Goal: Communication & Community: Answer question/provide support

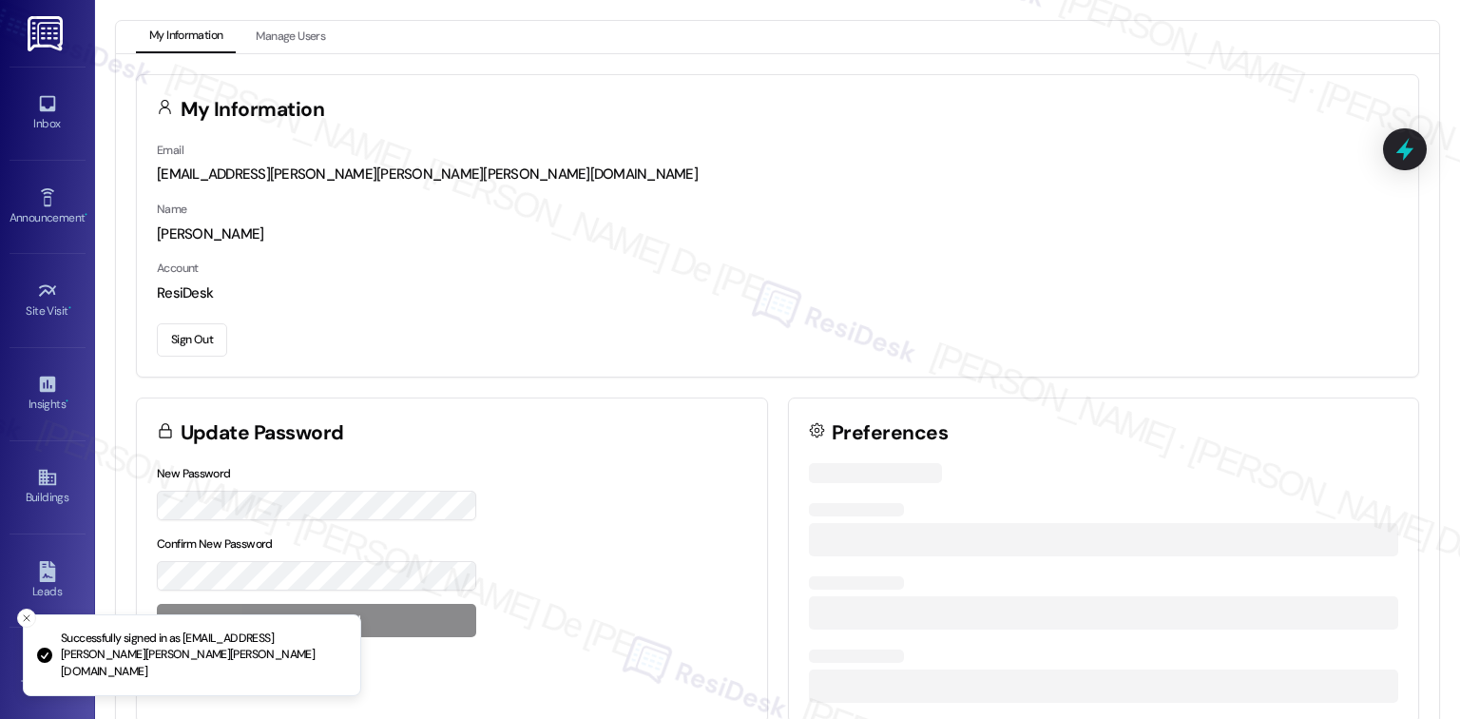
scroll to position [5074, 0]
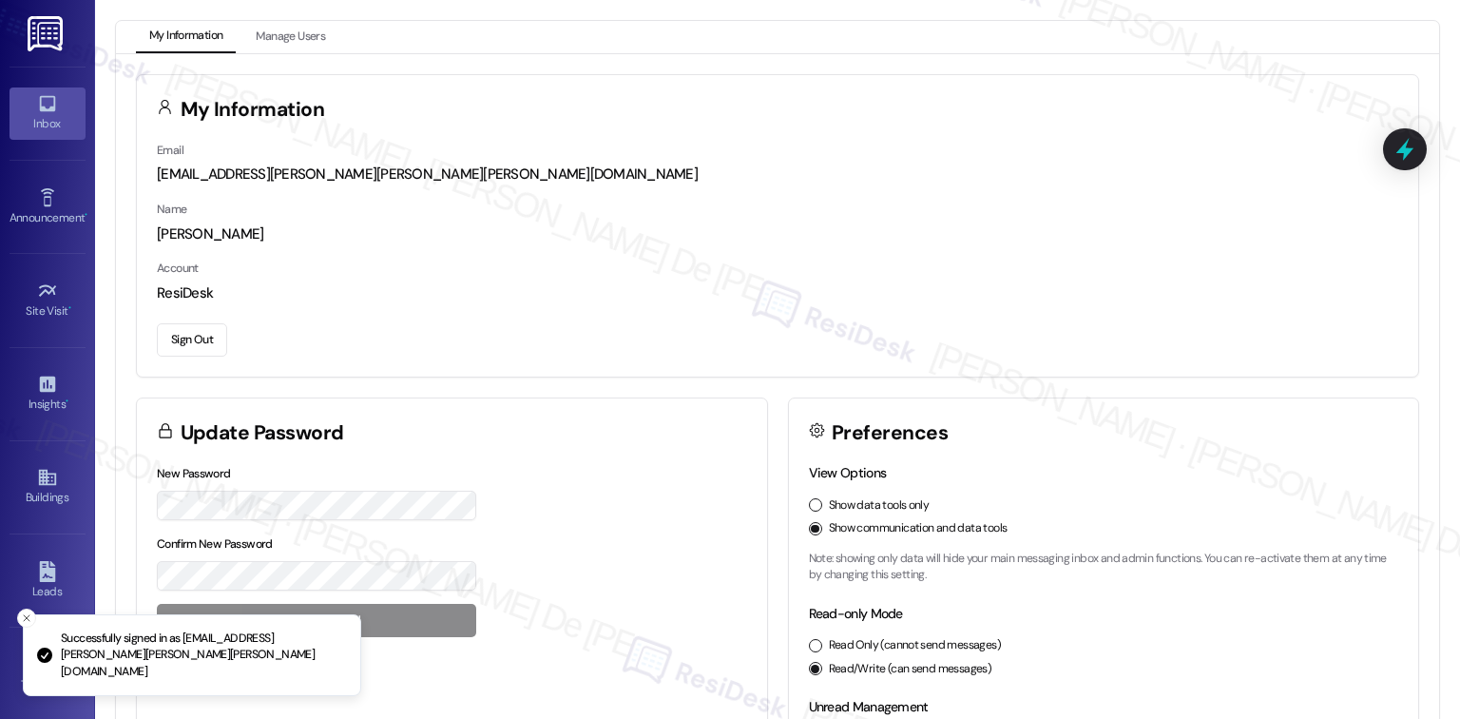
drag, startPoint x: 53, startPoint y: 105, endPoint x: 44, endPoint y: 108, distance: 10.2
click at [51, 105] on icon at bounding box center [47, 103] width 21 height 21
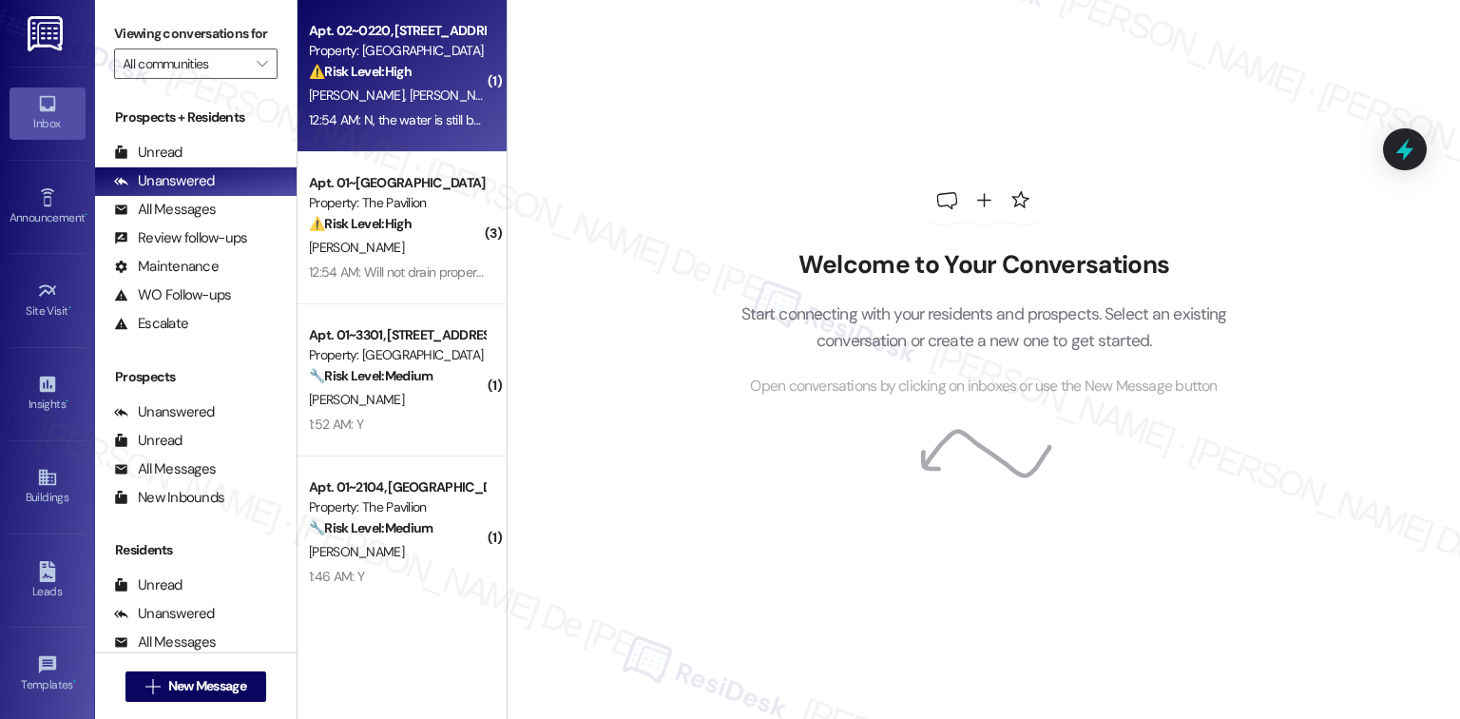
type textarea "e"
click at [363, 72] on strong "⚠️ Risk Level: High" at bounding box center [360, 71] width 103 height 17
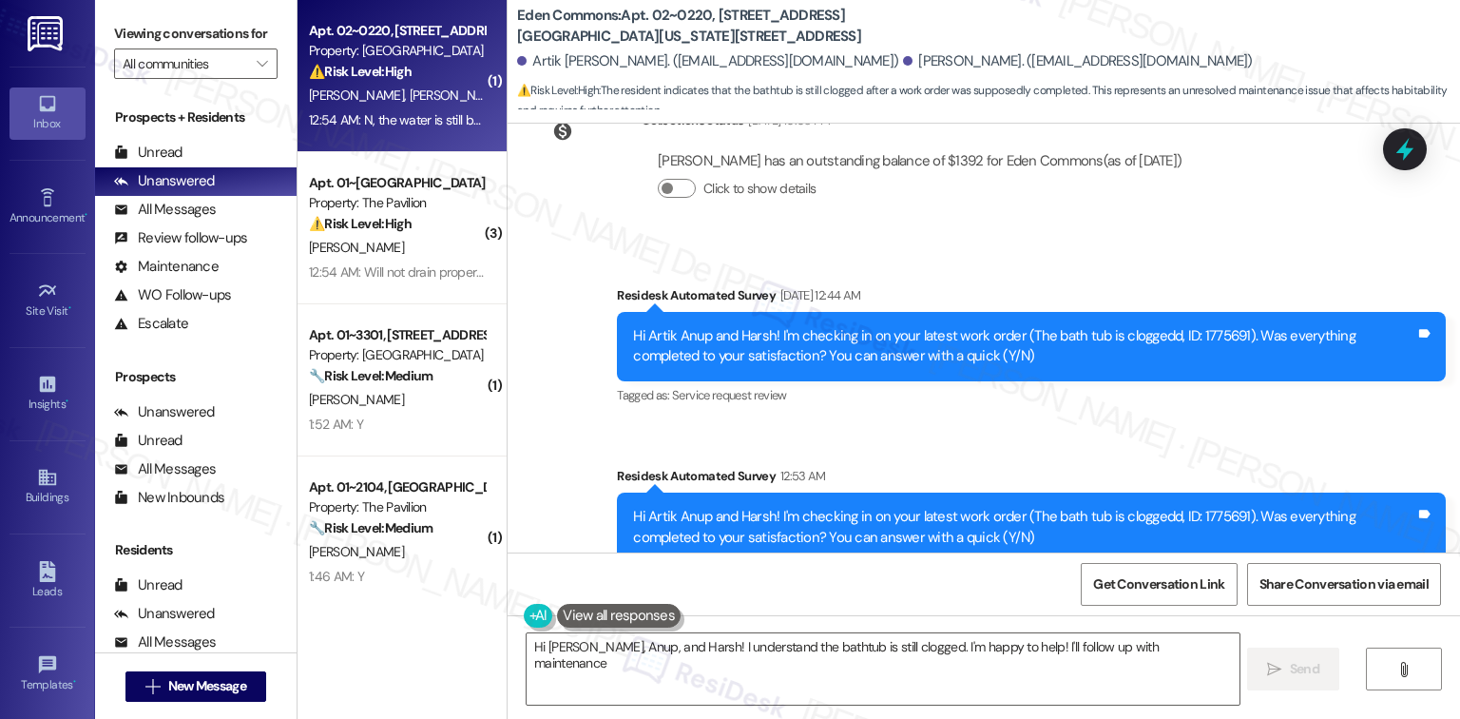
scroll to position [954, 0]
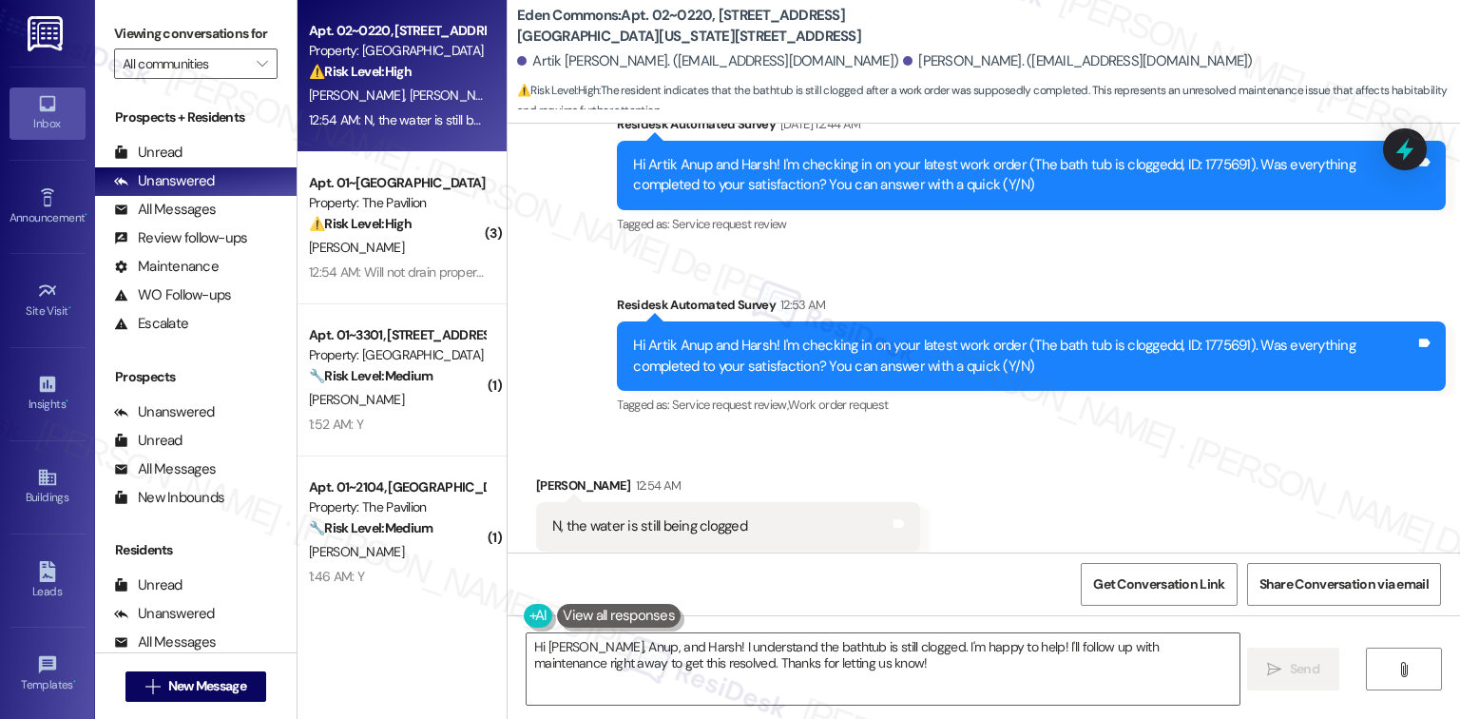
click at [1190, 335] on div "Hi Artik Anup and Harsh! I'm checking in on your latest work order (The bath tu…" at bounding box center [1024, 355] width 782 height 41
copy div "1775691"
click at [631, 643] on textarea "Hi Artik, Anup, and Harsh! I understand the bathtub is still clogged. I'm happy…" at bounding box center [883, 668] width 712 height 71
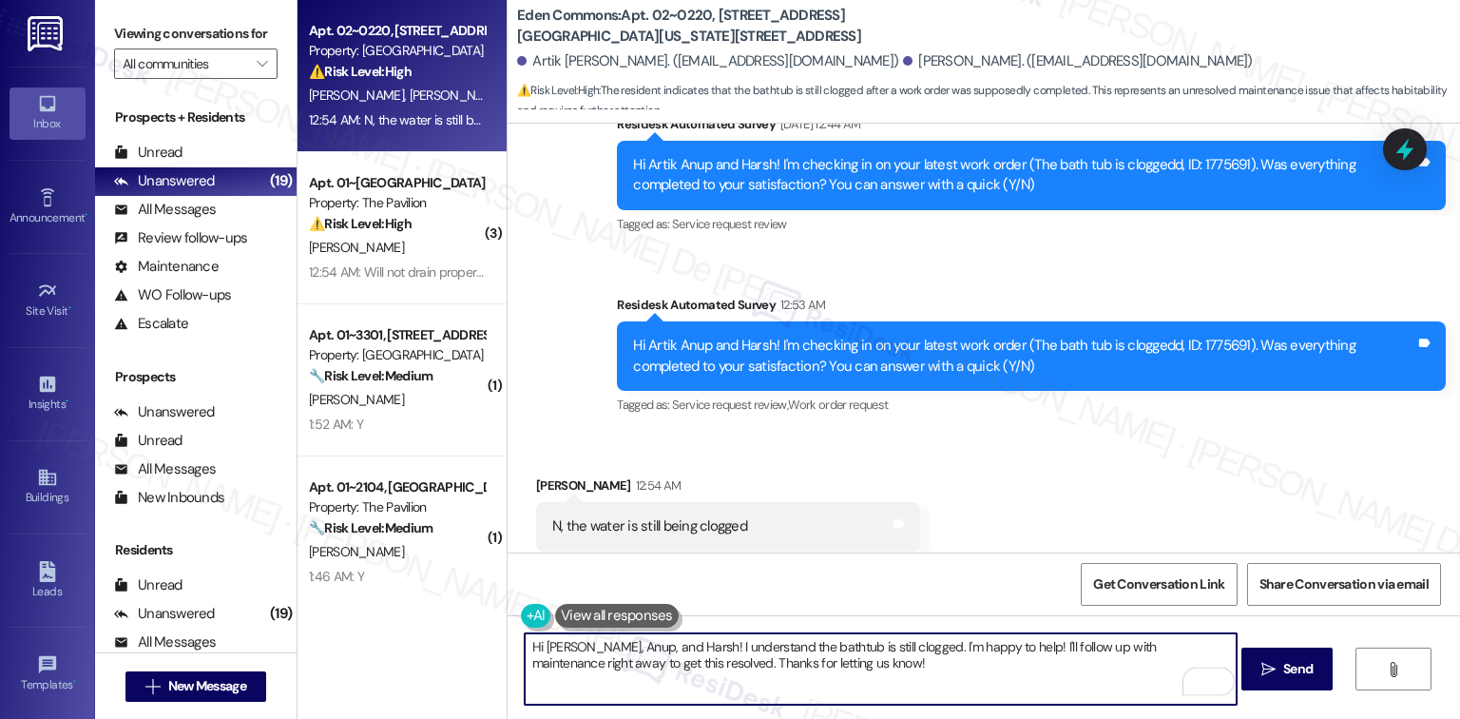
click at [623, 646] on textarea "Hi Artik, Anup, and Harsh! I understand the bathtub is still clogged. I'm happy…" at bounding box center [881, 668] width 712 height 71
click at [661, 646] on textarea "Hi Artik, Anup, and Harsh! I understand the bathtub is still clogged. I'm happy…" at bounding box center [881, 668] width 712 height 71
click at [626, 664] on textarea "Hi Artik, Anup, and Harsh! I understand the bathtub is still clogged. I'm happy…" at bounding box center [881, 668] width 712 height 71
click at [661, 648] on textarea "Hi Artik, Anup, and Harsh! I understand the bathtub is still clogged. I'm happy…" at bounding box center [881, 668] width 712 height 71
click at [739, 648] on textarea "I understand the bathtub is still clogged. I'm happy to help! I'll follow up wi…" at bounding box center [881, 668] width 712 height 71
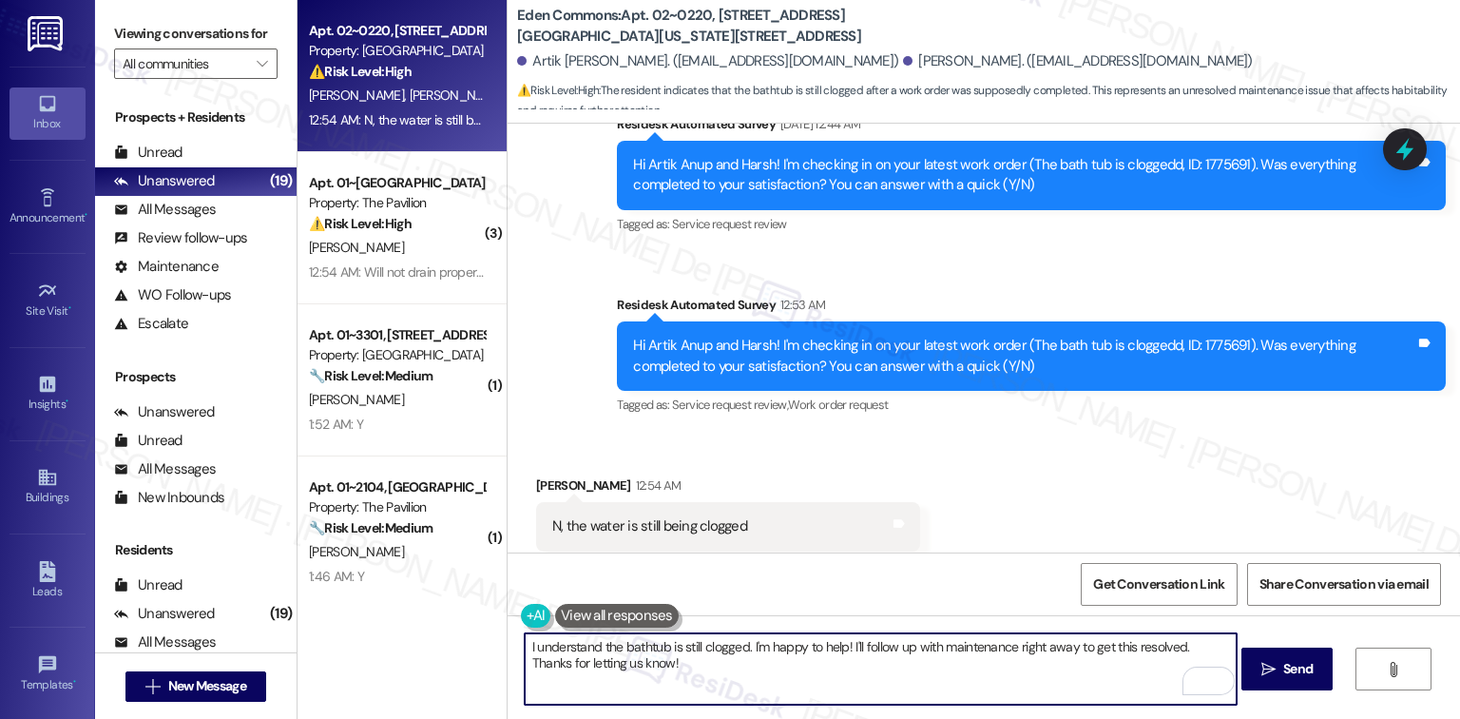
click at [665, 676] on textarea "I understand the bathtub is still clogged. I'm happy to help! I'll follow up wi…" at bounding box center [881, 668] width 712 height 71
click at [722, 661] on textarea "I understand the bathtub is still clogged. I'm happy to help! I'll follow up wi…" at bounding box center [881, 668] width 712 height 71
drag, startPoint x: 741, startPoint y: 647, endPoint x: 891, endPoint y: 683, distance: 153.5
click at [891, 683] on textarea "I understand the bathtub is still clogged. I'm happy to help! I'll follow up wi…" at bounding box center [881, 668] width 712 height 71
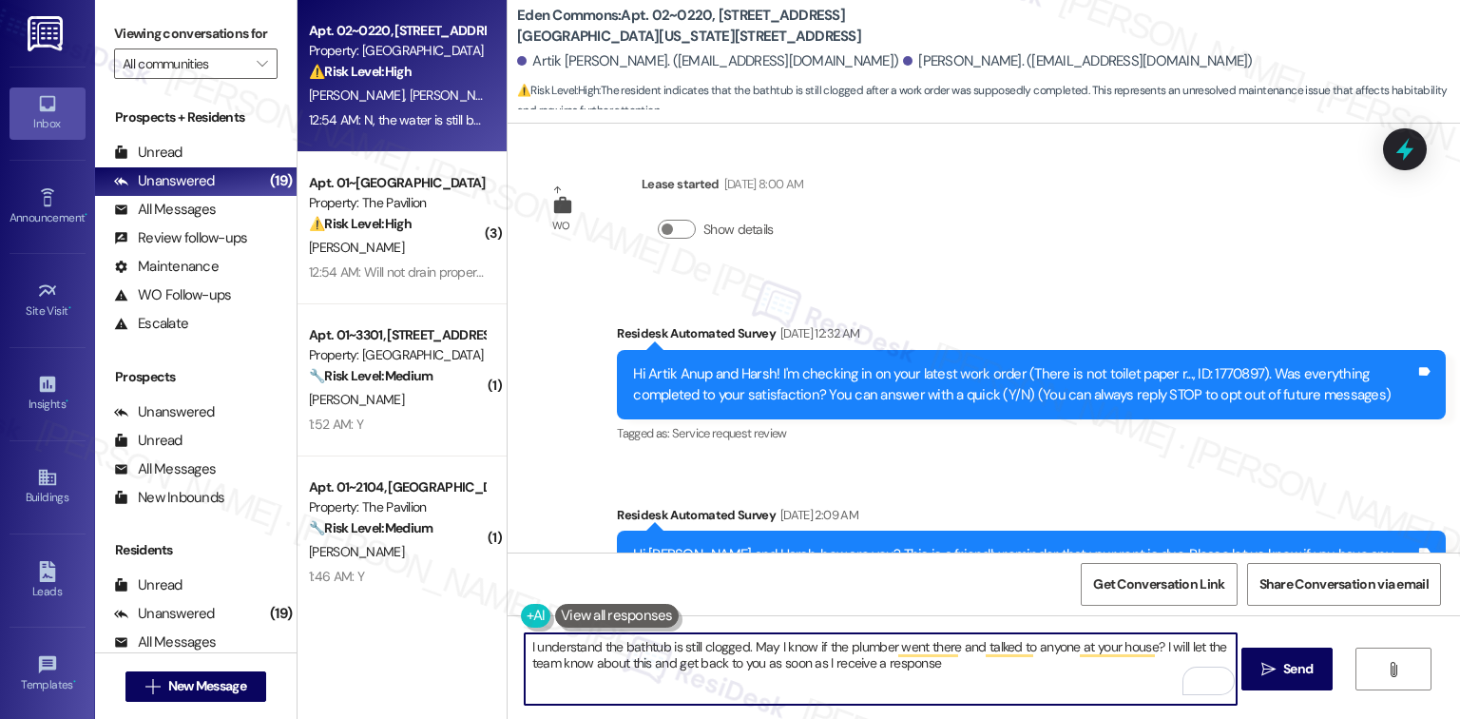
scroll to position [0, 0]
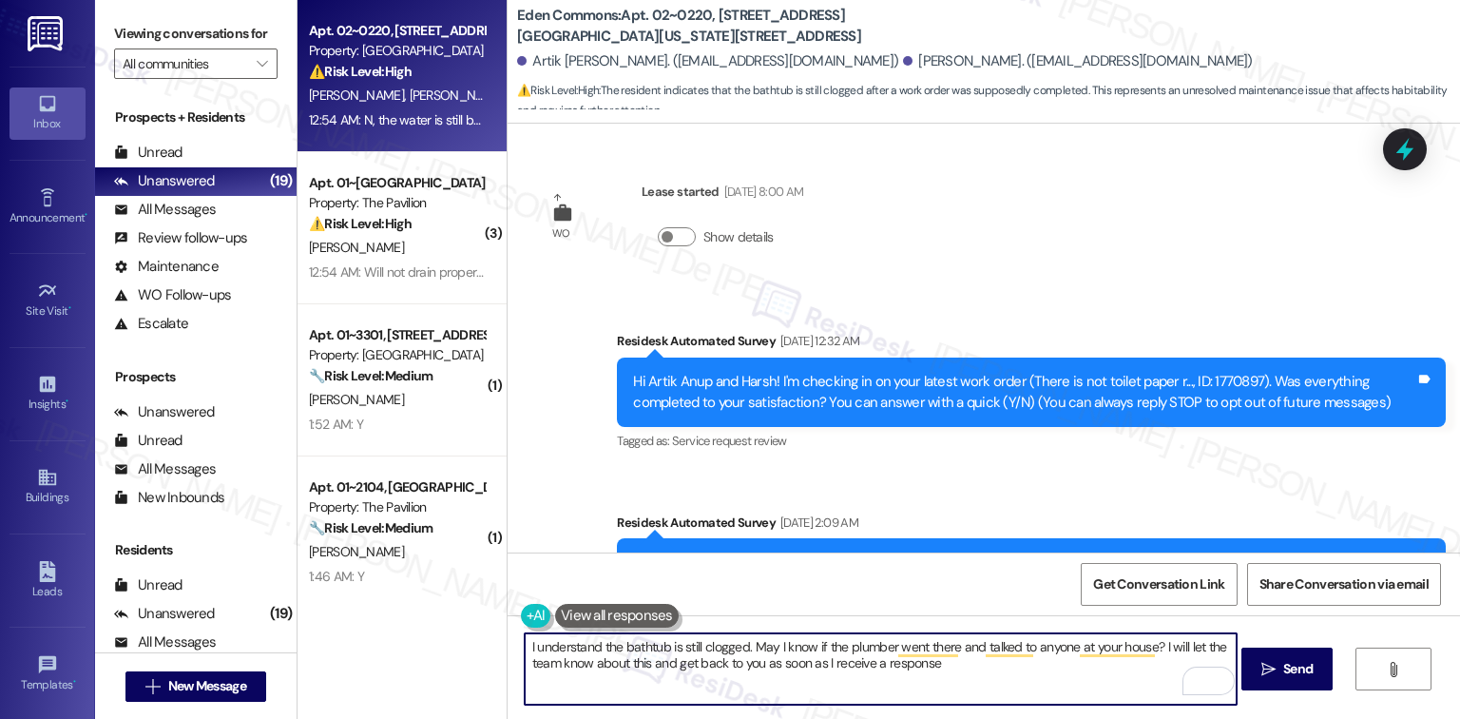
click at [593, 642] on textarea "I understand the bathtub is still clogged. May I know if the plumber went there…" at bounding box center [881, 668] width 712 height 71
drag, startPoint x: 590, startPoint y: 642, endPoint x: 500, endPoint y: 649, distance: 90.5
click at [508, 649] on div "I understand the bathtub is still clogged. May I know if the plumber went there…" at bounding box center [984, 686] width 952 height 143
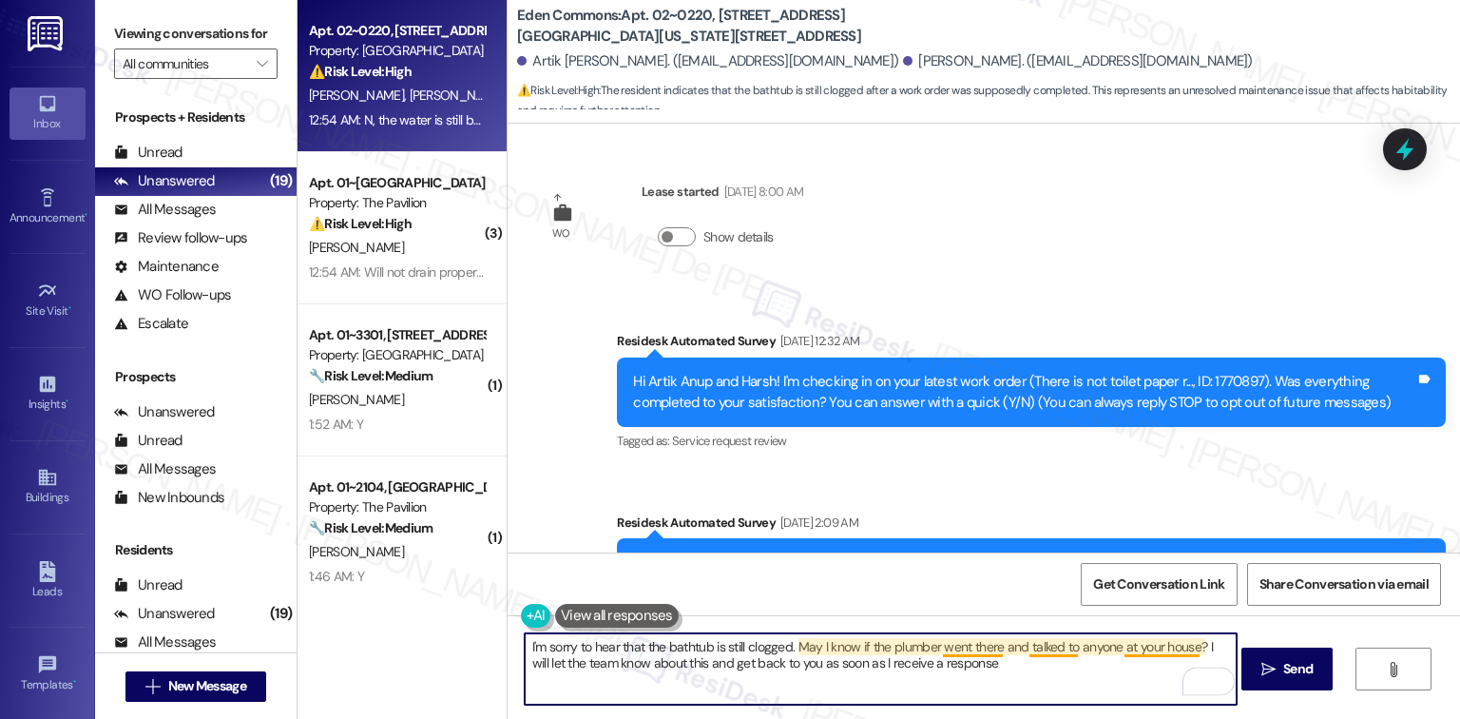
click at [1040, 642] on textarea "I'm sorry to hear that the bathtub is still clogged. May I know if the plumber …" at bounding box center [881, 668] width 712 height 71
click at [991, 664] on textarea "I'm sorry to hear that the bathtub is still clogged. May I know if the plumber …" at bounding box center [881, 668] width 712 height 71
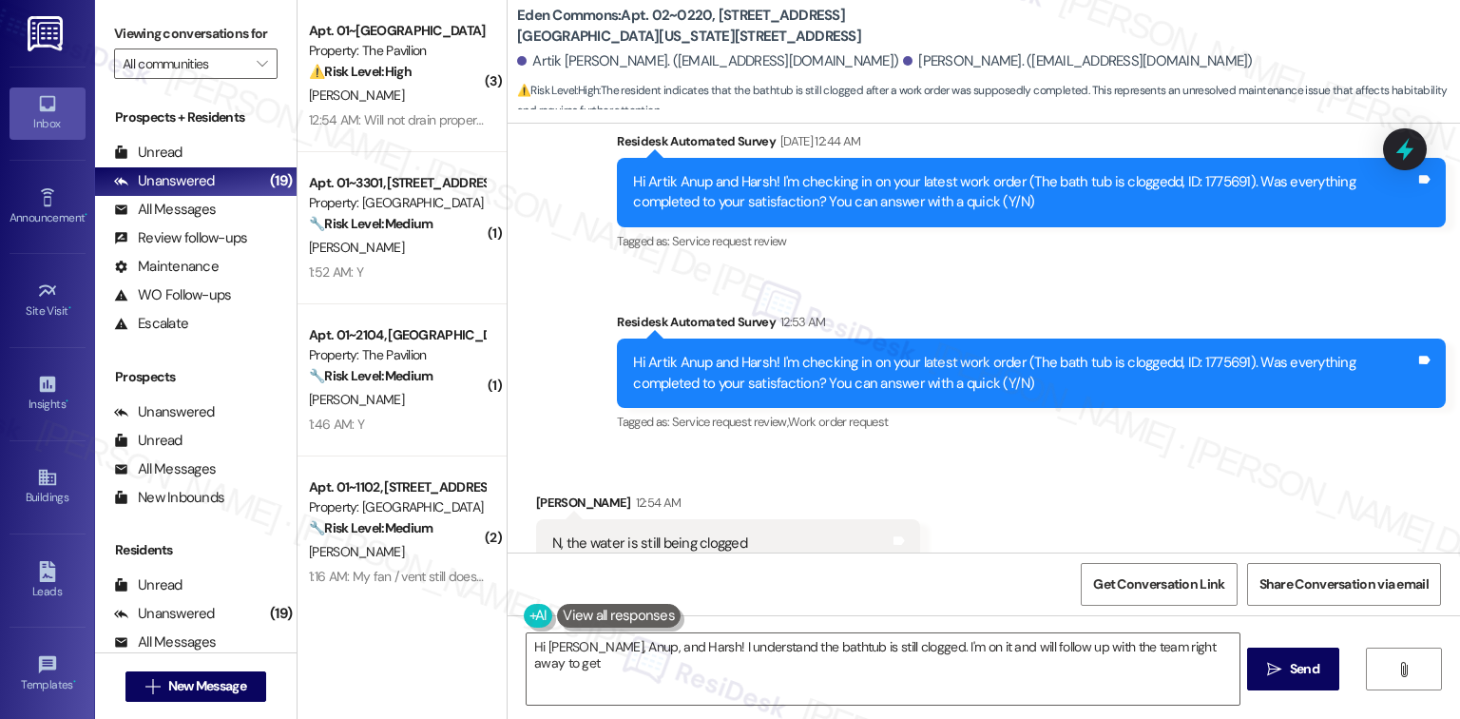
scroll to position [954, 0]
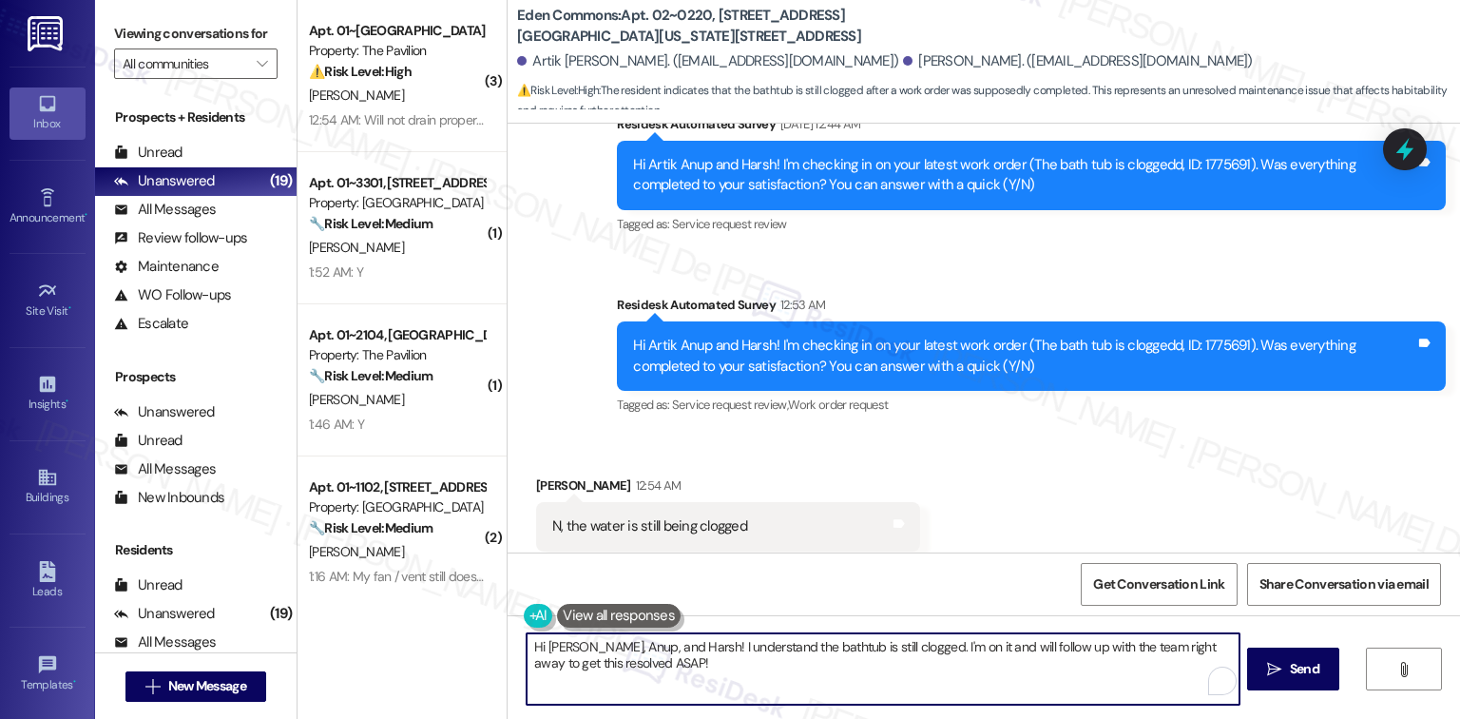
click at [739, 682] on textarea "Hi Artik, Anup, and Harsh! I understand the bathtub is still clogged. I'm on it…" at bounding box center [883, 668] width 712 height 71
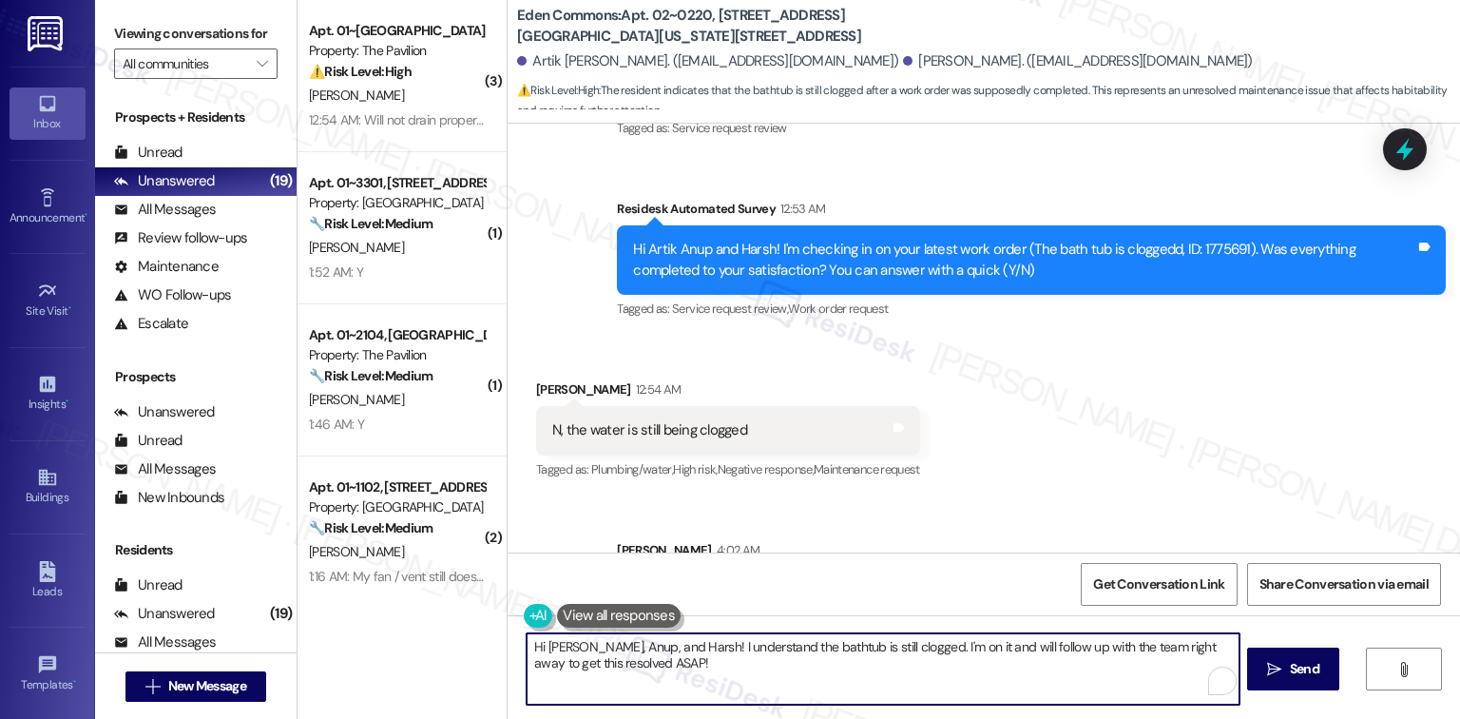
scroll to position [1108, 0]
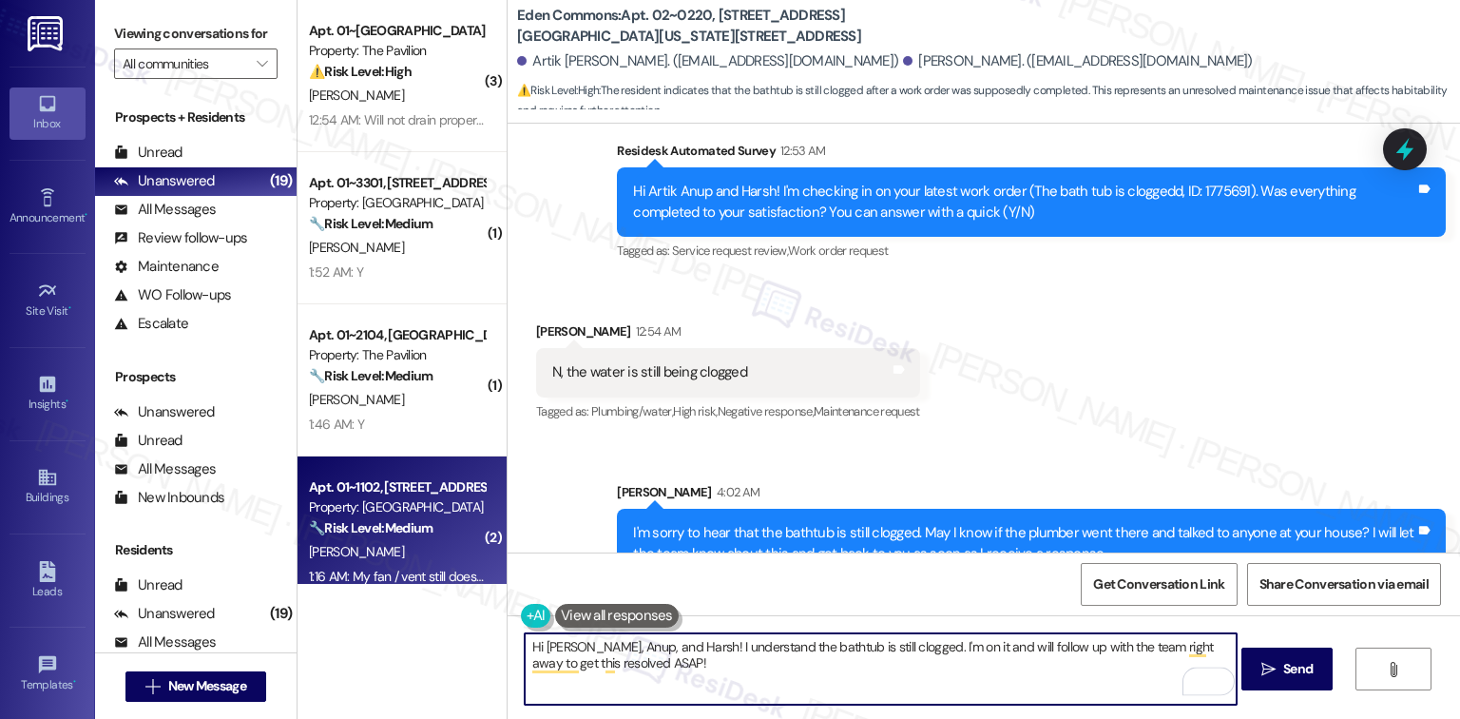
drag, startPoint x: 652, startPoint y: 674, endPoint x: 455, endPoint y: 577, distance: 219.3
click at [455, 577] on div "( 3 ) Apt. 01~1011, One Lafayette Plaisance Property: The Pavilion ⚠️ Risk Leve…" at bounding box center [878, 359] width 1162 height 719
paste textarea "In the meantime, please don’t hesitate to let me know if there’s anything else …"
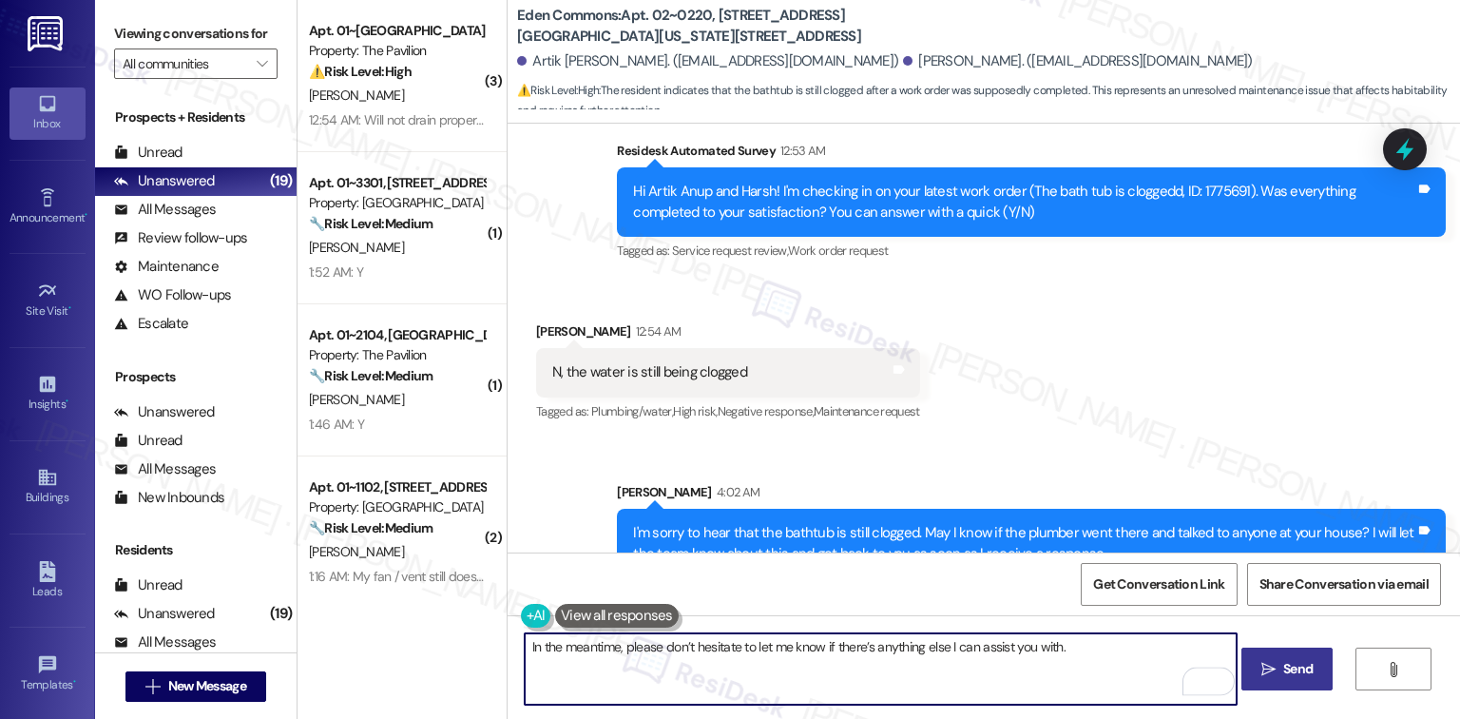
type textarea "In the meantime, please don’t hesitate to let me know if there’s anything else …"
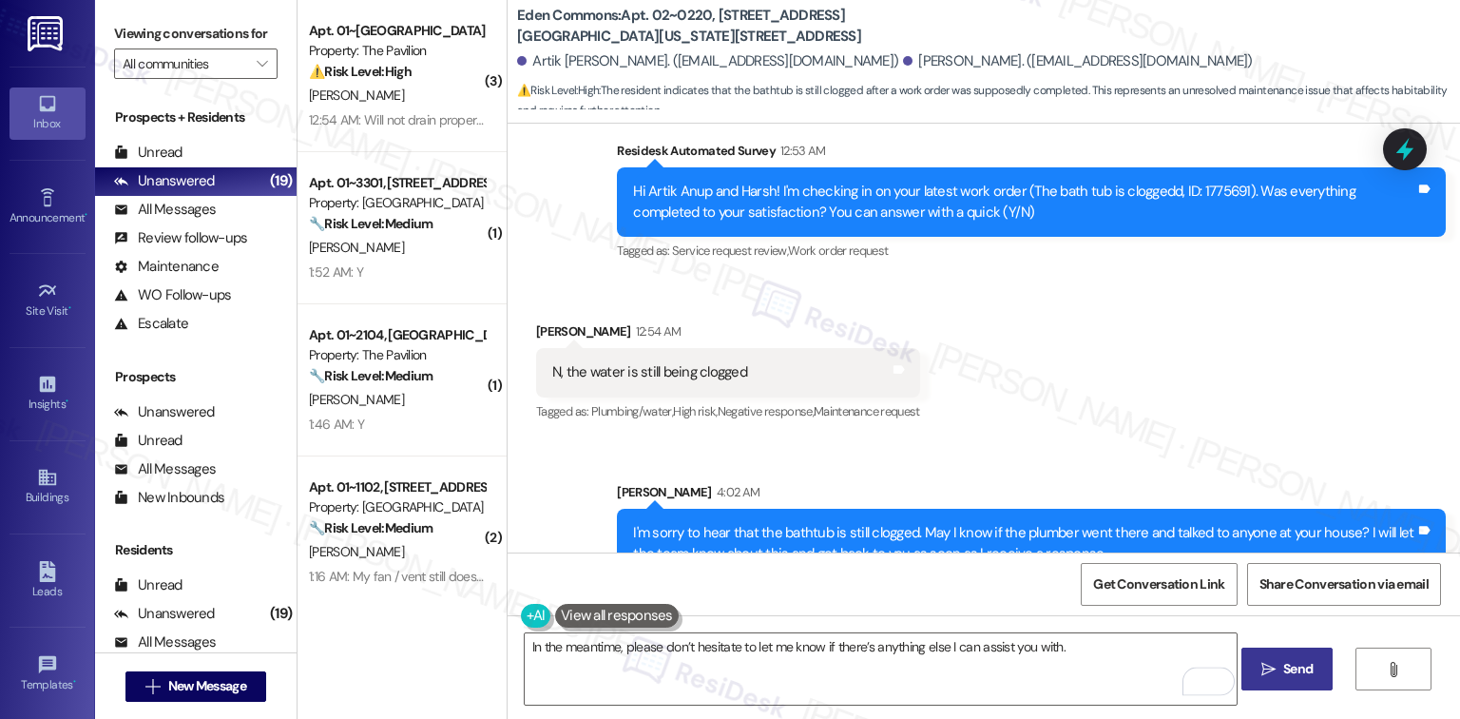
click at [1309, 654] on button " Send" at bounding box center [1287, 668] width 92 height 43
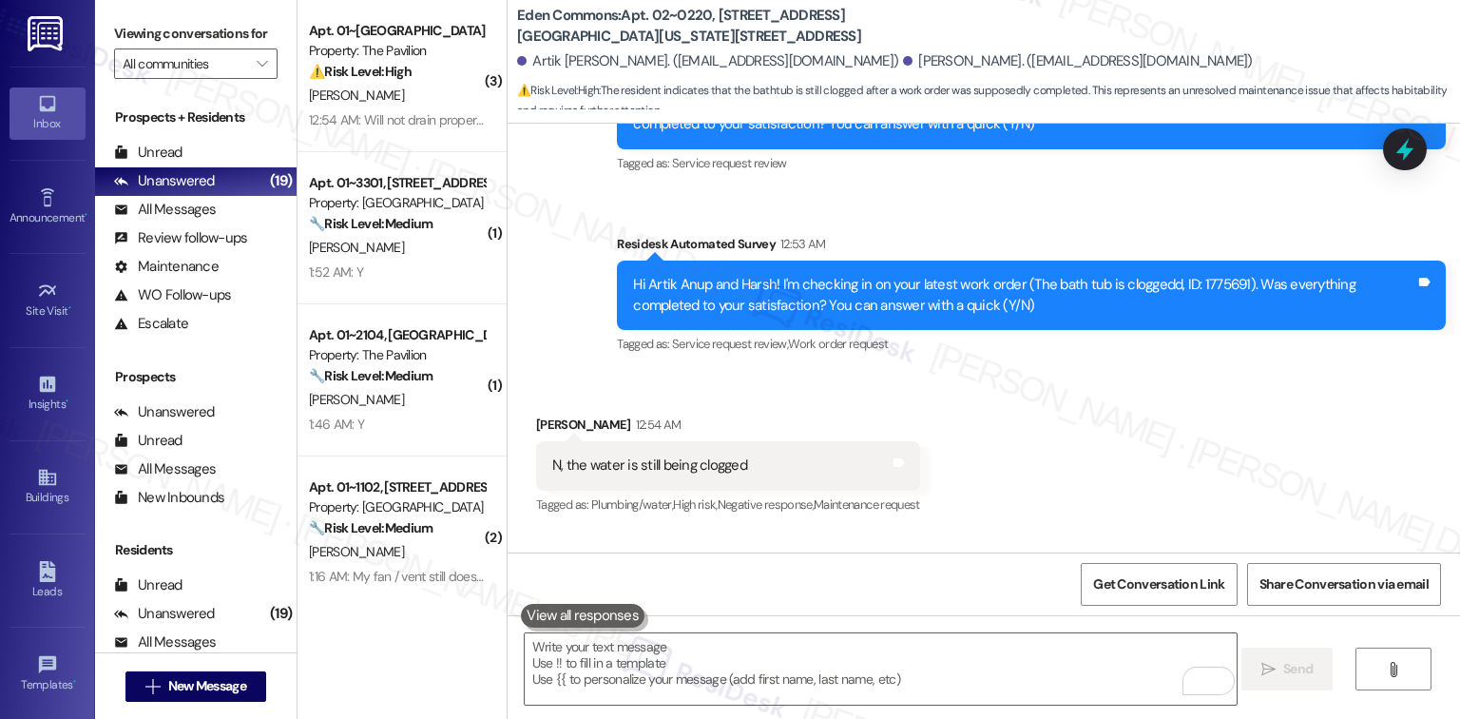
scroll to position [954, 0]
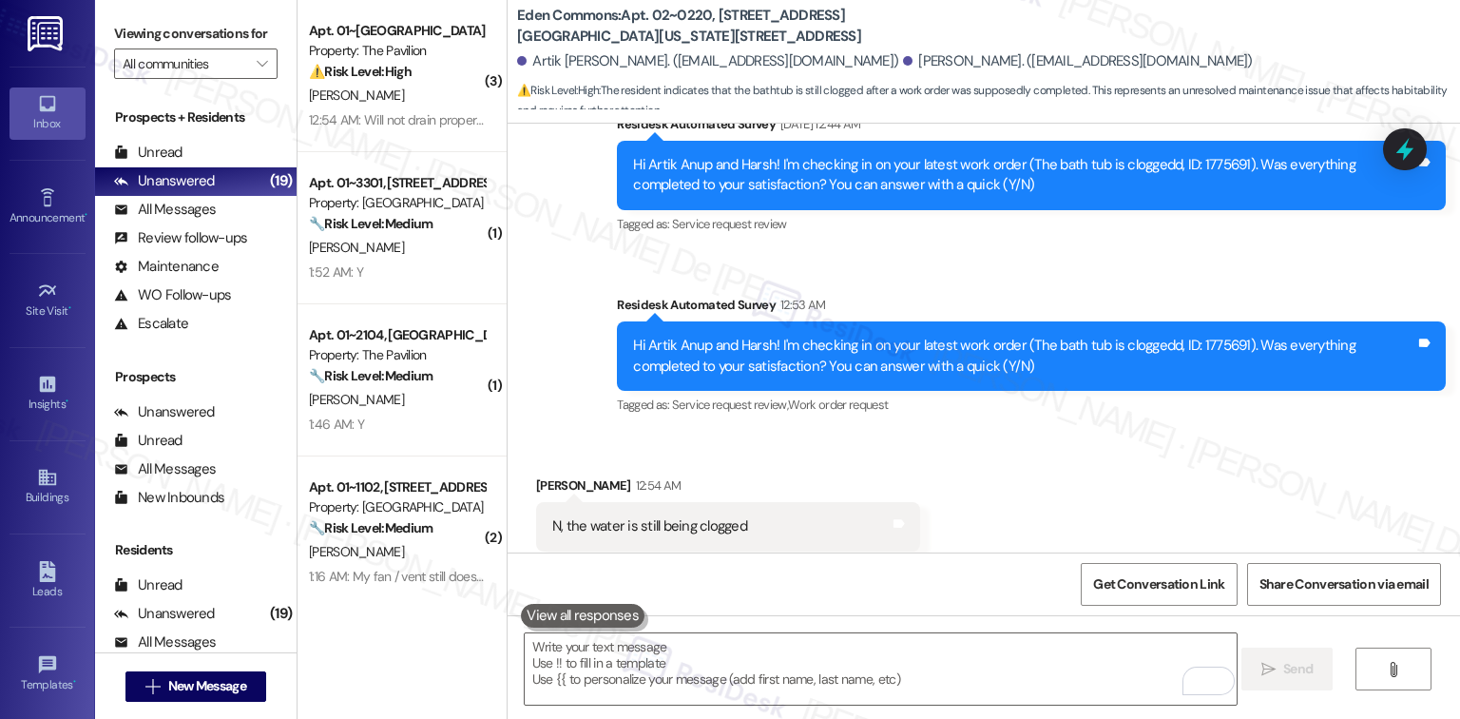
click at [1101, 433] on div "Received via SMS Harsh Shah 12:54 AM N, the water is still being clogged Tags a…" at bounding box center [984, 512] width 952 height 161
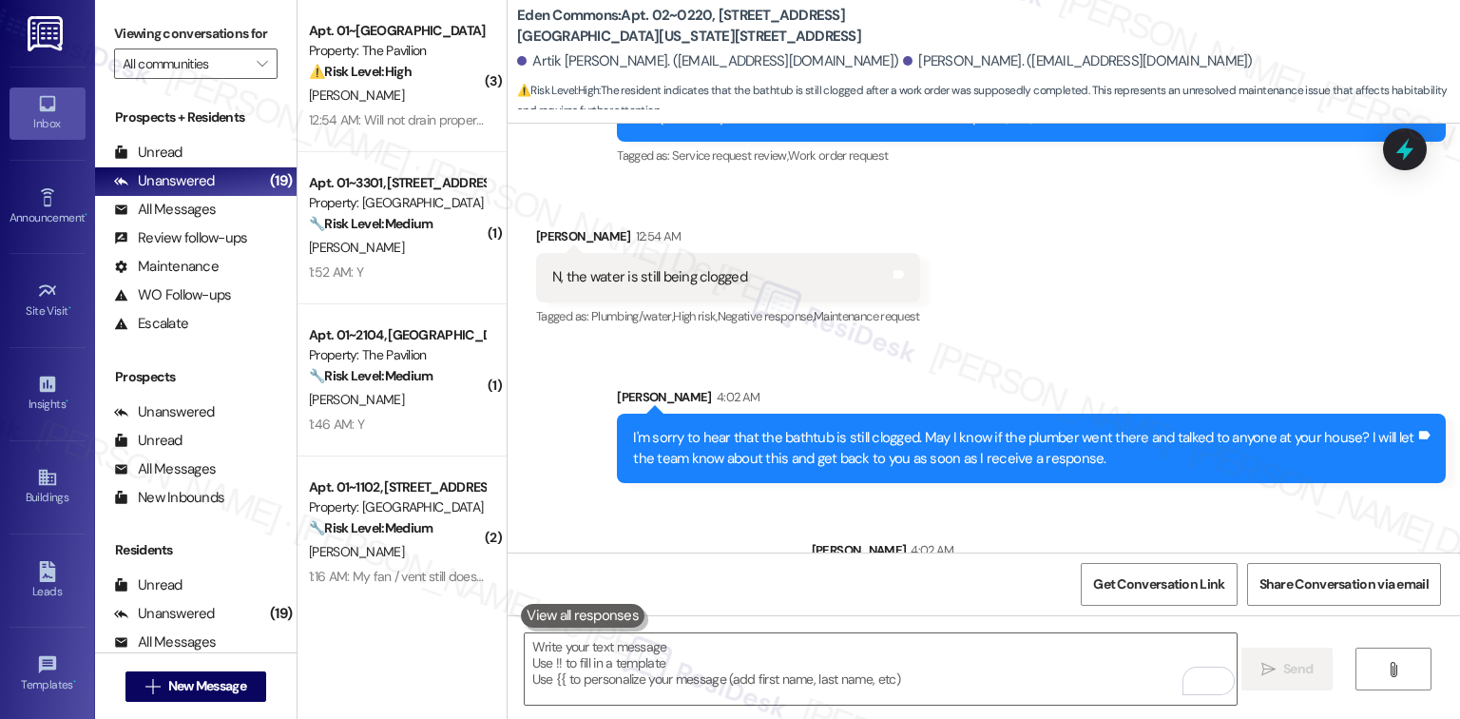
scroll to position [1240, 0]
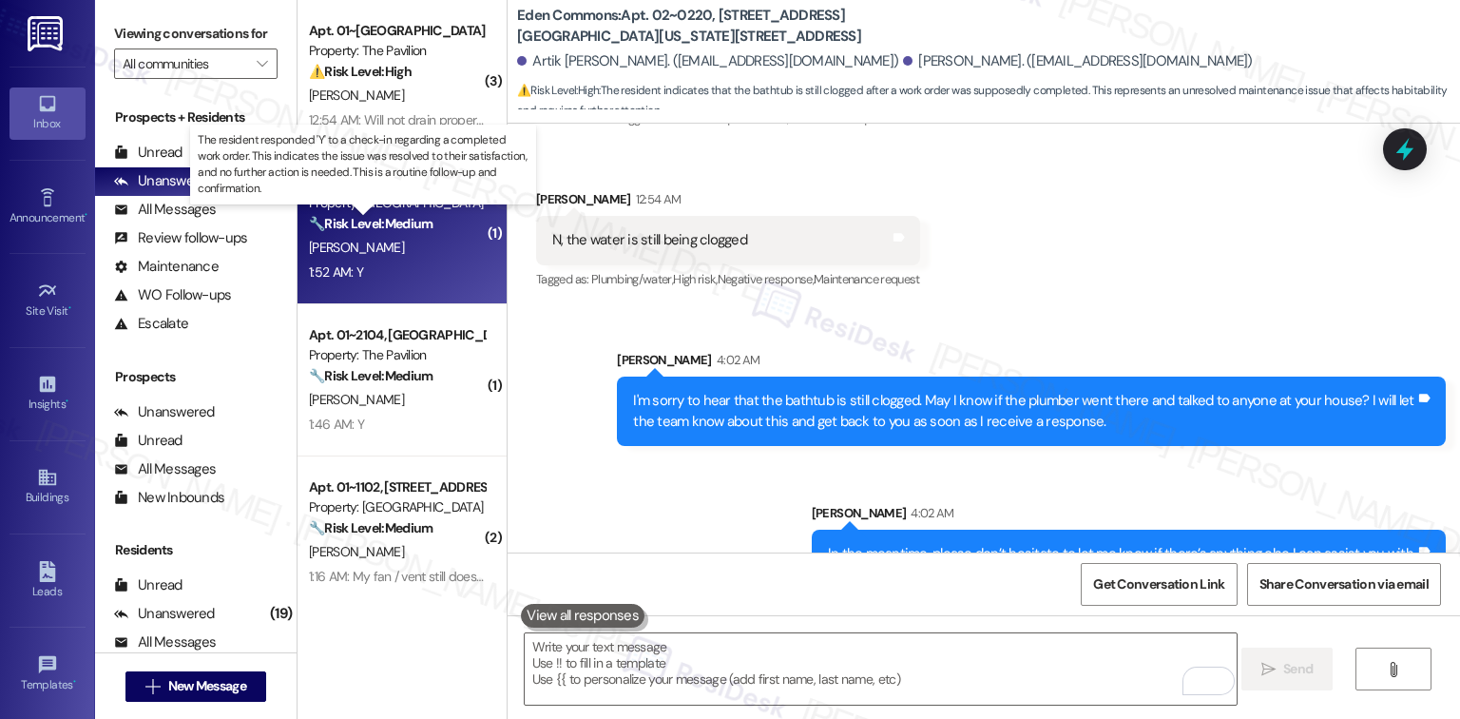
click at [413, 215] on strong "🔧 Risk Level: Medium" at bounding box center [371, 223] width 124 height 17
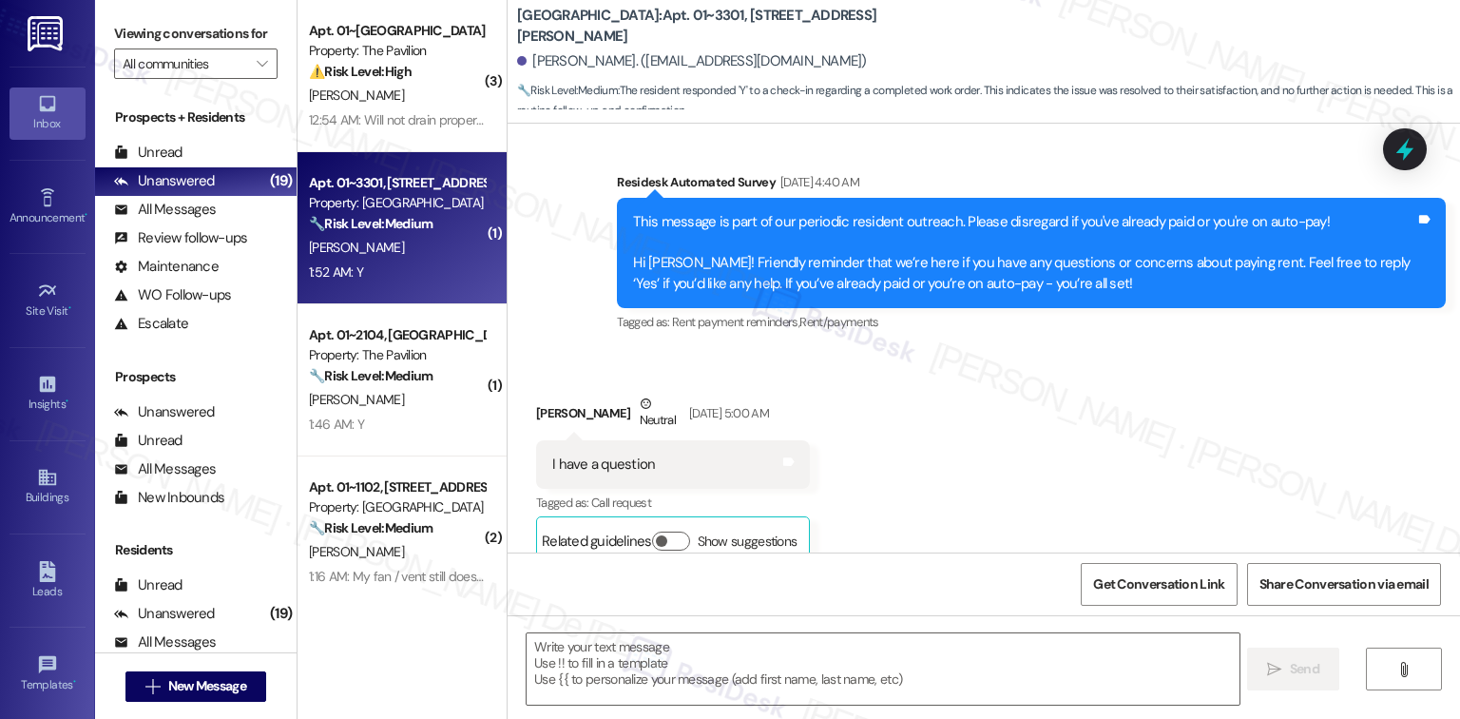
type textarea "Fetching suggested responses. Please feel free to read through the conversation…"
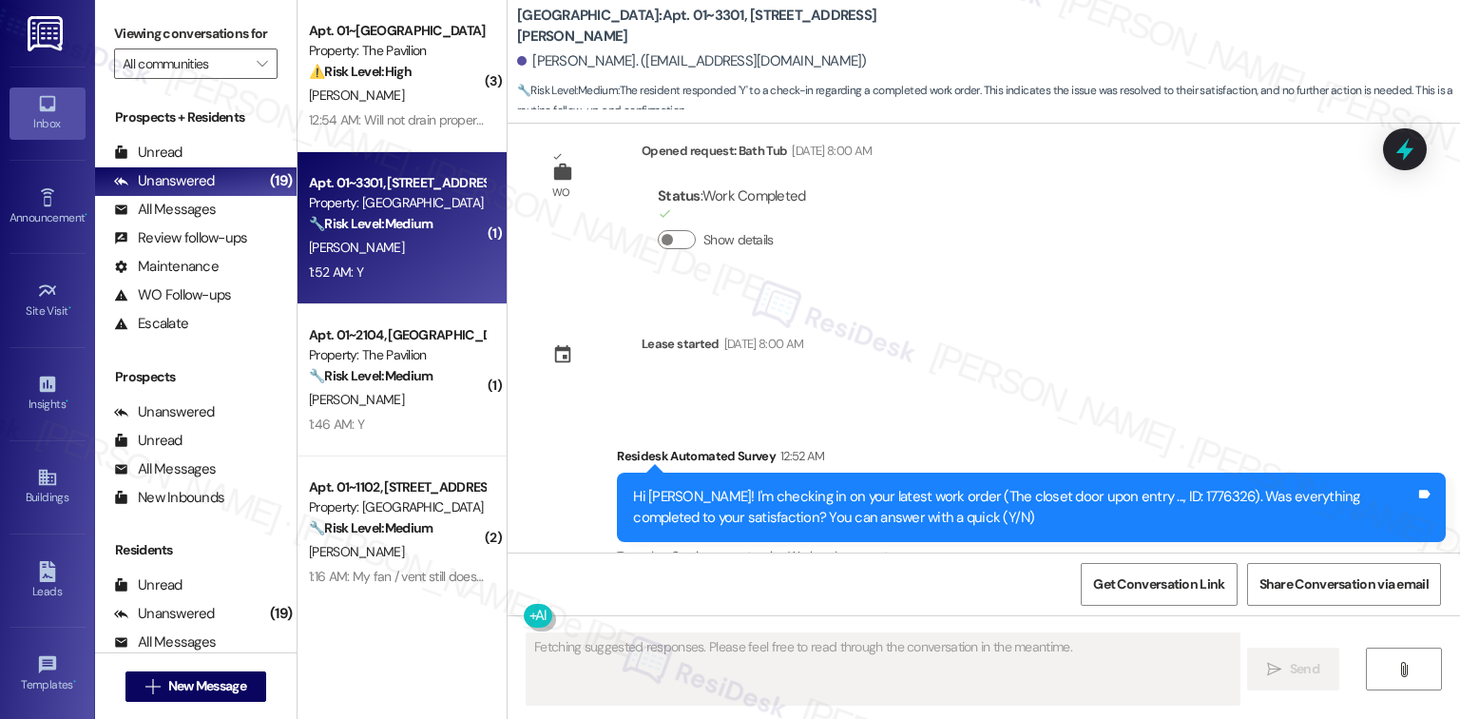
scroll to position [8436, 0]
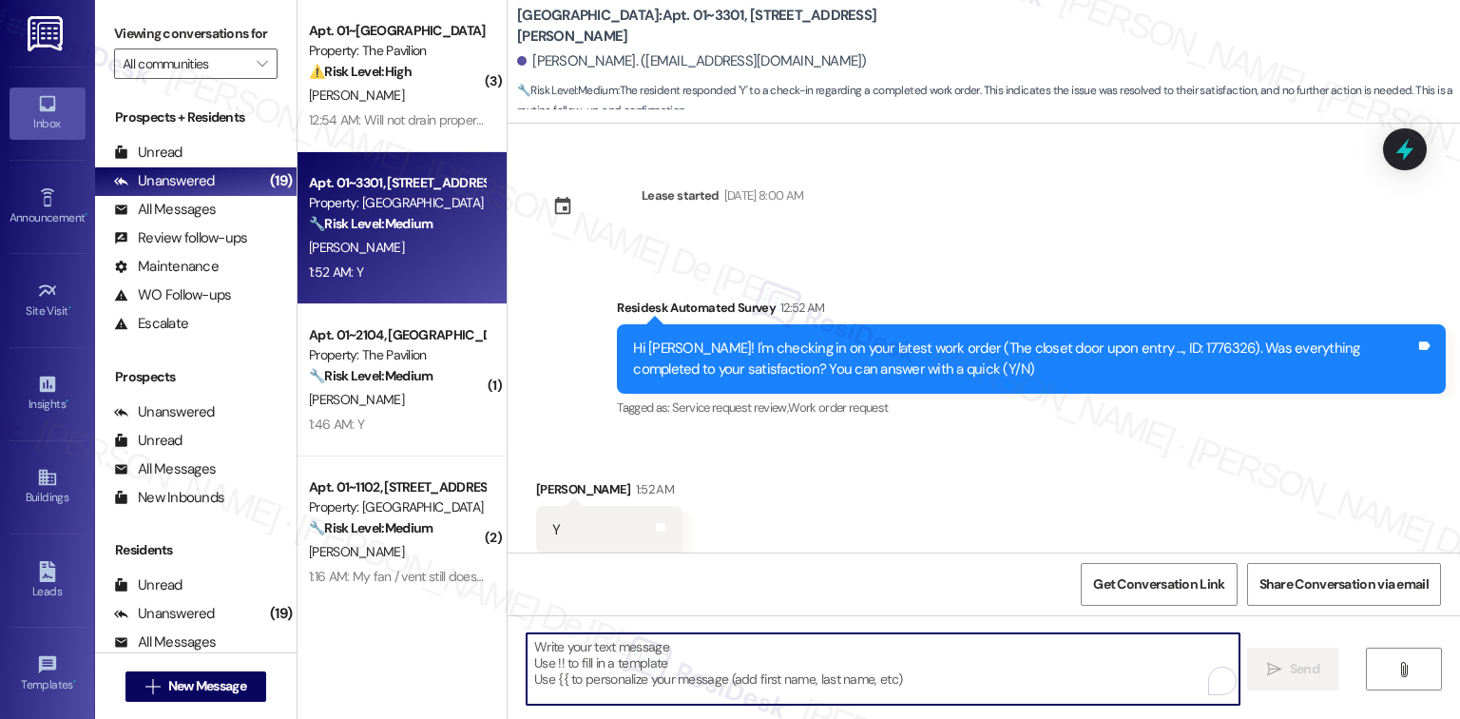
click at [620, 660] on textarea "To enrich screen reader interactions, please activate Accessibility in Grammarl…" at bounding box center [883, 668] width 712 height 71
paste textarea "I'm happy the work order was completed to your satisfaction! We'd also love to …"
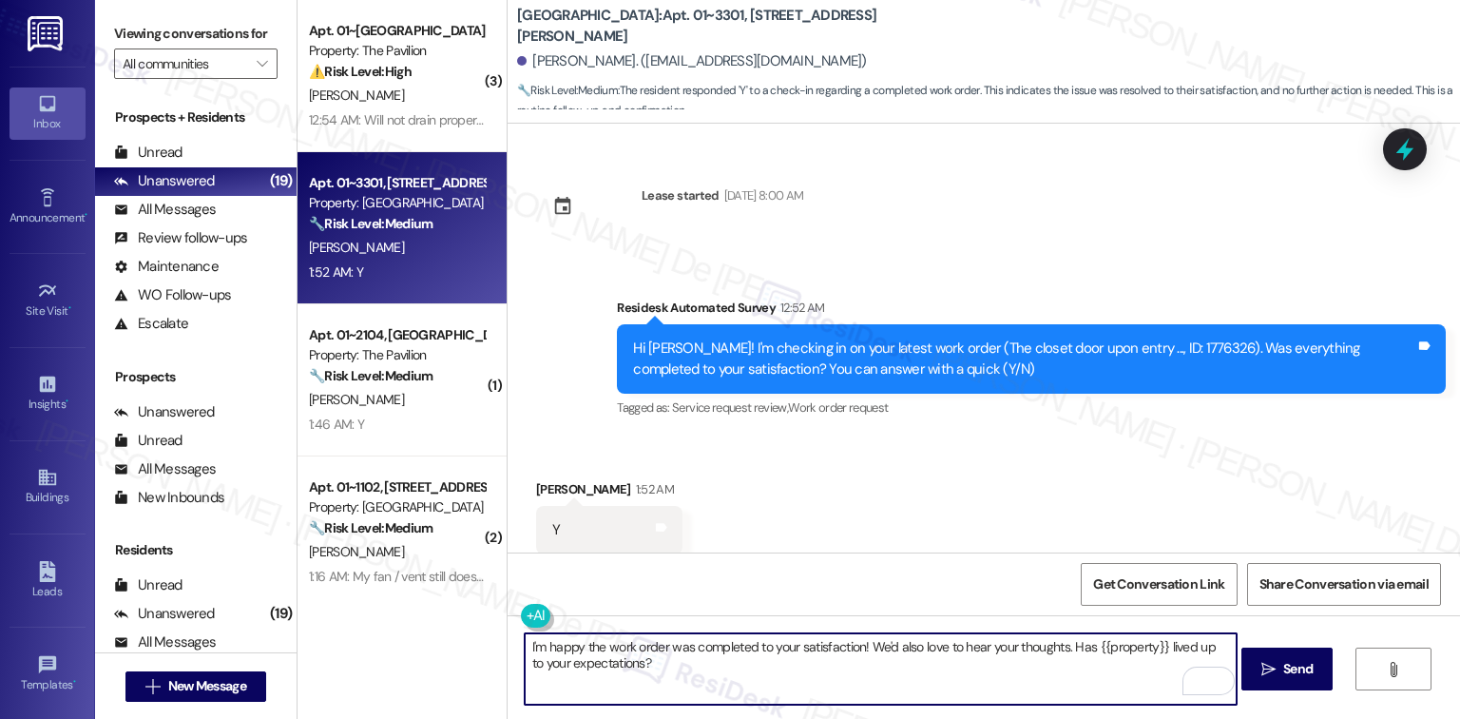
click at [852, 641] on textarea "I'm happy the work order was completed to your satisfaction! We'd also love to …" at bounding box center [881, 668] width 712 height 71
type textarea "I'm happy the work order was completed to your satisfaction, Jewell! We'd also …"
click at [1284, 663] on span "Send" at bounding box center [1297, 669] width 29 height 20
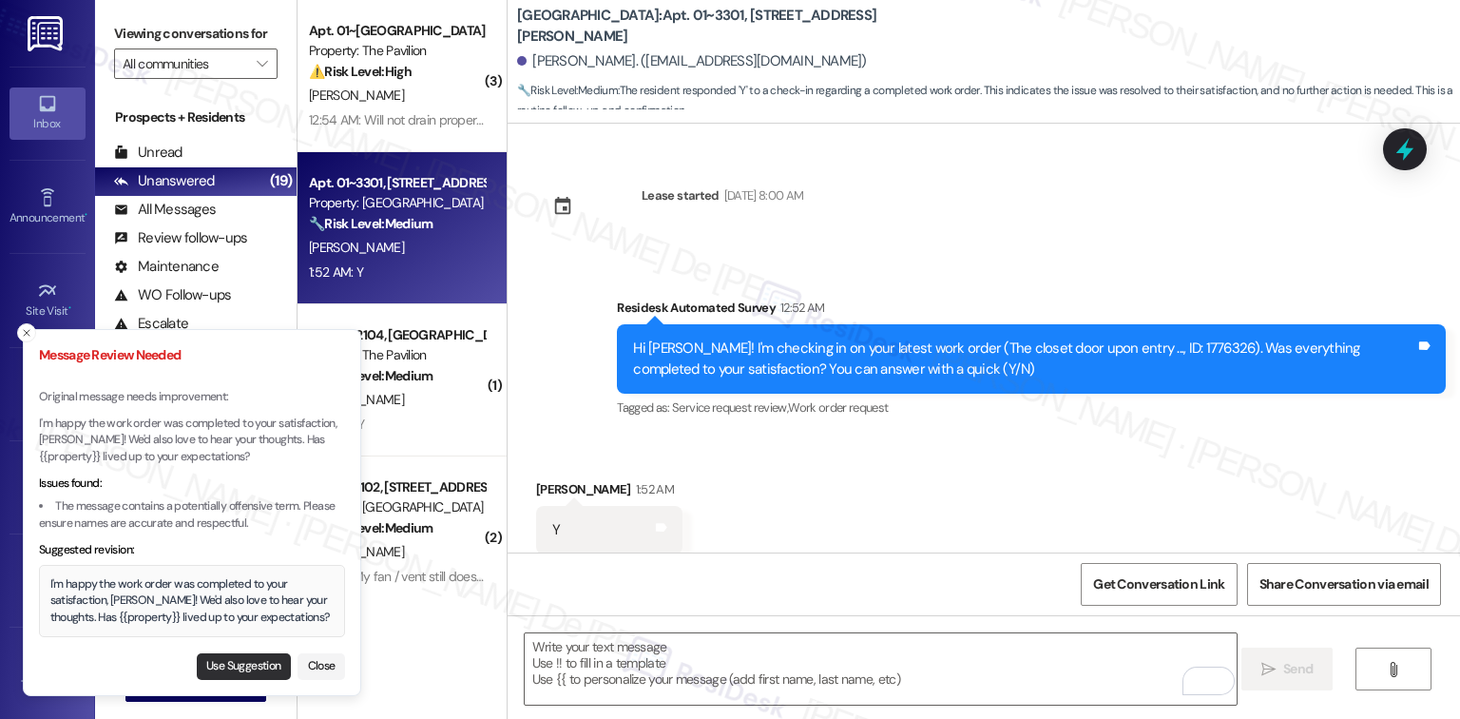
click at [235, 659] on button "Use Suggestion" at bounding box center [244, 666] width 94 height 27
type textarea "I'm happy the work order was completed to your satisfaction, Jewell! We'd also …"
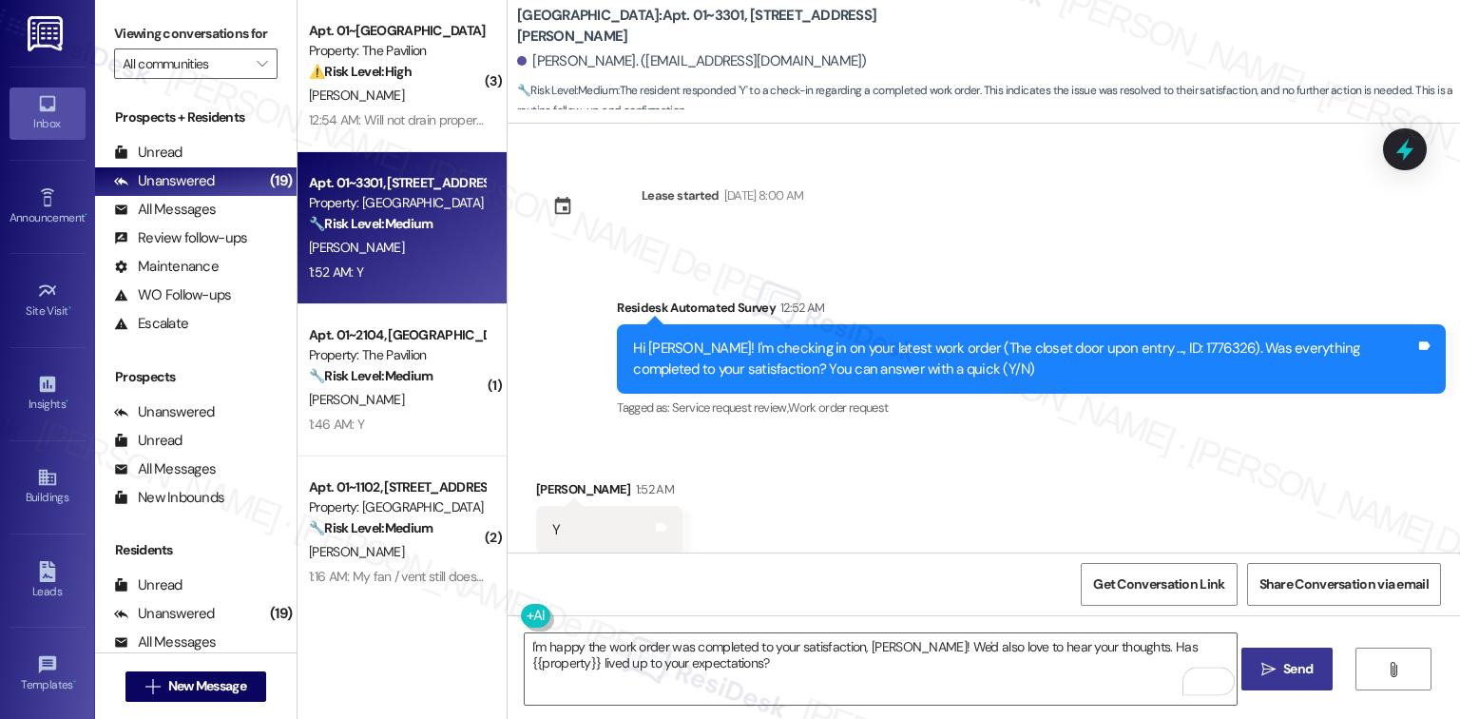
click at [1251, 666] on button " Send" at bounding box center [1287, 668] width 92 height 43
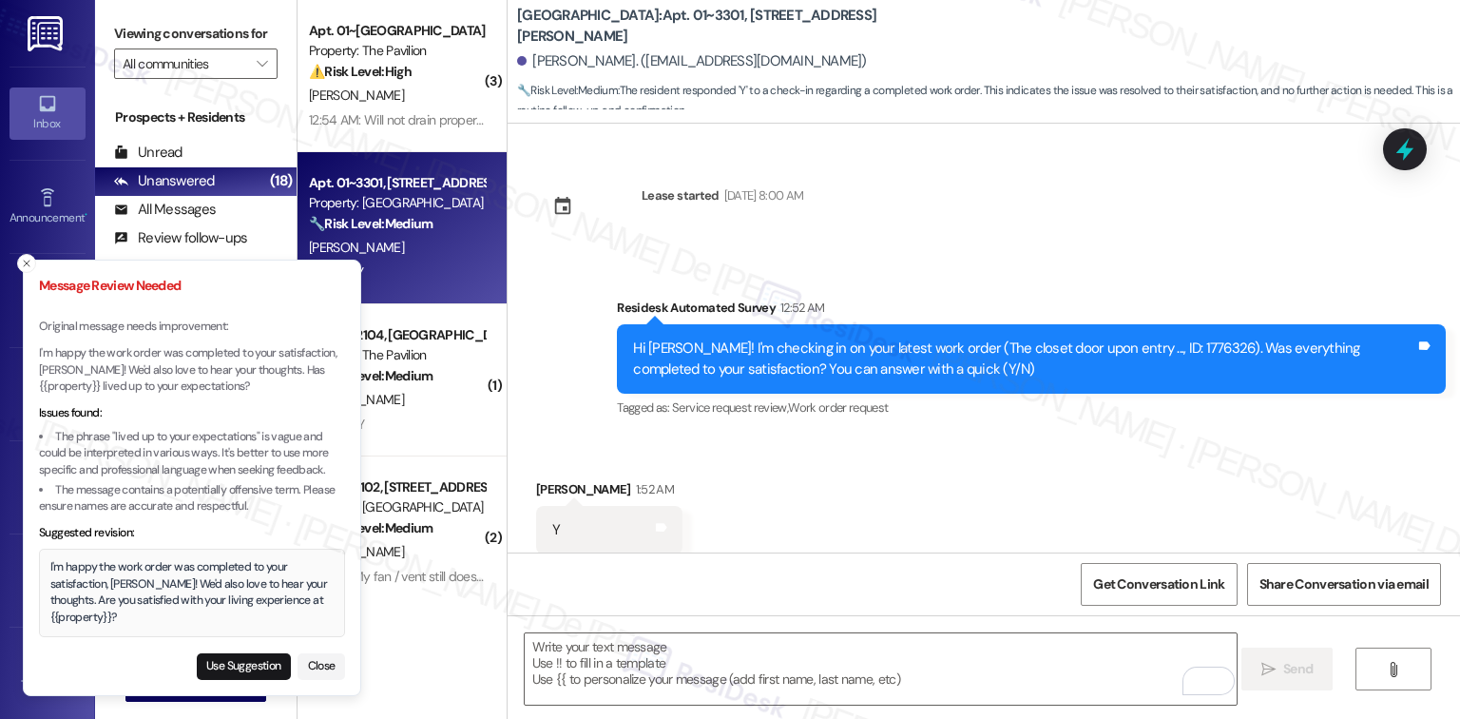
click at [934, 486] on div "Received via SMS Jewel Carter 1:52 AM Y Tags and notes Tagged as: Positive resp…" at bounding box center [984, 516] width 952 height 161
click at [597, 644] on textarea "To enrich screen reader interactions, please activate Accessibility in Grammarl…" at bounding box center [881, 668] width 712 height 71
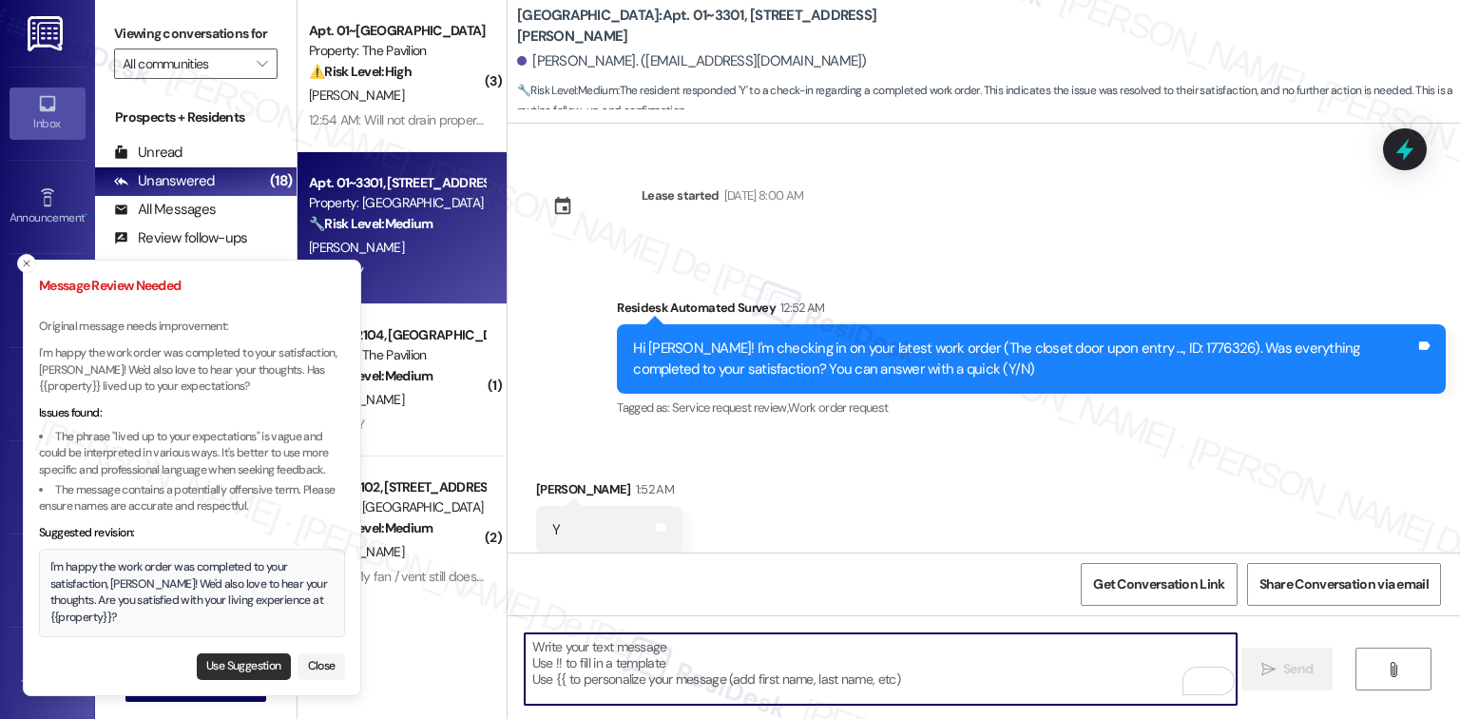
click at [254, 665] on button "Use Suggestion" at bounding box center [244, 666] width 94 height 27
type textarea "I'm happy the work order was completed to your satisfaction, Jewell! We'd also …"
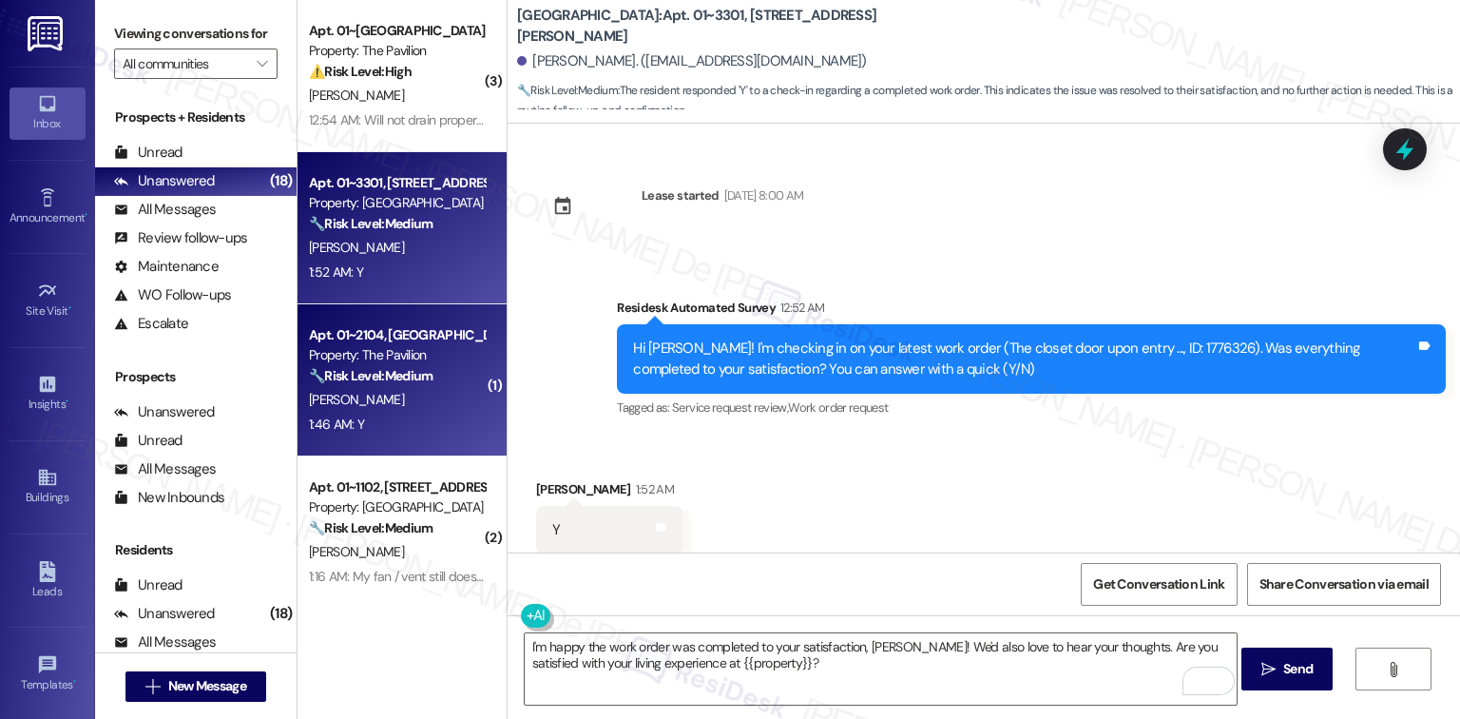
click at [338, 364] on div "Property: The Pavilion" at bounding box center [397, 355] width 176 height 20
click at [381, 251] on div "J. Carter" at bounding box center [397, 248] width 180 height 24
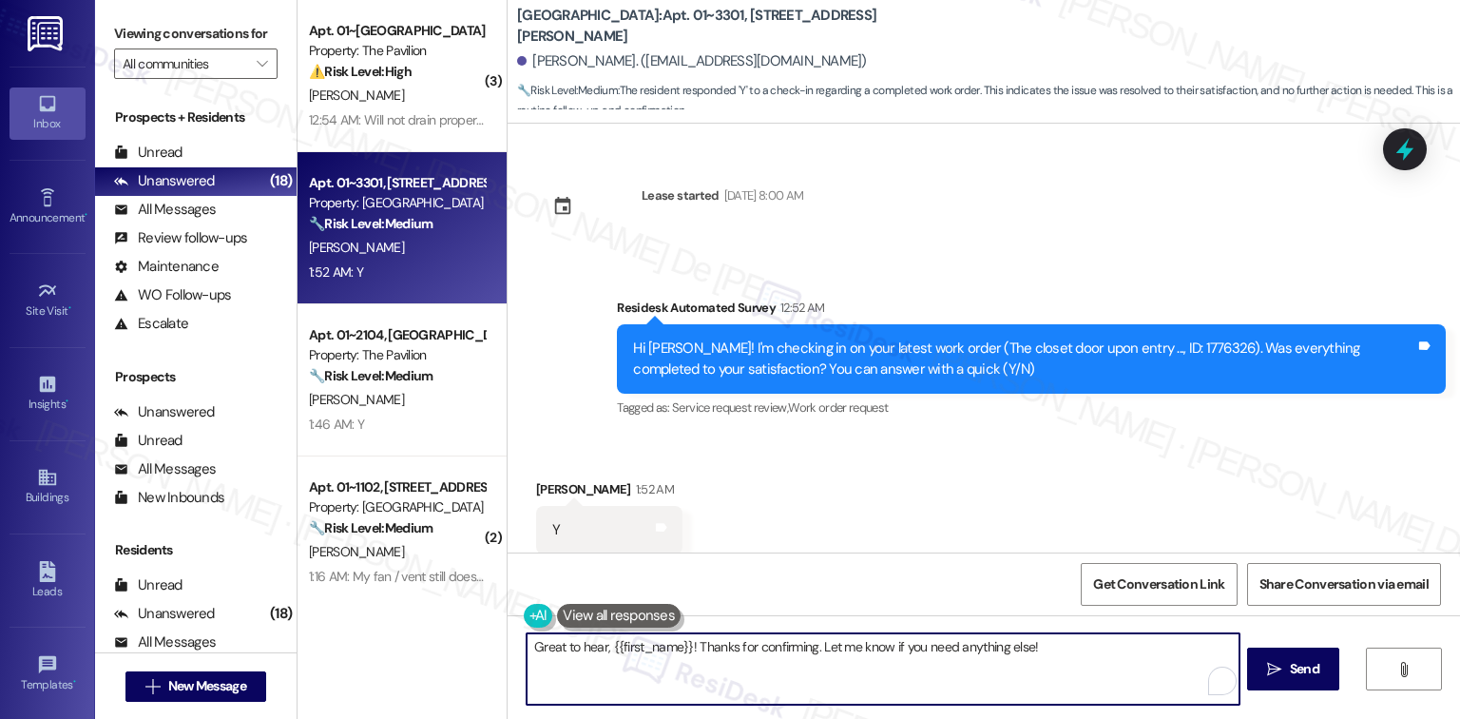
click at [778, 671] on textarea "Great to hear, {{first_name}}! Thanks for confirming. Let me know if you need a…" at bounding box center [883, 668] width 712 height 71
click at [781, 665] on textarea "Great to hear, {{first_name}}! Thanks for confirming. Let me know if you need a…" at bounding box center [883, 668] width 712 height 71
click at [781, 664] on textarea "Great to hear, {{first_name}}! Thanks for confirming. Let me know if you need a…" at bounding box center [883, 668] width 712 height 71
paste textarea "I'm happy the work order was completed to your satisfaction! We'd also love to …"
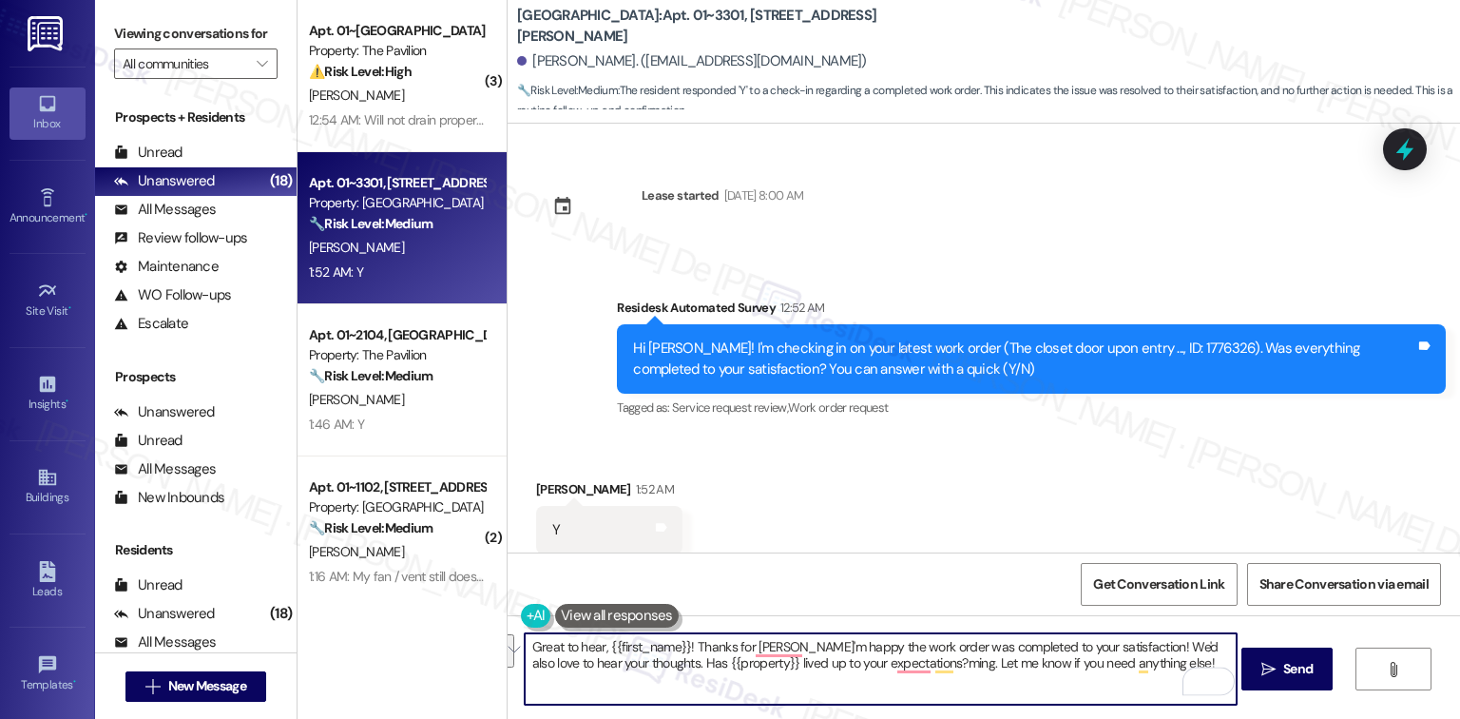
paste textarea "I'm happy the work order was completed to your satisfaction! We'd also love to …"
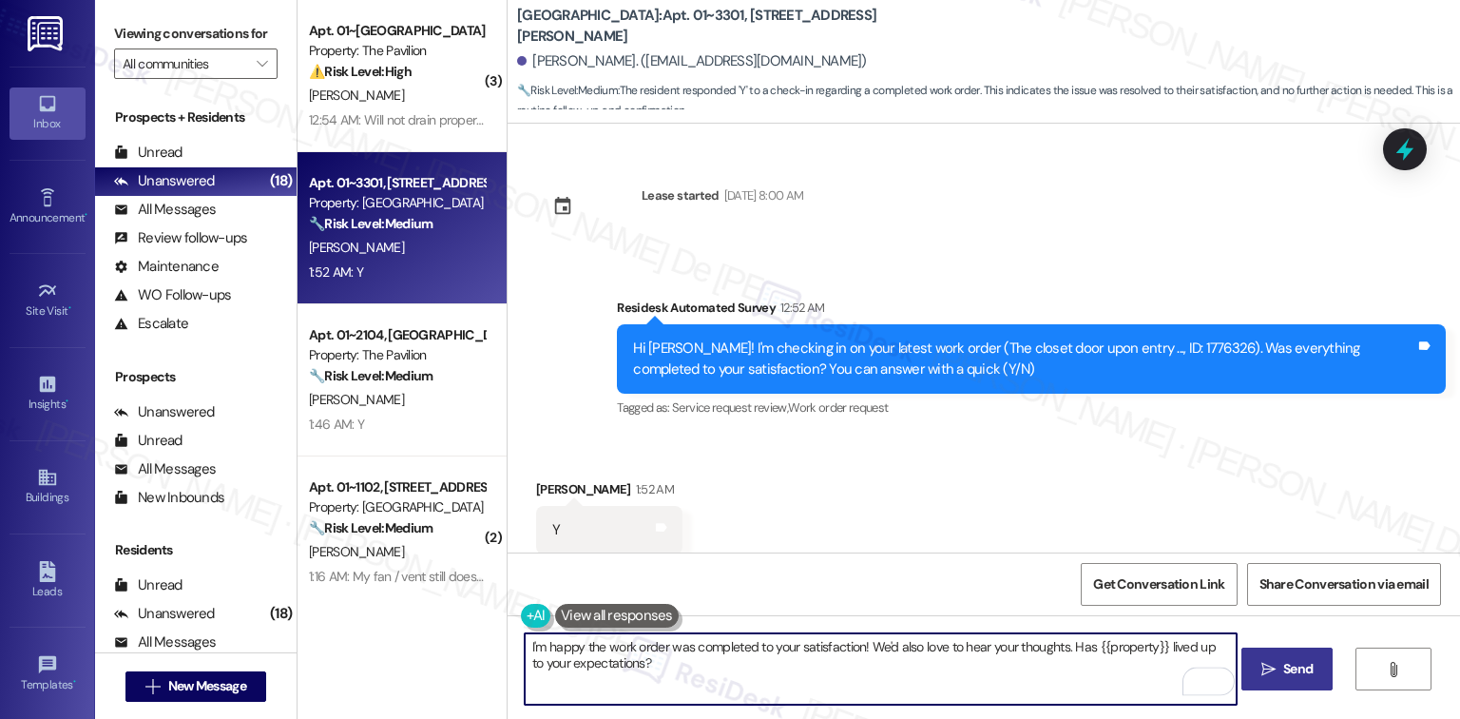
type textarea "I'm happy the work order was completed to your satisfaction! We'd also love to …"
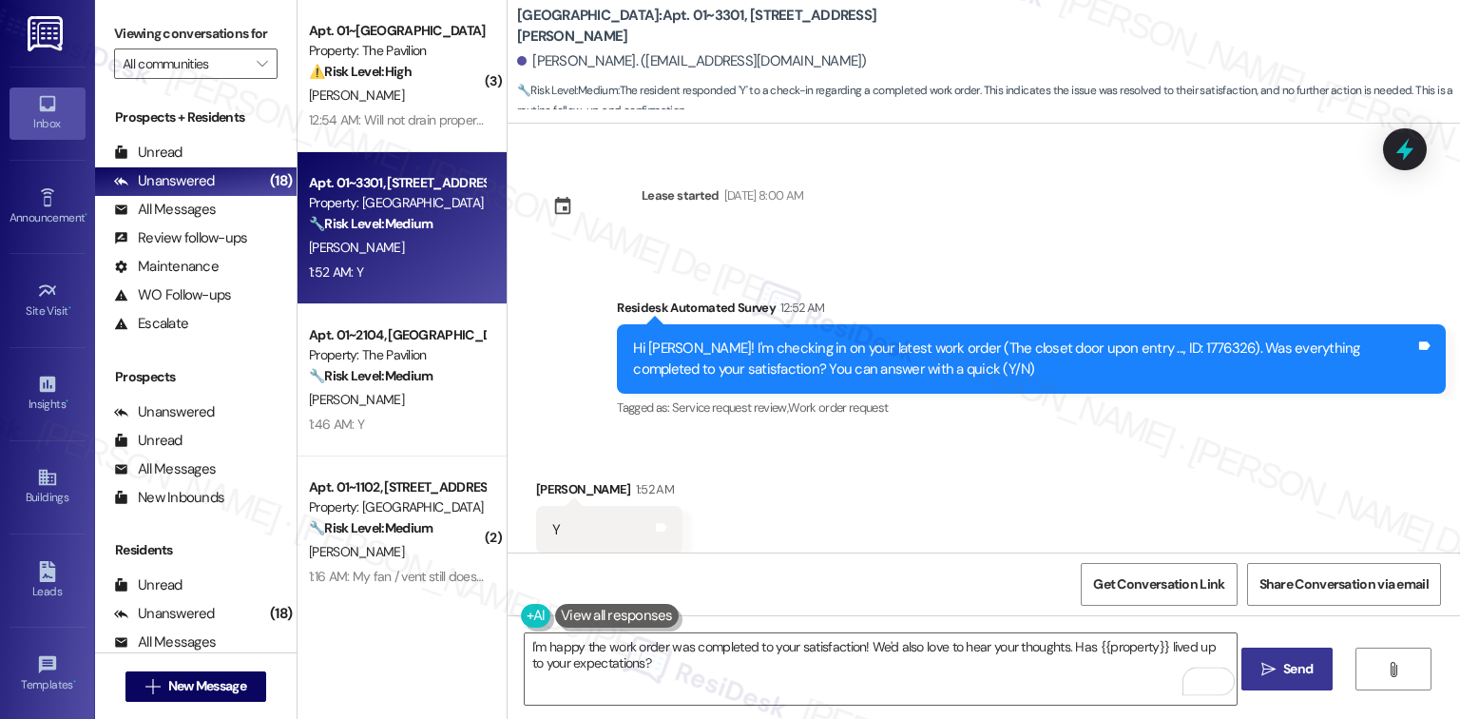
click at [1317, 656] on button " Send" at bounding box center [1287, 668] width 92 height 43
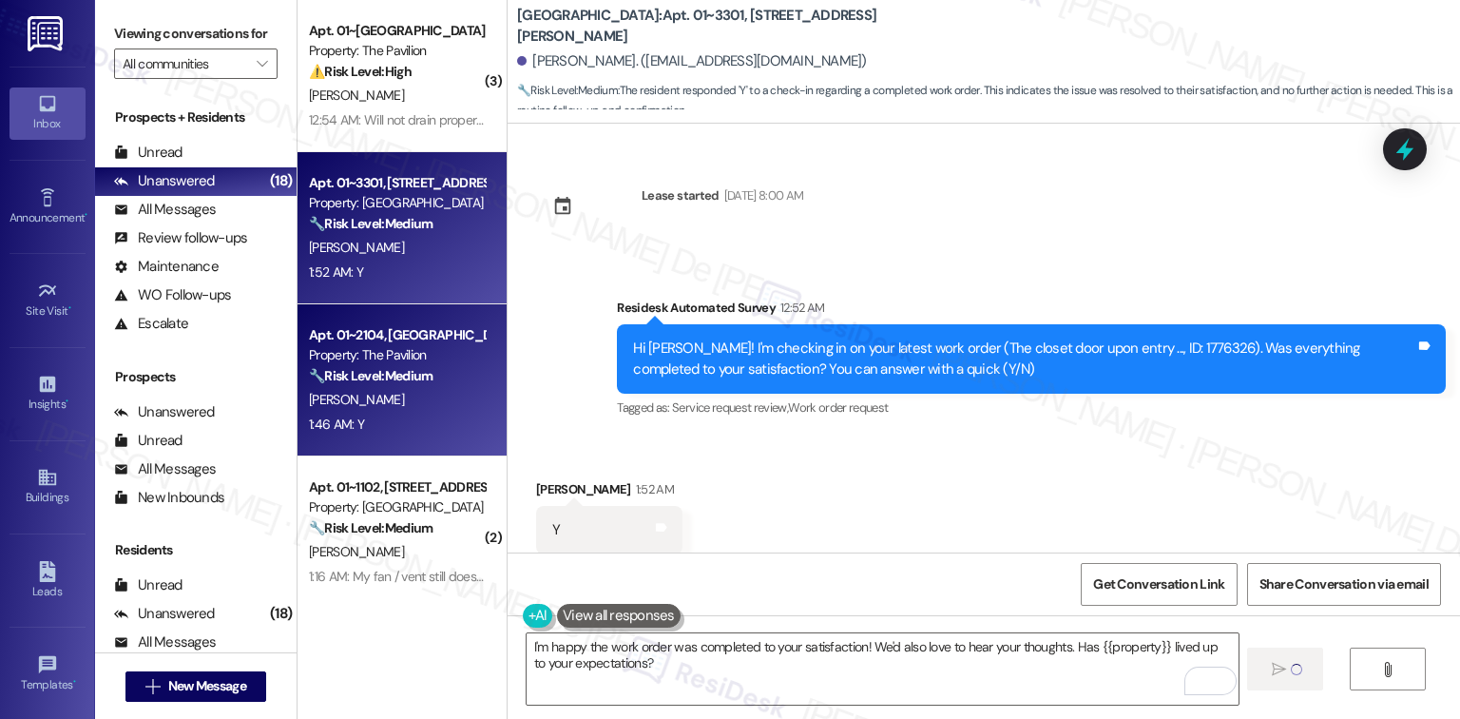
click at [412, 361] on div "Property: The Pavilion" at bounding box center [397, 355] width 176 height 20
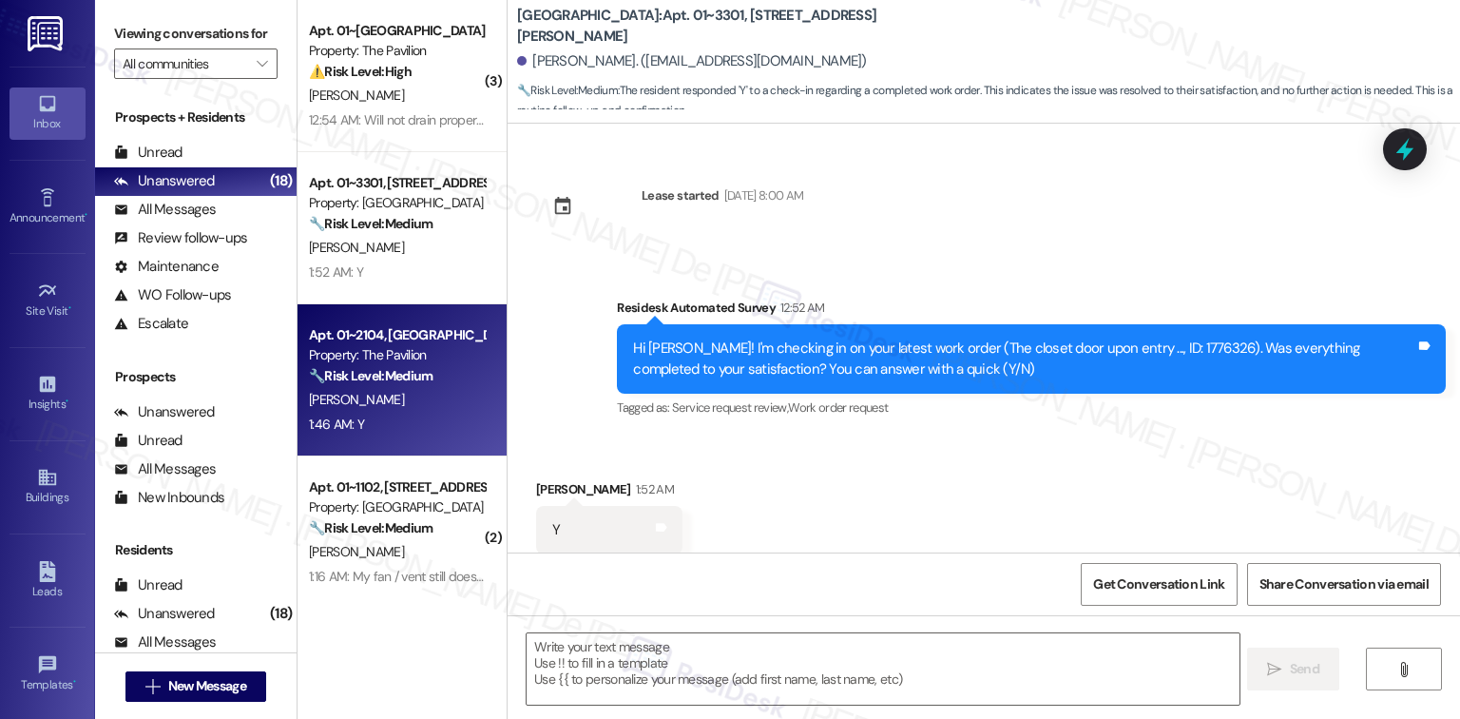
type textarea "Fetching suggested responses. Please feel free to read through the conversation…"
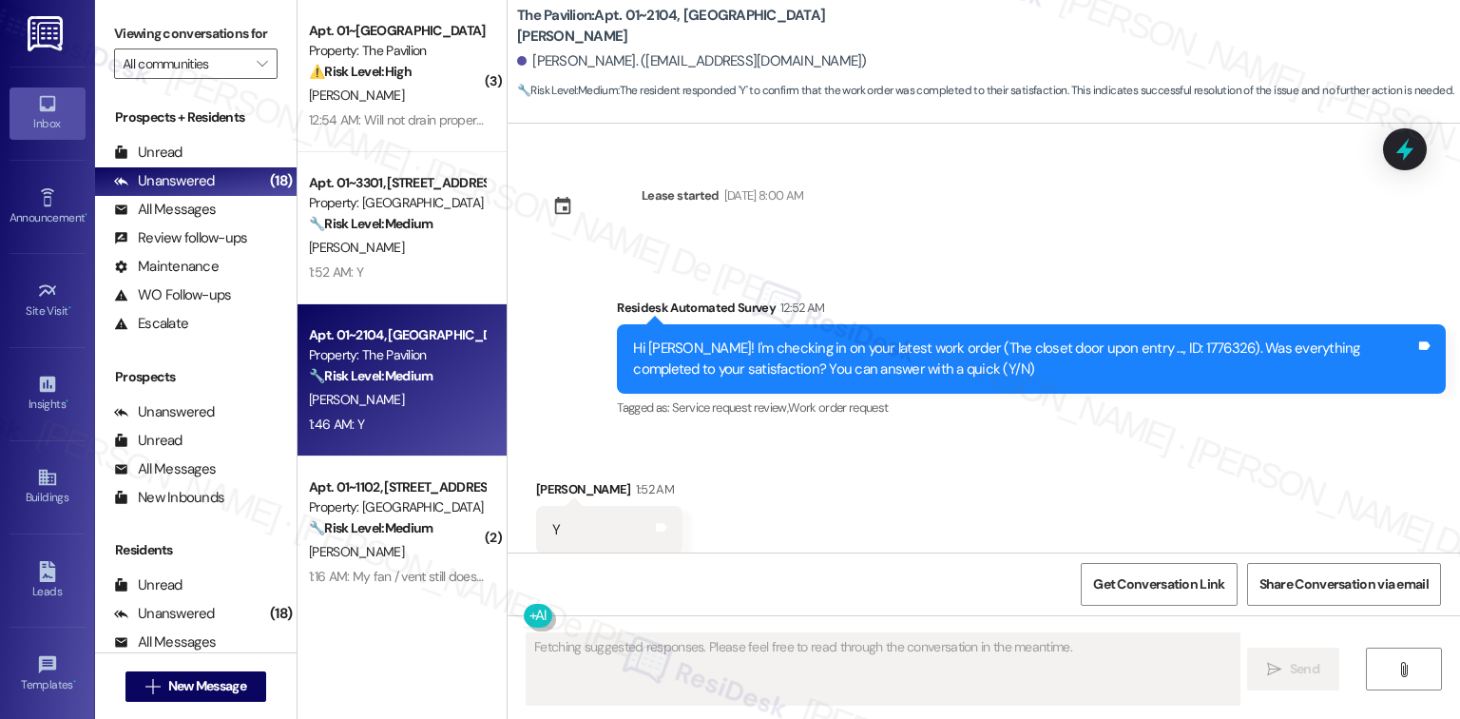
scroll to position [395, 0]
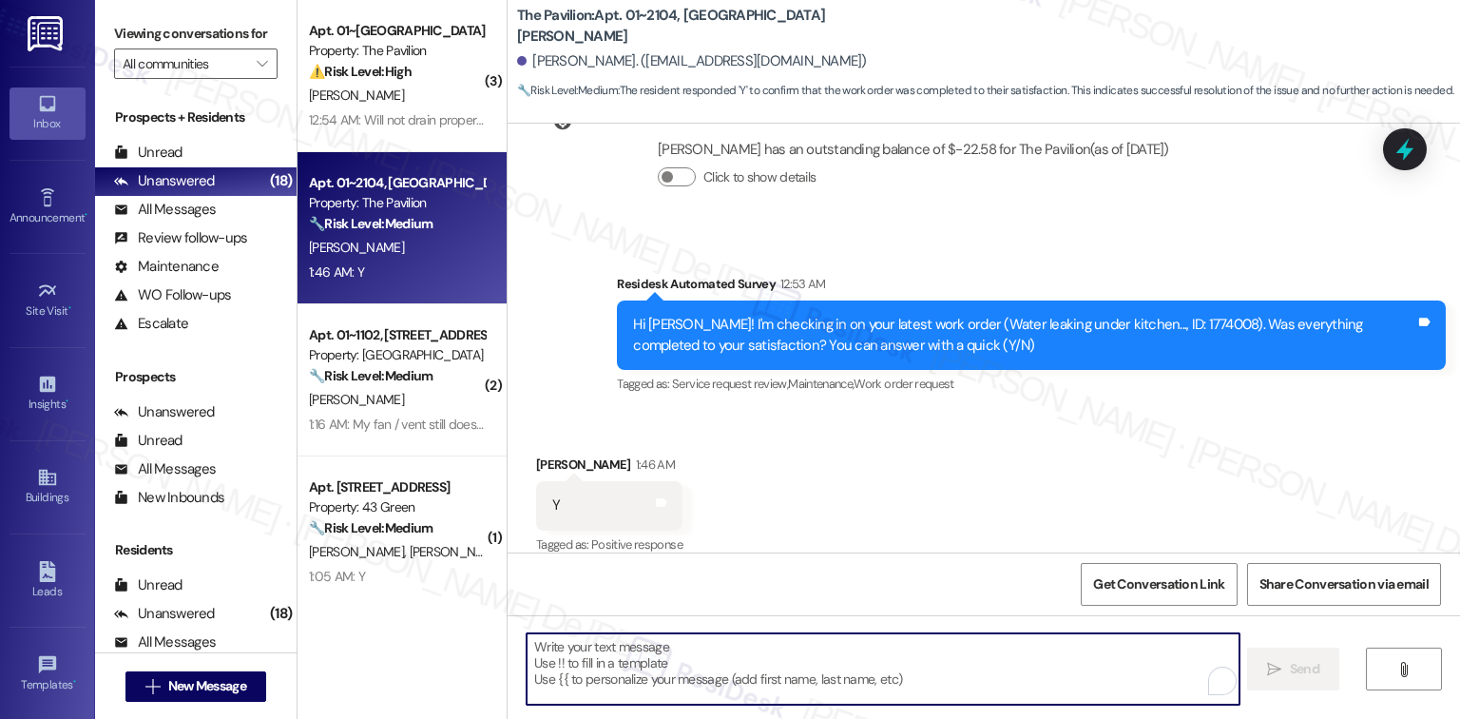
click at [807, 658] on textarea "To enrich screen reader interactions, please activate Accessibility in Grammarl…" at bounding box center [883, 668] width 712 height 71
paste textarea "I'm happy the work order was completed to your satisfaction! We'd also love to …"
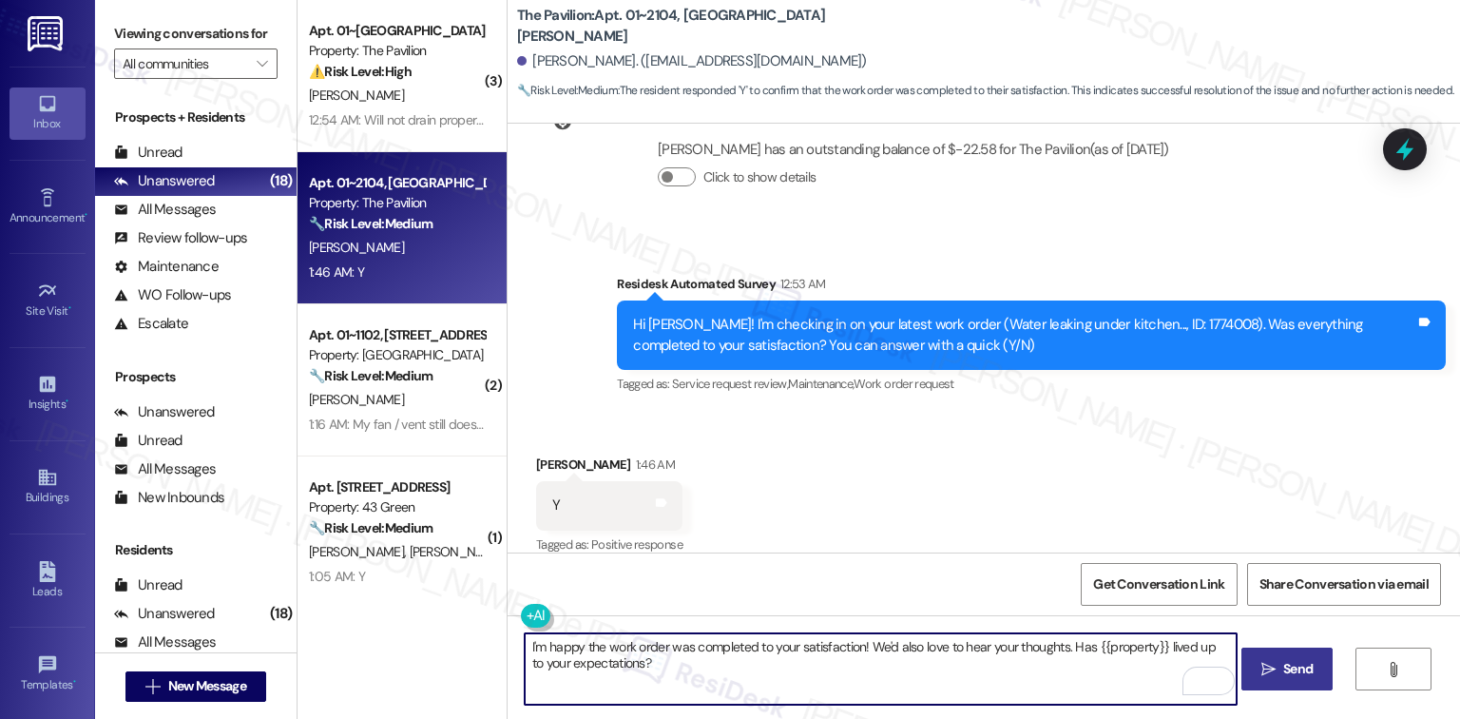
type textarea "I'm happy the work order was completed to your satisfaction! We'd also love to …"
click at [1313, 659] on span "Send" at bounding box center [1297, 669] width 37 height 20
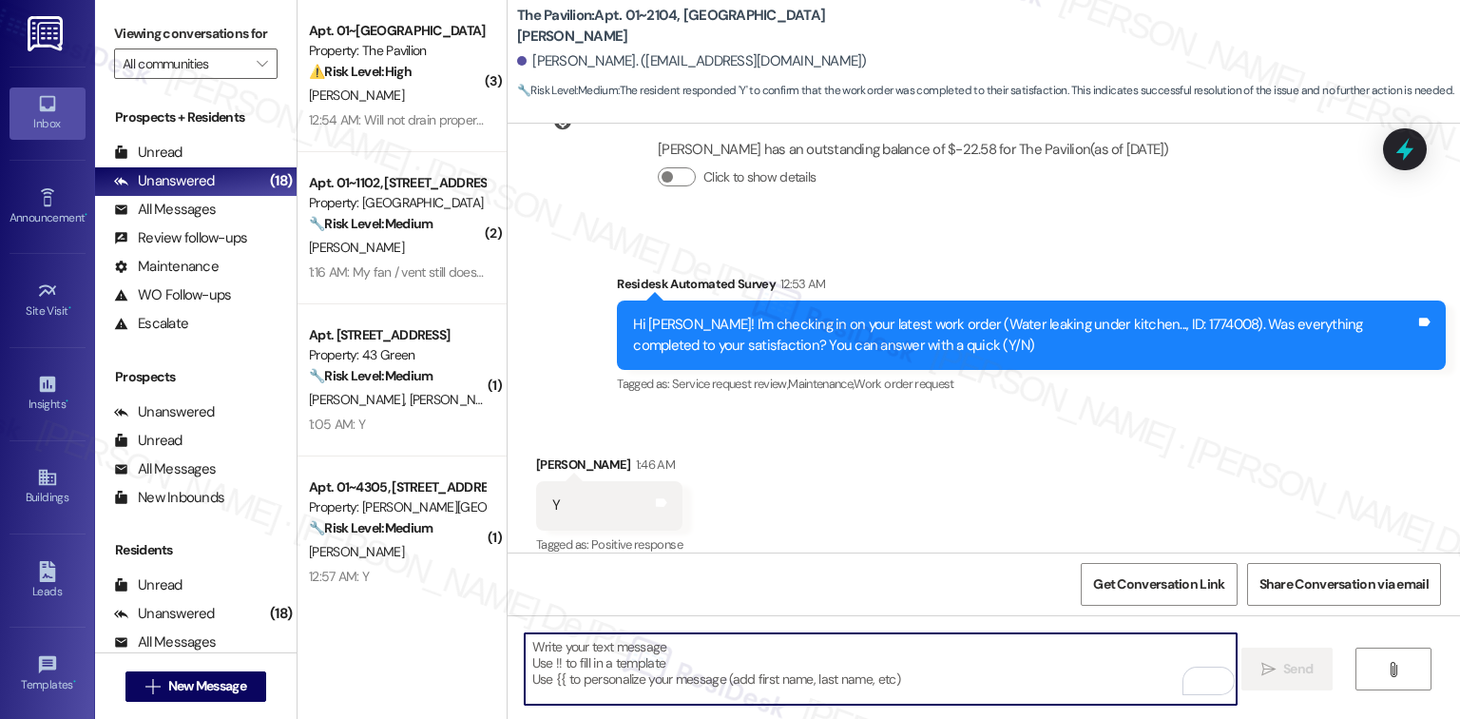
click at [751, 638] on textarea "To enrich screen reader interactions, please activate Accessibility in Grammarl…" at bounding box center [881, 668] width 712 height 71
paste textarea "I'm happy the work order was completed to your satisfaction! We'd also love to …"
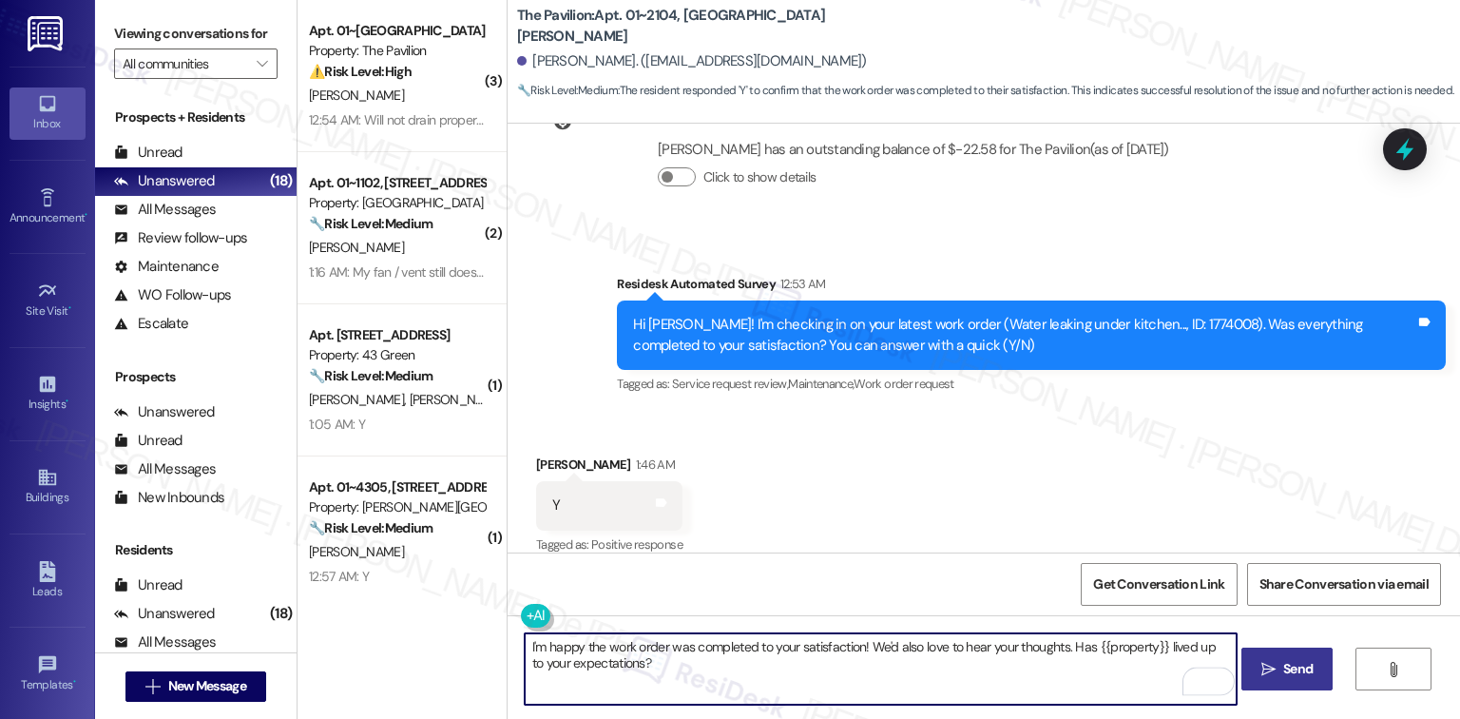
type textarea "I'm happy the work order was completed to your satisfaction! We'd also love to …"
click at [1317, 661] on button " Send" at bounding box center [1287, 668] width 92 height 43
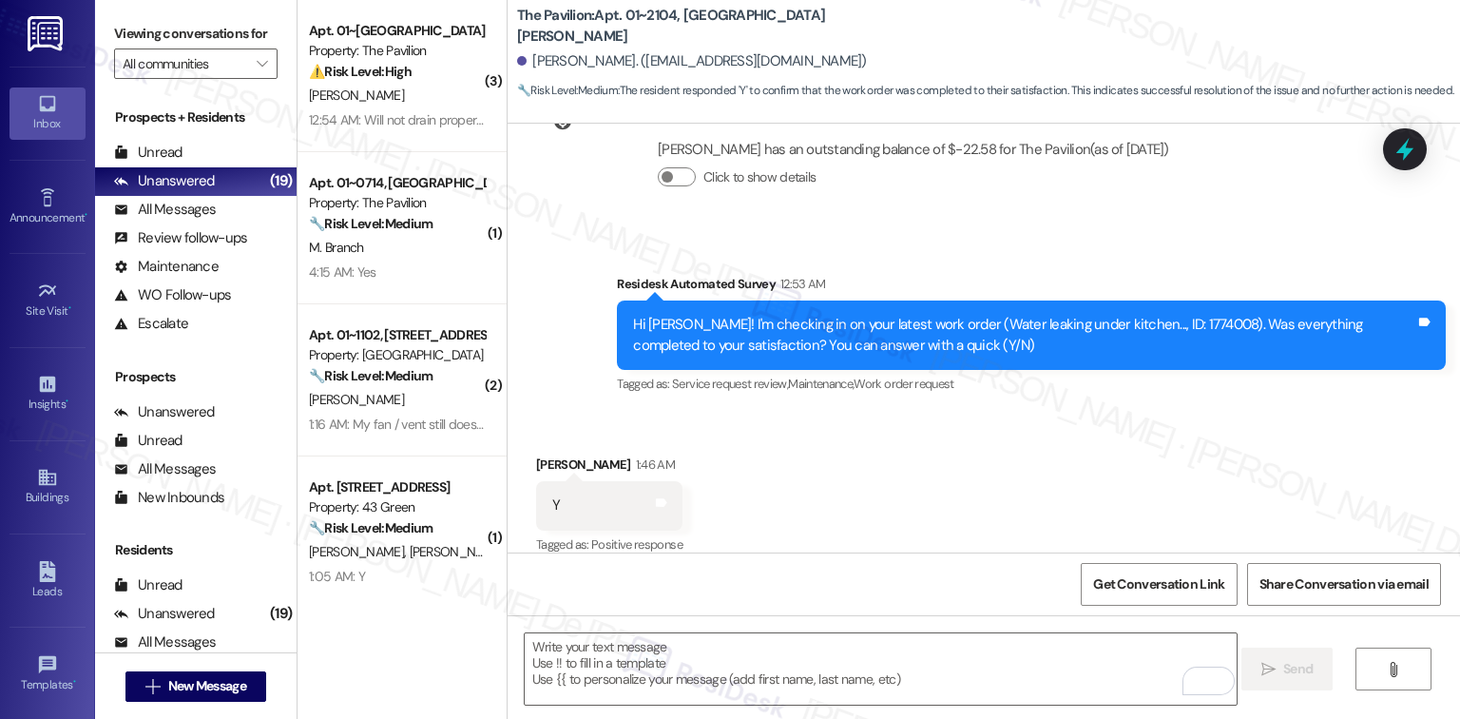
scroll to position [701, 0]
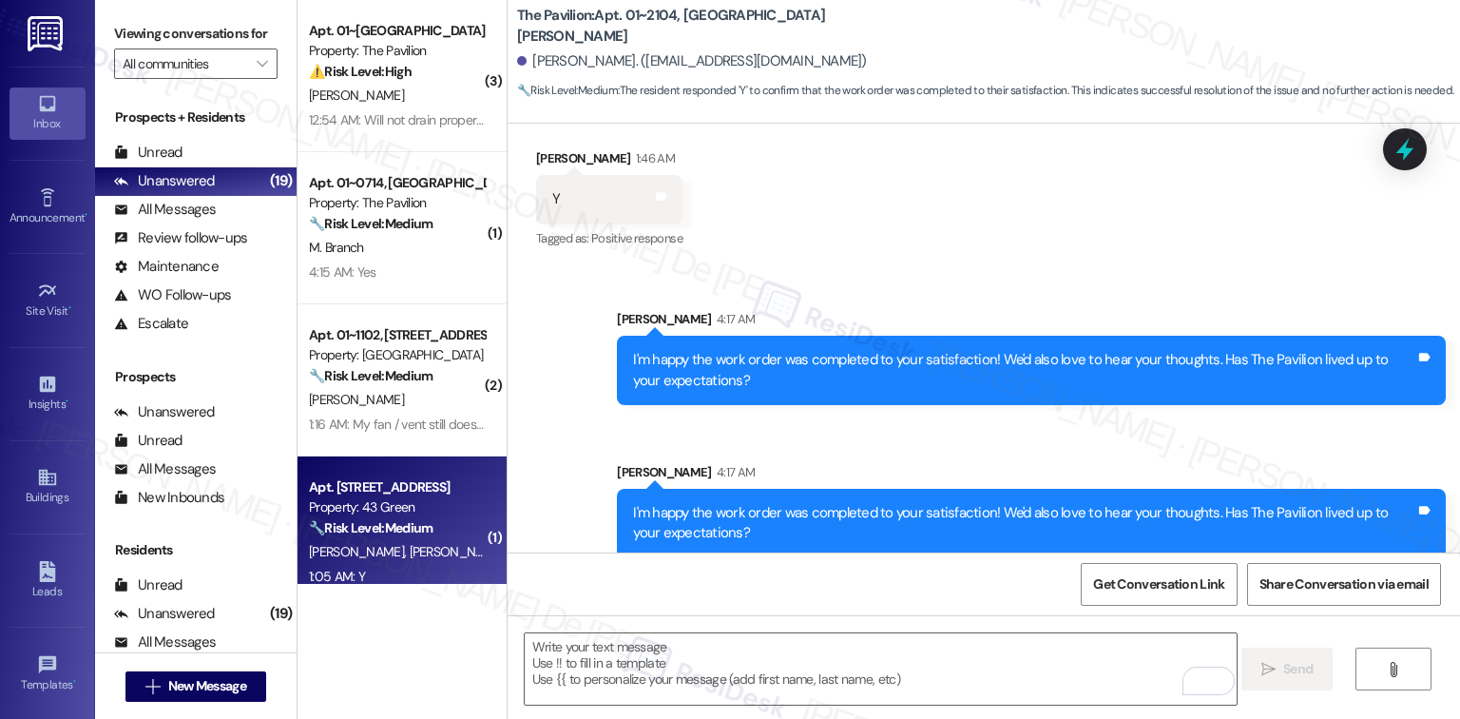
click at [401, 502] on div "Property: 43 Green" at bounding box center [397, 507] width 176 height 20
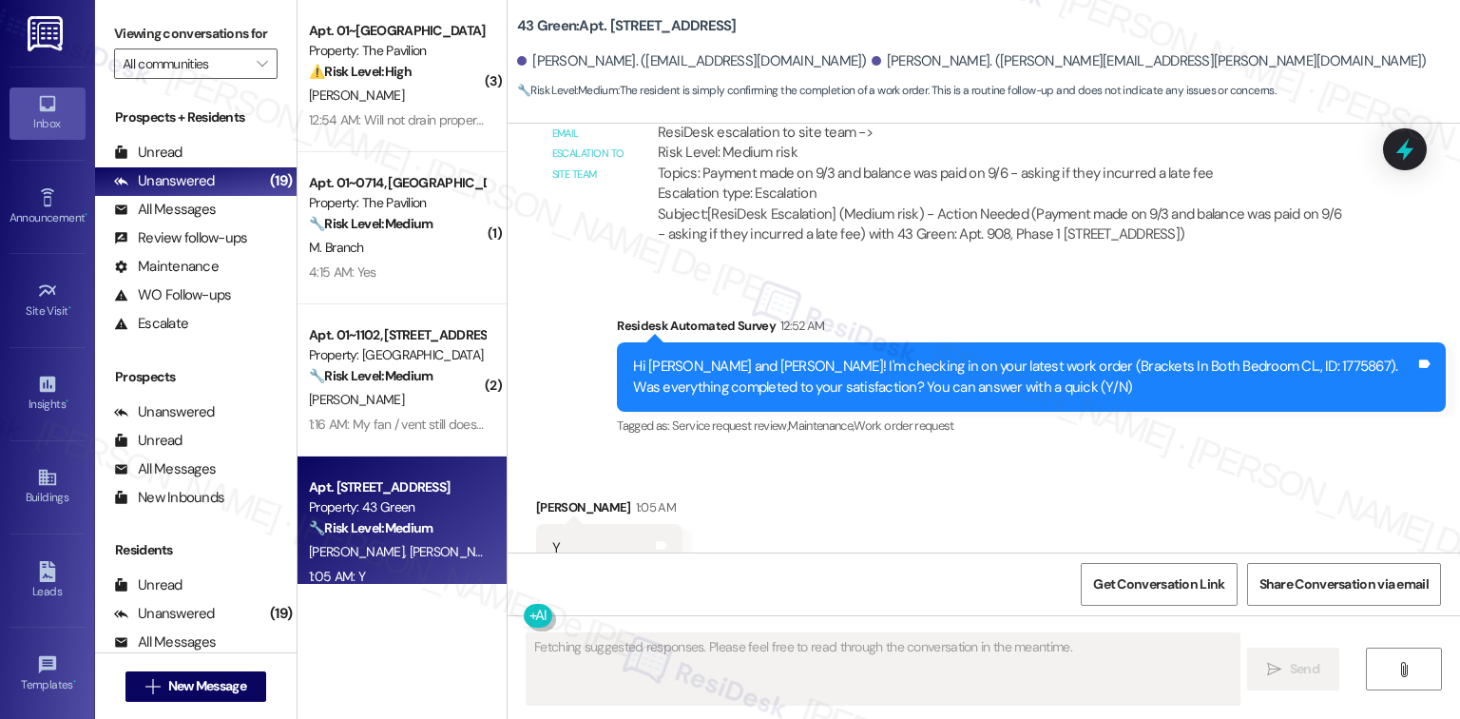
scroll to position [4399, 0]
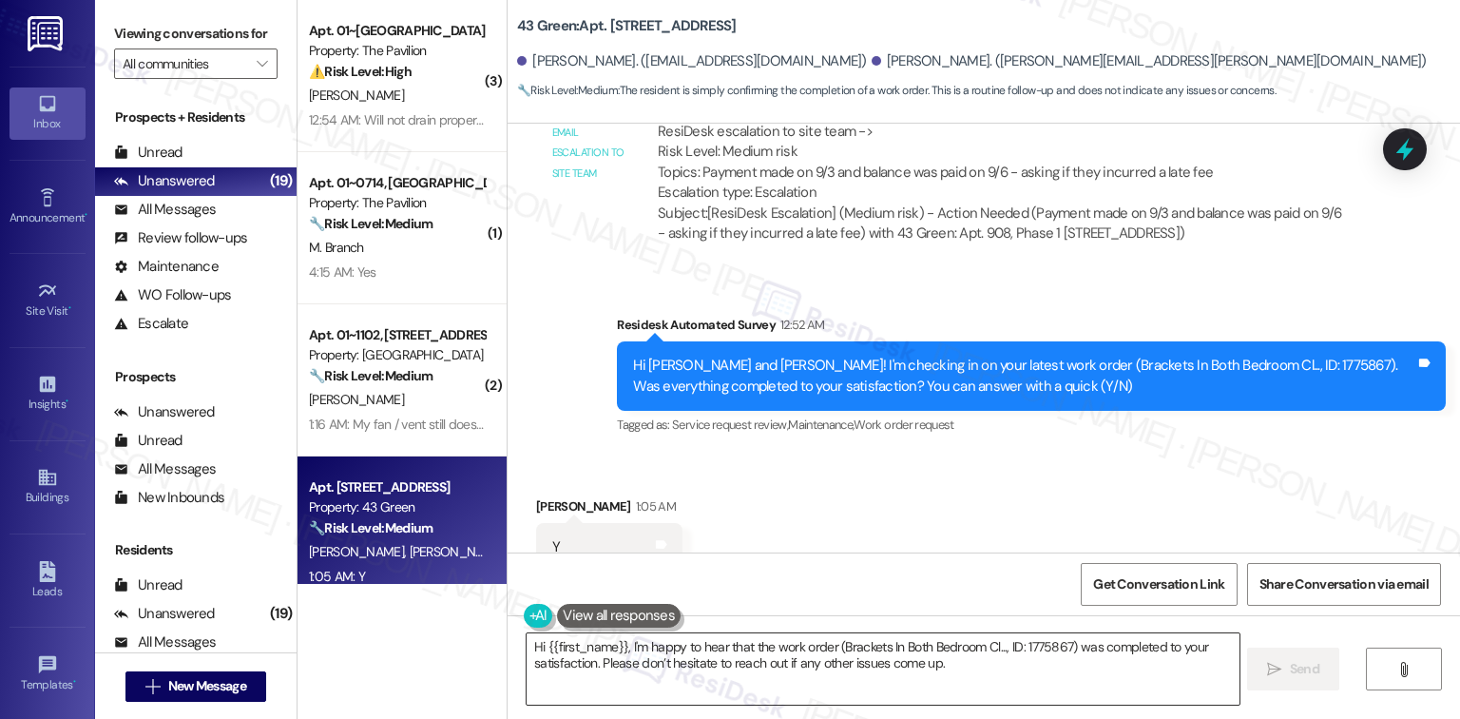
click at [573, 650] on textarea "Hi {{first_name}}, I'm happy to hear that the work order (Brackets In Both Bedr…" at bounding box center [883, 668] width 712 height 71
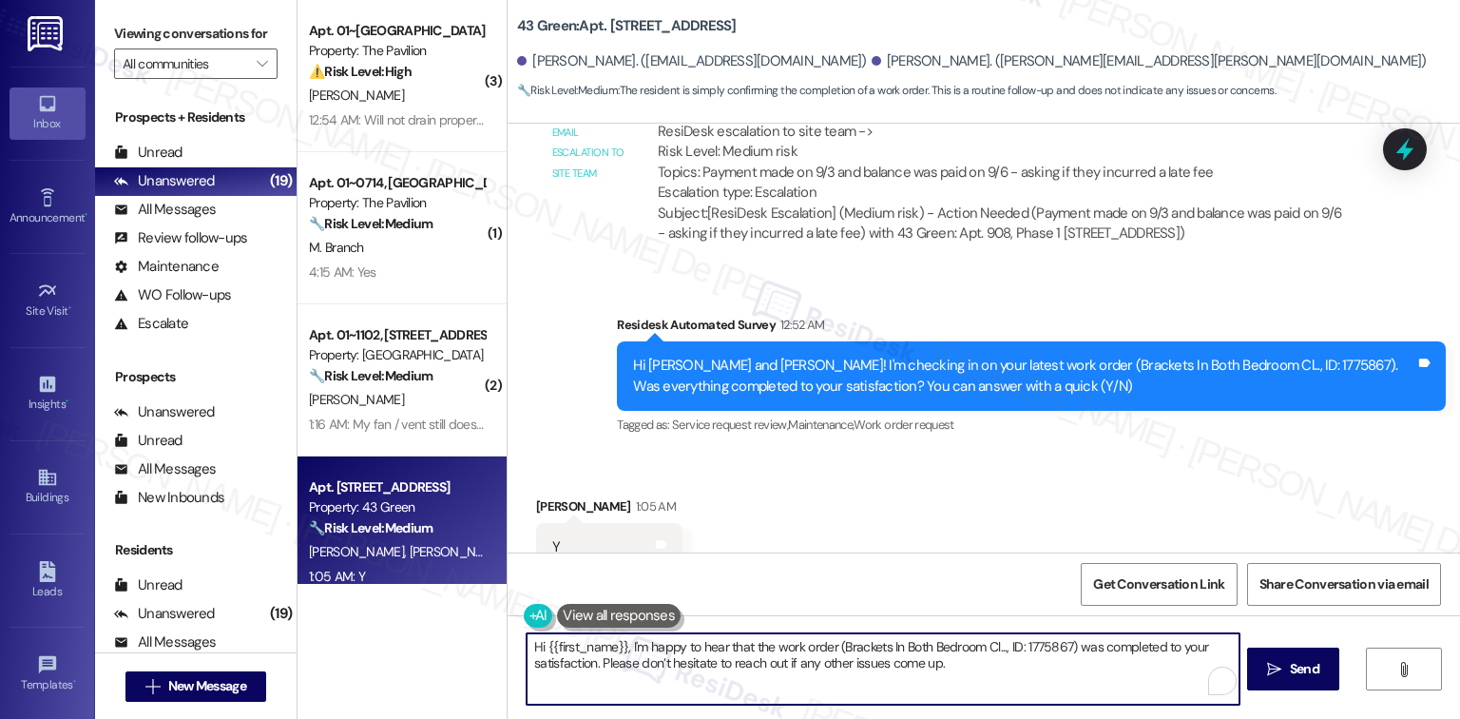
click at [574, 651] on textarea "Hi {{first_name}}, I'm happy to hear that the work order (Brackets In Both Bedr…" at bounding box center [883, 668] width 712 height 71
click at [615, 648] on textarea "Hi {{first_name}}, I'm happy to hear that the work order (Brackets In Both Bedr…" at bounding box center [883, 668] width 712 height 71
drag, startPoint x: 615, startPoint y: 648, endPoint x: 540, endPoint y: 646, distance: 75.1
click at [536, 647] on textarea "Hi {{first_name}}, I'm happy to hear that the work order (Brackets In Both Bedr…" at bounding box center [881, 668] width 712 height 71
drag, startPoint x: 967, startPoint y: 668, endPoint x: 589, endPoint y: 673, distance: 377.3
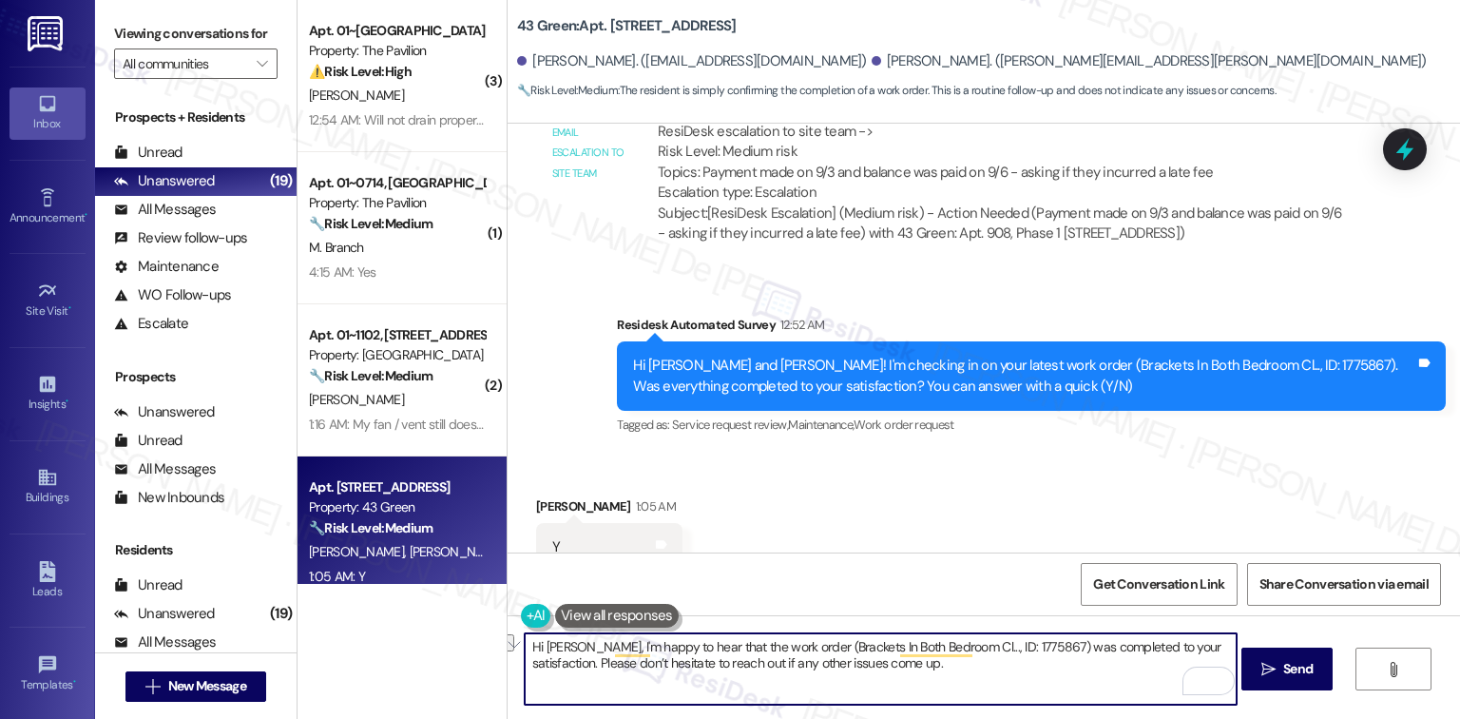
click at [589, 673] on textarea "Hi Anthony, I'm happy to hear that the work order (Brackets In Both Bedroom Cl.…" at bounding box center [881, 668] width 712 height 71
paste textarea "We'd also love to hear your thoughts. Has {{property}} lived up to your expecta…"
type textarea "Hi Anthony, I'm happy to hear that the work order (Brackets In Both Bedroom Cl.…"
click at [1292, 677] on span "Send" at bounding box center [1297, 669] width 29 height 20
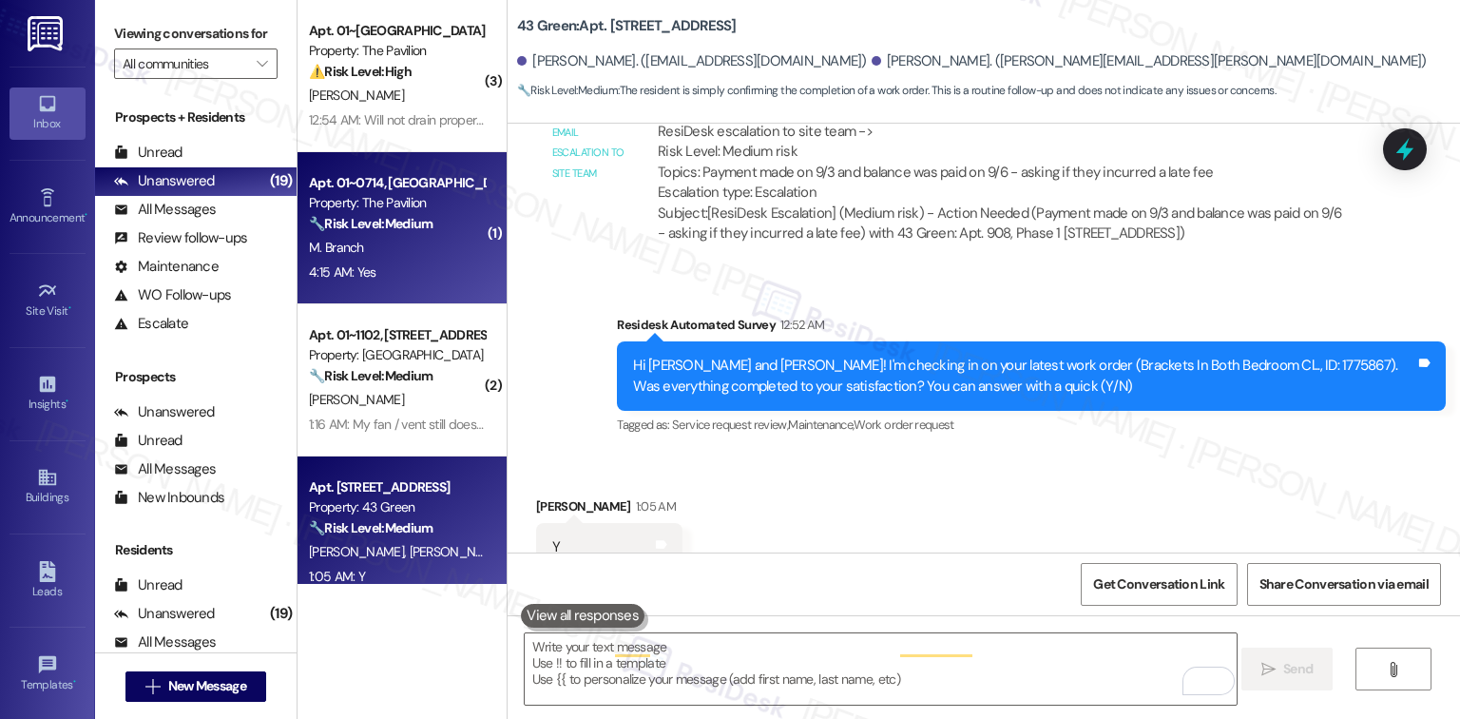
scroll to position [4398, 0]
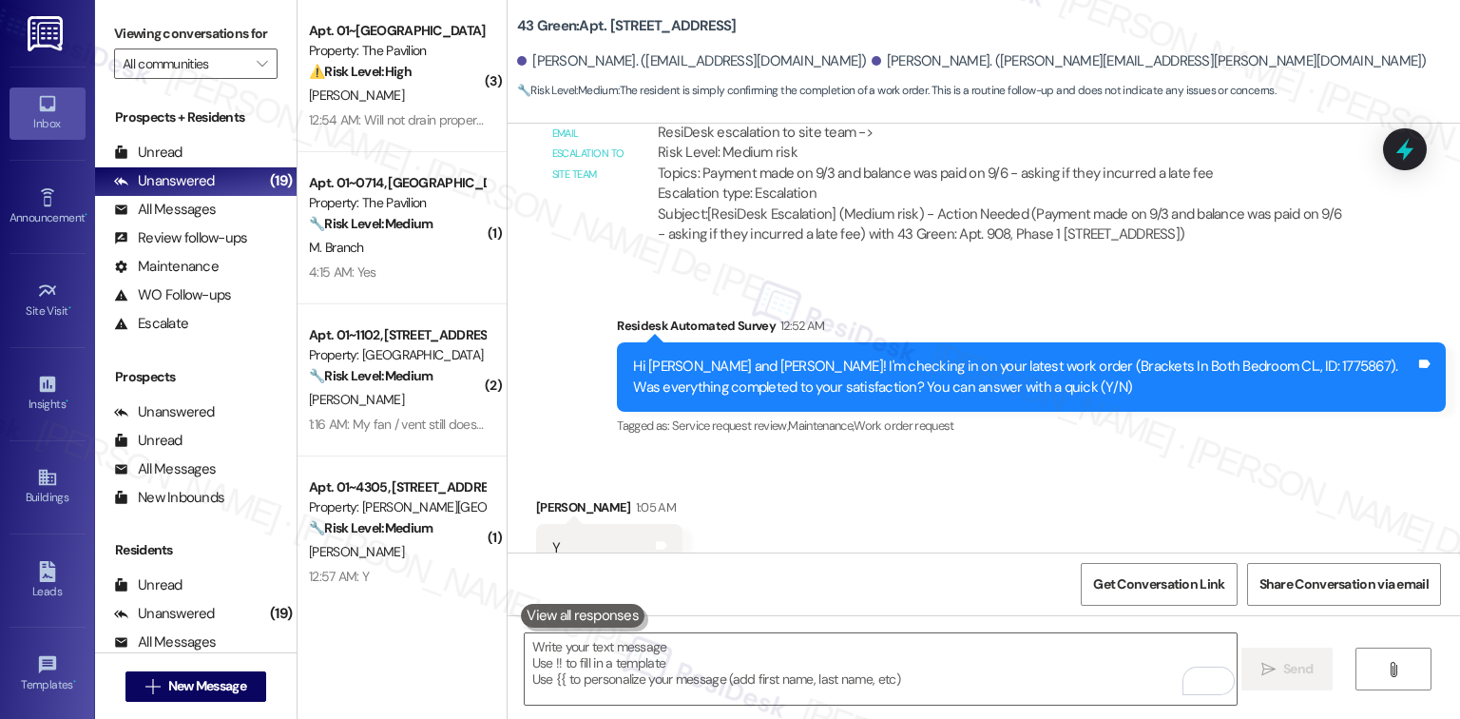
click at [366, 223] on strong "🔧 Risk Level: Medium" at bounding box center [371, 223] width 124 height 17
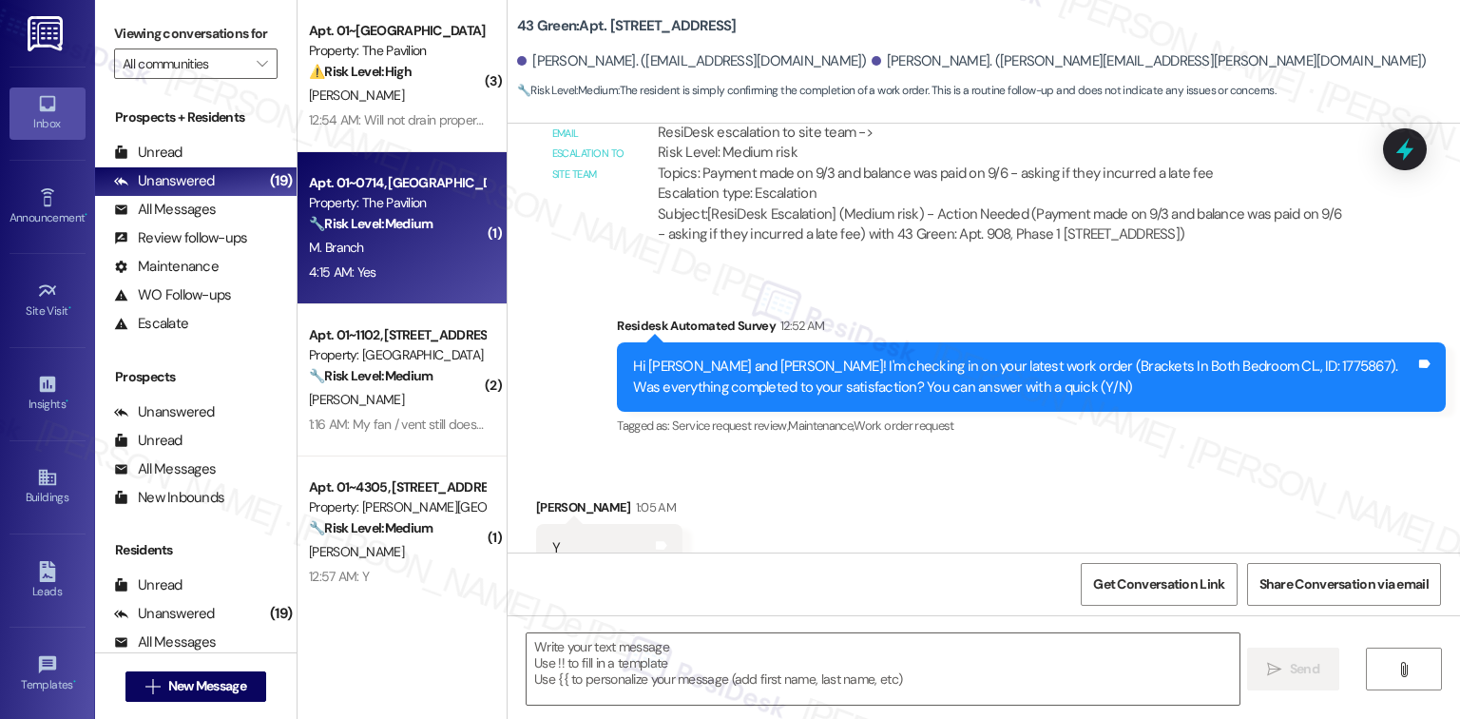
type textarea "Fetching suggested responses. Please feel free to read through the conversation…"
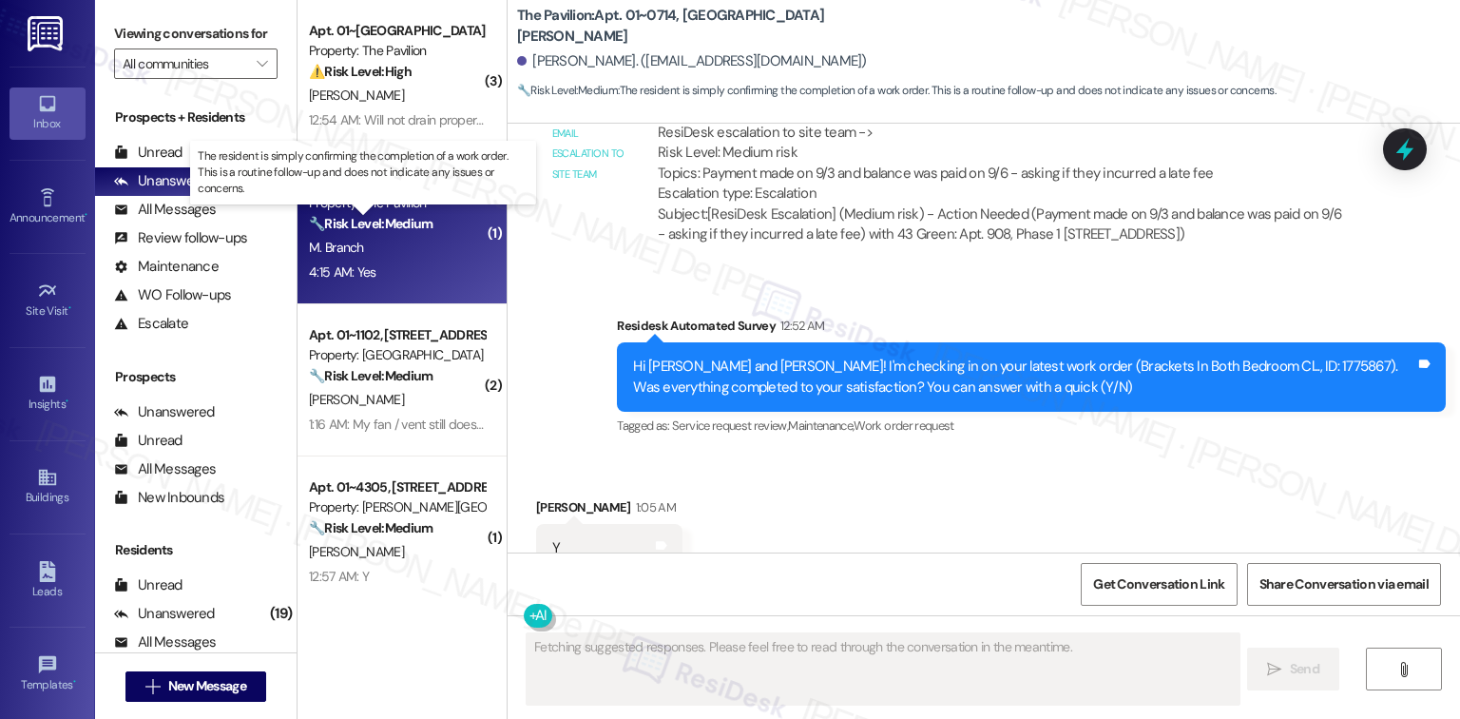
scroll to position [220, 0]
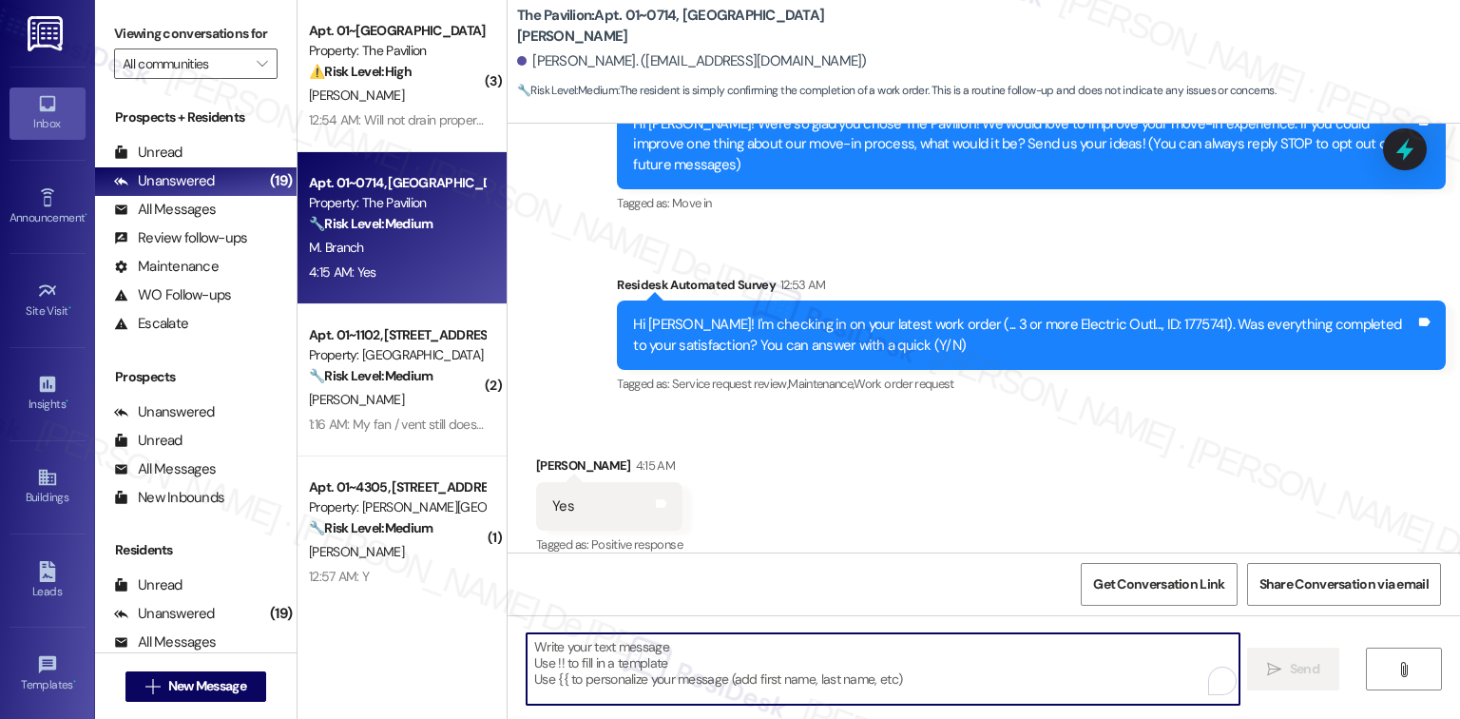
click at [851, 675] on textarea "To enrich screen reader interactions, please activate Accessibility in Grammarl…" at bounding box center [883, 668] width 712 height 71
paste textarea "We'd also love to hear your thoughts. Has {{property}} lived up to your expecta…"
type textarea "We'd also love to hear your thoughts. Has {{property}} lived up to your expecta…"
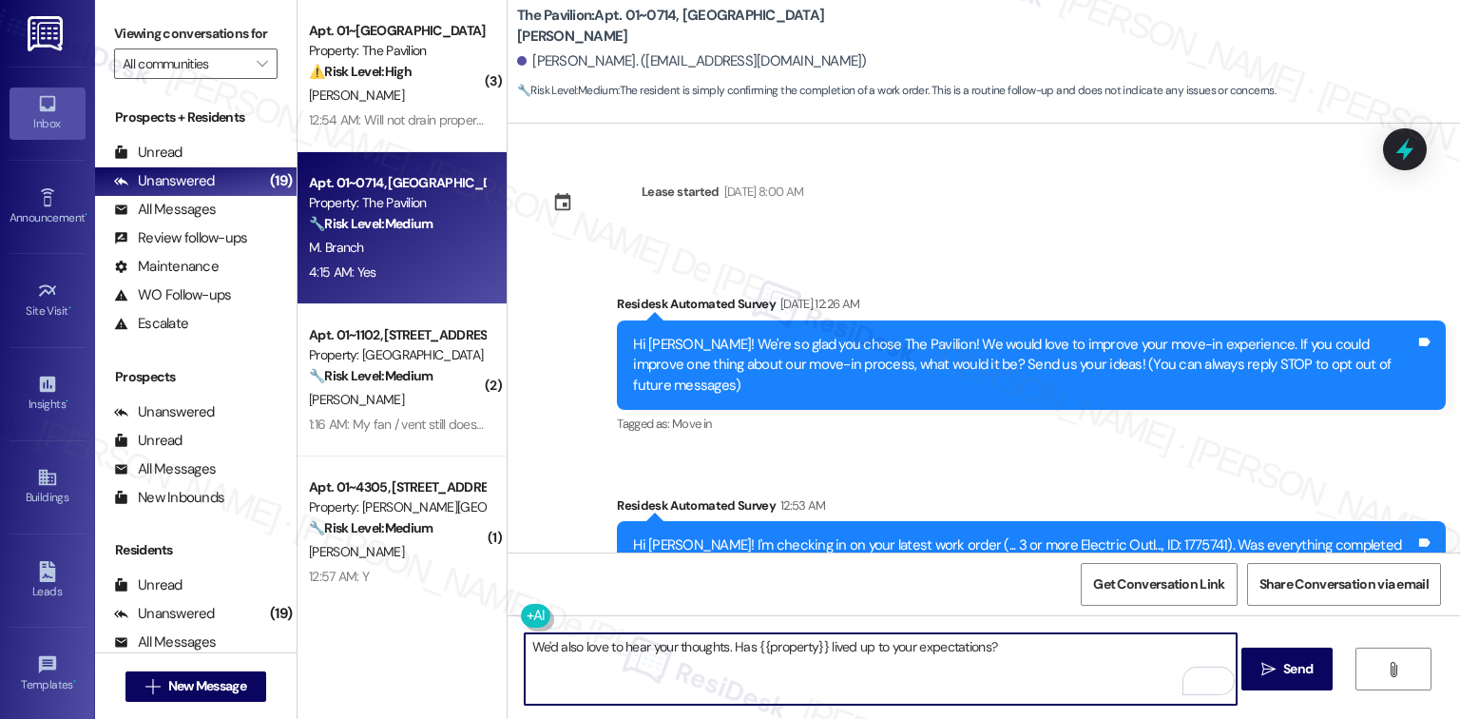
scroll to position [5074, 0]
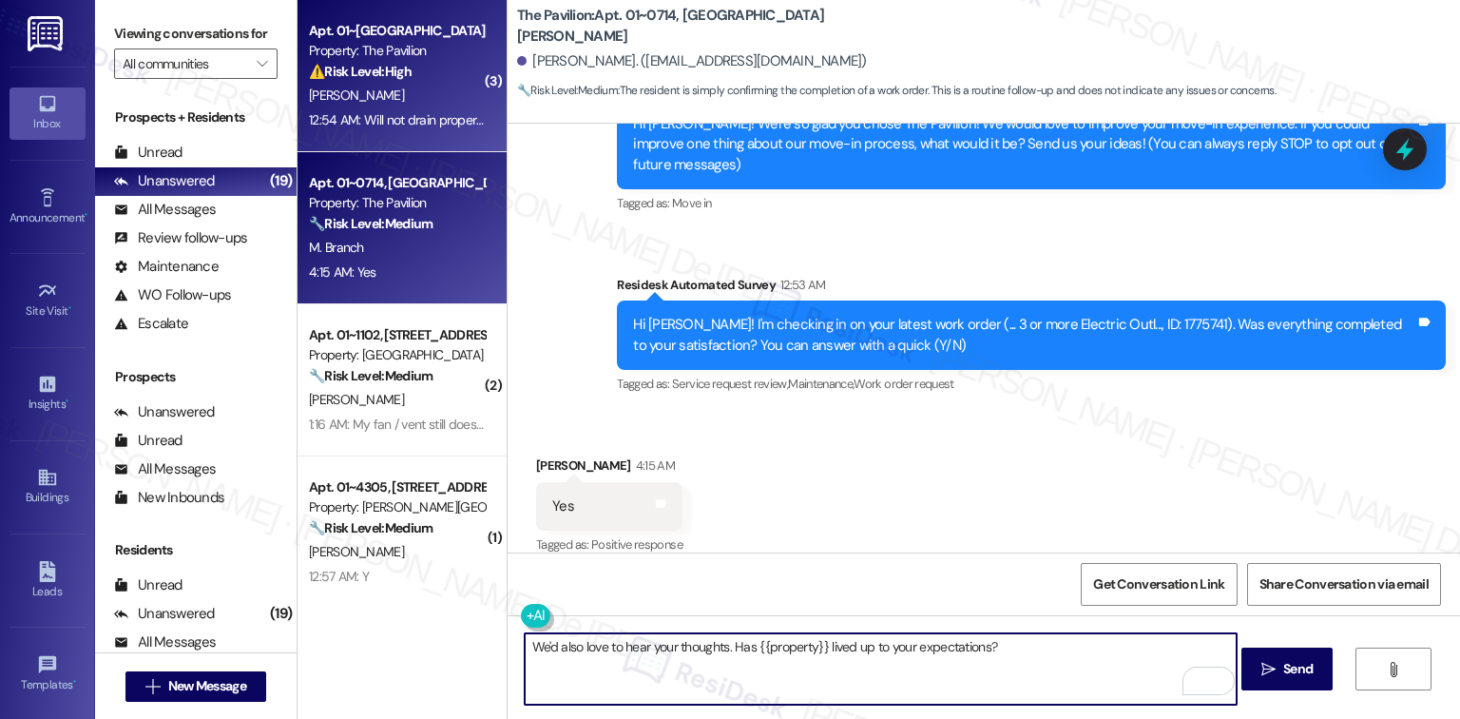
type textarea "We'd also love to hear your thoughts. Has {{property}} lived up to your expecta…"
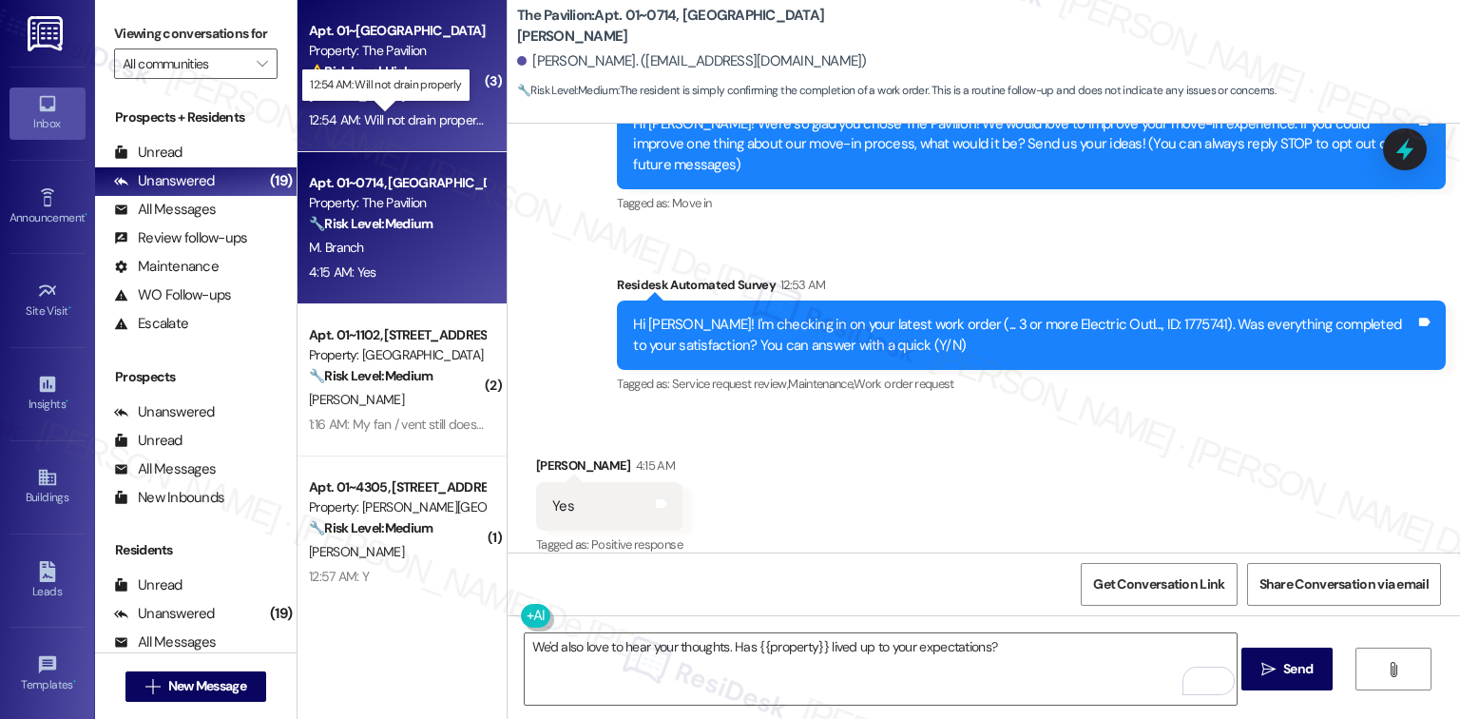
click at [411, 114] on div "12:54 AM: Will not drain properly 12:54 AM: Will not drain properly" at bounding box center [397, 119] width 177 height 17
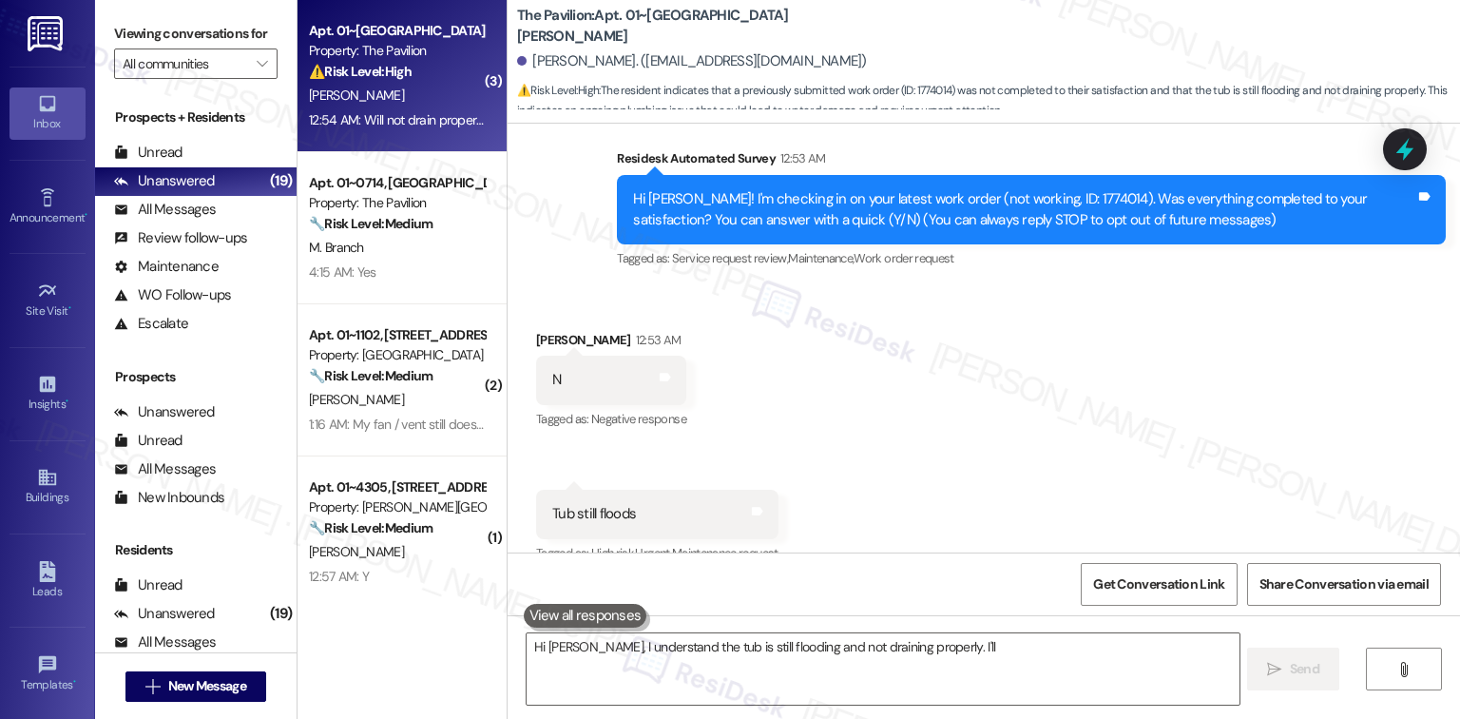
scroll to position [345, 0]
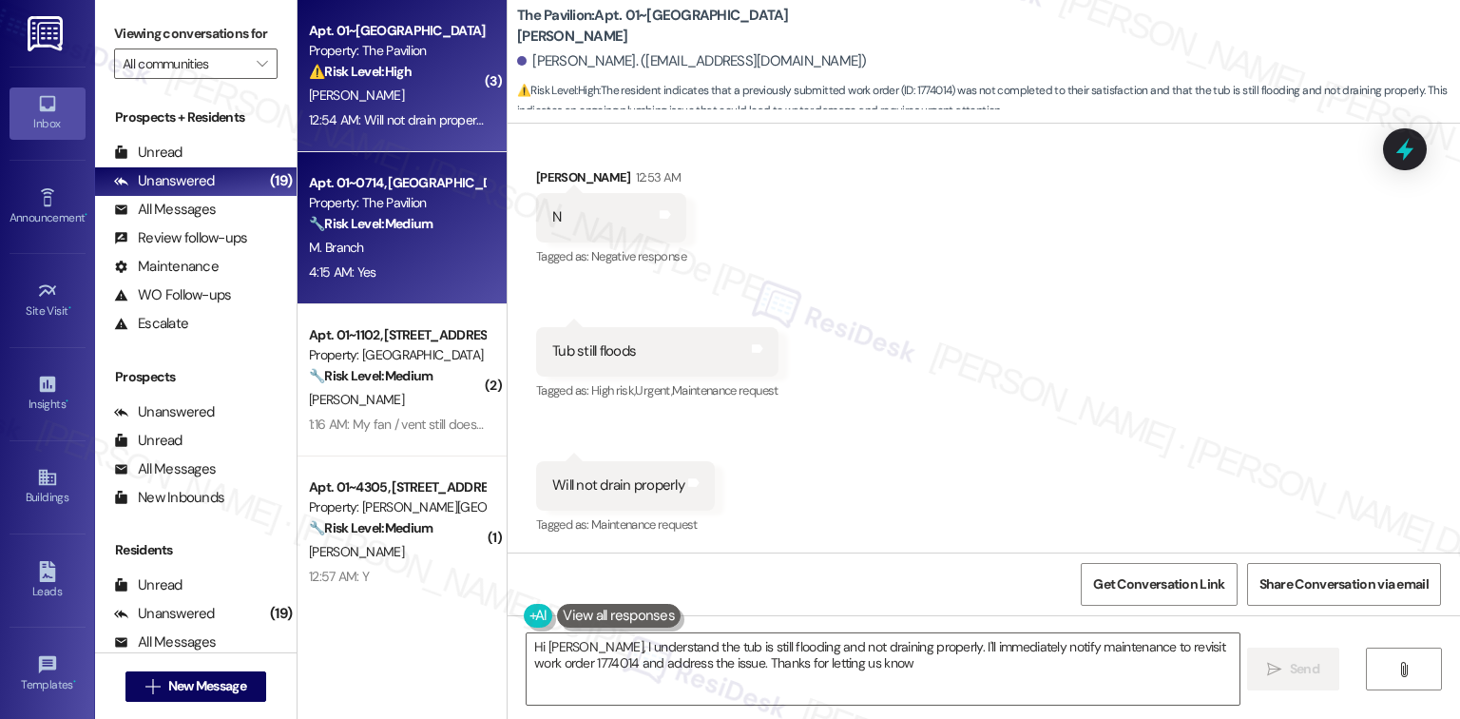
type textarea "Hi Erick, I understand the tub is still flooding and not draining properly. I'l…"
click at [358, 253] on div "M. Branch" at bounding box center [397, 248] width 180 height 24
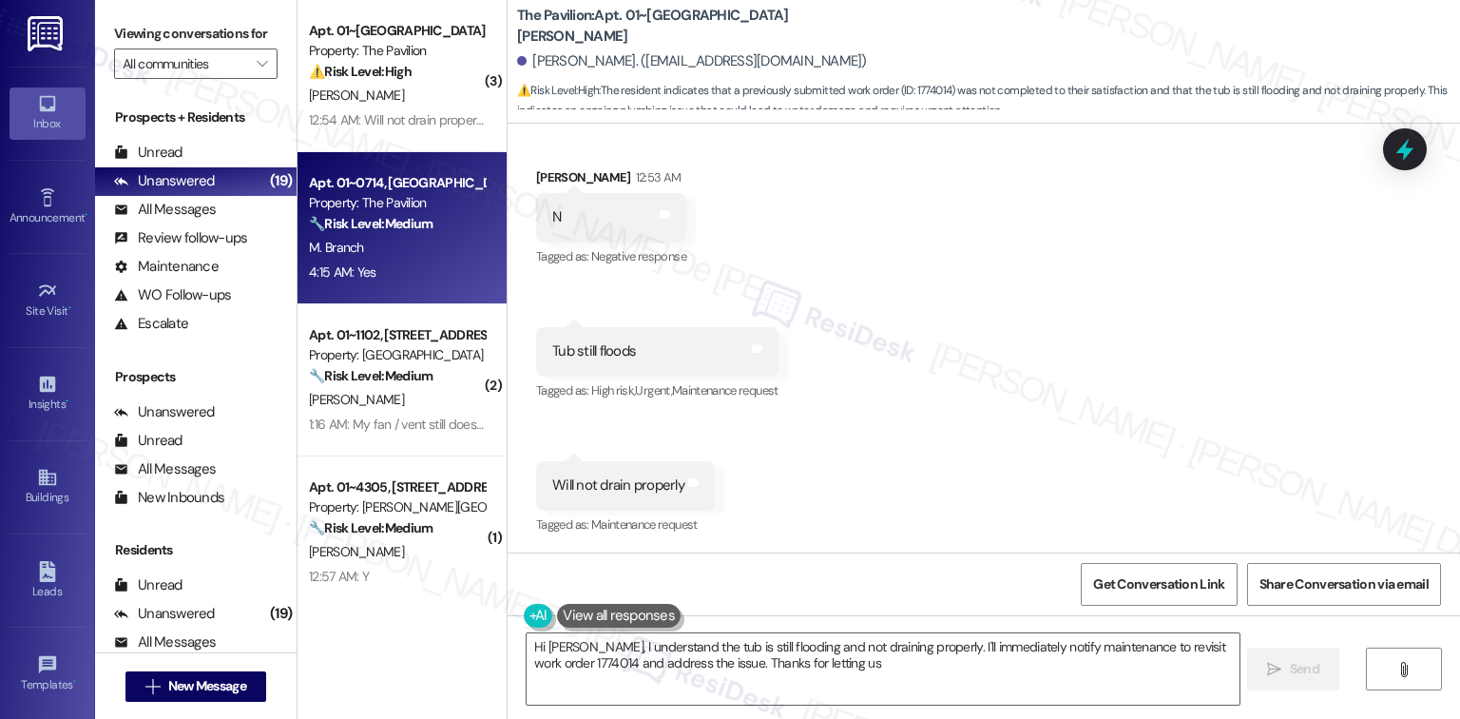
type textarea "Hi Erick, I understand the tub is still flooding and not draining properly. I'l…"
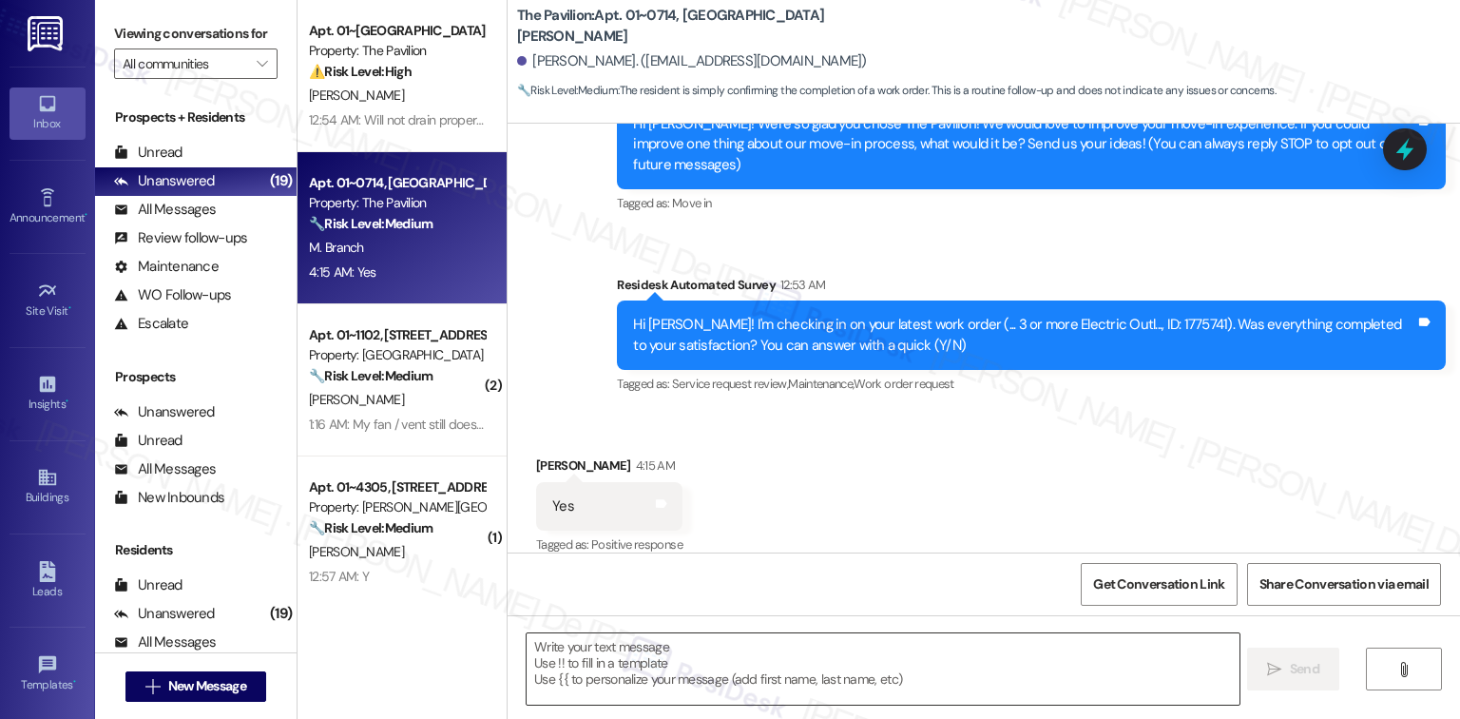
click at [773, 680] on textarea at bounding box center [883, 668] width 712 height 71
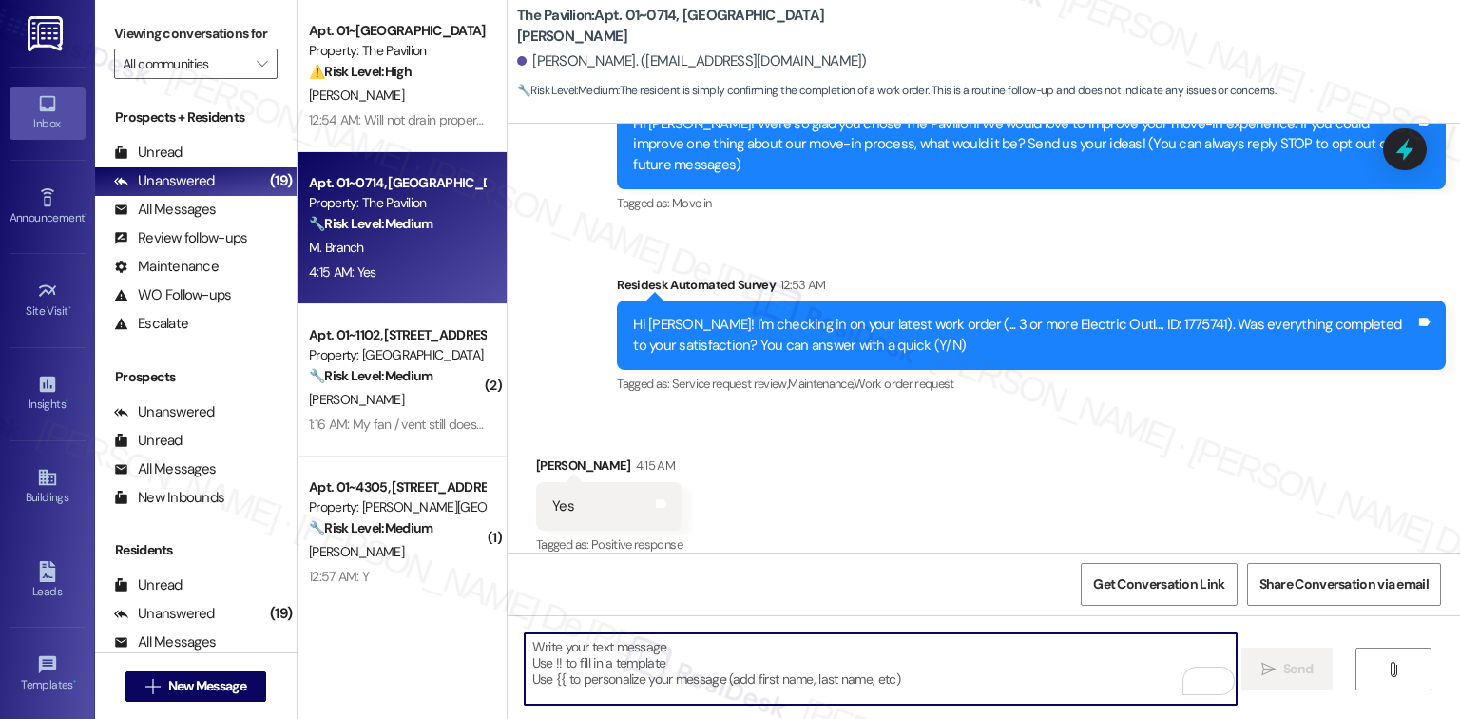
click at [734, 669] on textarea "To enrich screen reader interactions, please activate Accessibility in Grammarl…" at bounding box center [881, 668] width 712 height 71
paste textarea "I'm happy the work order was completed to your satisfaction! We'd also love to …"
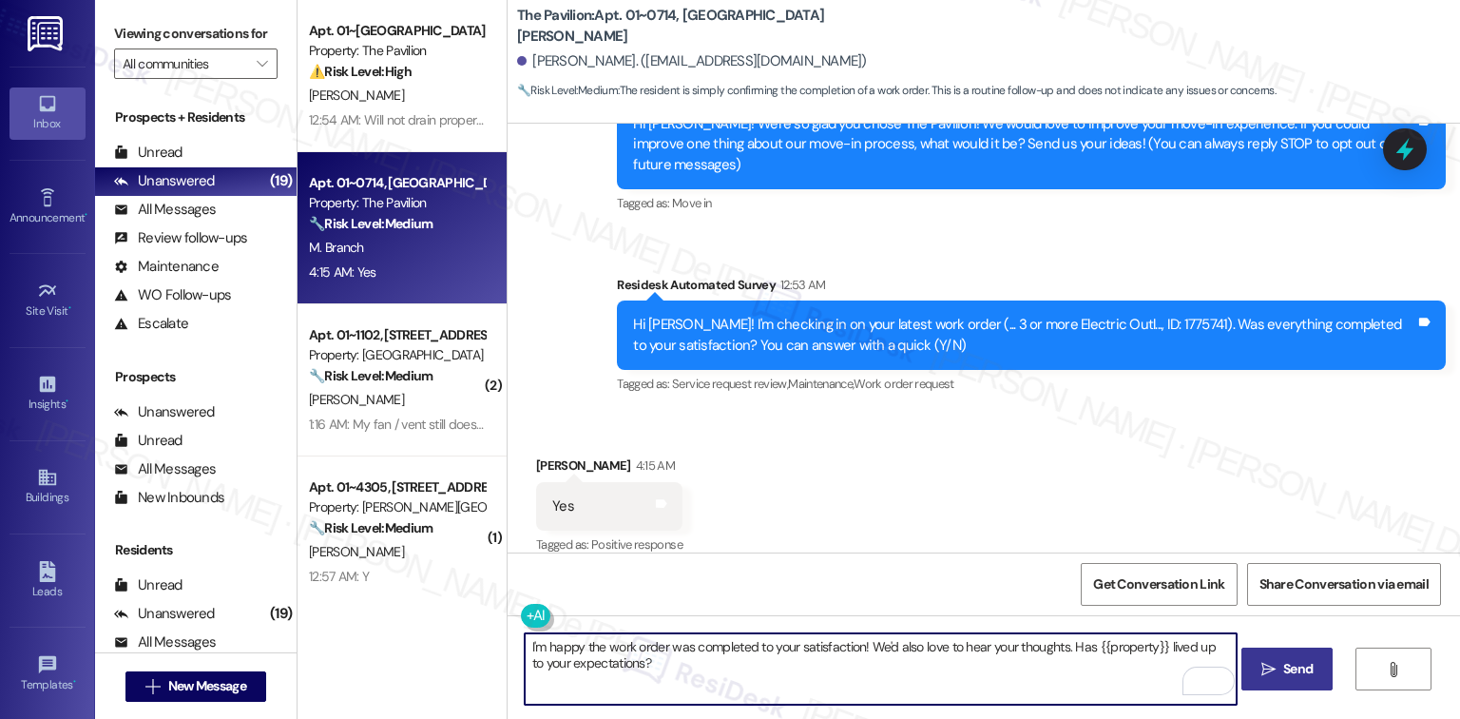
type textarea "I'm happy the work order was completed to your satisfaction! We'd also love to …"
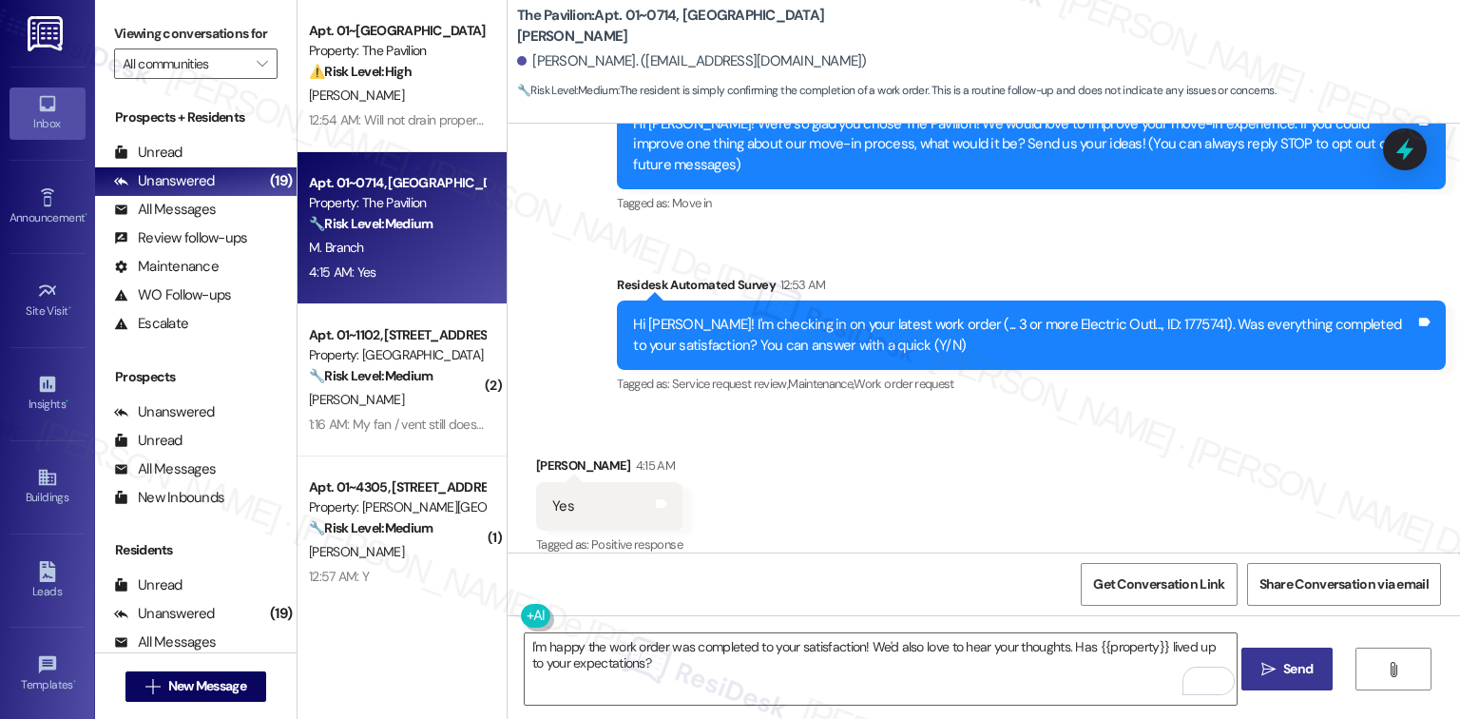
click at [1269, 659] on span " Send" at bounding box center [1287, 669] width 60 height 20
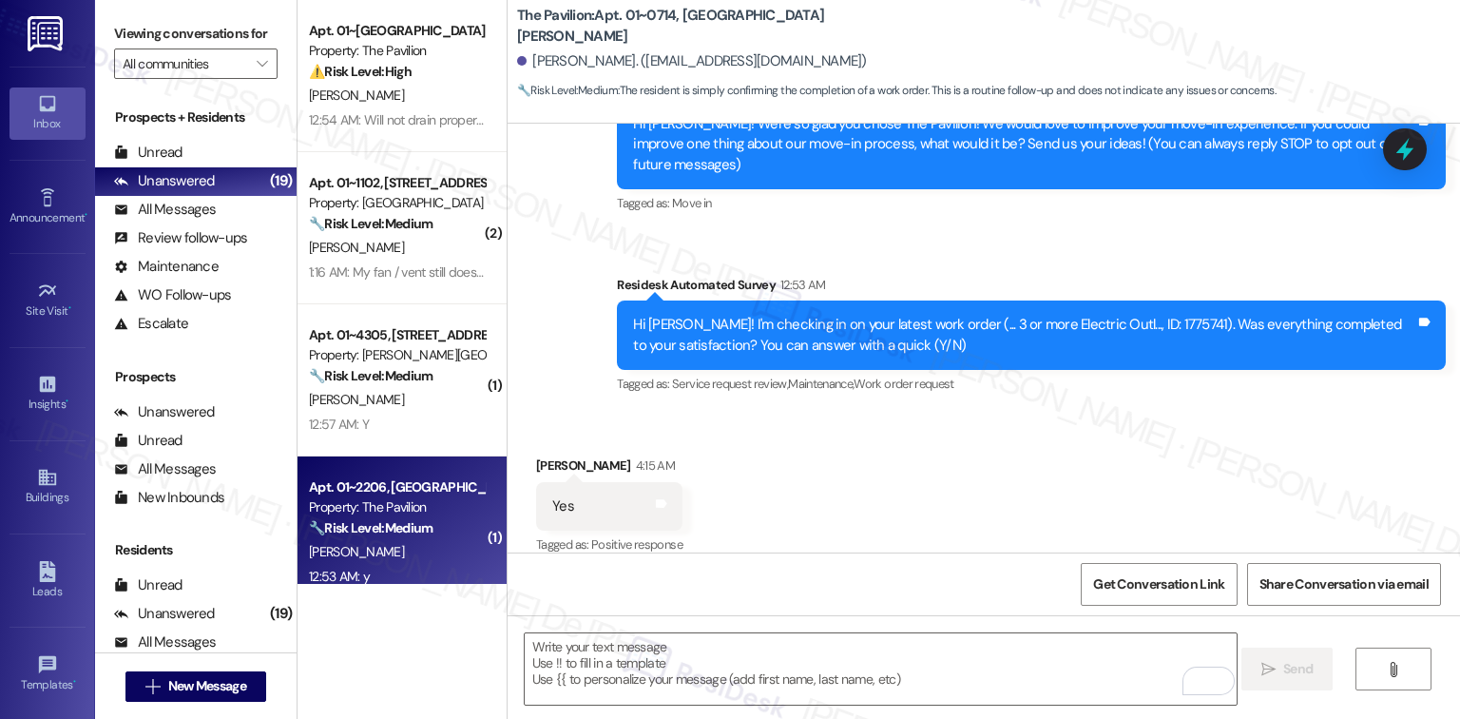
click at [392, 527] on strong "🔧 Risk Level: Medium" at bounding box center [371, 527] width 124 height 17
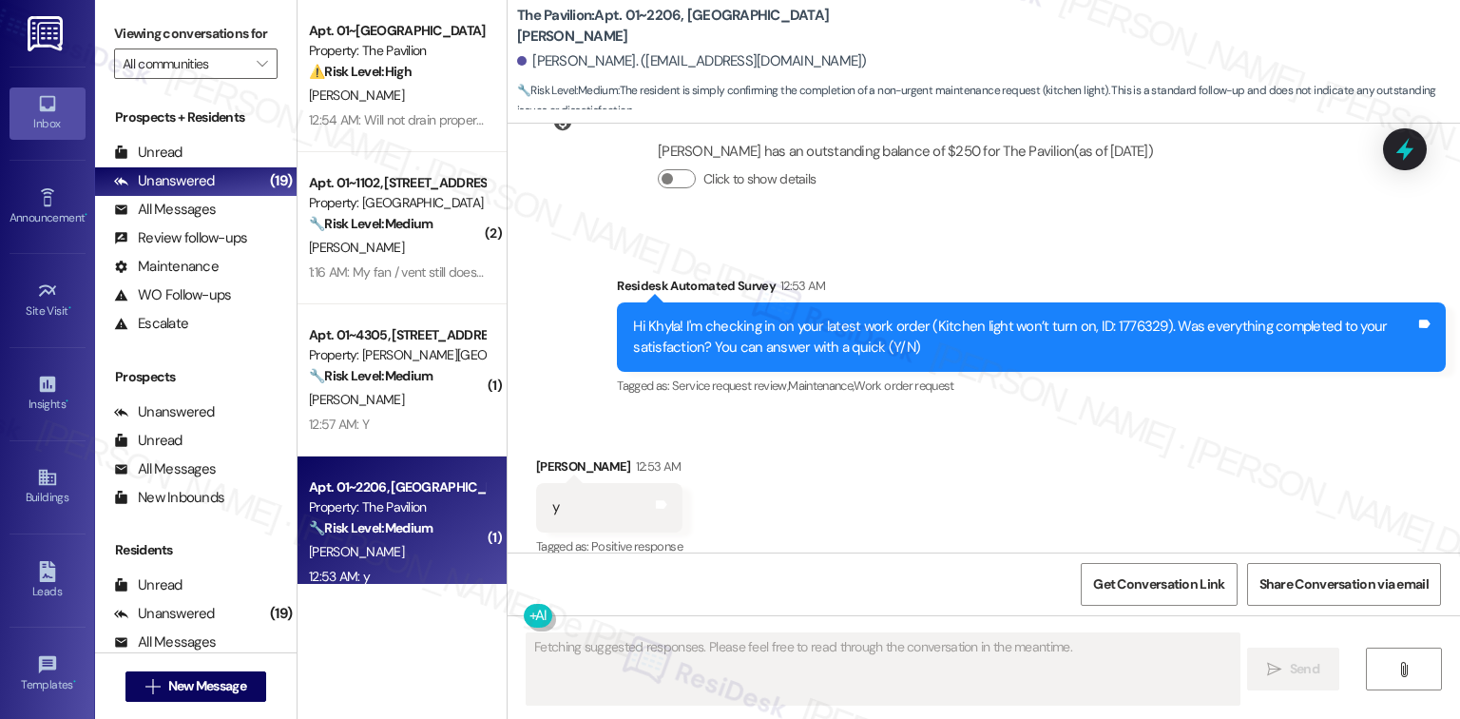
scroll to position [6313, 0]
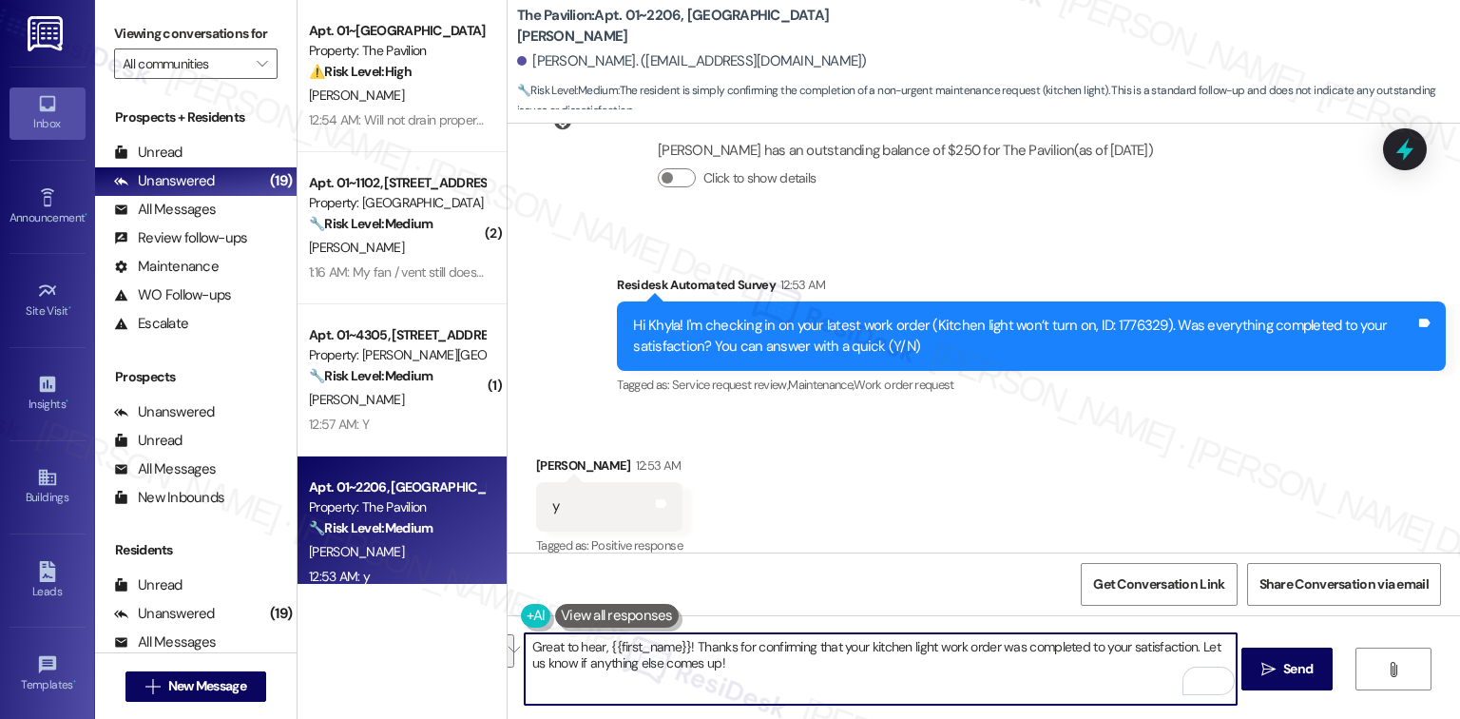
drag, startPoint x: 1193, startPoint y: 649, endPoint x: 811, endPoint y: 684, distance: 383.7
click at [811, 684] on textarea "Great to hear, {{first_name}}! Thanks for confirming that your kitchen light wo…" at bounding box center [881, 668] width 712 height 71
paste textarea "We'd also love to hear your thoughts. Has {{property}} lived up to your expecta…"
type textarea "Great to hear, {{first_name}}! Thanks for confirming that your kitchen light wo…"
click at [1264, 661] on icon "" at bounding box center [1268, 668] width 14 height 15
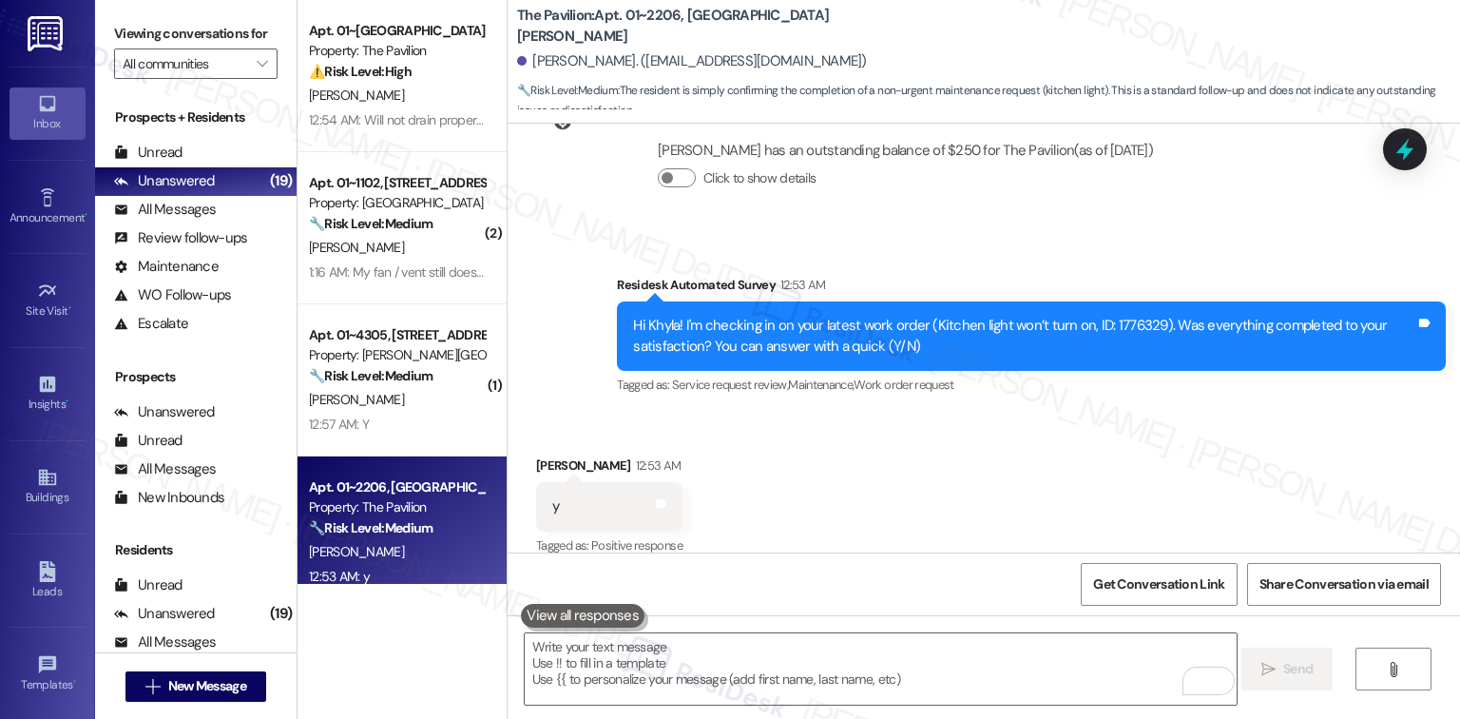
scroll to position [6312, 0]
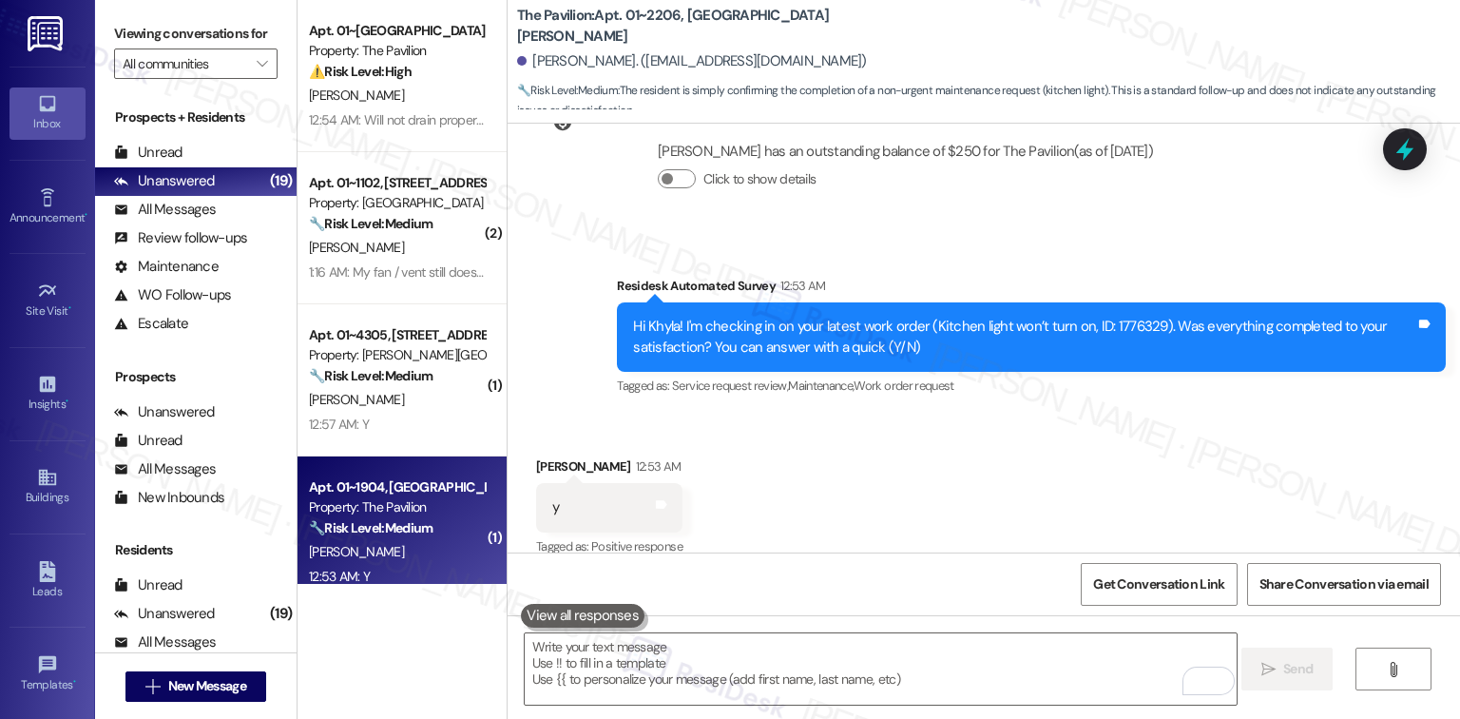
click at [377, 554] on div "[PERSON_NAME]" at bounding box center [397, 552] width 180 height 24
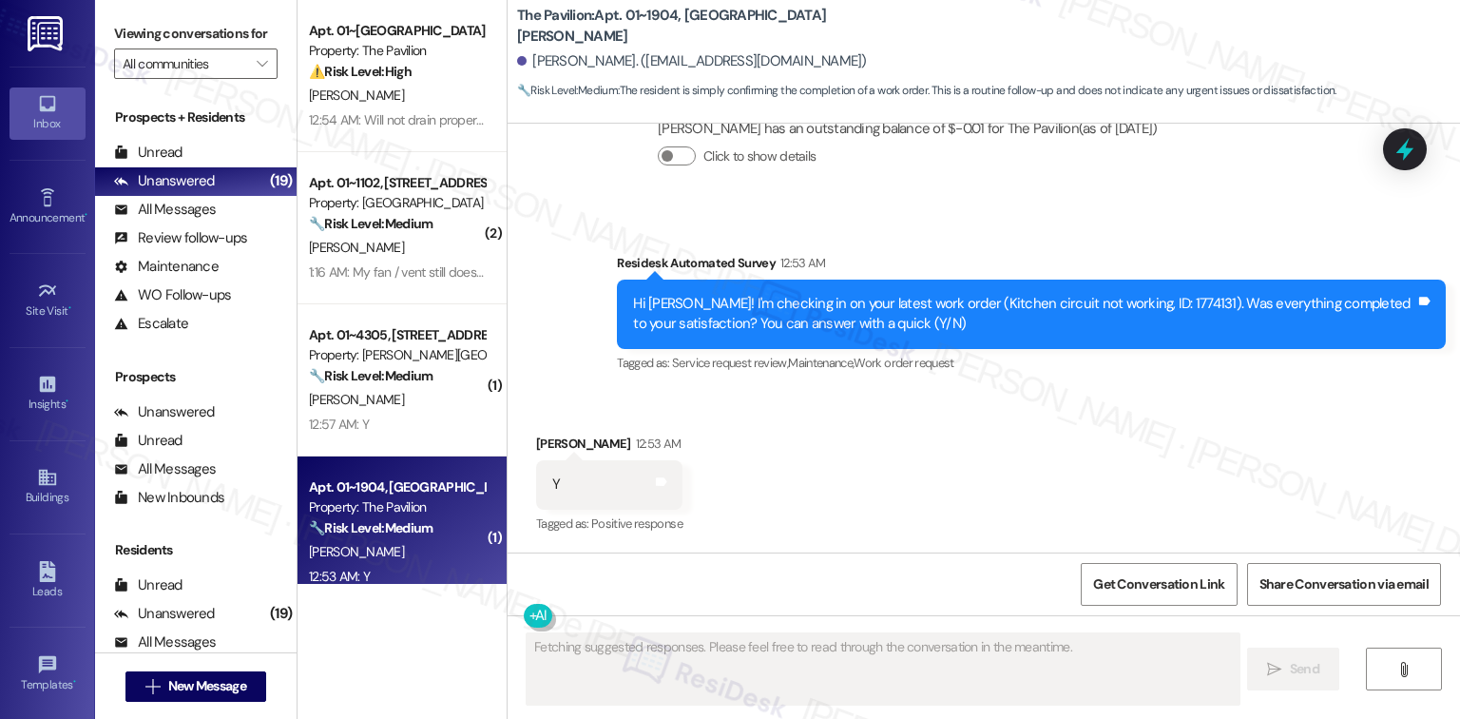
scroll to position [2814, 0]
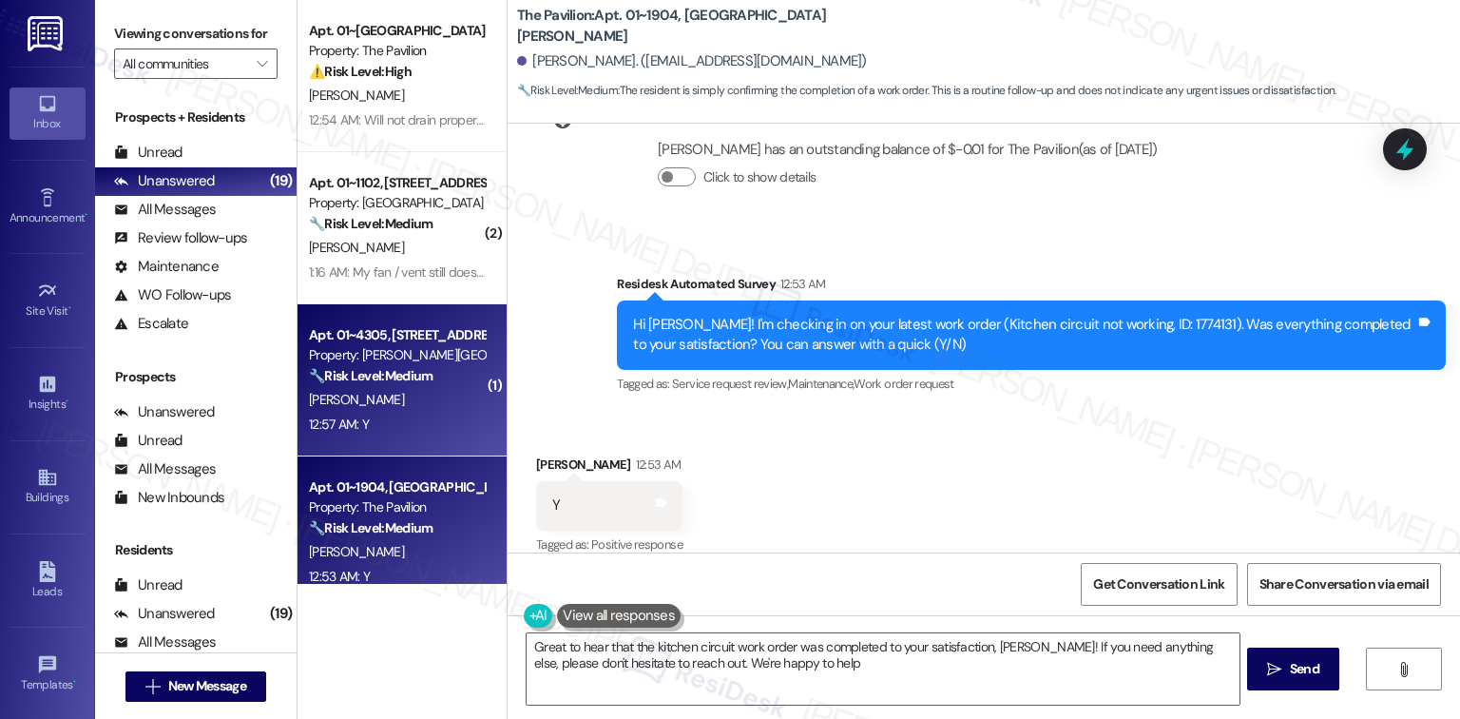
type textarea "Great to hear that the kitchen circuit work order was completed to your satisfa…"
click at [389, 421] on div "12:57 AM: Y 12:57 AM: Y" at bounding box center [397, 424] width 180 height 24
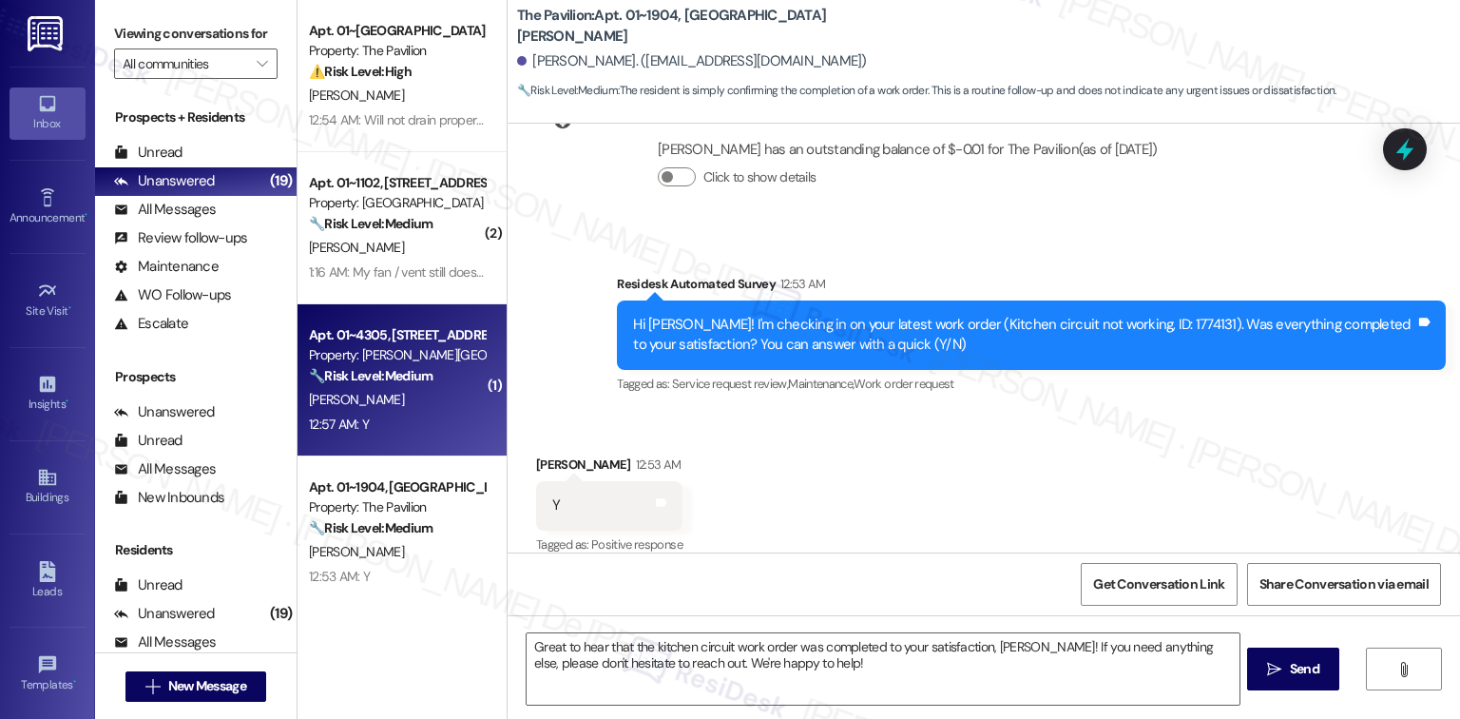
type textarea "Fetching suggested responses. Please feel free to read through the conversation…"
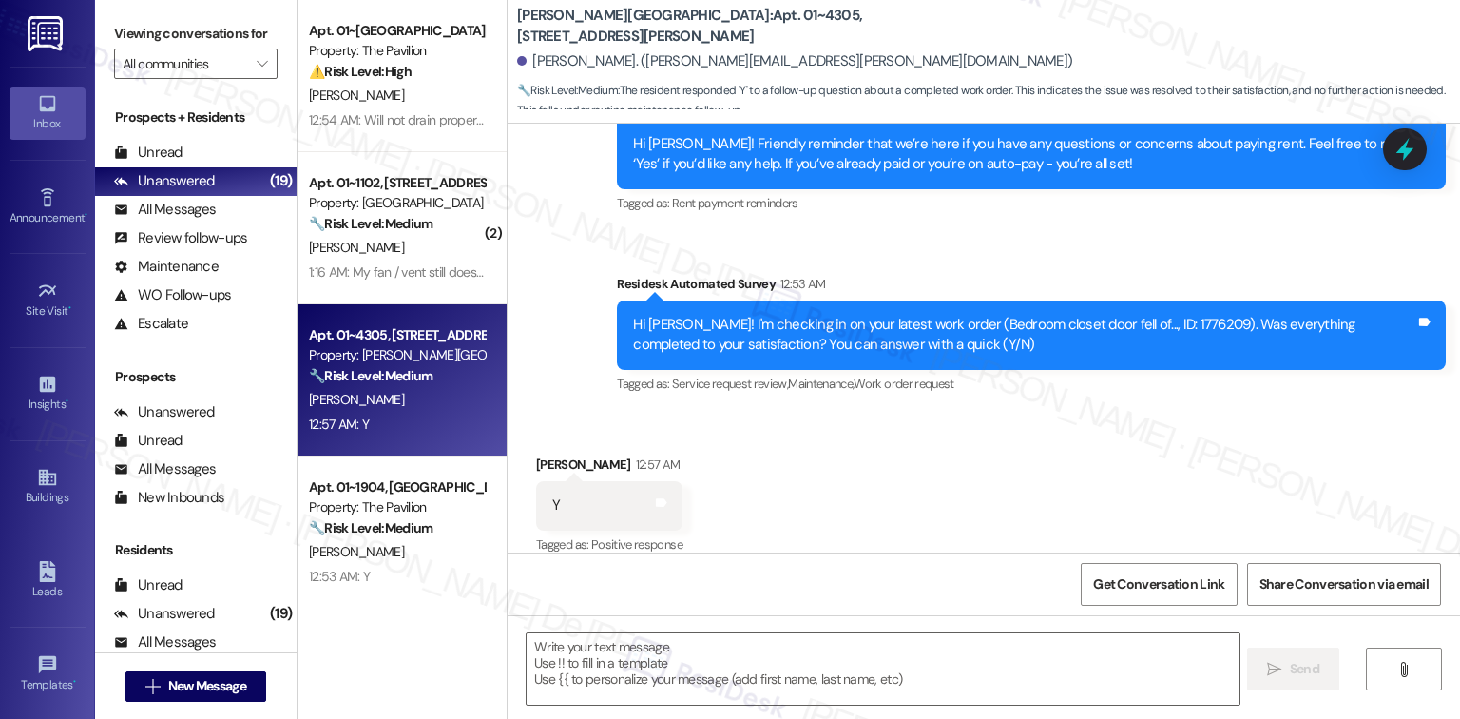
scroll to position [3102, 0]
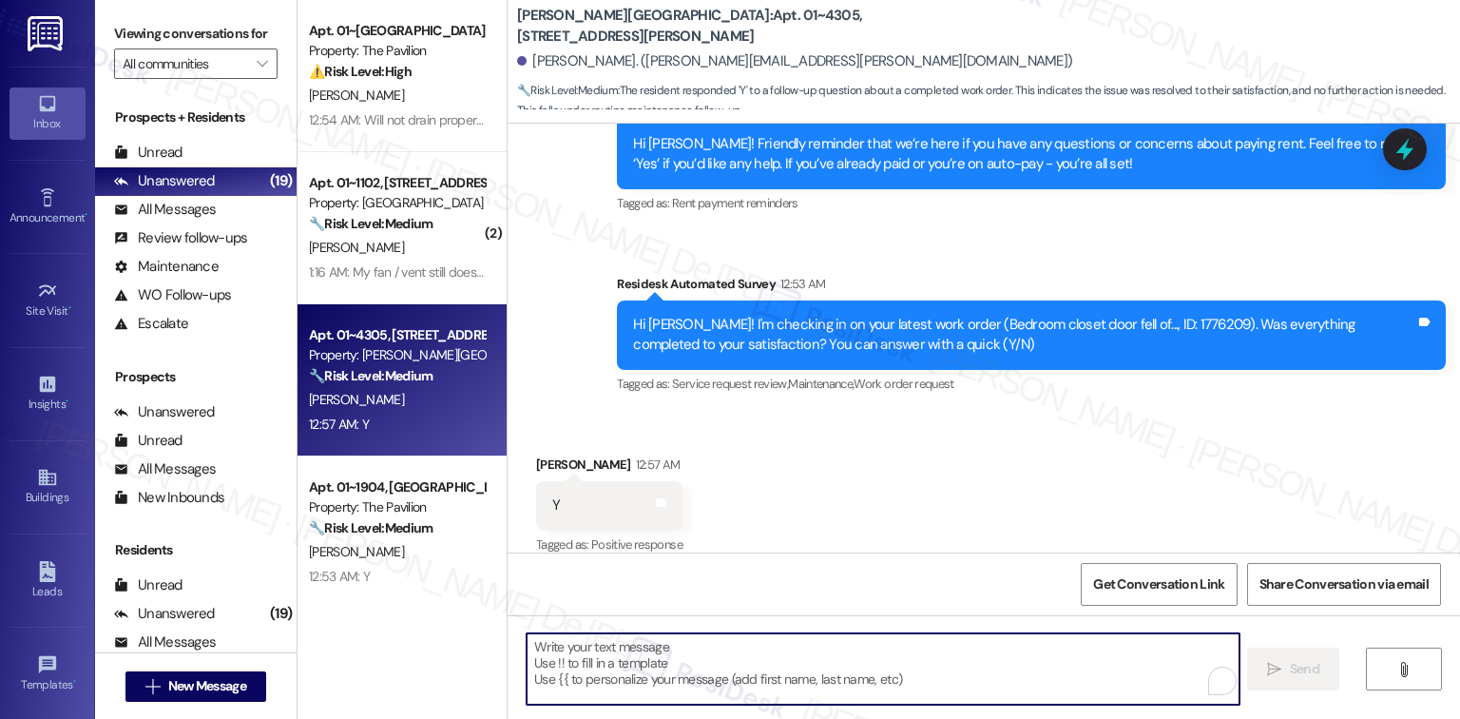
click at [707, 664] on textarea "To enrich screen reader interactions, please activate Accessibility in Grammarl…" at bounding box center [883, 668] width 712 height 71
click at [609, 680] on textarea "To enrich screen reader interactions, please activate Accessibility in Grammarl…" at bounding box center [881, 668] width 712 height 71
click at [762, 661] on textarea "To enrich screen reader interactions, please activate Accessibility in Grammarl…" at bounding box center [881, 668] width 712 height 71
paste textarea "I'm happy the work order was completed to your satisfaction! We'd also love to …"
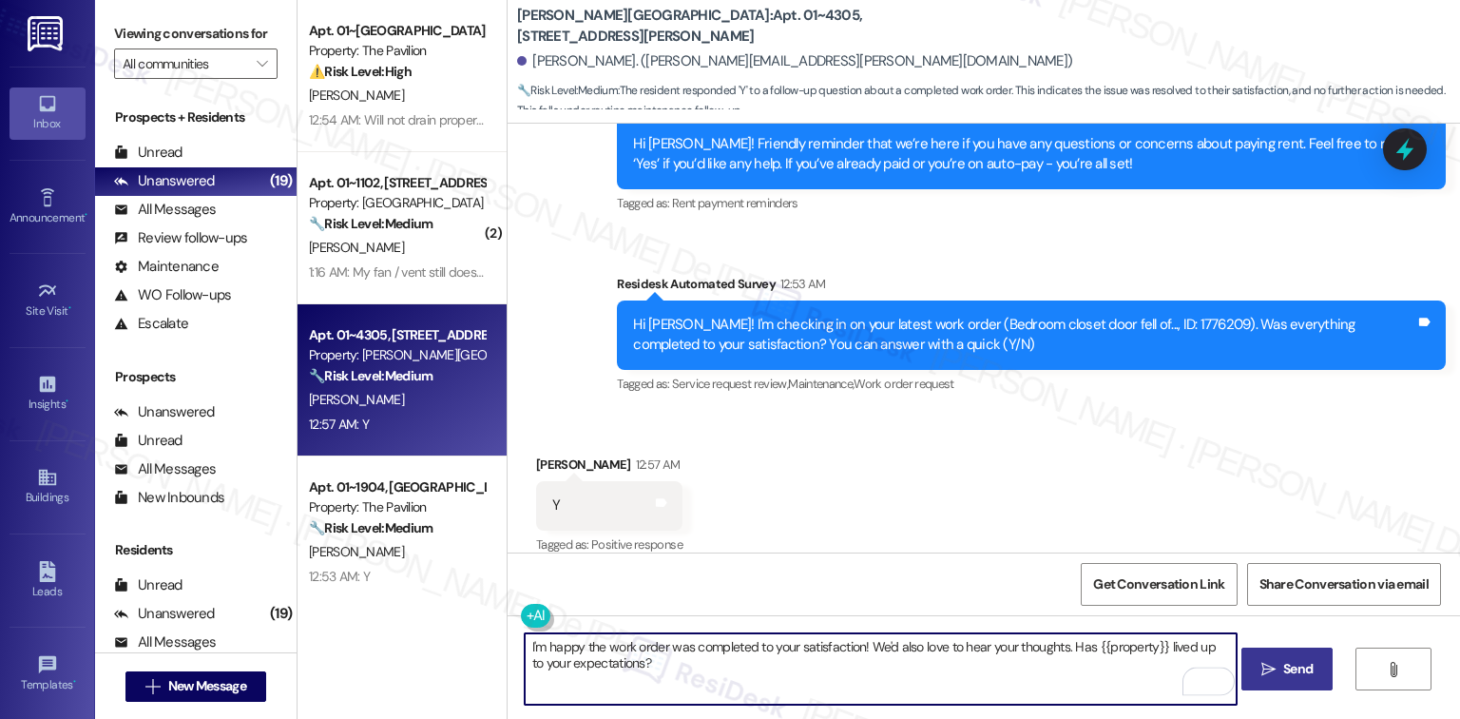
type textarea "I'm happy the work order was completed to your satisfaction! We'd also love to …"
click at [1297, 669] on span "Send" at bounding box center [1297, 669] width 29 height 20
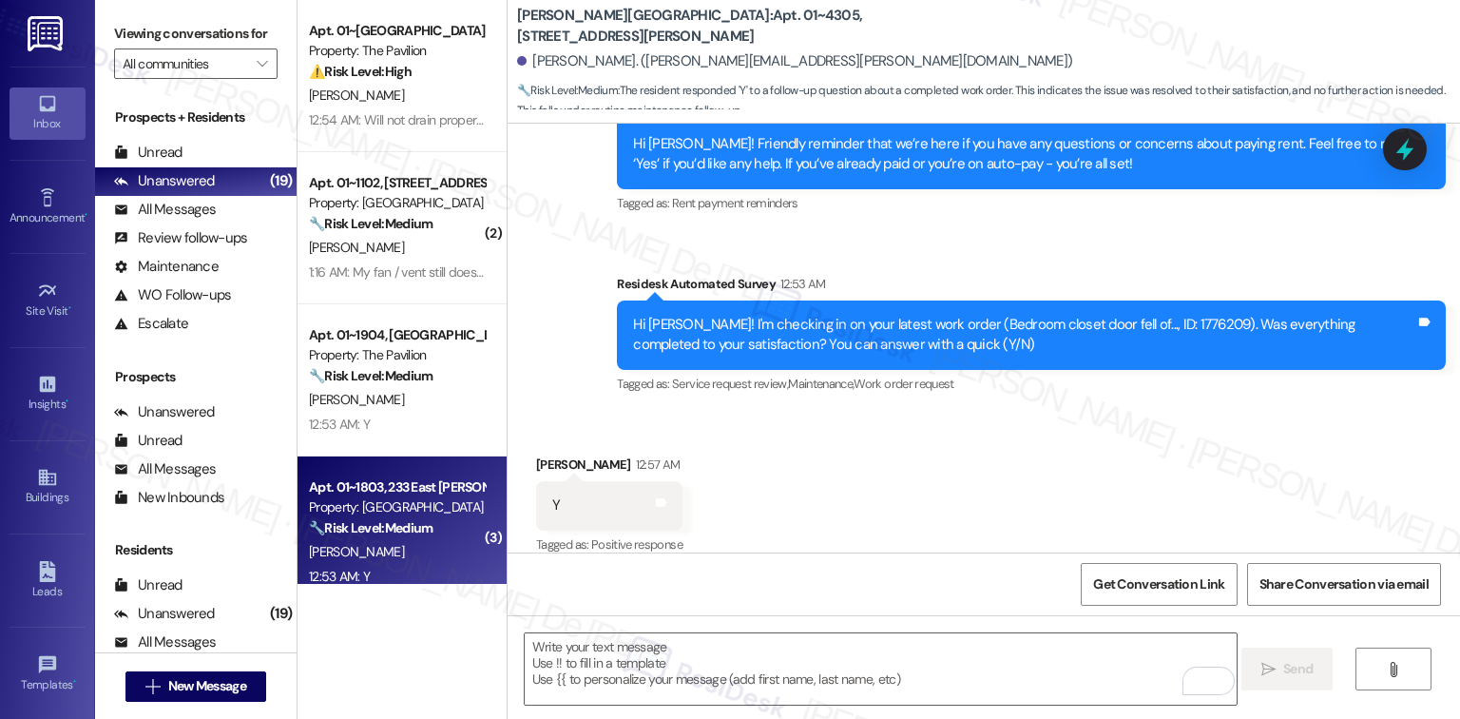
click at [357, 546] on div "[PERSON_NAME]" at bounding box center [397, 552] width 180 height 24
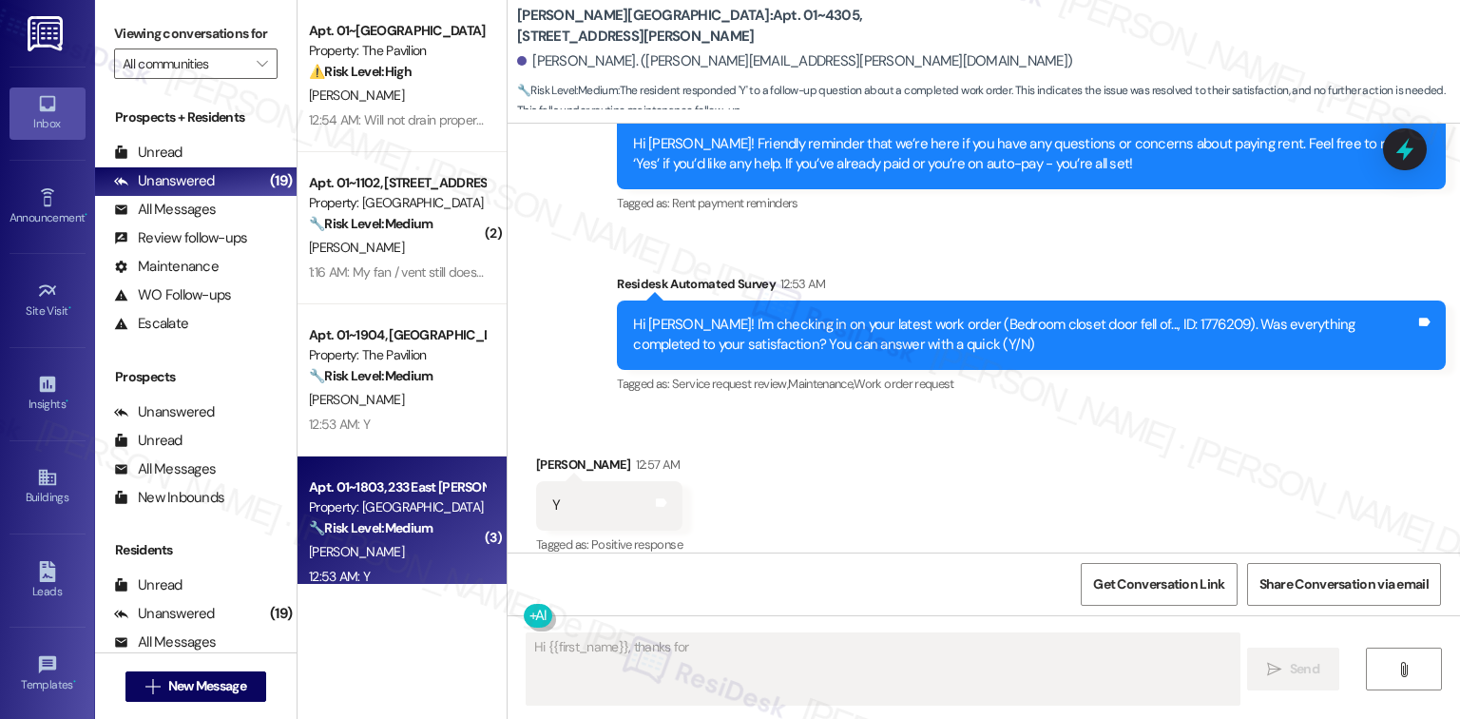
scroll to position [312, 0]
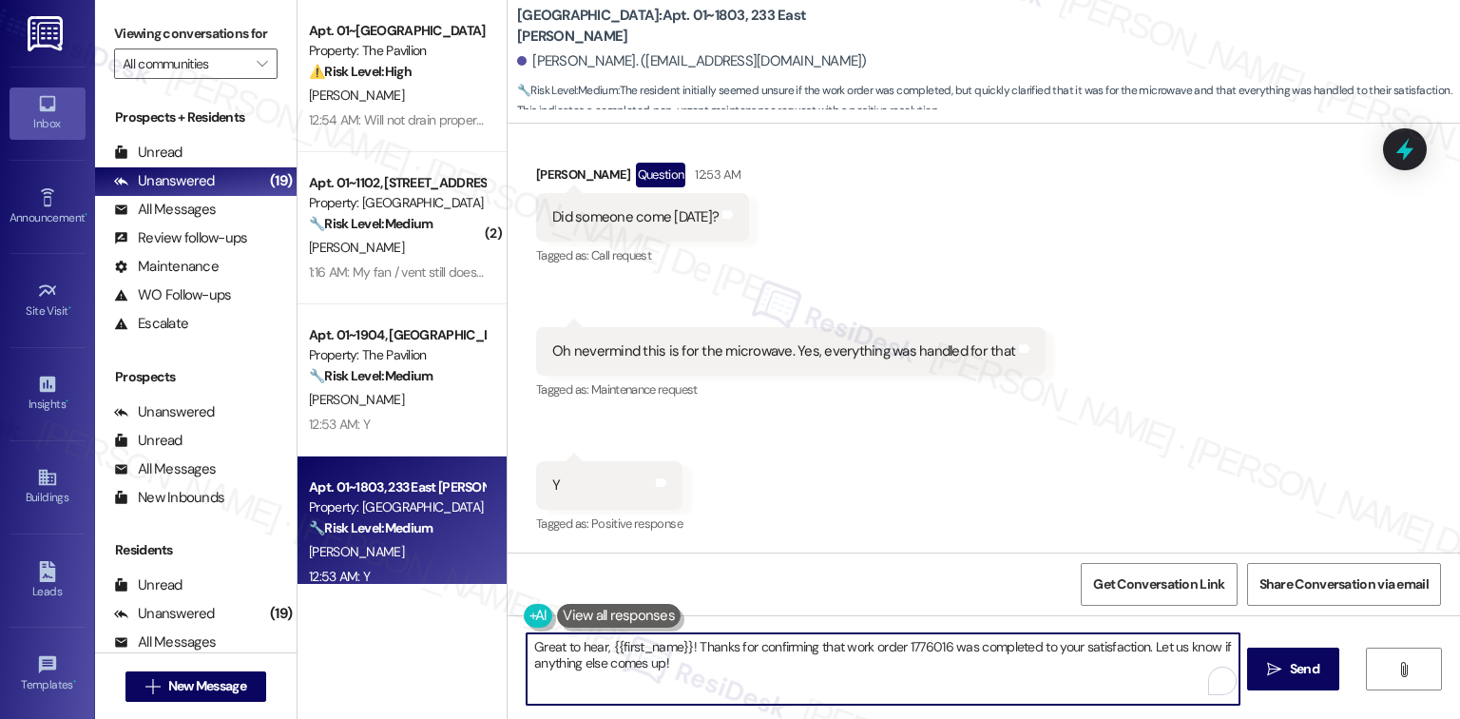
drag, startPoint x: 698, startPoint y: 677, endPoint x: 680, endPoint y: 680, distance: 17.3
click at [680, 680] on textarea "Great to hear, {{first_name}}! Thanks for confirming that work order 1776016 wa…" at bounding box center [883, 668] width 712 height 71
drag, startPoint x: 727, startPoint y: 680, endPoint x: 398, endPoint y: 604, distance: 337.3
click at [398, 604] on div "Apt. 01~1011, One Lafayette Plaisance Property: The Pavilion ⚠️ Risk Level: Hig…" at bounding box center [878, 359] width 1162 height 719
paste textarea "I'm happy the work order was completed to your satisfaction! We'd also love to …"
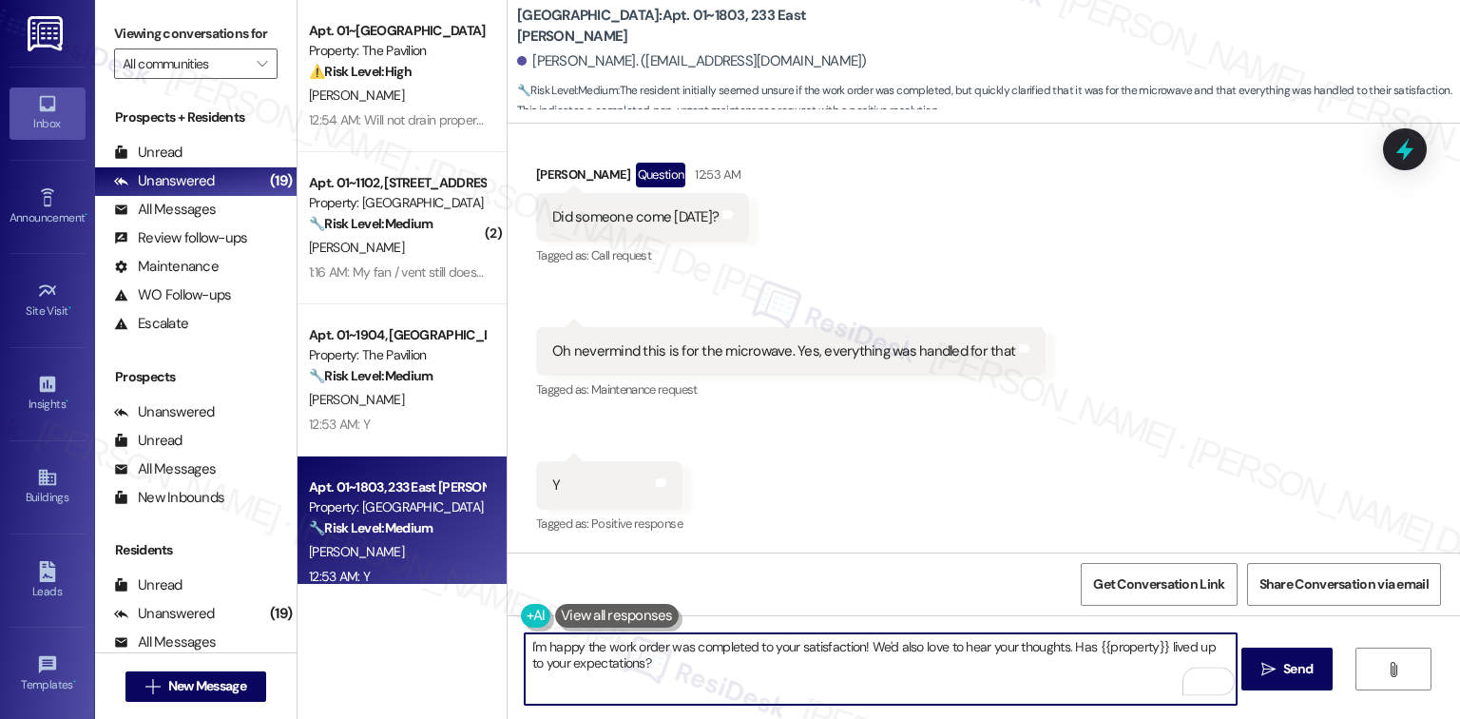
type textarea "I'm happy the work order was completed to your satisfaction! We'd also love to …"
click at [1281, 654] on button " Send" at bounding box center [1287, 668] width 92 height 43
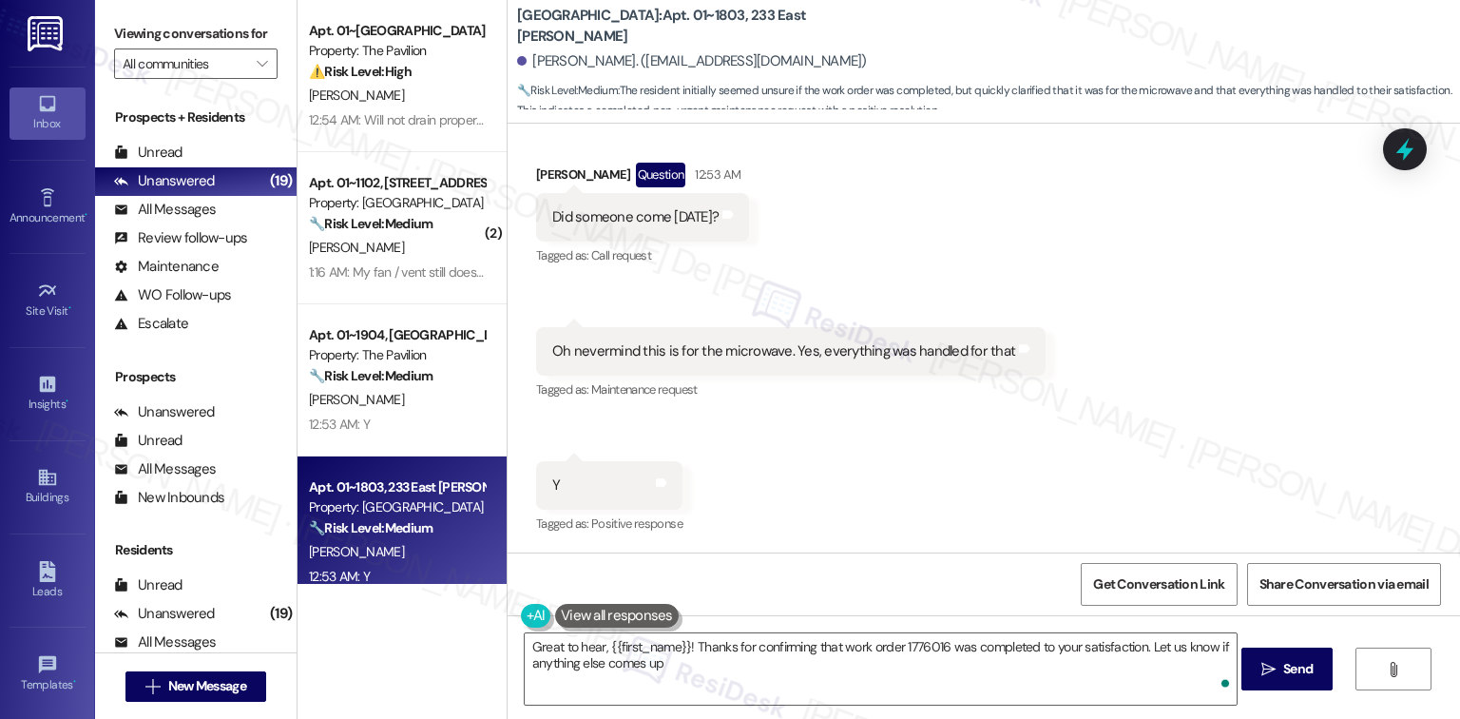
type textarea "Great to hear, {{first_name}}! Thanks for confirming that work order 1776016 wa…"
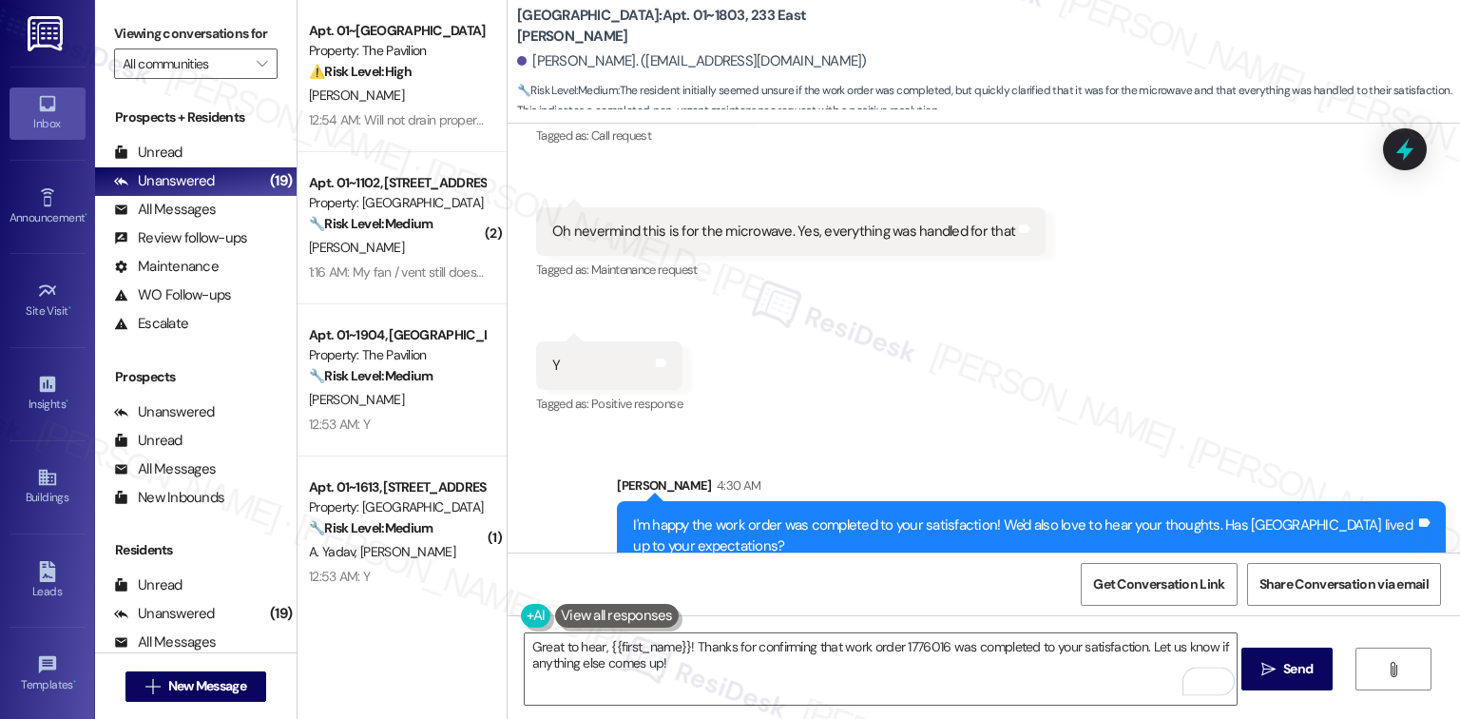
scroll to position [464, 0]
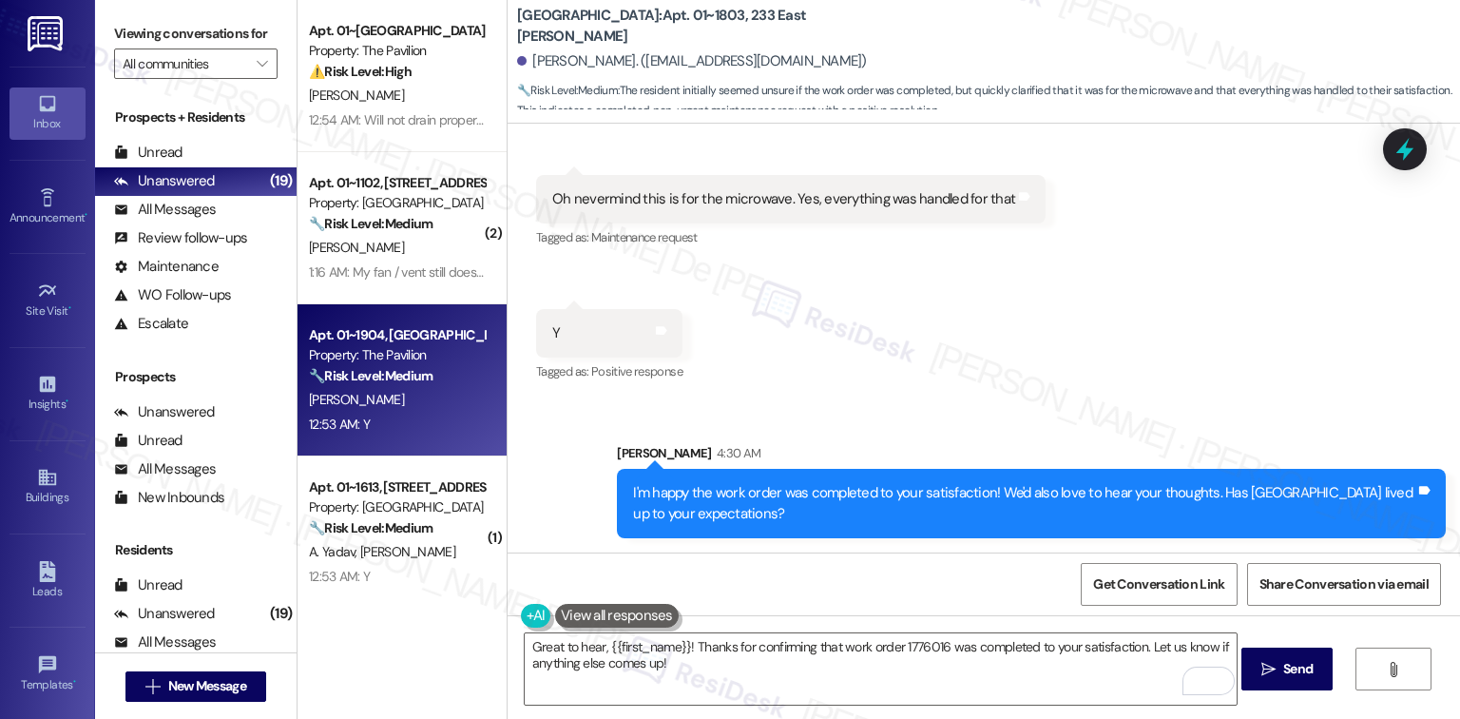
click at [380, 422] on div "12:53 AM: Y 12:53 AM: Y" at bounding box center [397, 424] width 180 height 24
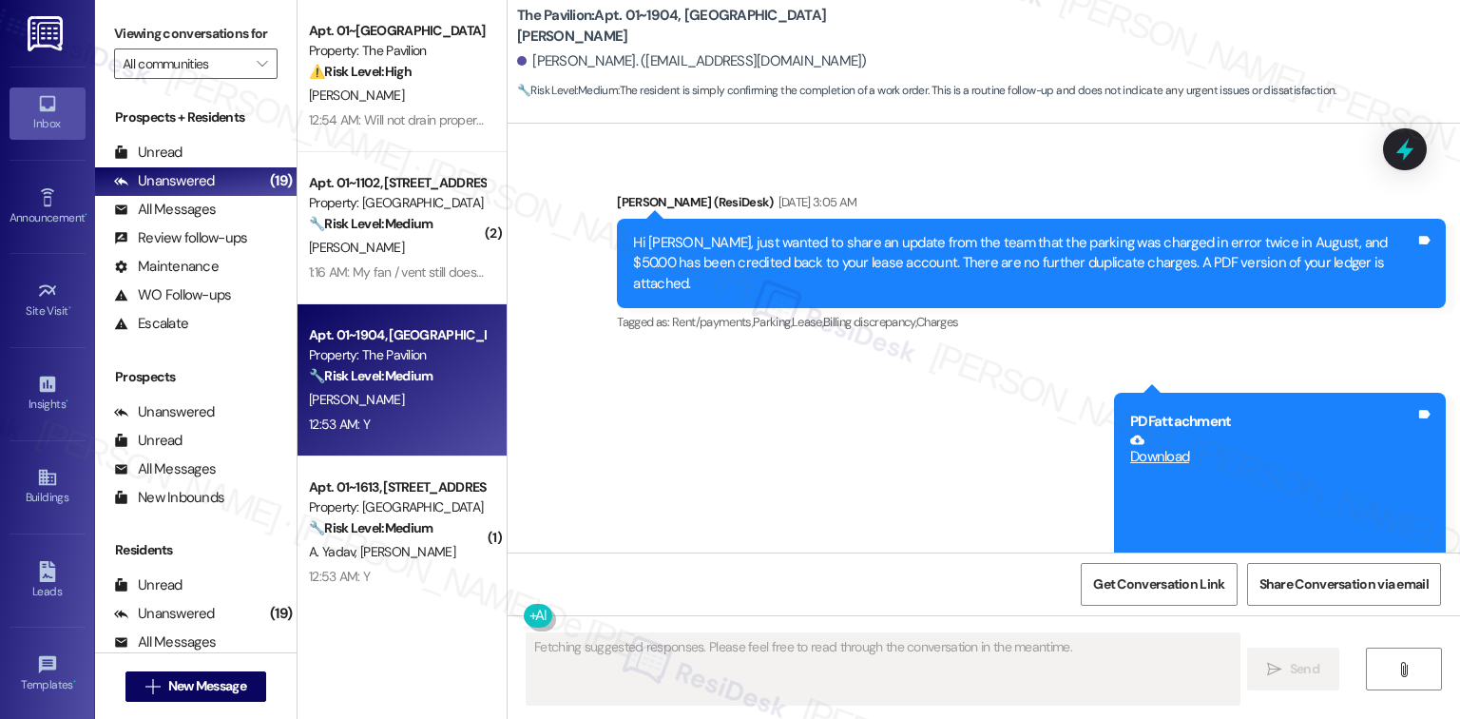
scroll to position [2813, 0]
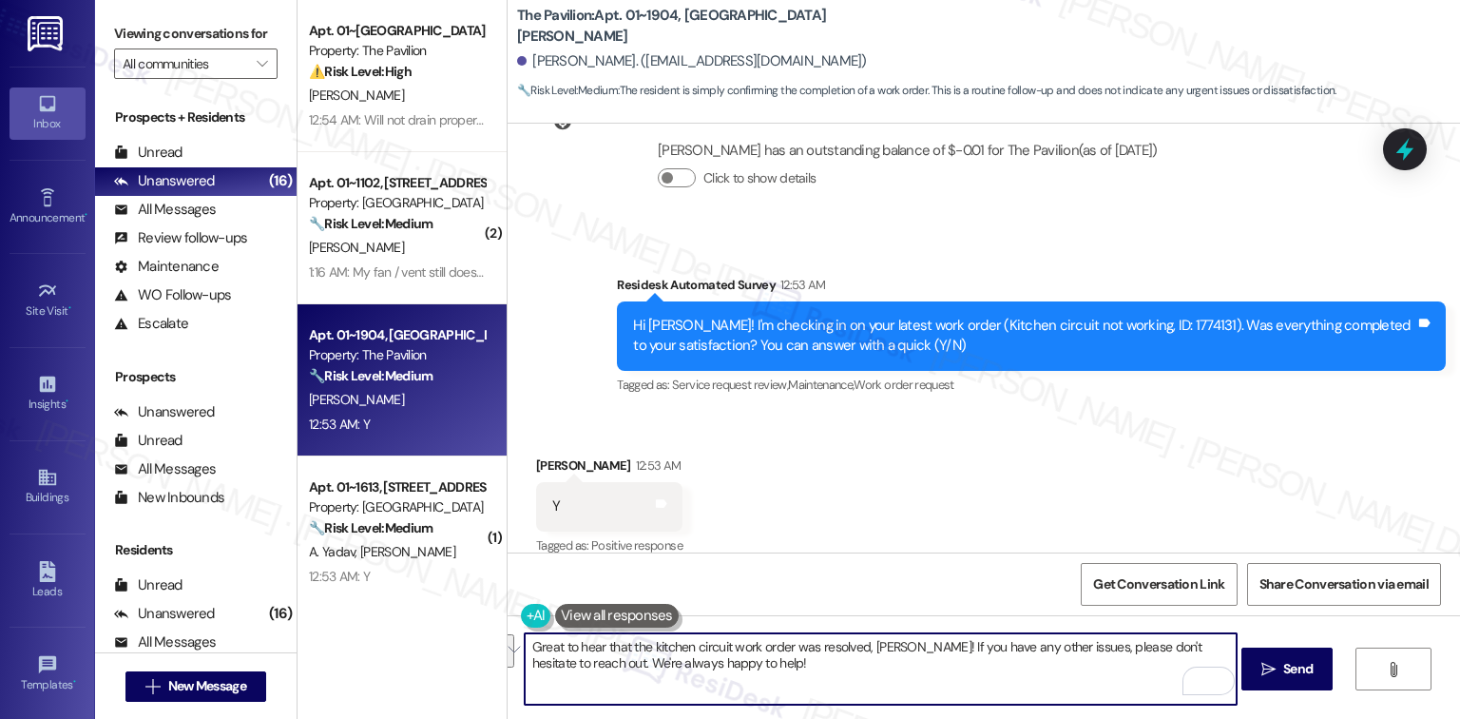
drag, startPoint x: 890, startPoint y: 646, endPoint x: 923, endPoint y: 710, distance: 71.8
click at [926, 718] on html "Inbox Go to Inbox Announcement • Send A Text Announcement Site Visit • Go to Si…" at bounding box center [730, 359] width 1460 height 719
paste textarea "We'd also love to hear your thoughts. Has {{property}} lived up to your expecta…"
type textarea "Great to hear that the kitchen circuit work order was resolved, Eric! We'd also…"
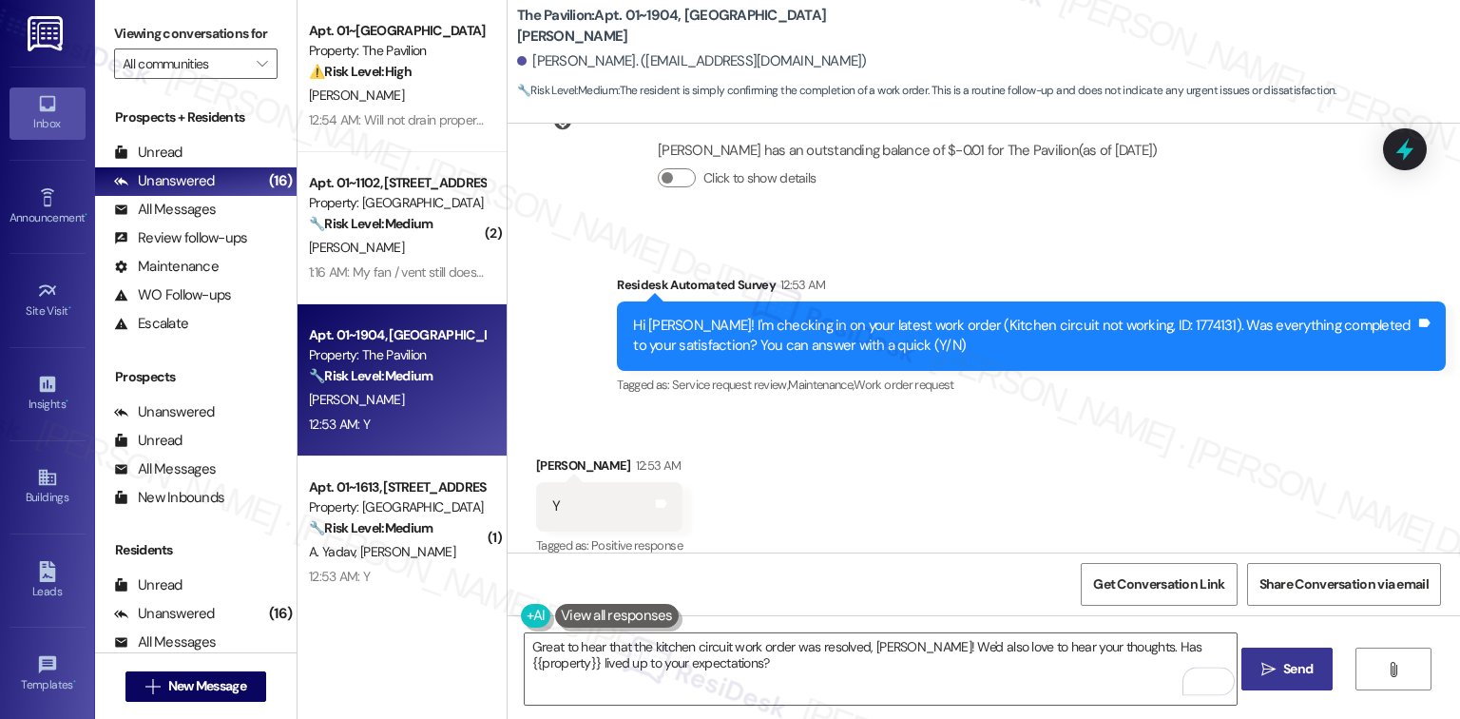
click at [1297, 661] on span "Send" at bounding box center [1297, 669] width 29 height 20
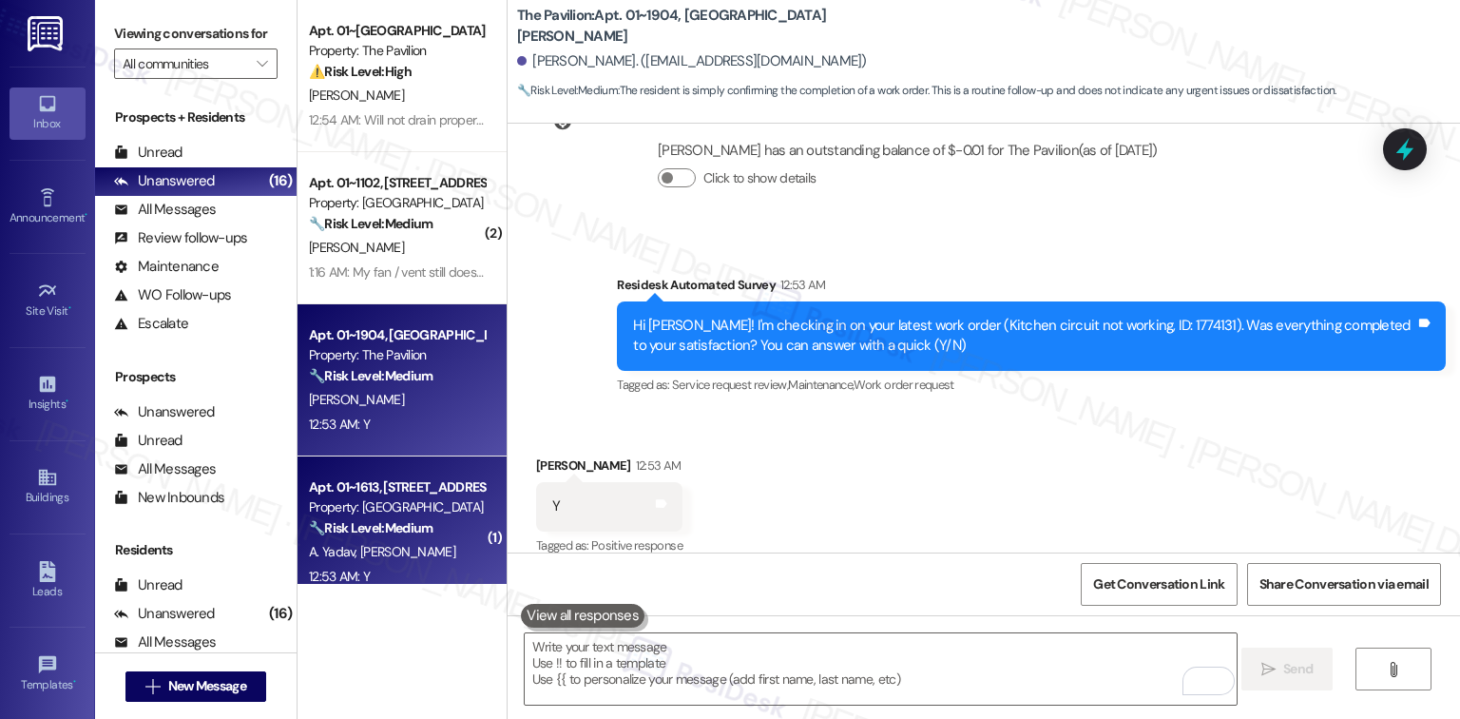
click at [381, 549] on span "[PERSON_NAME]" at bounding box center [407, 551] width 95 height 17
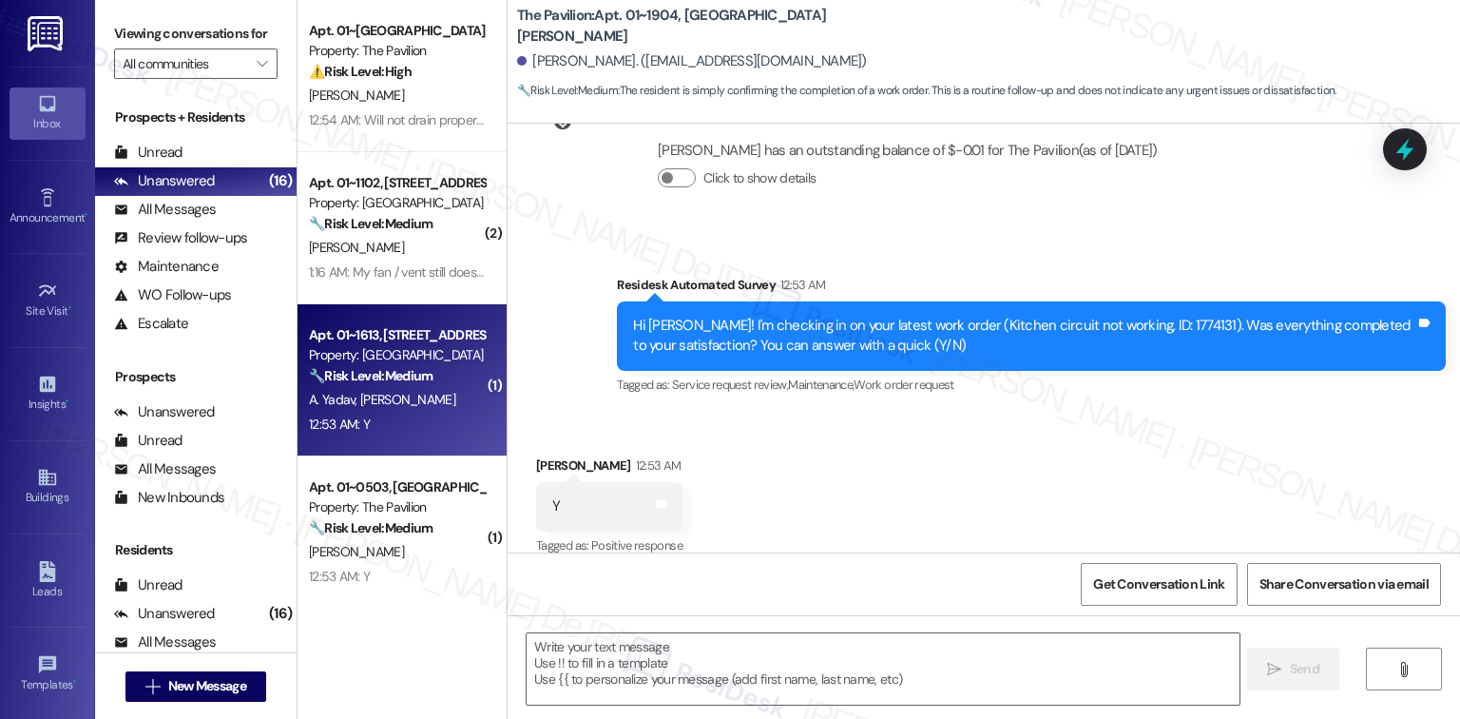
type textarea "Fetching suggested responses. Please feel free to read through the conversation…"
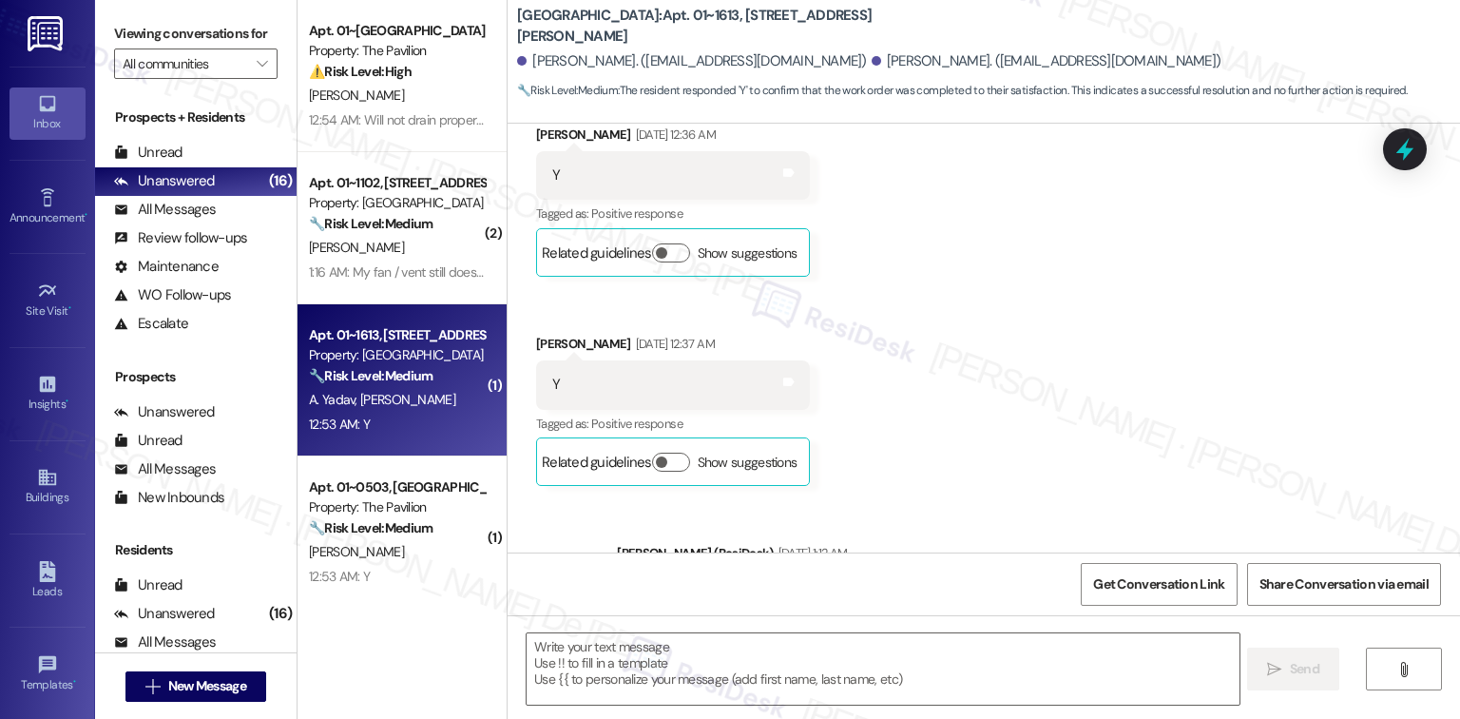
type textarea "Fetching suggested responses. Please feel free to read through the conversation…"
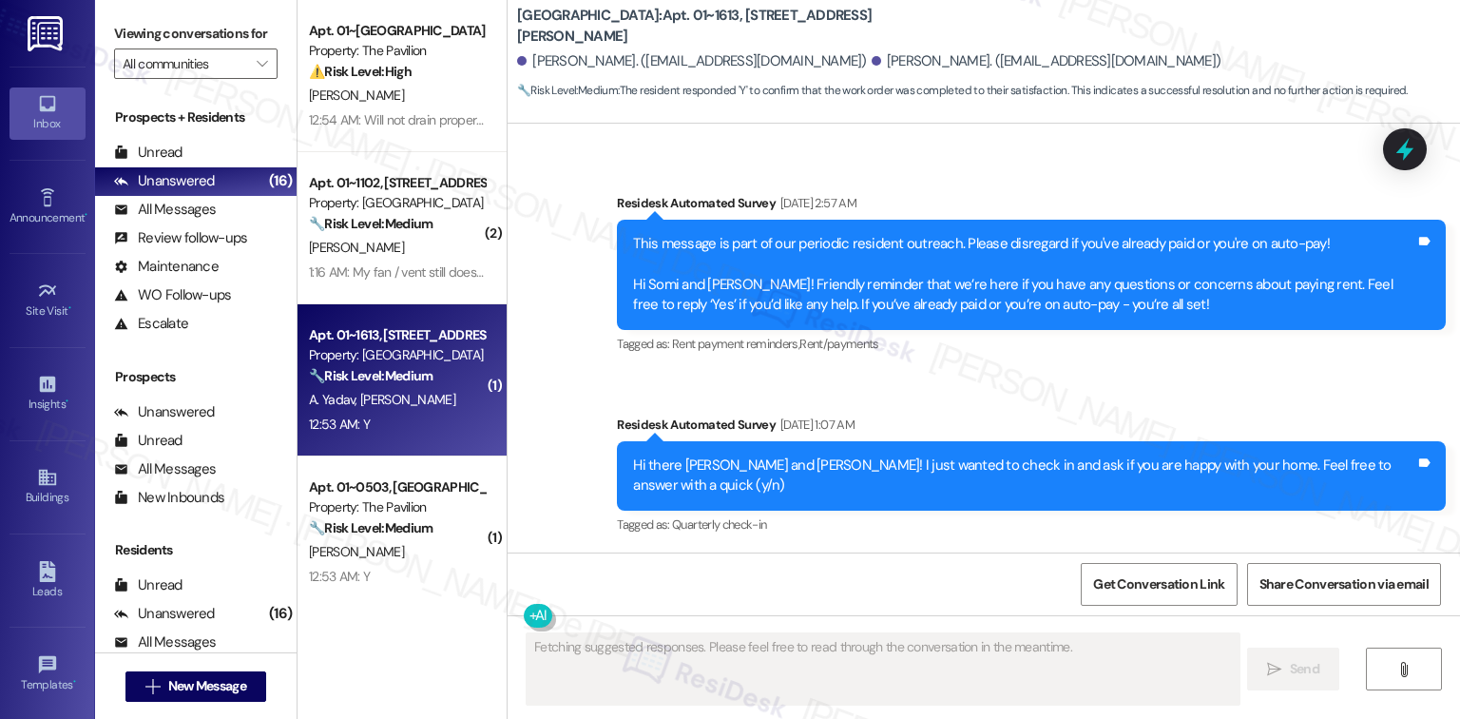
scroll to position [4529, 0]
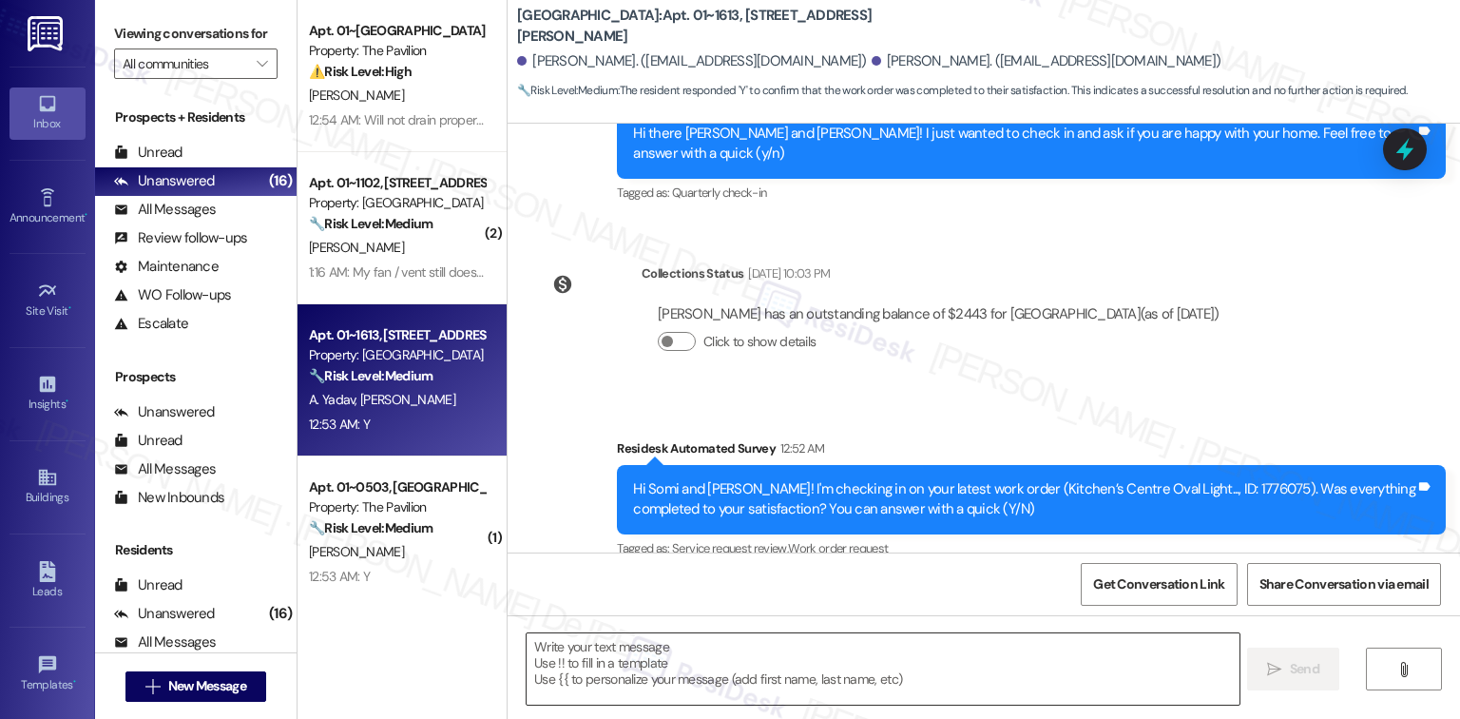
click at [760, 653] on textarea at bounding box center [883, 668] width 712 height 71
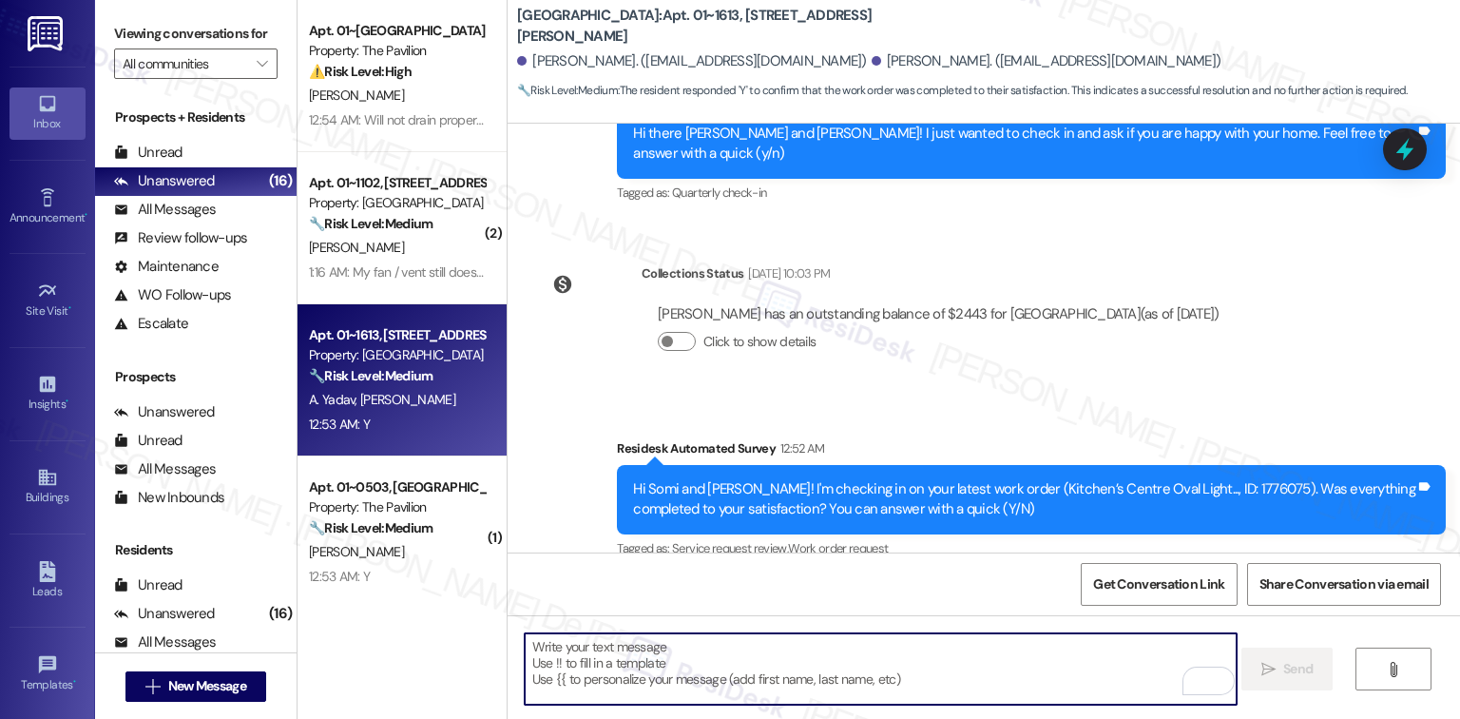
scroll to position [4530, 0]
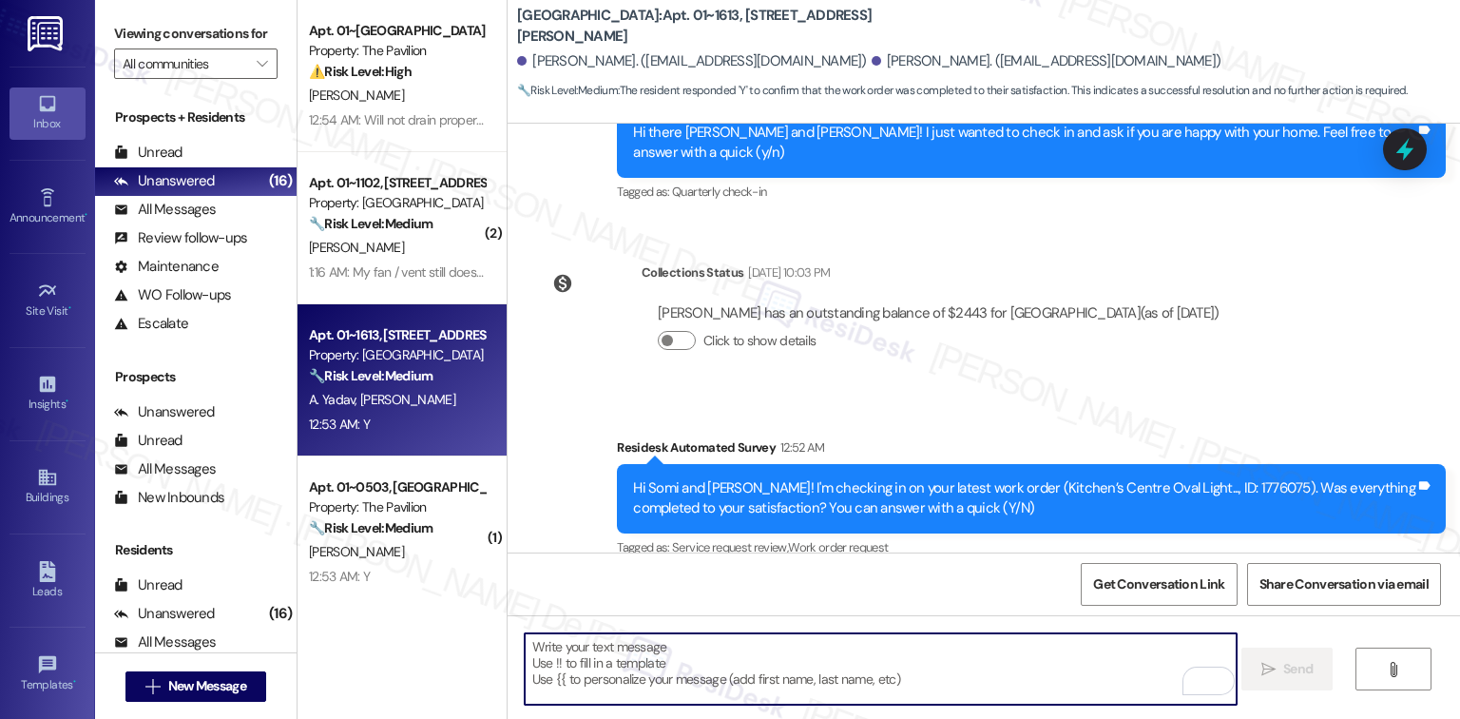
click at [659, 639] on textarea "To enrich screen reader interactions, please activate Accessibility in Grammarl…" at bounding box center [881, 668] width 712 height 71
paste textarea "I'm happy the work order was completed to your satisfaction! We'd also love to …"
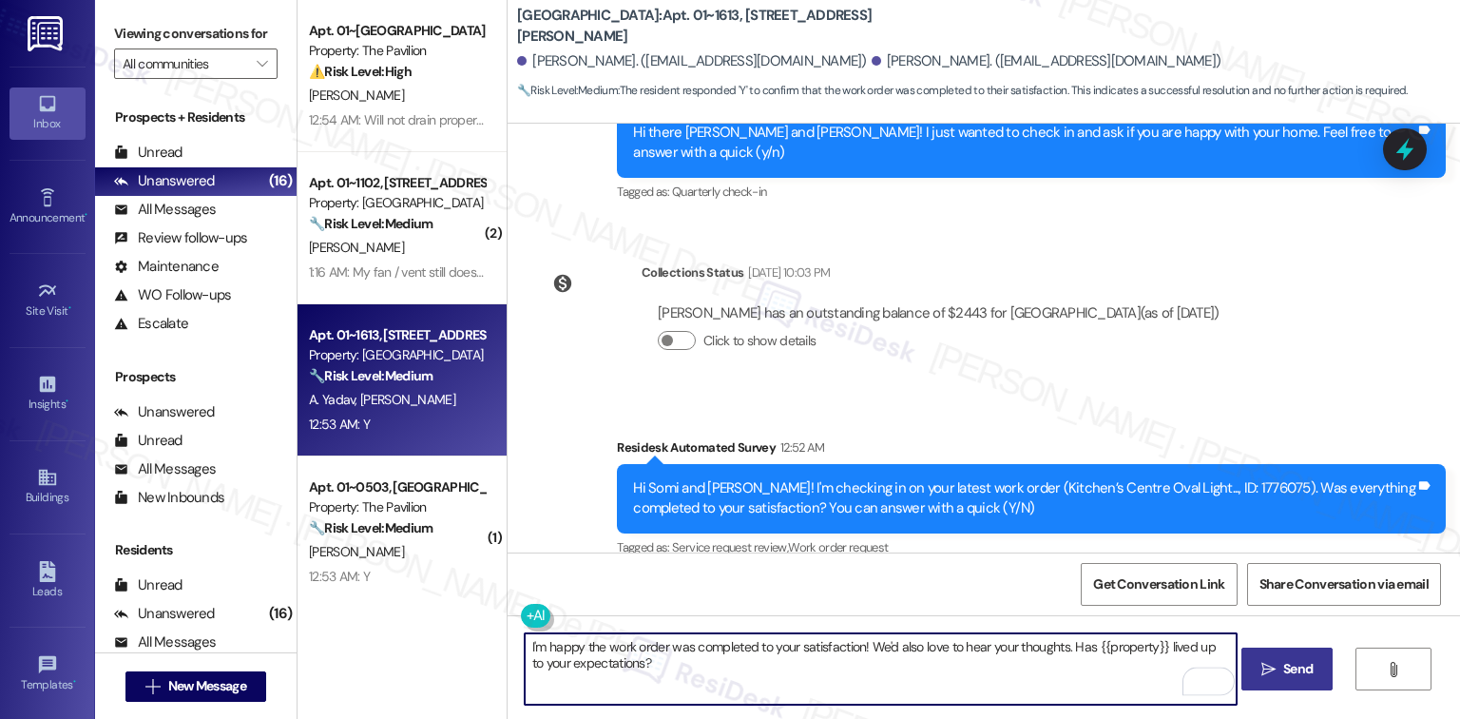
type textarea "I'm happy the work order was completed to your satisfaction! We'd also love to …"
click at [1300, 655] on button " Send" at bounding box center [1287, 668] width 92 height 43
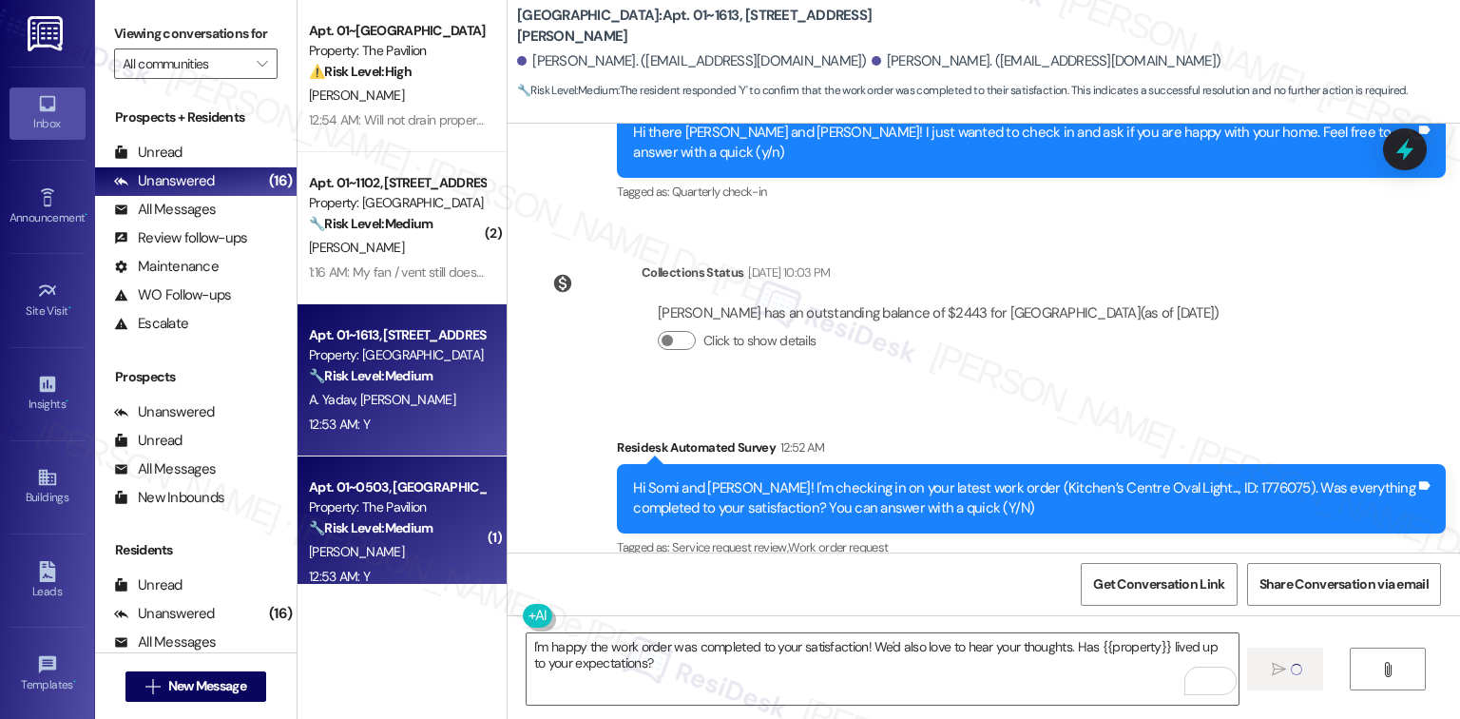
click at [377, 507] on div "Property: The Pavilion" at bounding box center [397, 507] width 176 height 20
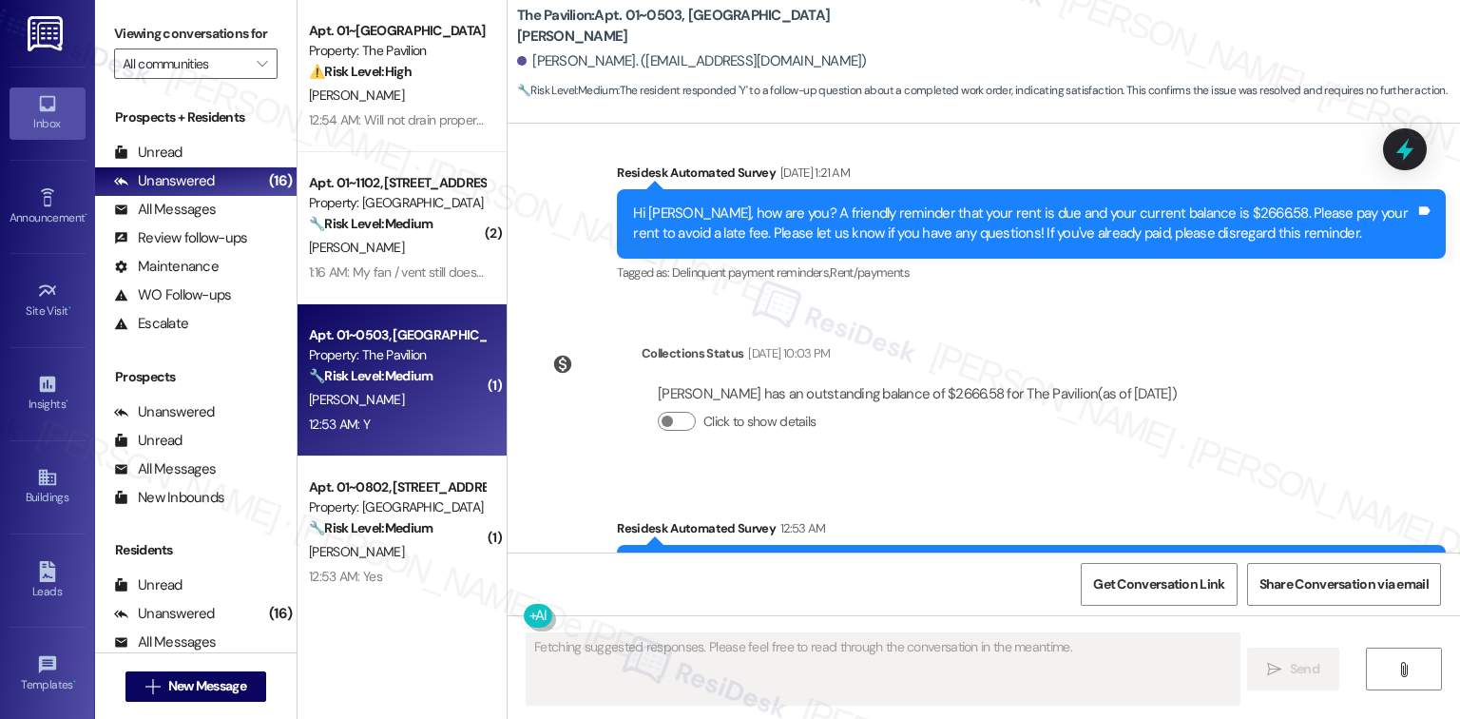
scroll to position [6531, 0]
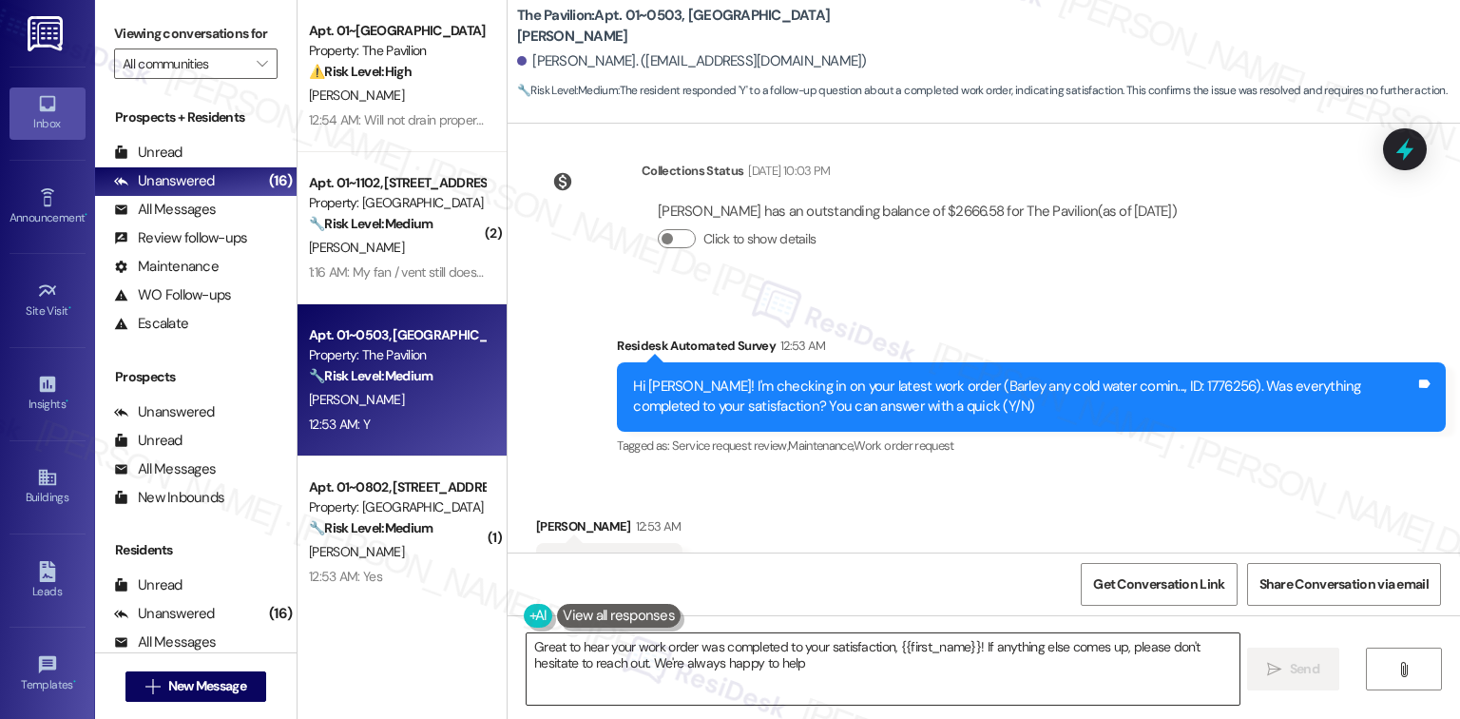
type textarea "Great to hear your work order was completed to your satisfaction, {{first_name}…"
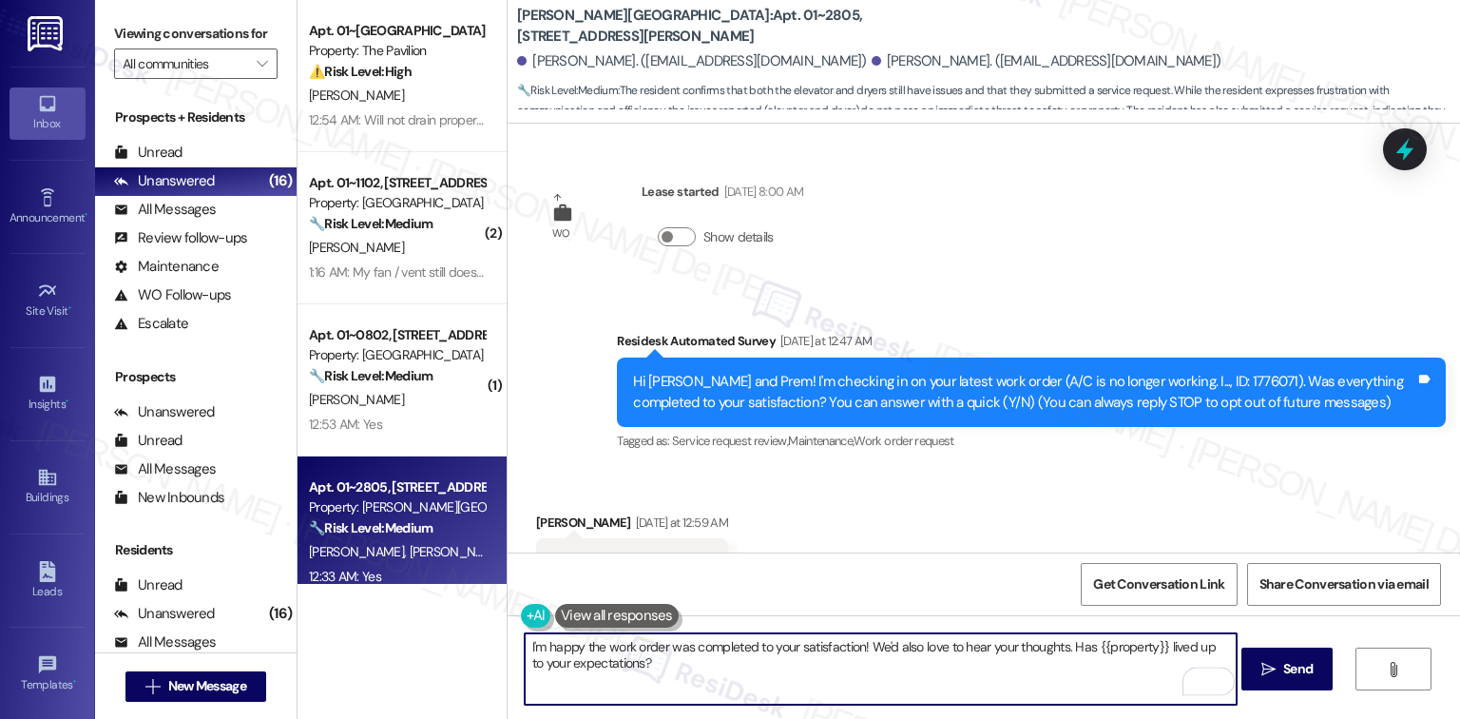
scroll to position [5074, 0]
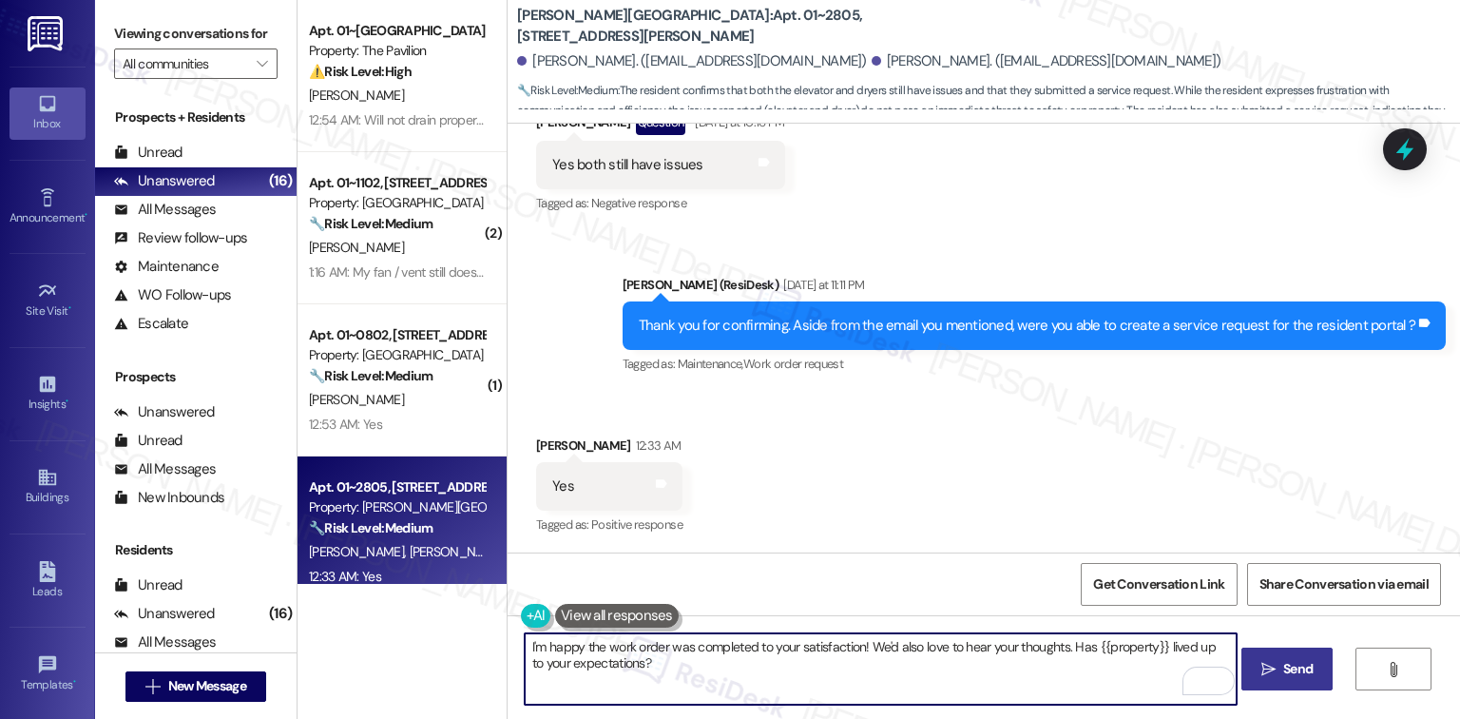
type textarea "I'm happy the work order was completed to your satisfaction! We'd also love to …"
click at [1305, 663] on span "Send" at bounding box center [1297, 669] width 29 height 20
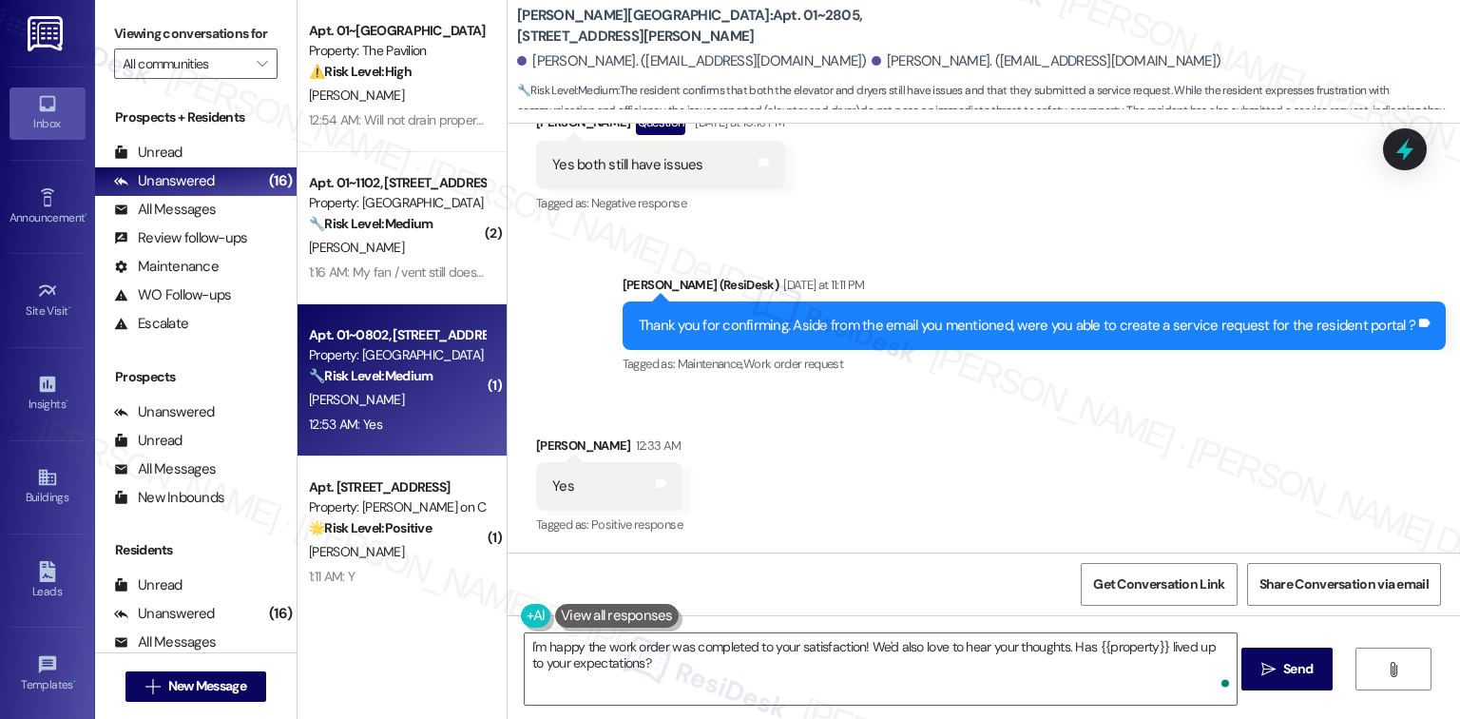
click at [400, 397] on div "[PERSON_NAME]" at bounding box center [397, 400] width 180 height 24
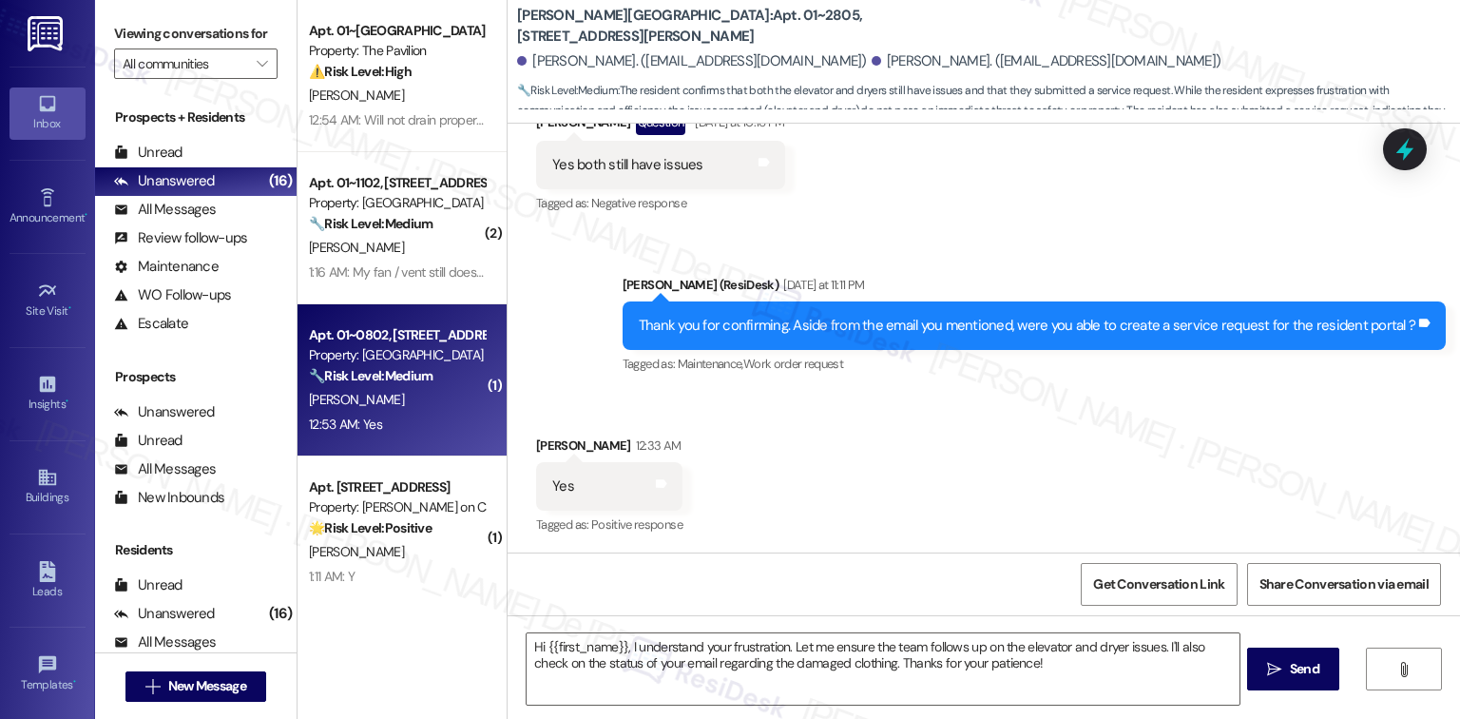
type textarea "Fetching suggested responses. Please feel free to read through the conversation…"
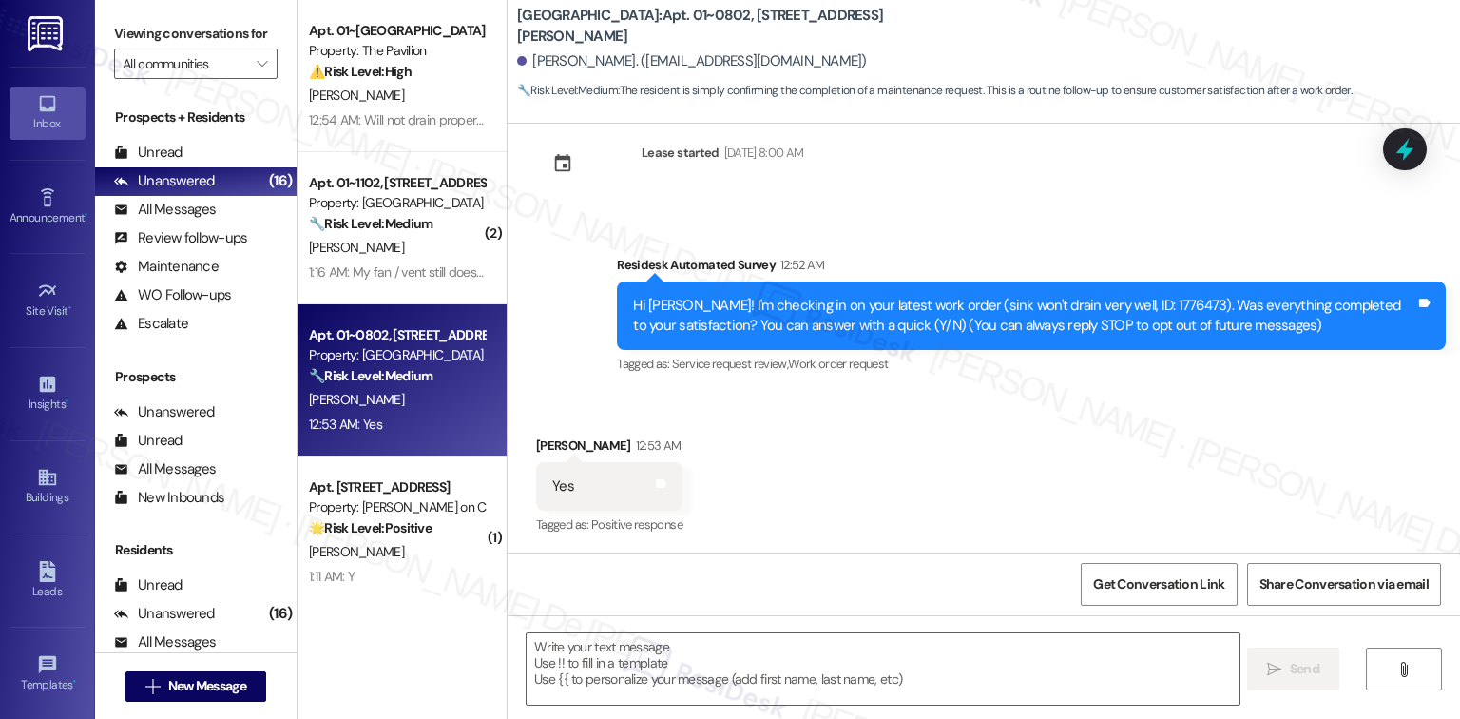
scroll to position [220, 0]
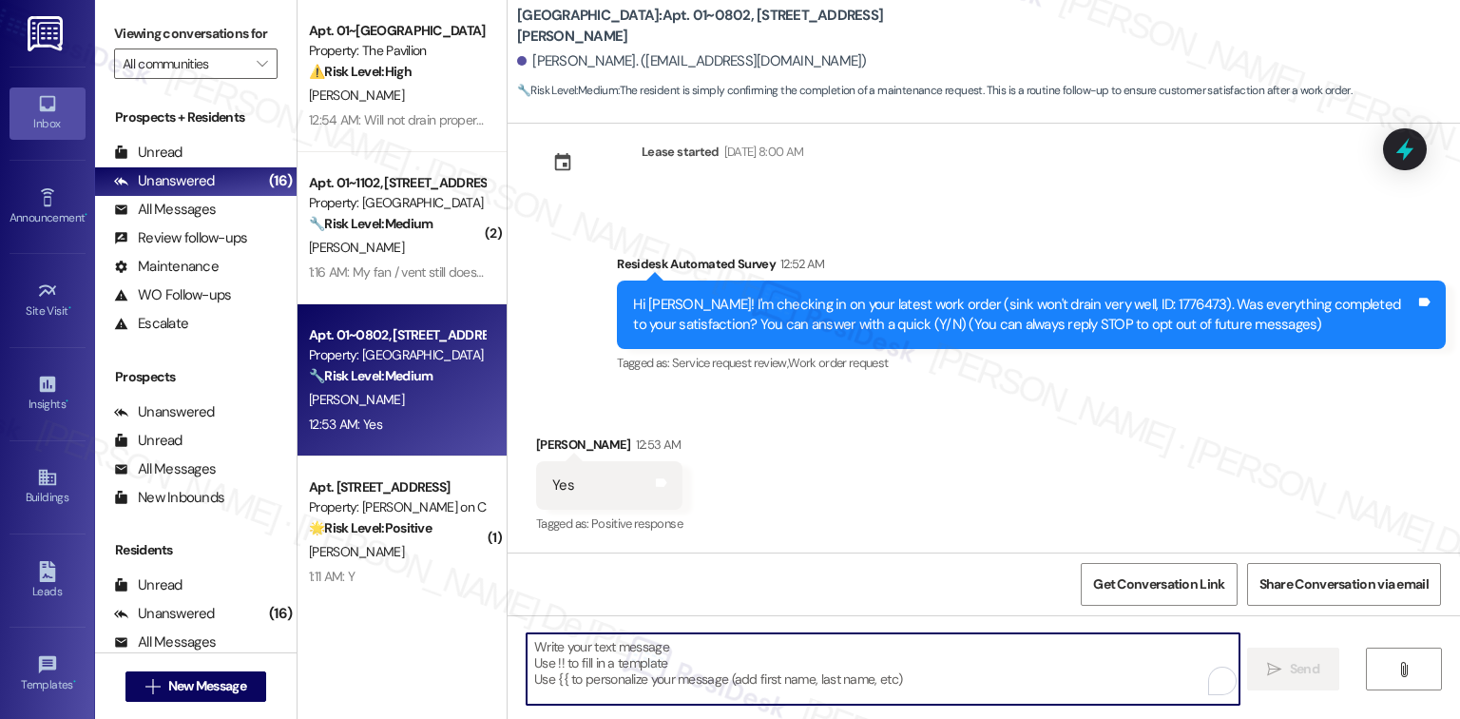
click at [753, 662] on textarea "To enrich screen reader interactions, please activate Accessibility in Grammarl…" at bounding box center [883, 668] width 712 height 71
paste textarea "I'm happy the work order was completed to your satisfaction! We'd also love to …"
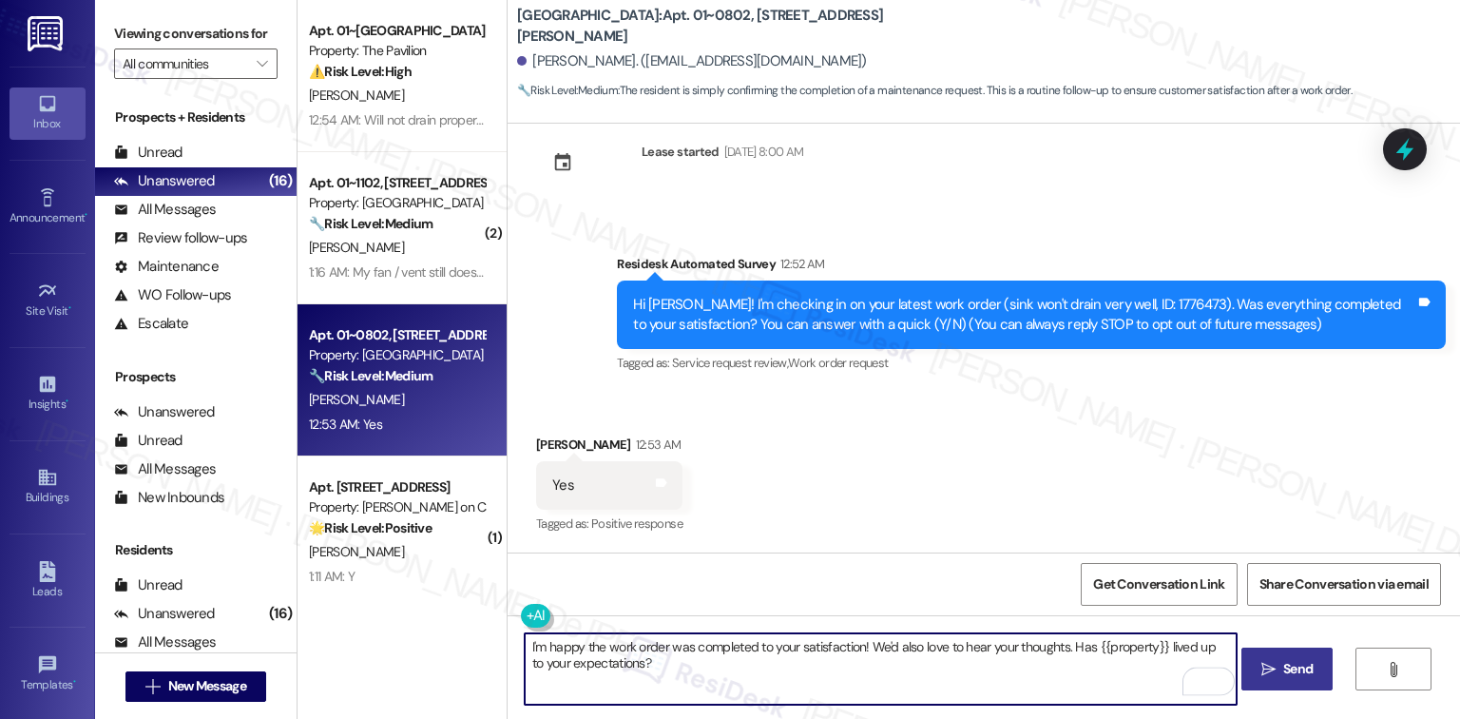
type textarea "I'm happy the work order was completed to your satisfaction! We'd also love to …"
click at [1266, 662] on icon "" at bounding box center [1268, 668] width 14 height 15
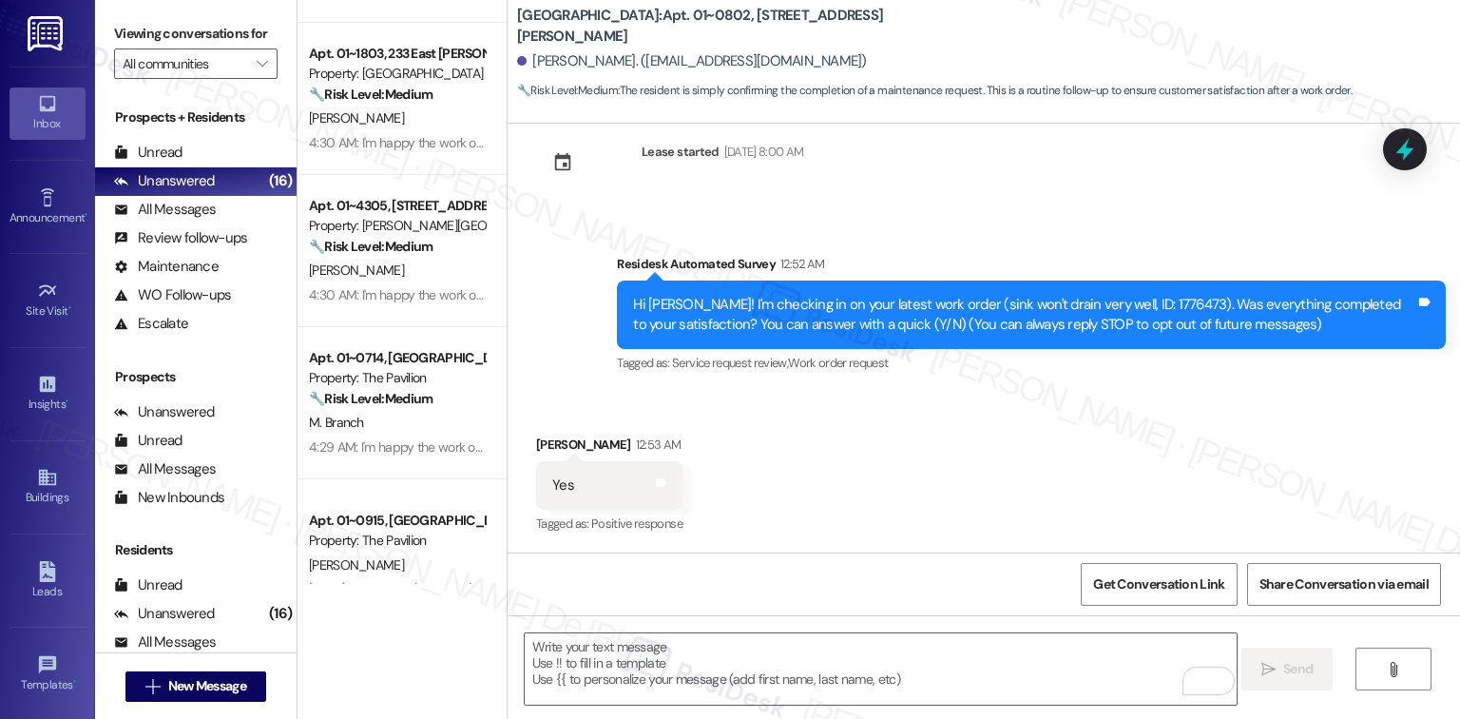
scroll to position [1849, 0]
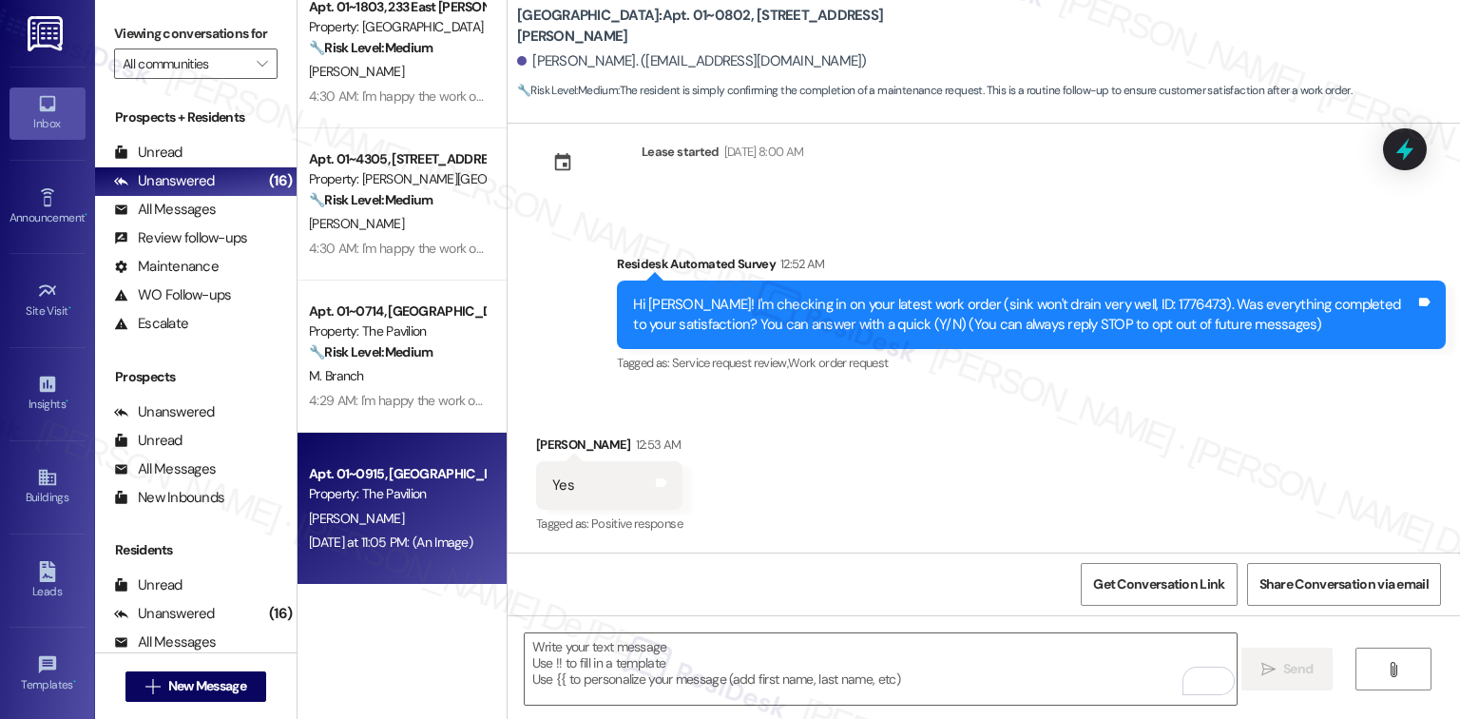
click at [412, 489] on div "Property: The Pavilion" at bounding box center [397, 494] width 176 height 20
type textarea "Fetching suggested responses. Please feel free to read through the conversation…"
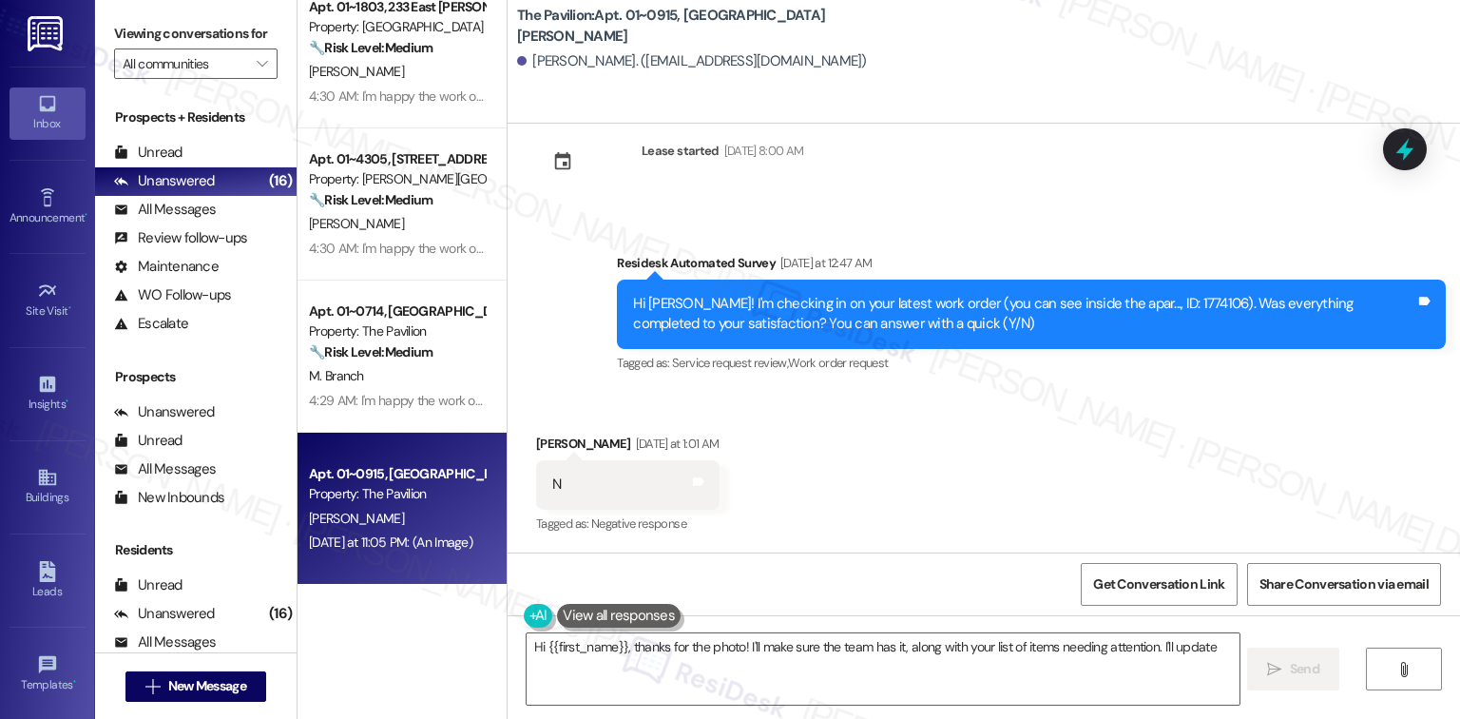
scroll to position [2446, 0]
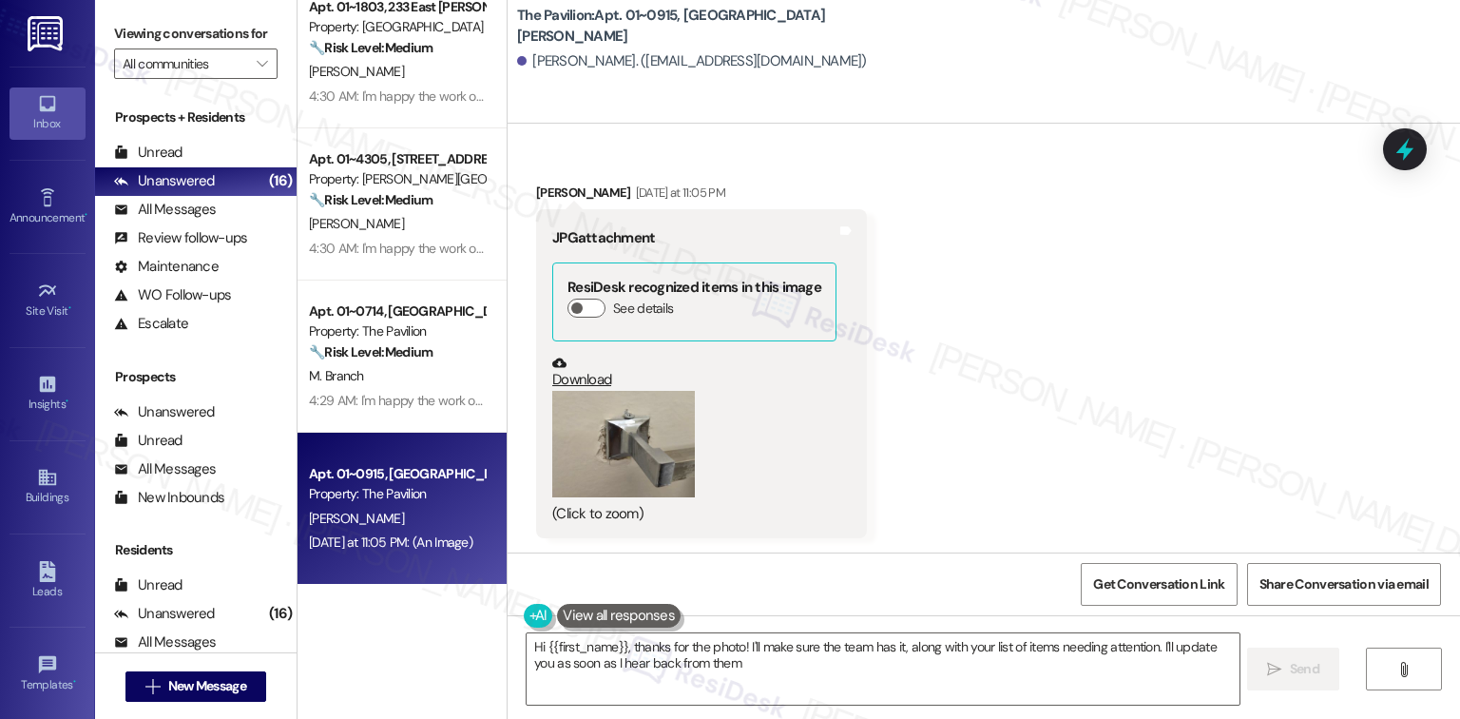
type textarea "Hi {{first_name}}, thanks for the photo! I'll make sure the team has it, along …"
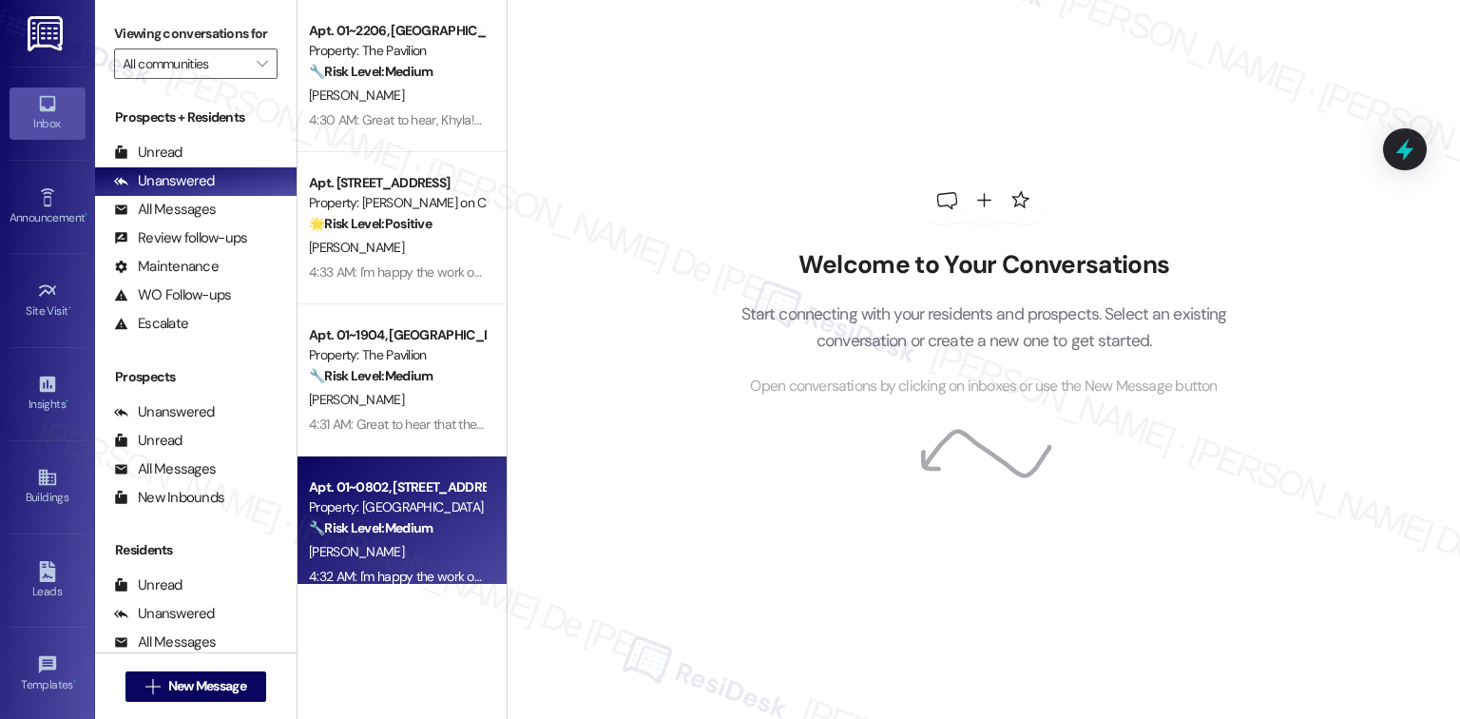
scroll to position [507, 0]
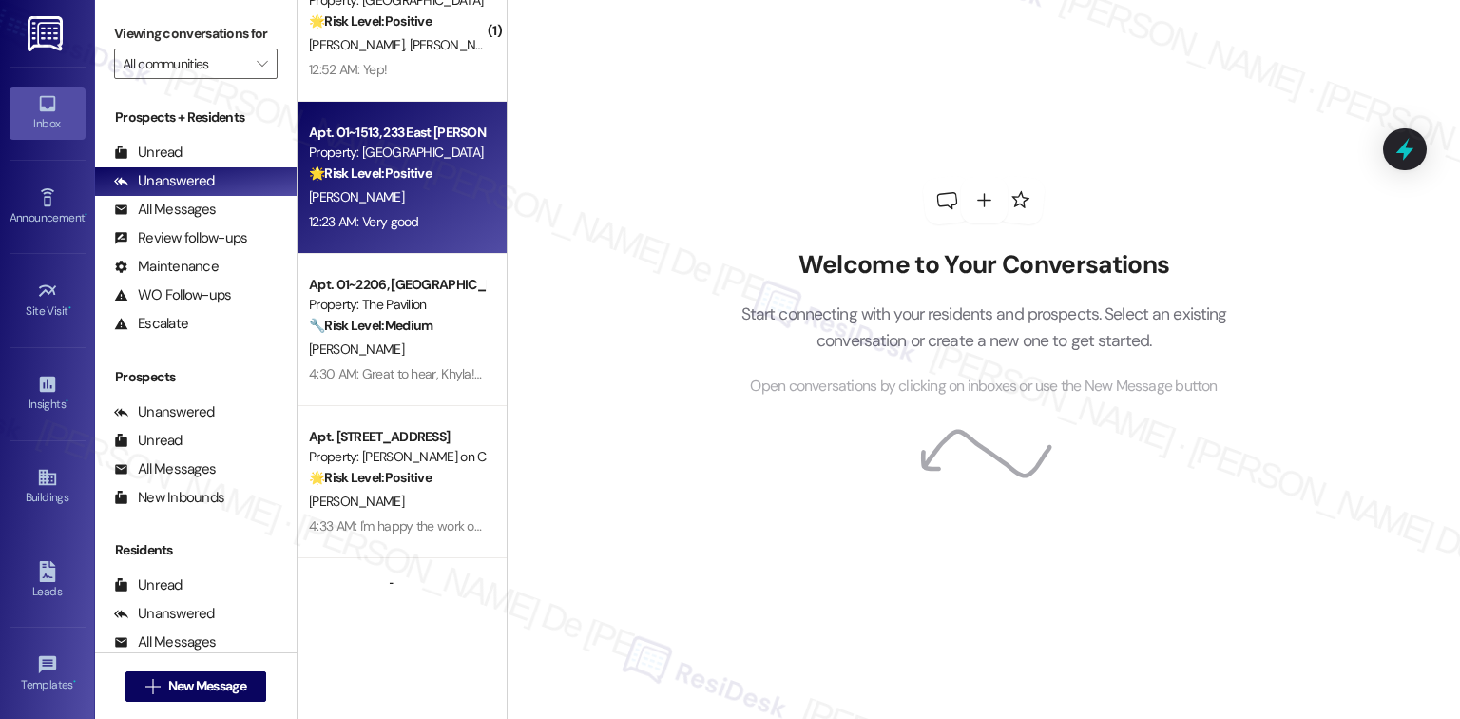
click at [341, 194] on span "R. Robles" at bounding box center [356, 196] width 95 height 17
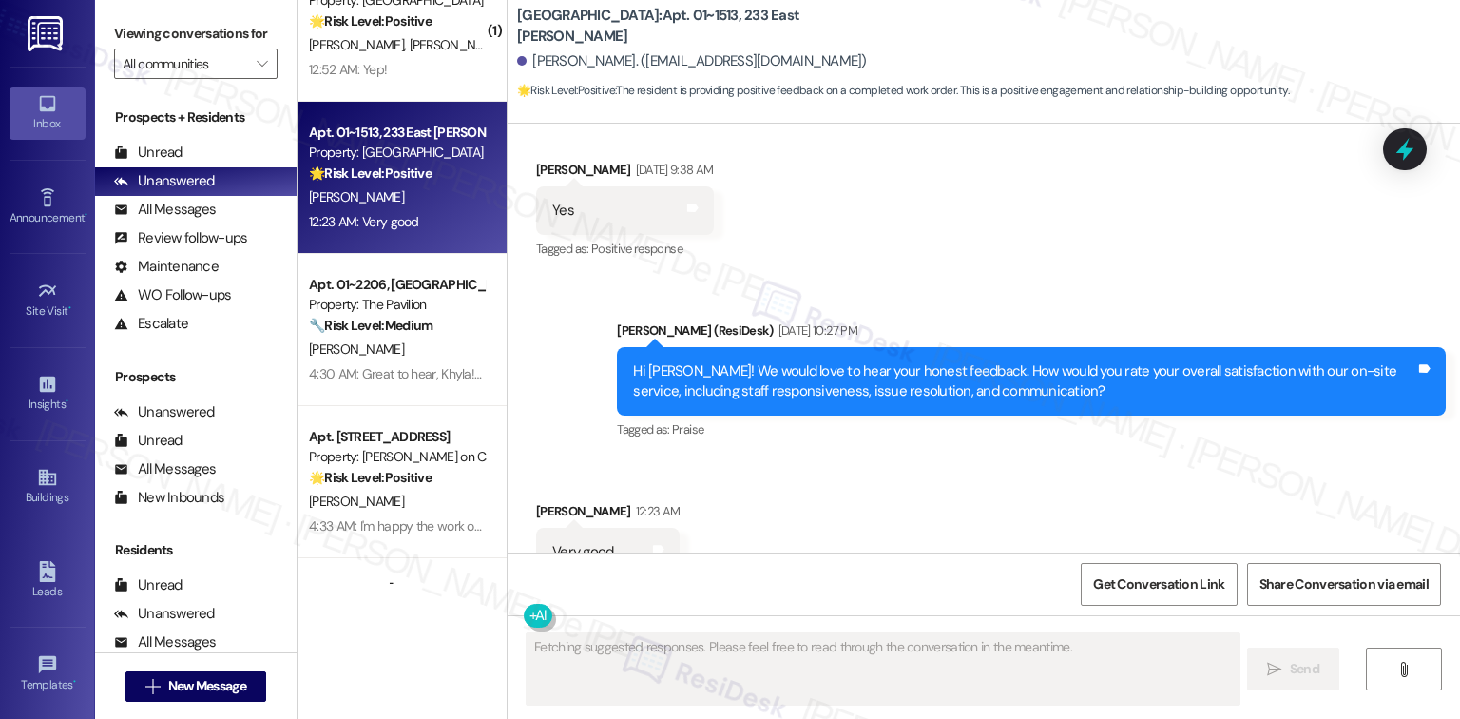
scroll to position [14280, 0]
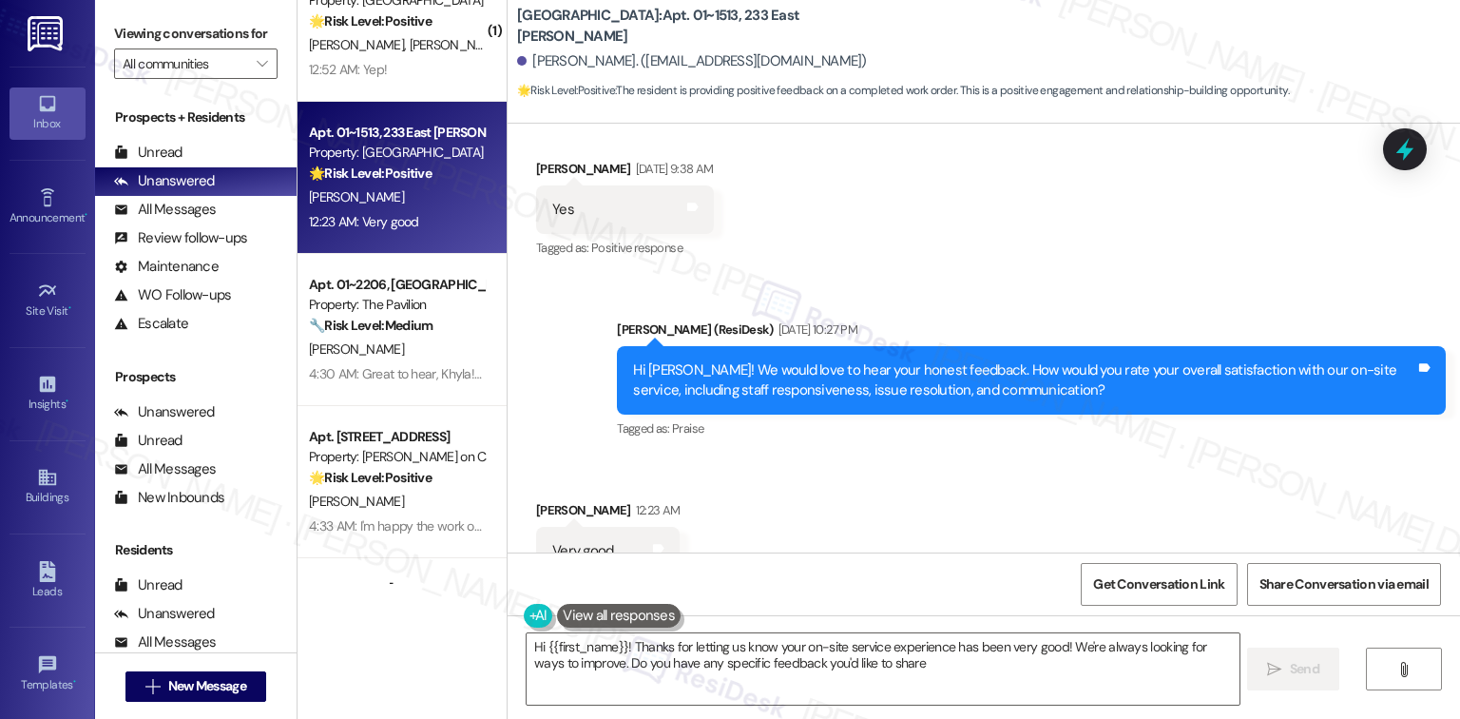
type textarea "Hi {{first_name}}! Thanks for letting us know your on-site service experience h…"
type textarea "feedback you'd like to share?"
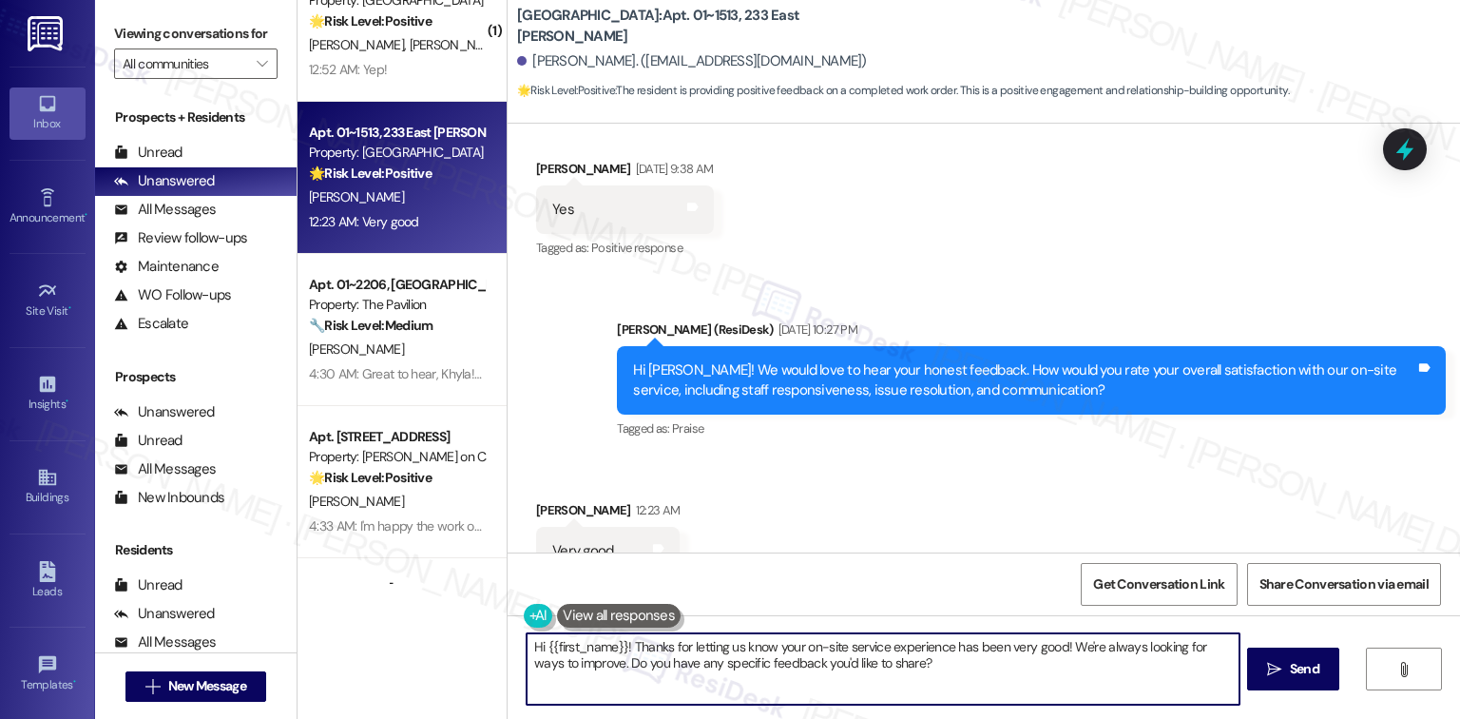
drag, startPoint x: 903, startPoint y: 669, endPoint x: 446, endPoint y: 623, distance: 459.4
click at [446, 623] on div "( 2 ) Apt. 01~1102, 1130 N. Dearborn Property: Elm Street 🔧 Risk Level: Medium …" at bounding box center [878, 359] width 1162 height 719
paste textarea "Could I ask a quick favor? If you don’t mind, would you be willing to share you…"
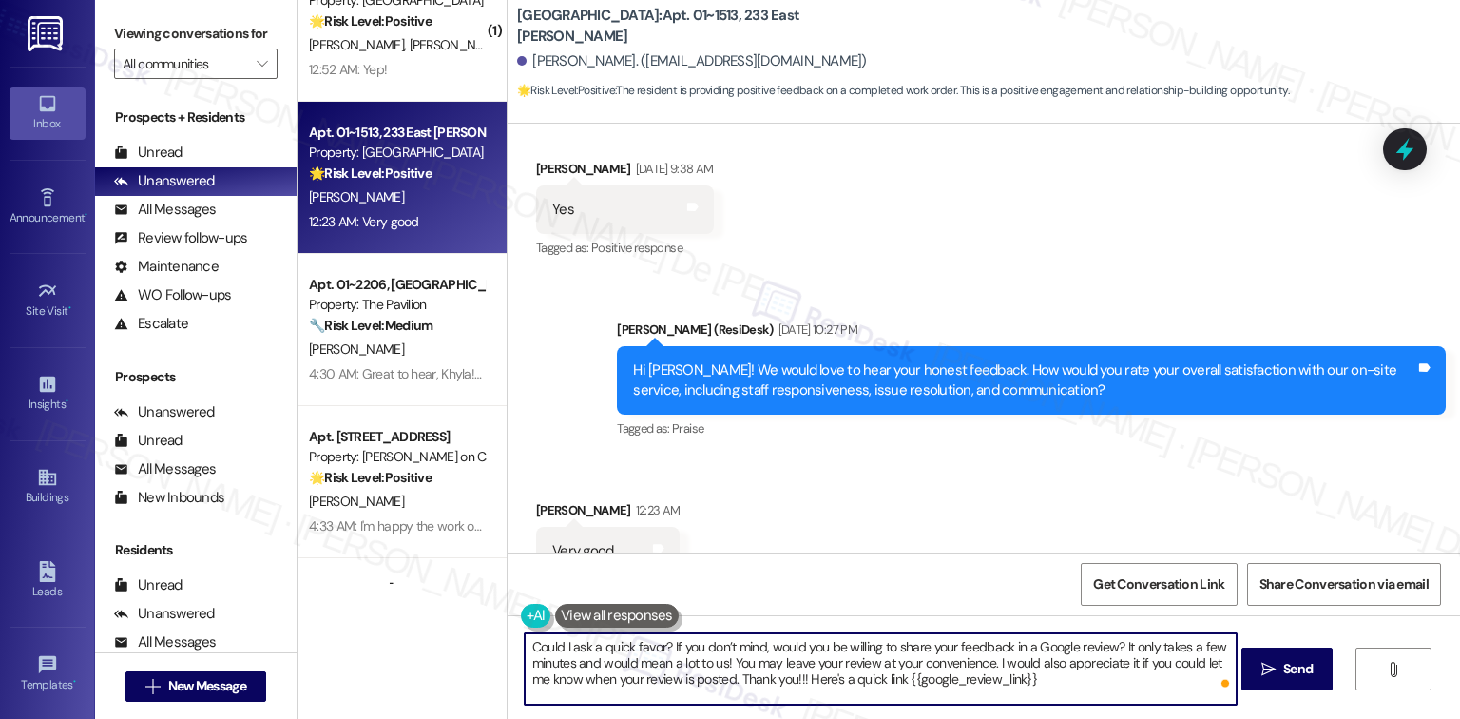
click at [525, 644] on textarea "Could I ask a quick favor? If you don’t mind, would you be willing to share you…" at bounding box center [881, 668] width 712 height 71
type textarea "Could I ask a quick favor? If you don’t mind, would you be willing to share you…"
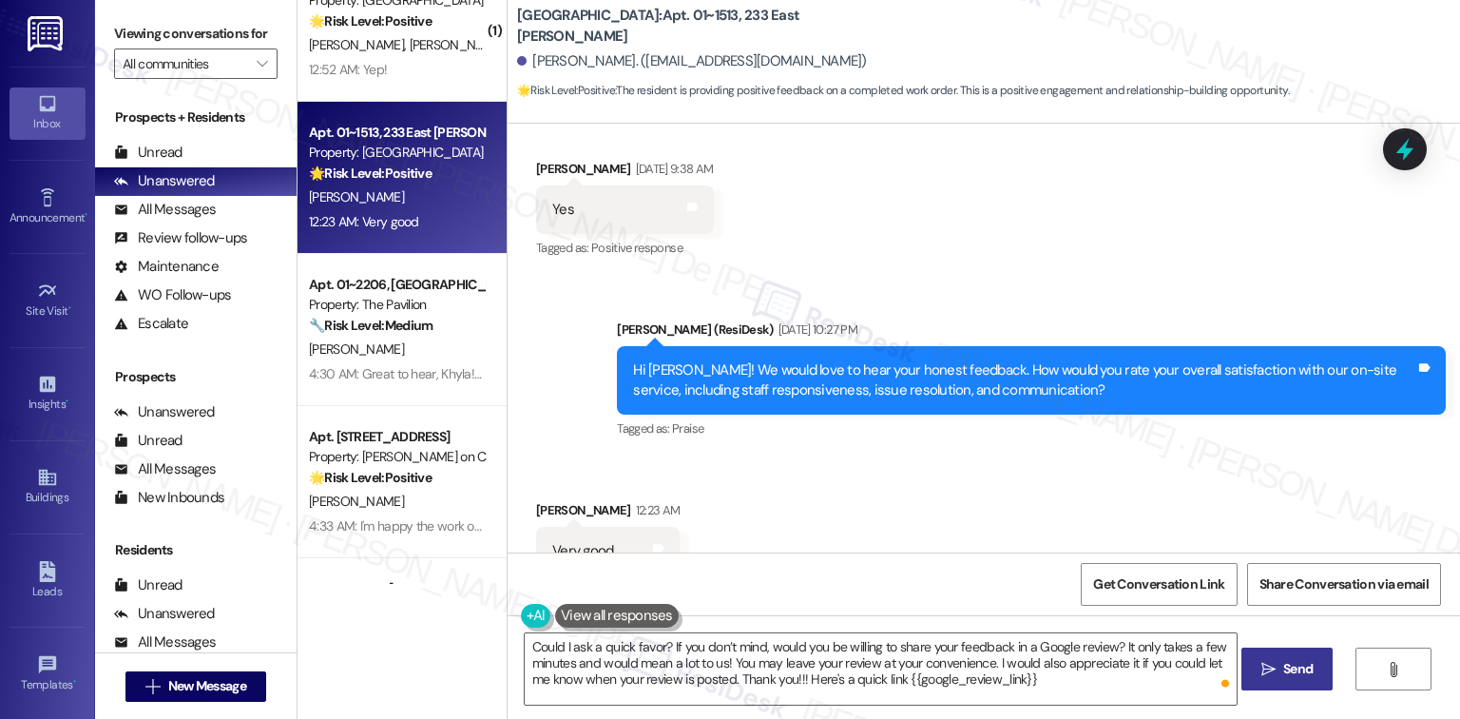
click at [1268, 670] on icon "" at bounding box center [1268, 668] width 14 height 15
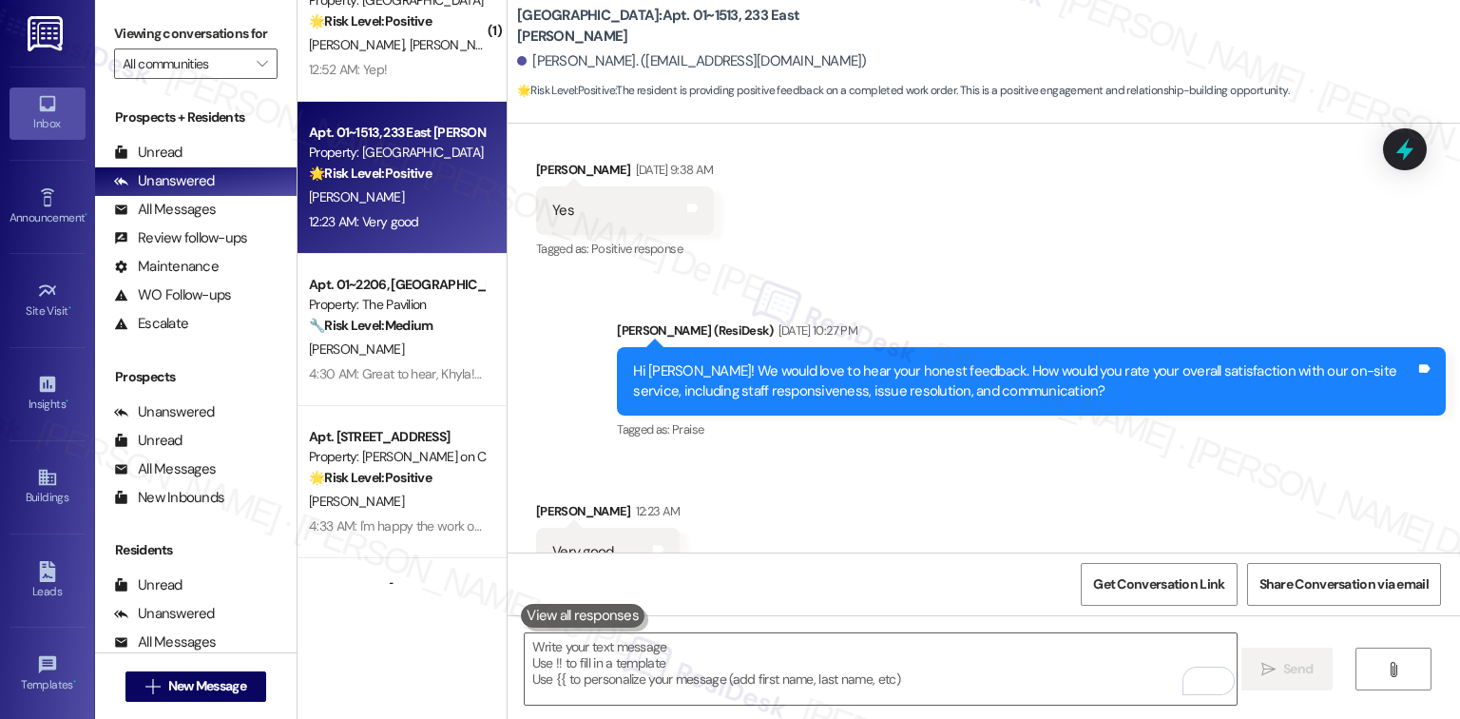
scroll to position [328, 0]
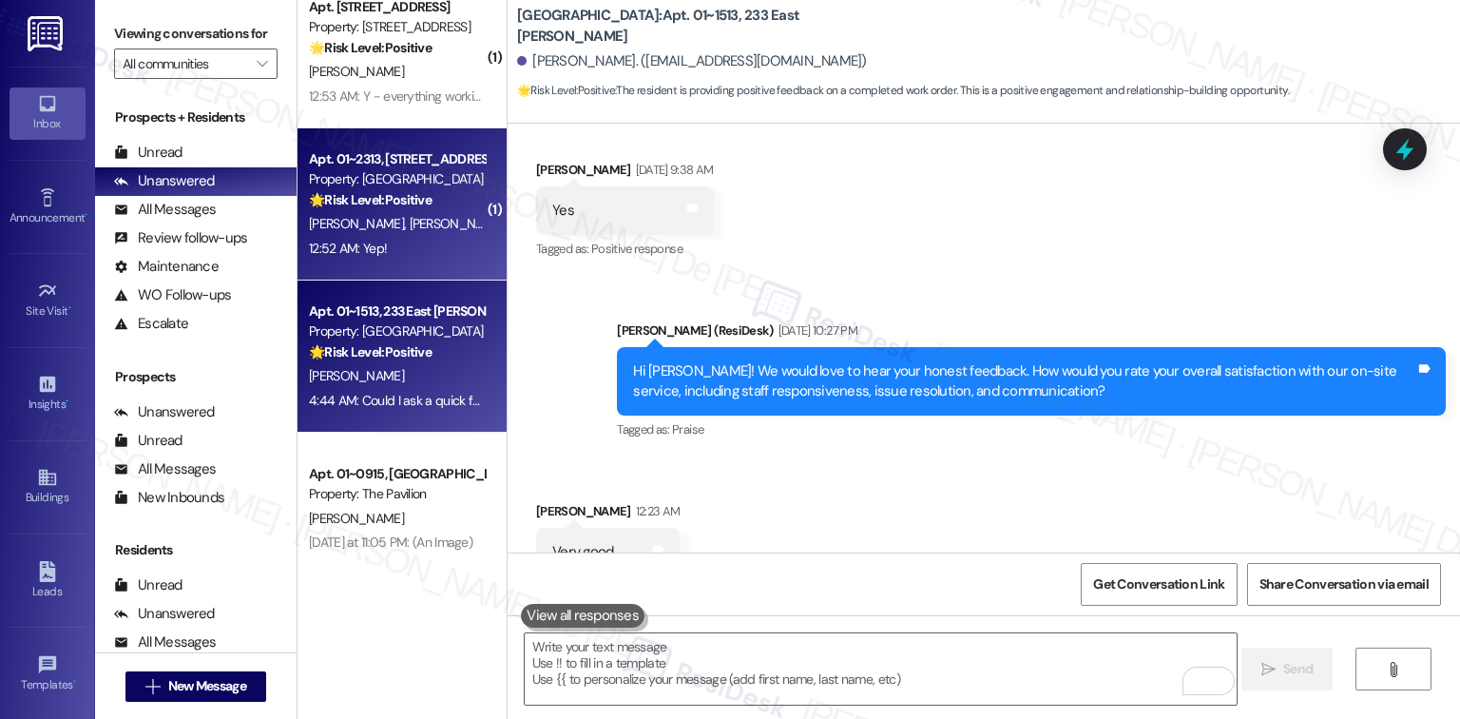
click at [369, 241] on div "12:52 AM: Yep! 12:52 AM: Yep!" at bounding box center [348, 248] width 78 height 17
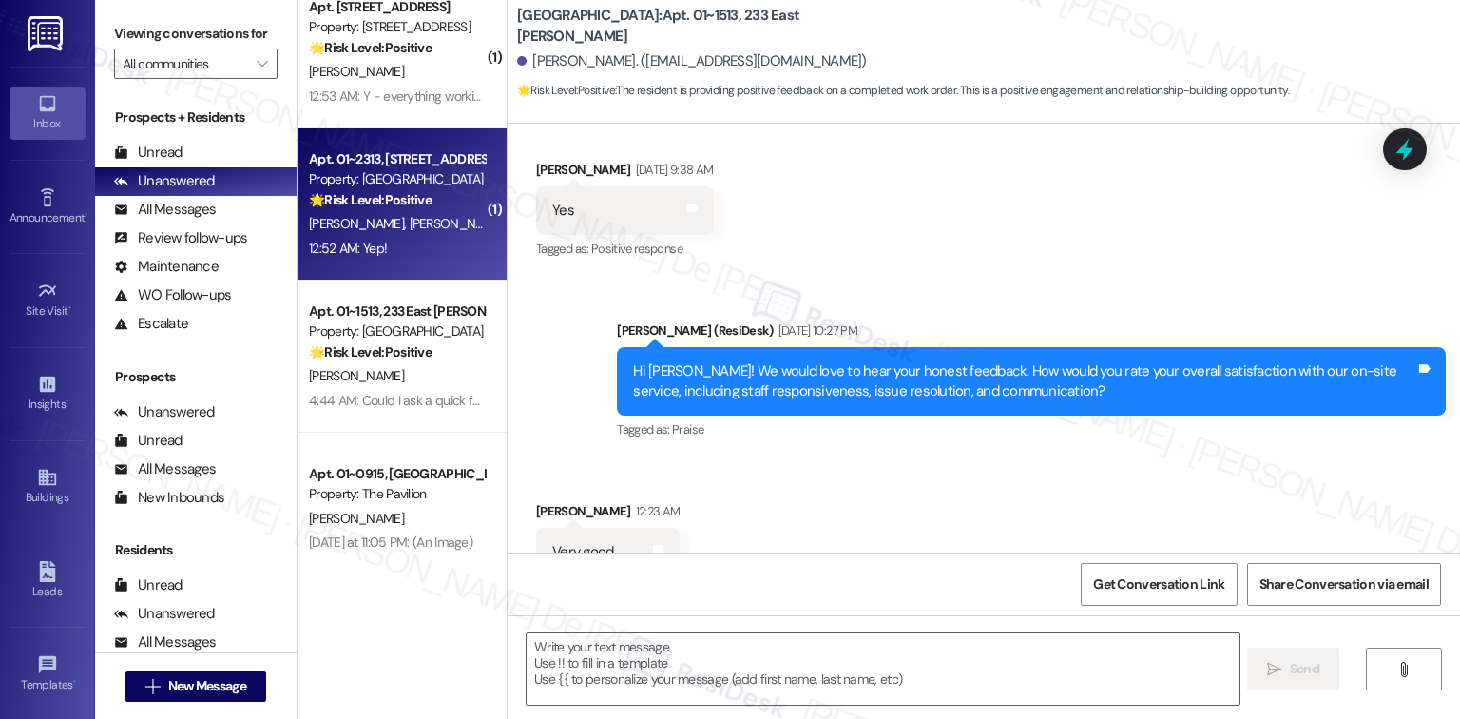
type textarea "Fetching suggested responses. Please feel free to read through the conversation…"
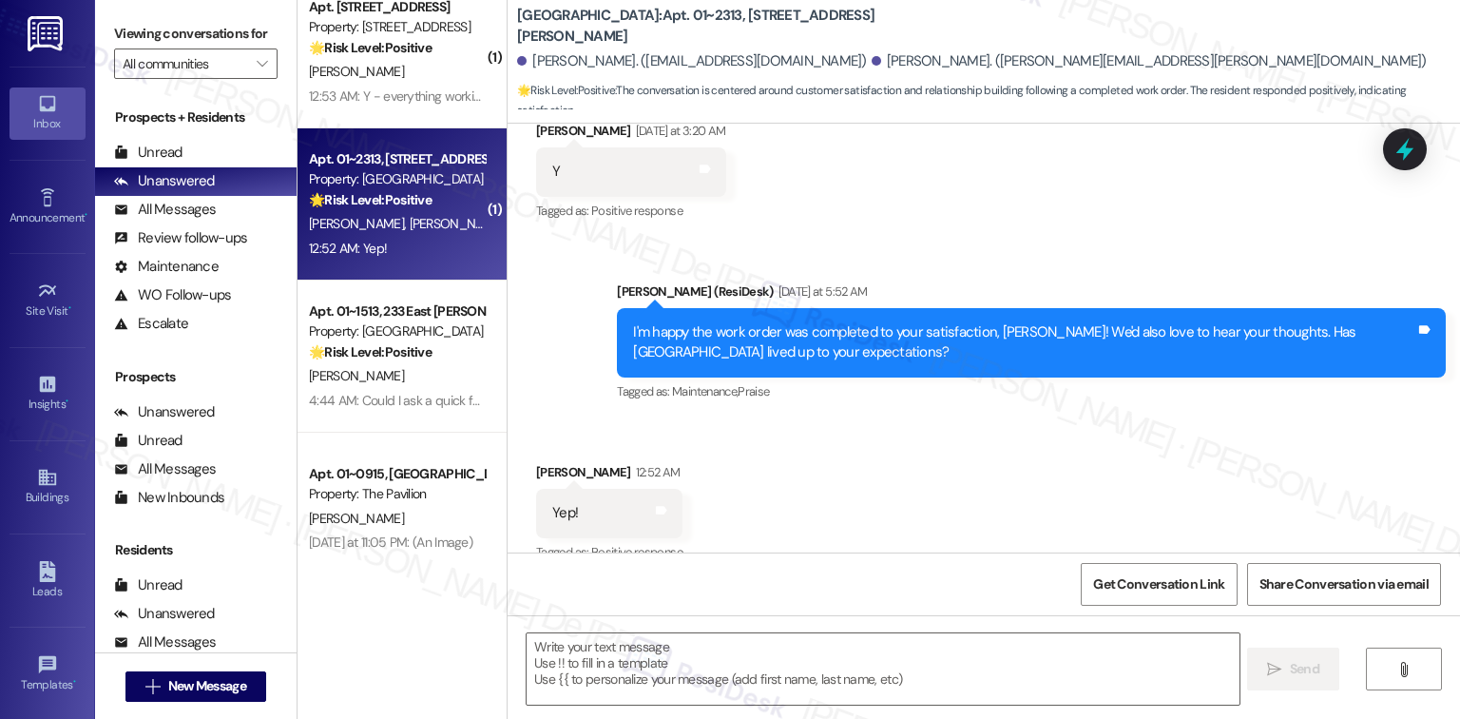
scroll to position [560, 0]
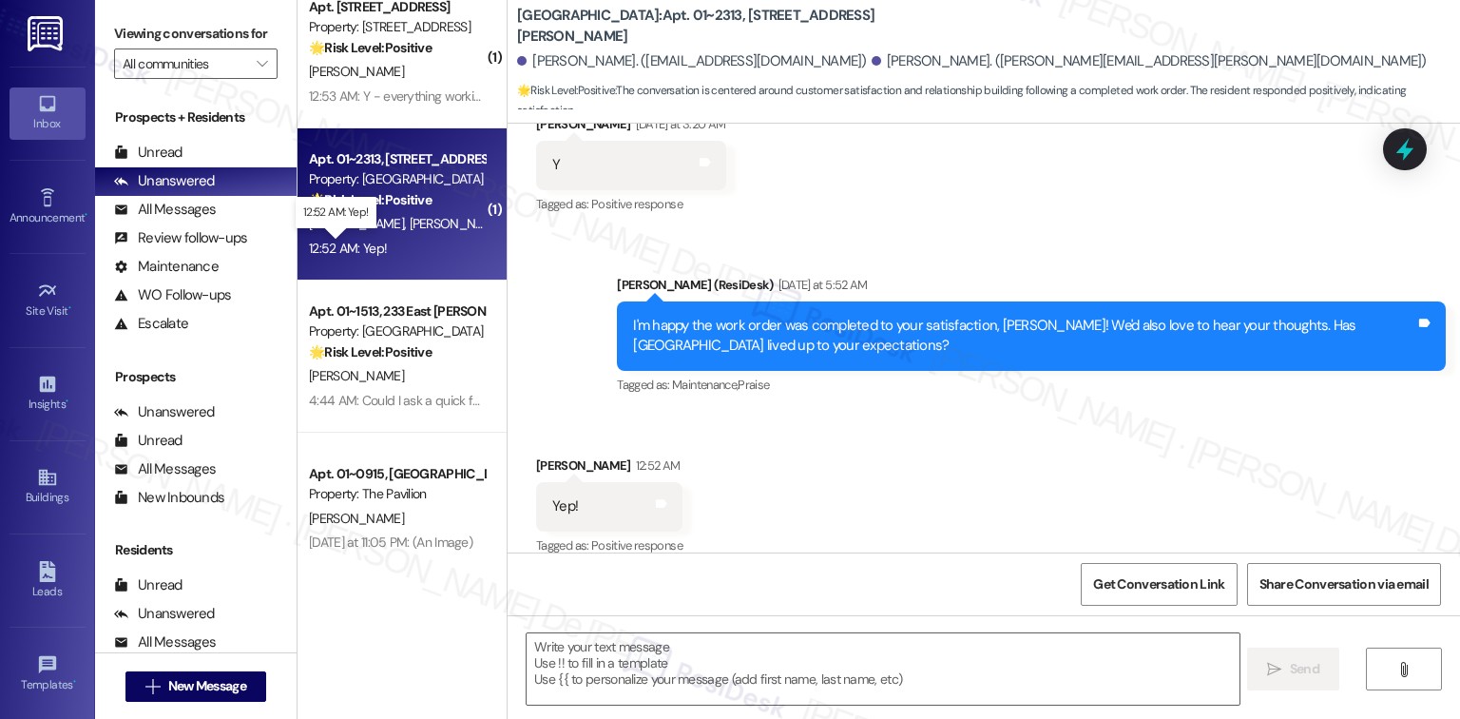
type textarea "Fetching suggested responses. Please feel free to read through the conversation…"
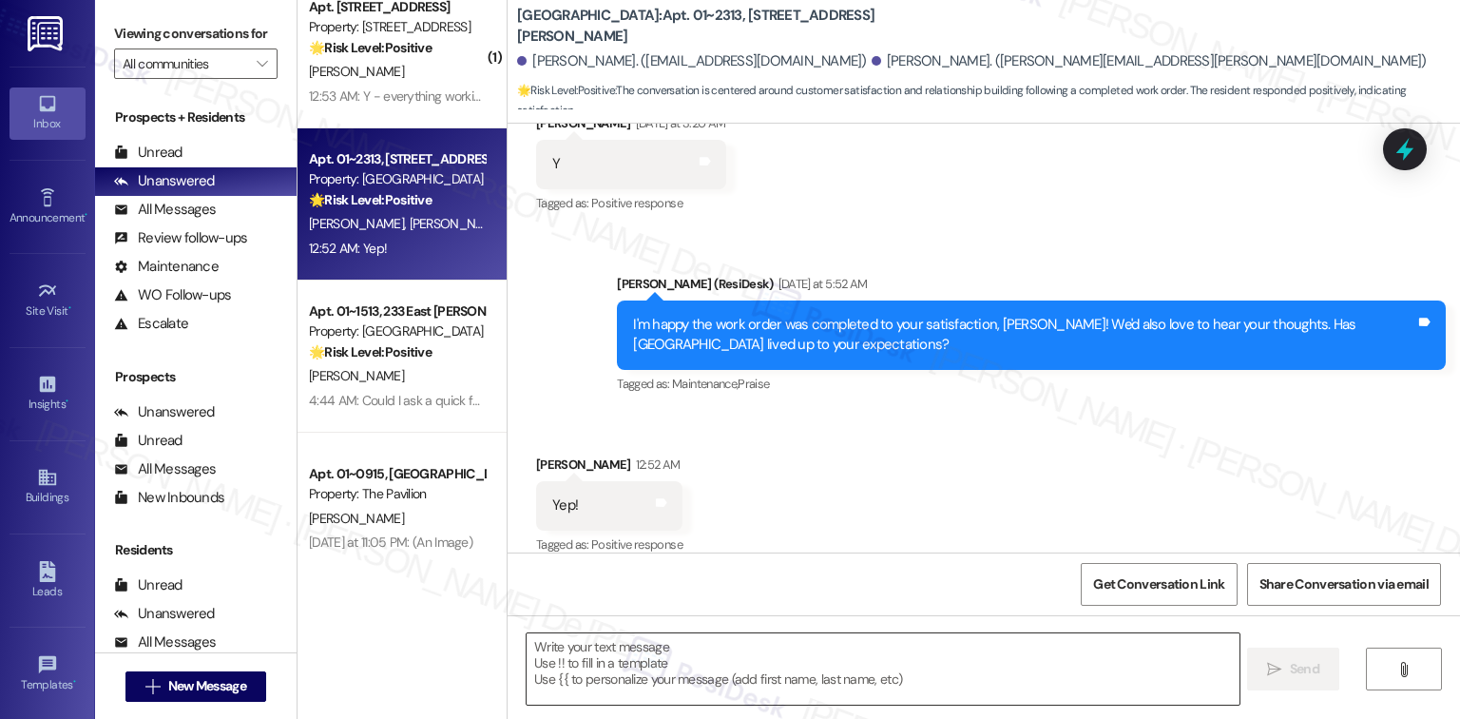
click at [731, 661] on textarea at bounding box center [883, 668] width 712 height 71
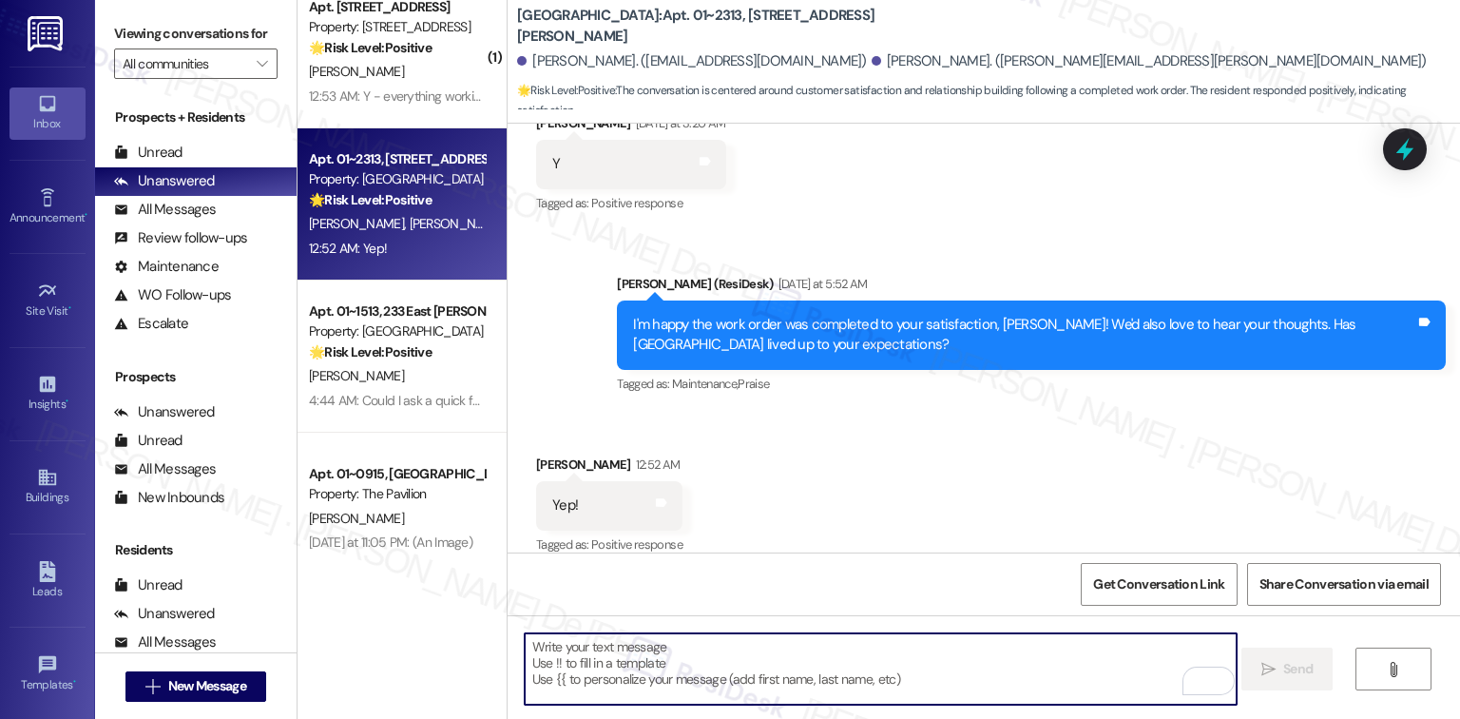
click at [724, 661] on textarea "To enrich screen reader interactions, please activate Accessibility in Grammarl…" at bounding box center [881, 668] width 712 height 71
click at [665, 647] on textarea "To enrich screen reader interactions, please activate Accessibility in Grammarl…" at bounding box center [881, 668] width 712 height 71
click at [578, 644] on textarea "To enrich screen reader interactions, please activate Accessibility in Grammarl…" at bounding box center [881, 668] width 712 height 71
paste textarea "I'm happy the work order was completed to your satisfaction! We'd also love to …"
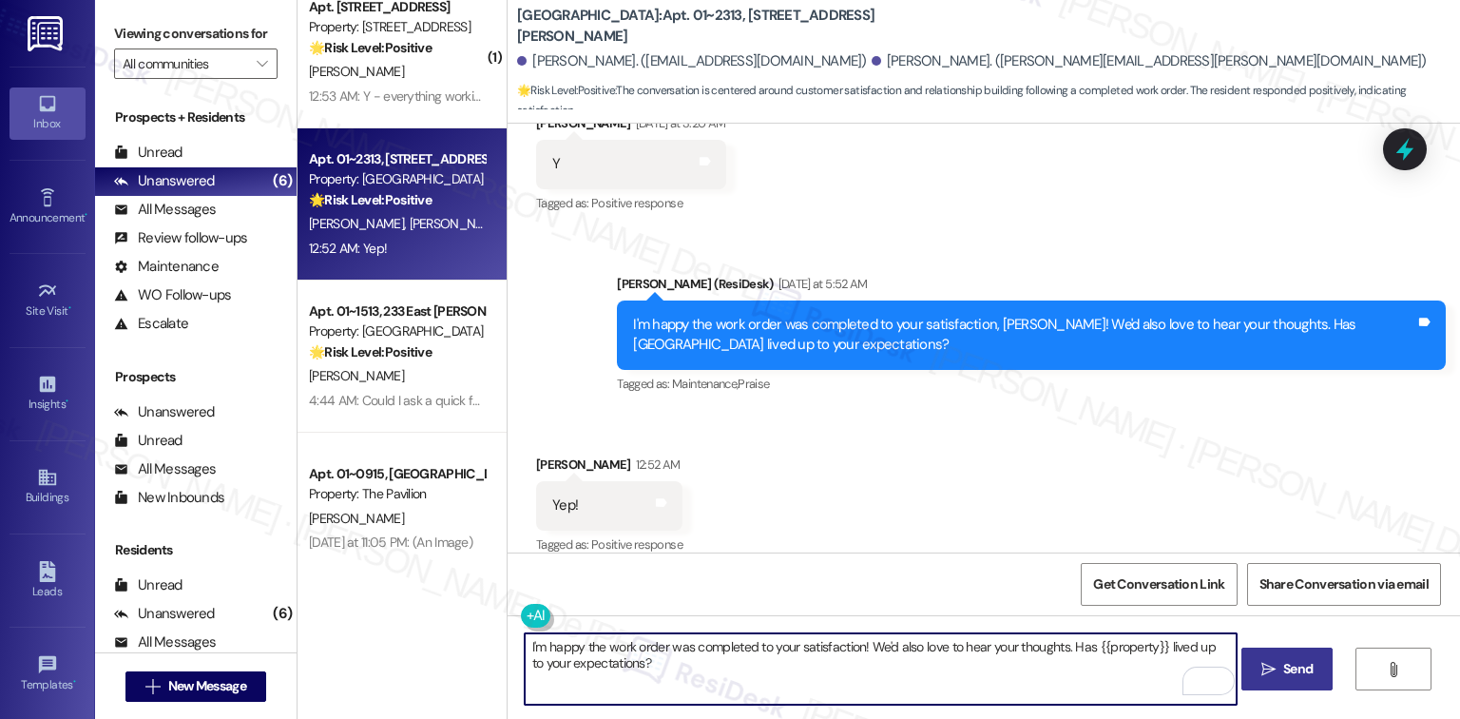
type textarea "I'm happy the work order was completed to your satisfaction! We'd also love to …"
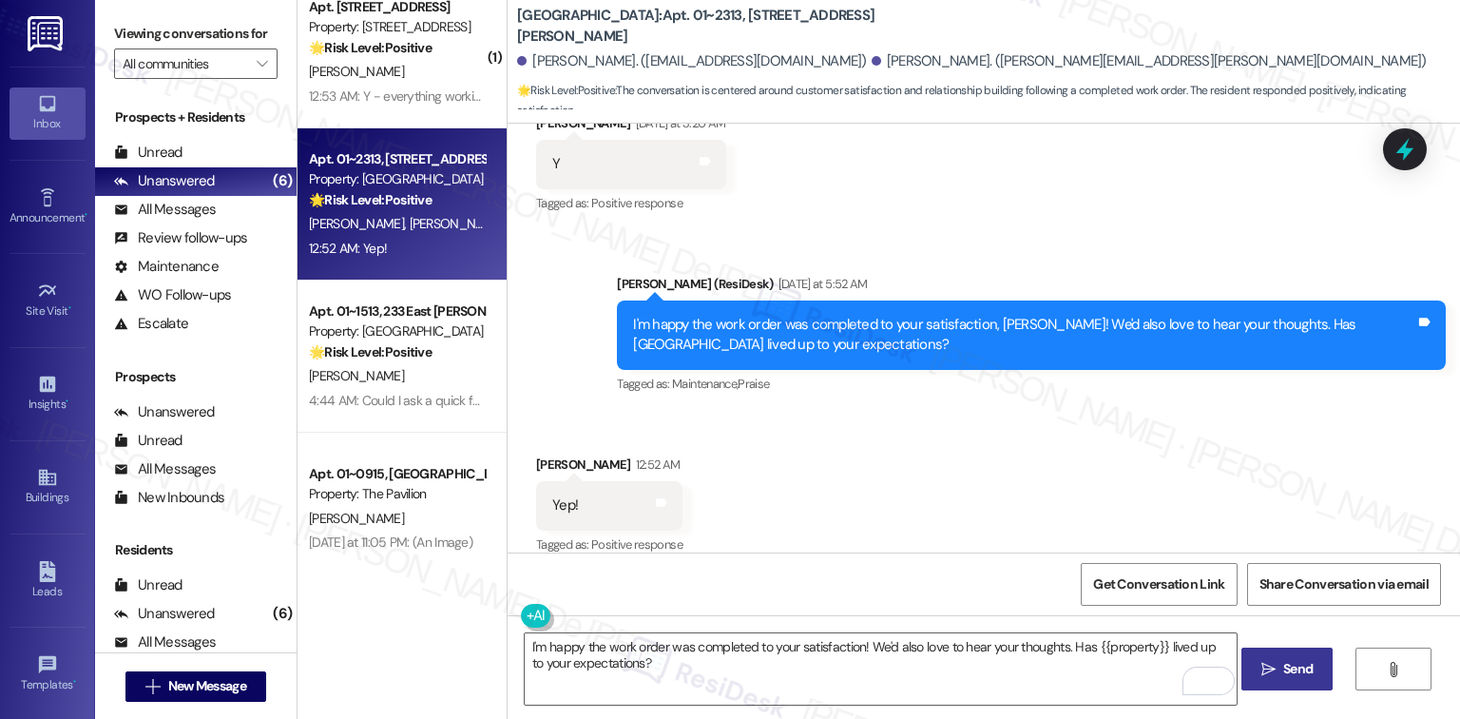
click at [1264, 661] on icon "" at bounding box center [1268, 668] width 14 height 15
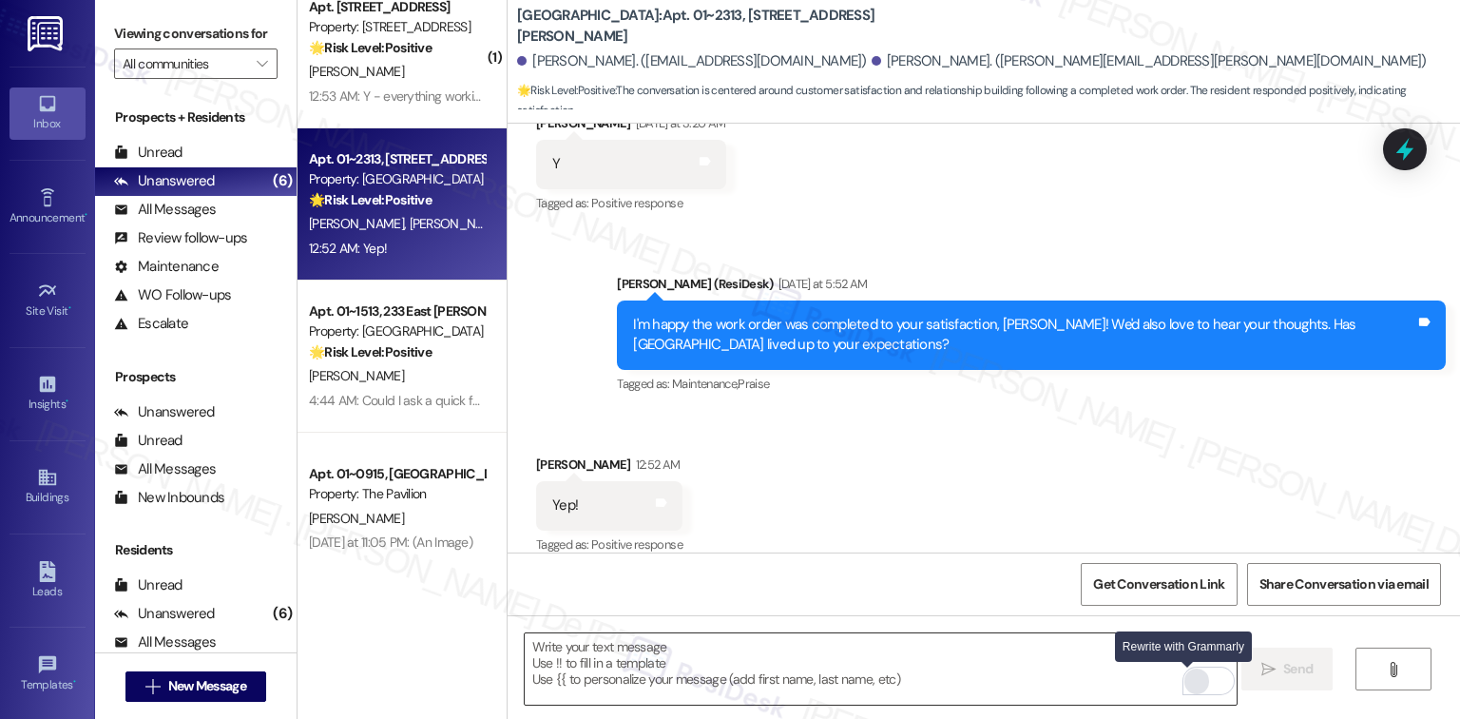
scroll to position [560, 0]
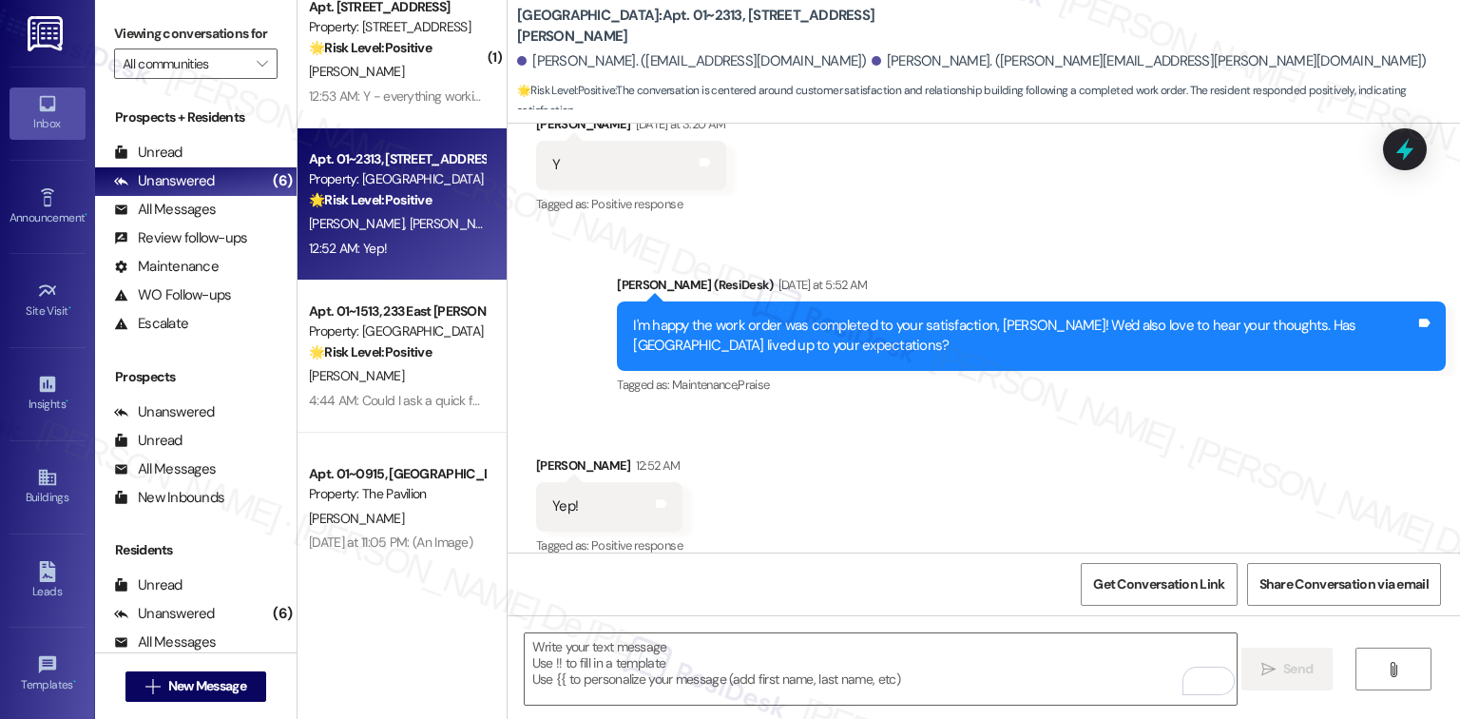
drag, startPoint x: 1179, startPoint y: 696, endPoint x: 1162, endPoint y: 711, distance: 22.9
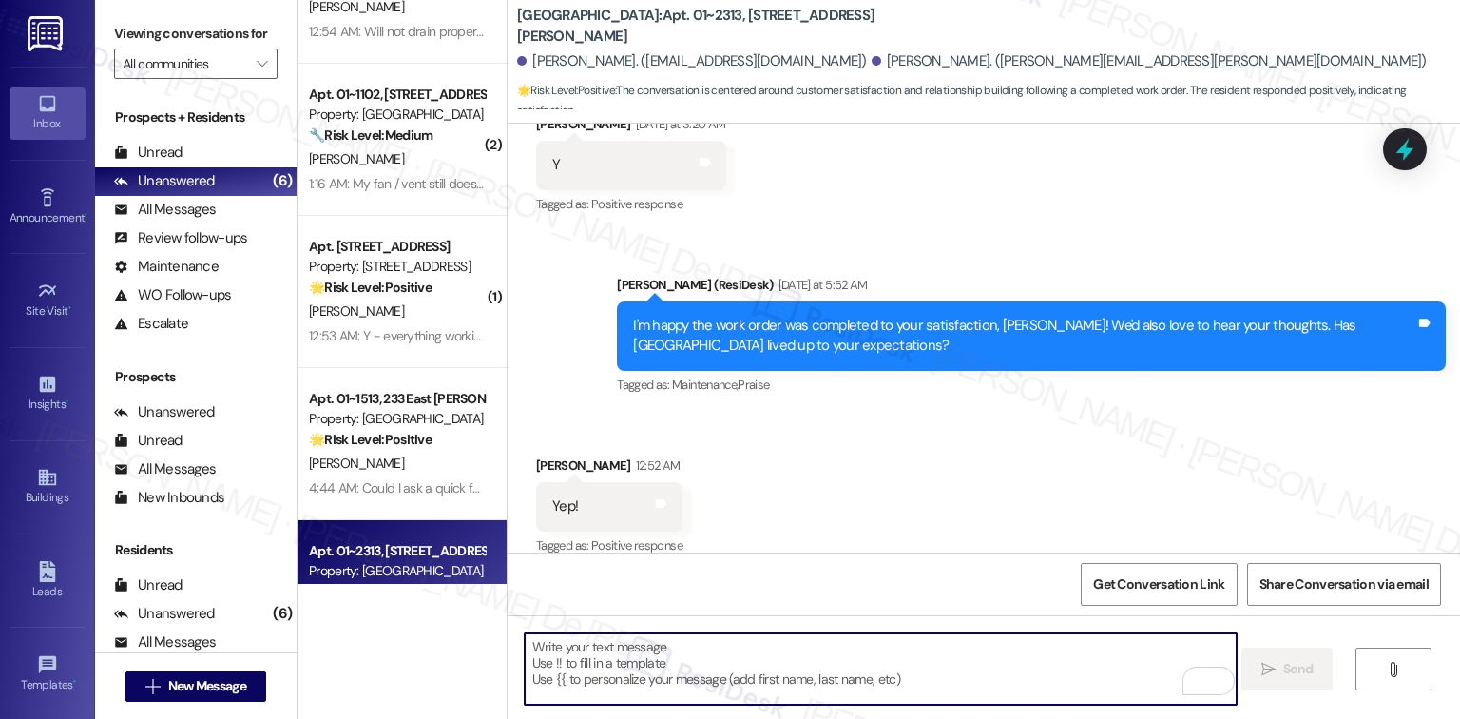
scroll to position [0, 0]
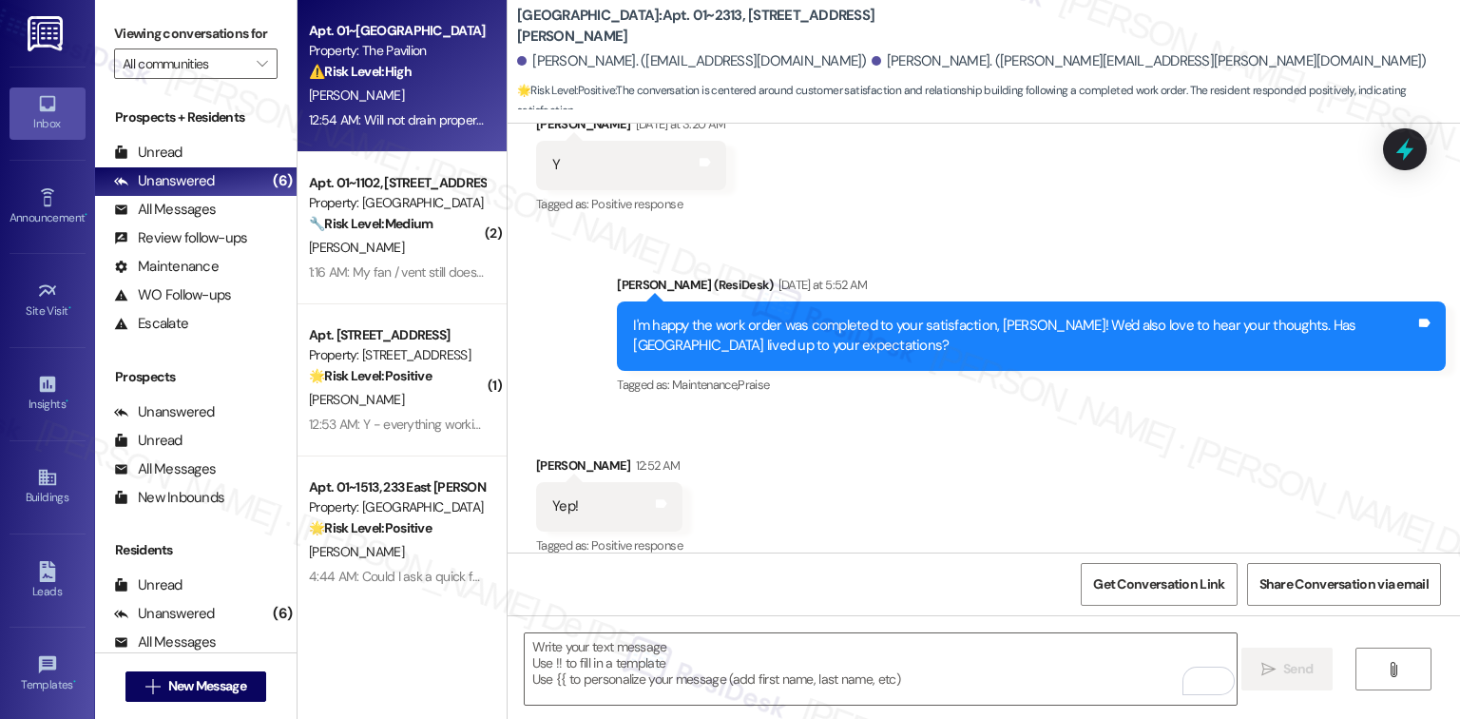
click at [409, 89] on div "[PERSON_NAME]" at bounding box center [397, 96] width 180 height 24
type textarea "Fetching suggested responses. Please feel free to read through the conversation…"
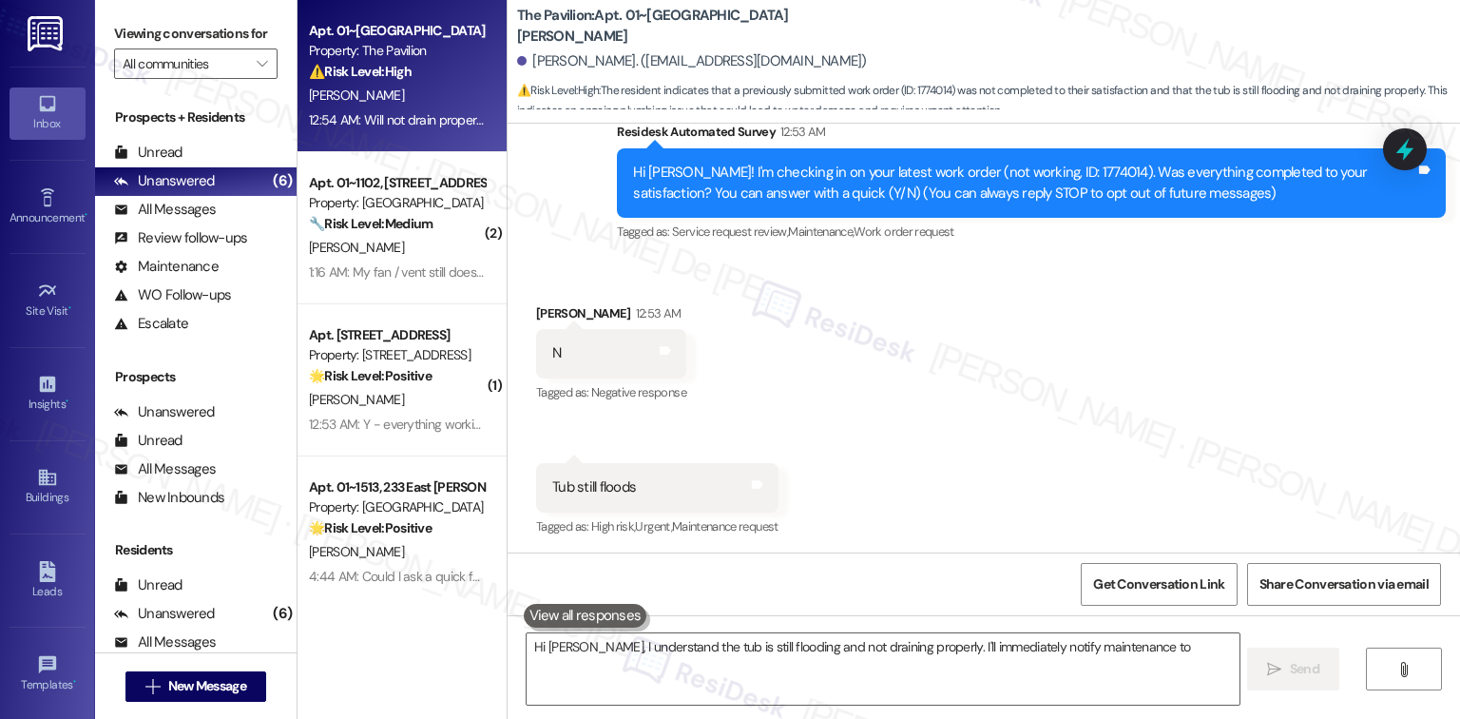
scroll to position [345, 0]
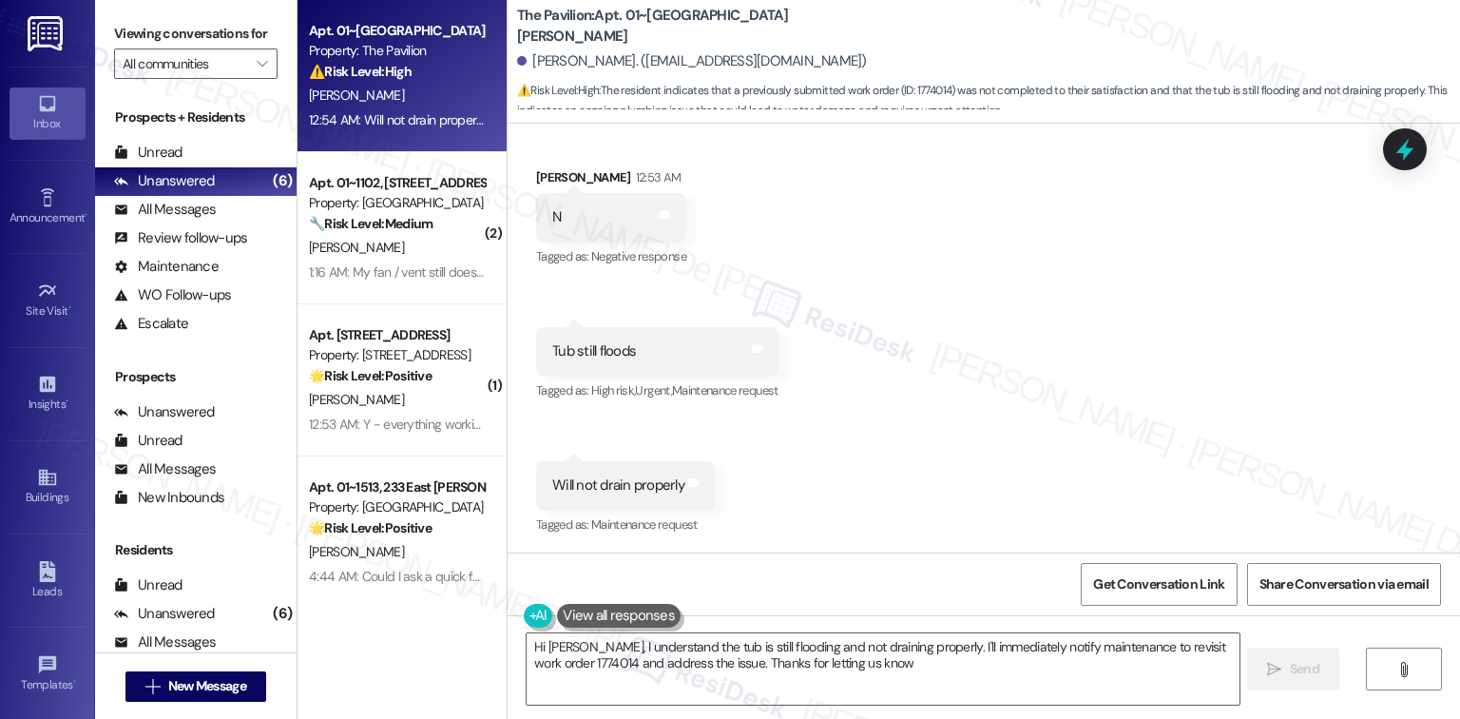
type textarea "Hi Erick, I understand the tub is still flooding and not draining properly. I'l…"
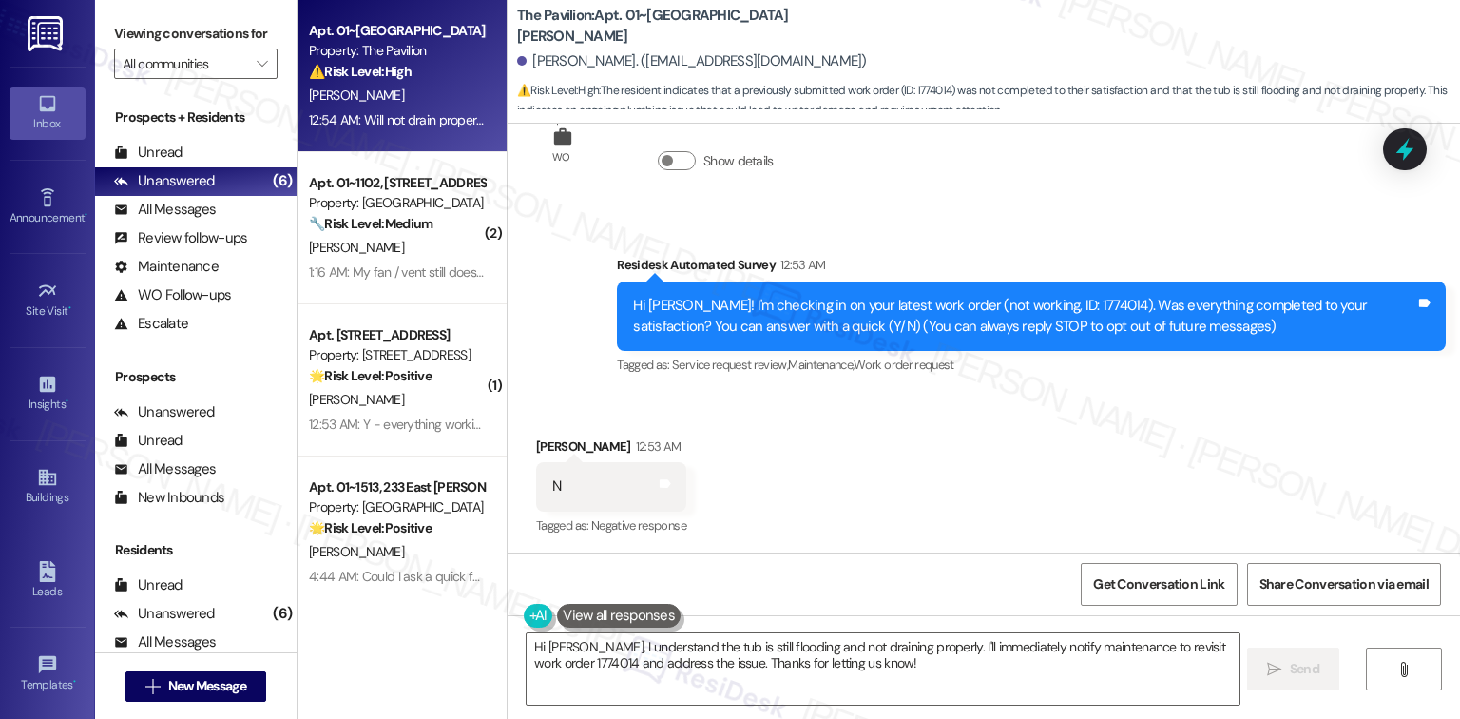
scroll to position [0, 0]
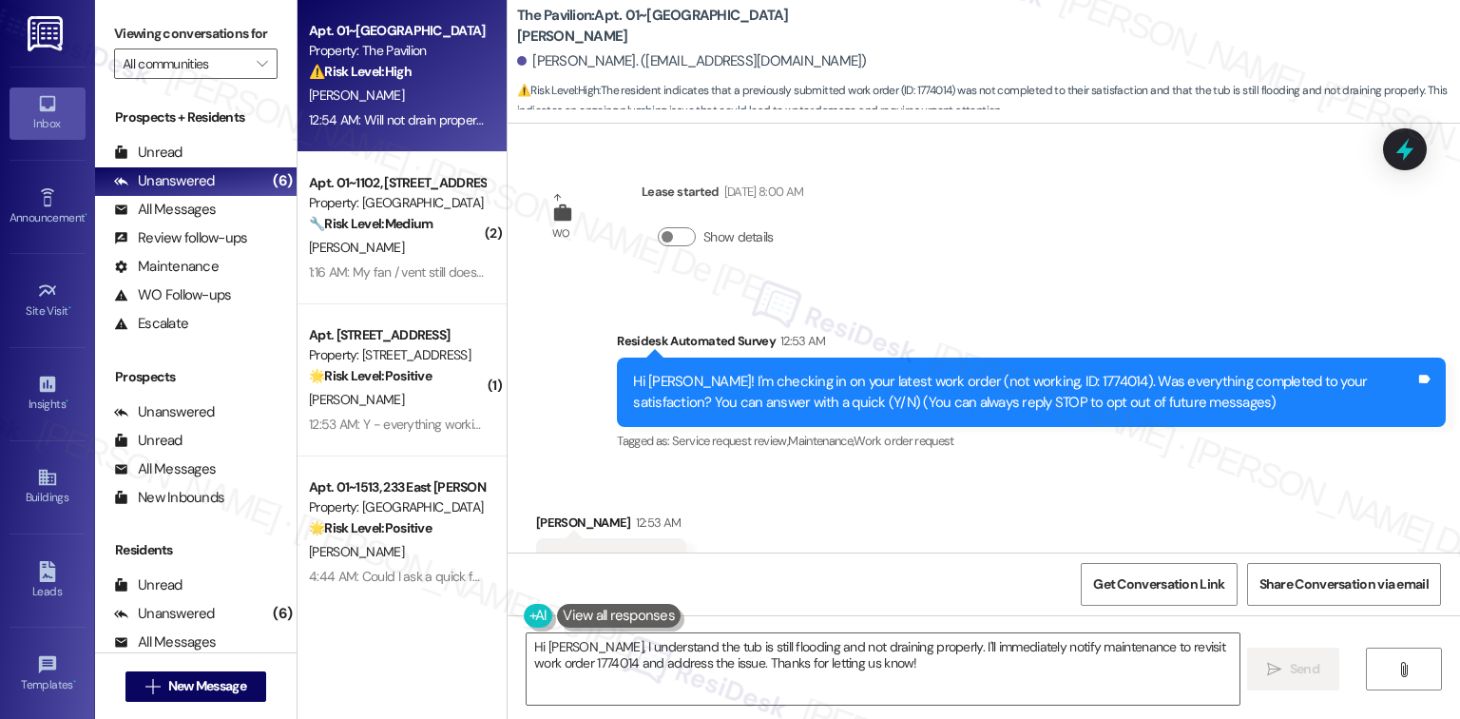
click at [1026, 380] on div "Hi Erick! I'm checking in on your latest work order (not working, ID: 1774014).…" at bounding box center [1024, 392] width 782 height 41
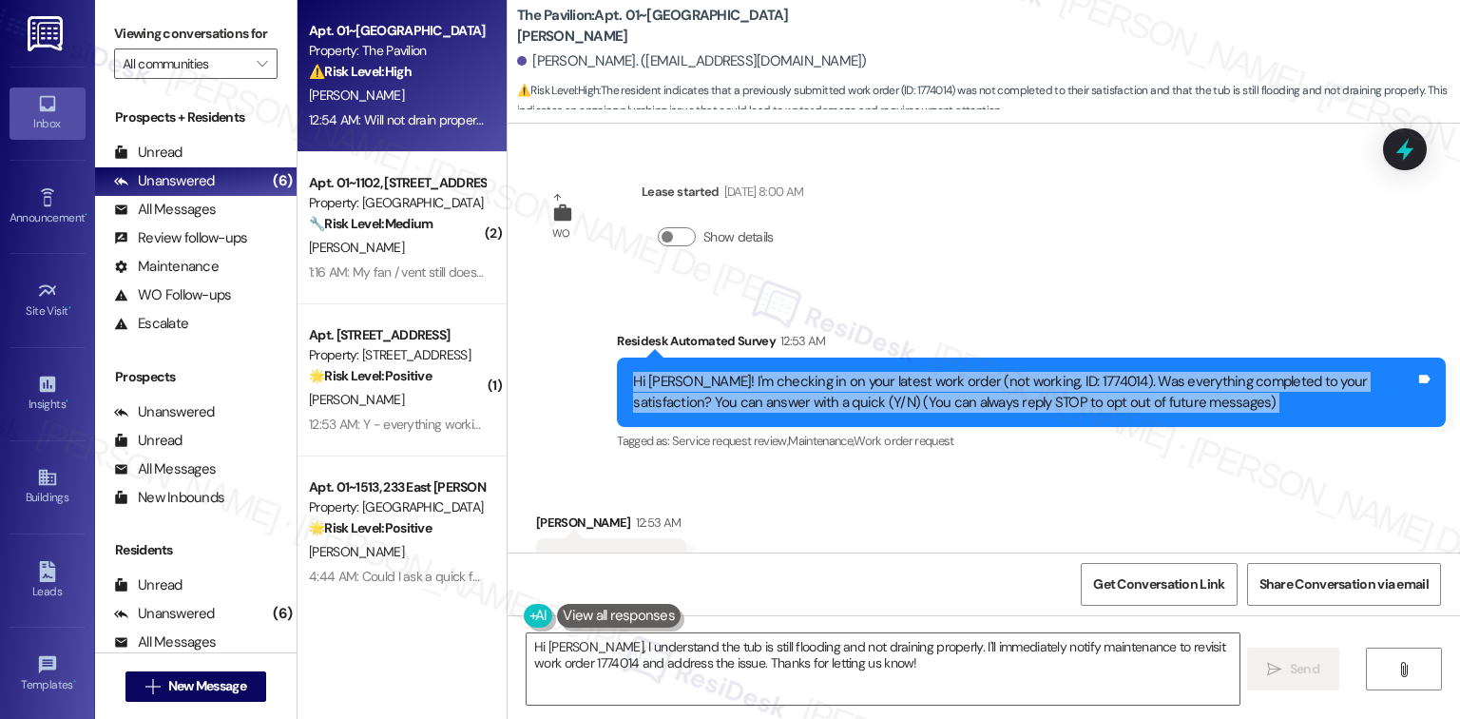
click at [1026, 380] on div "Hi Erick! I'm checking in on your latest work order (not working, ID: 1774014).…" at bounding box center [1024, 392] width 782 height 41
click at [1026, 384] on div "Hi Erick! I'm checking in on your latest work order (not working, ID: 1774014).…" at bounding box center [1024, 392] width 782 height 41
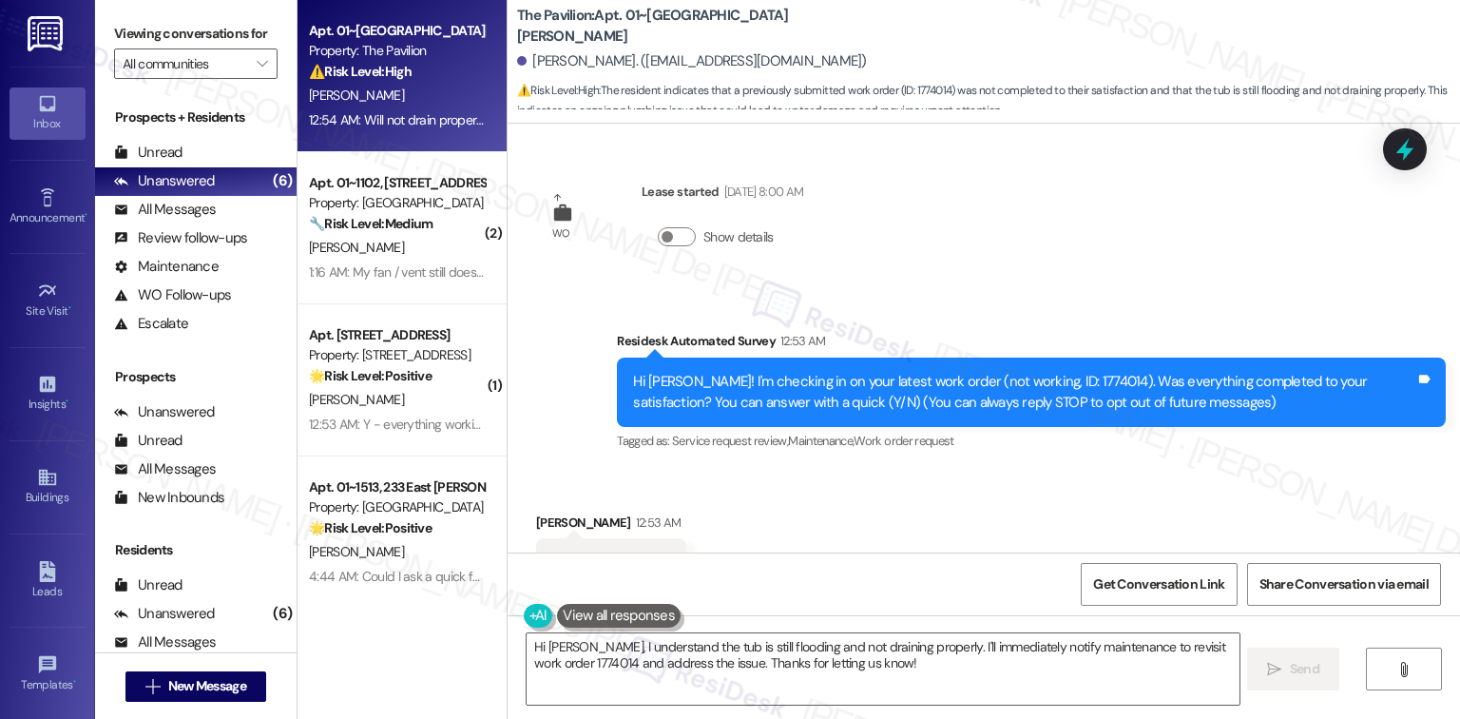
click at [1025, 386] on div "Hi Erick! I'm checking in on your latest work order (not working, ID: 1774014).…" at bounding box center [1024, 392] width 782 height 41
click at [1031, 379] on div "Hi Erick! I'm checking in on your latest work order (not working, ID: 1774014).…" at bounding box center [1024, 392] width 782 height 41
copy div "1774014"
drag, startPoint x: 1031, startPoint y: 379, endPoint x: 1074, endPoint y: 395, distance: 45.7
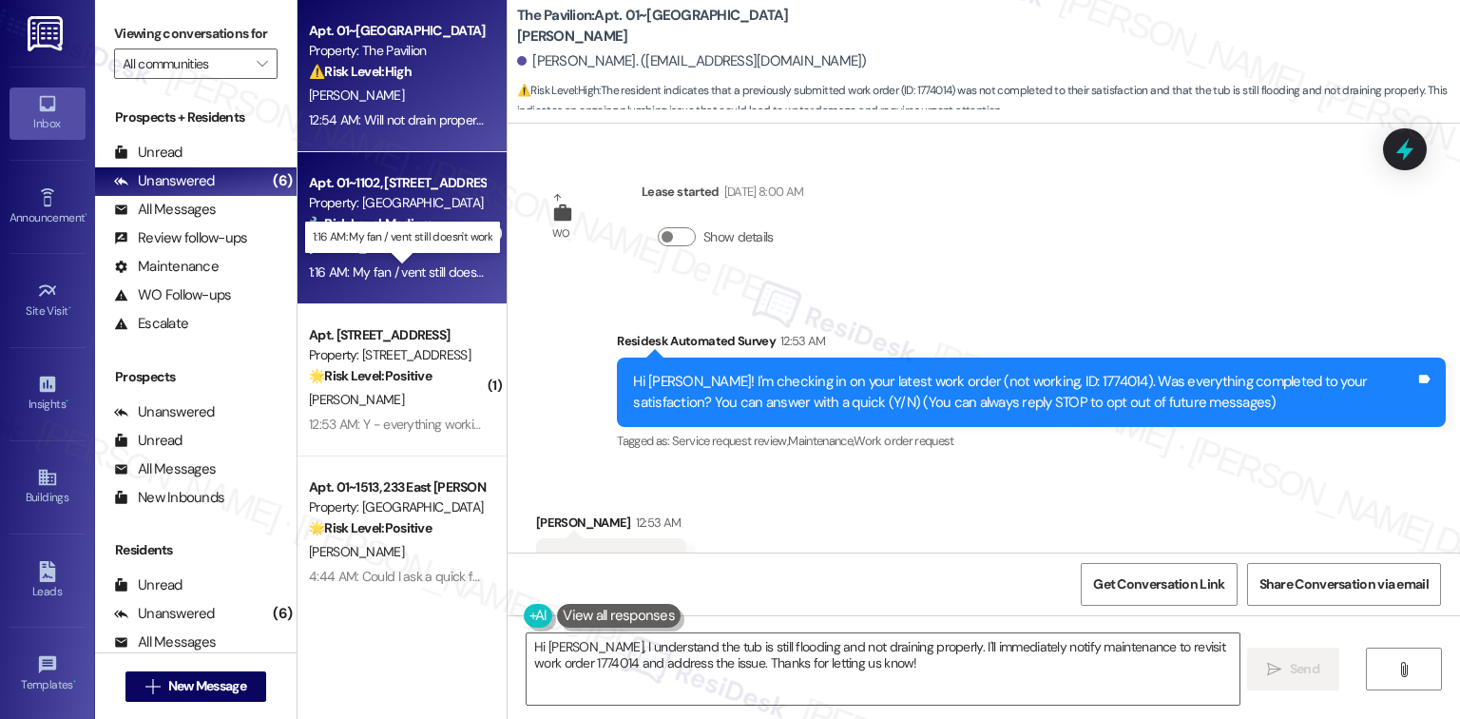
click at [389, 266] on div "1:16 AM: My fan / vent still doesn't work 1:16 AM: My fan / vent still doesn't …" at bounding box center [413, 271] width 208 height 17
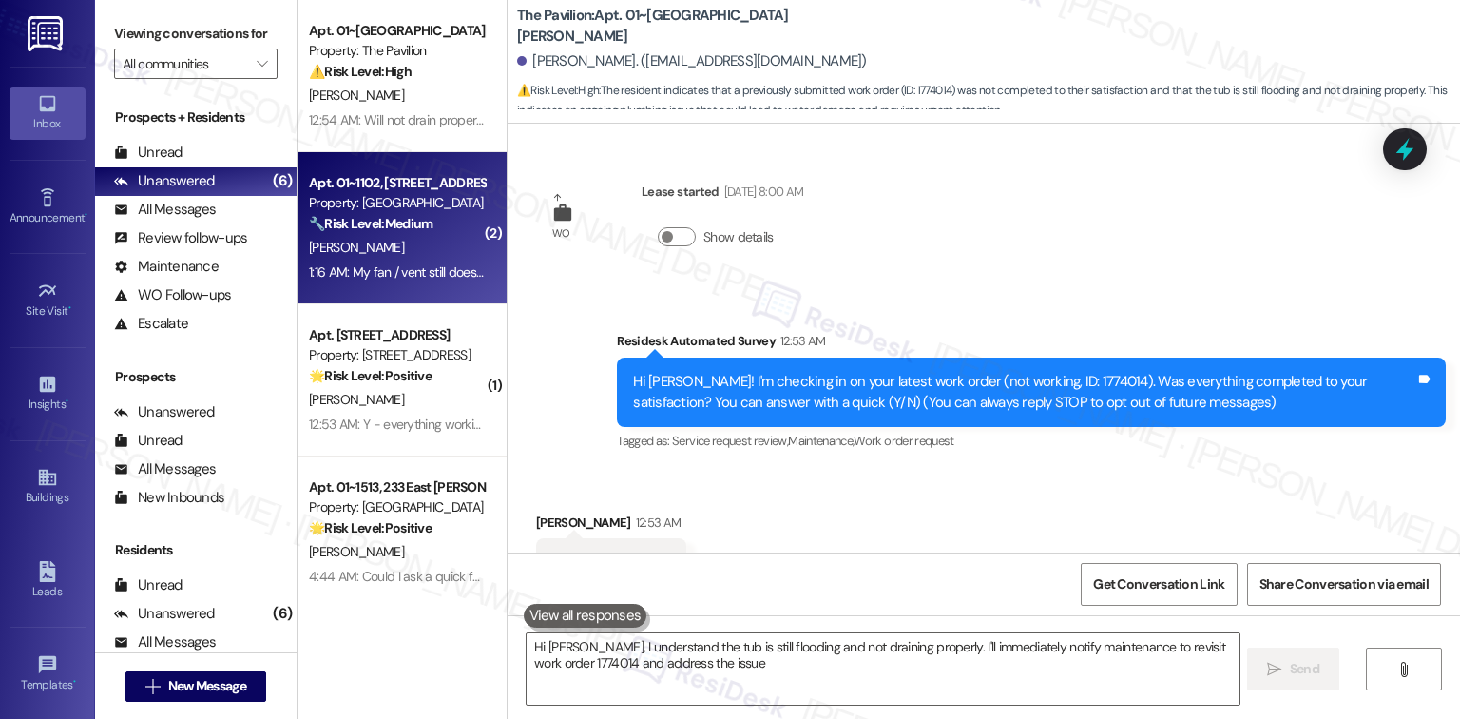
type textarea "Hi Erick, I understand the tub is still flooding and not draining properly. I'l…"
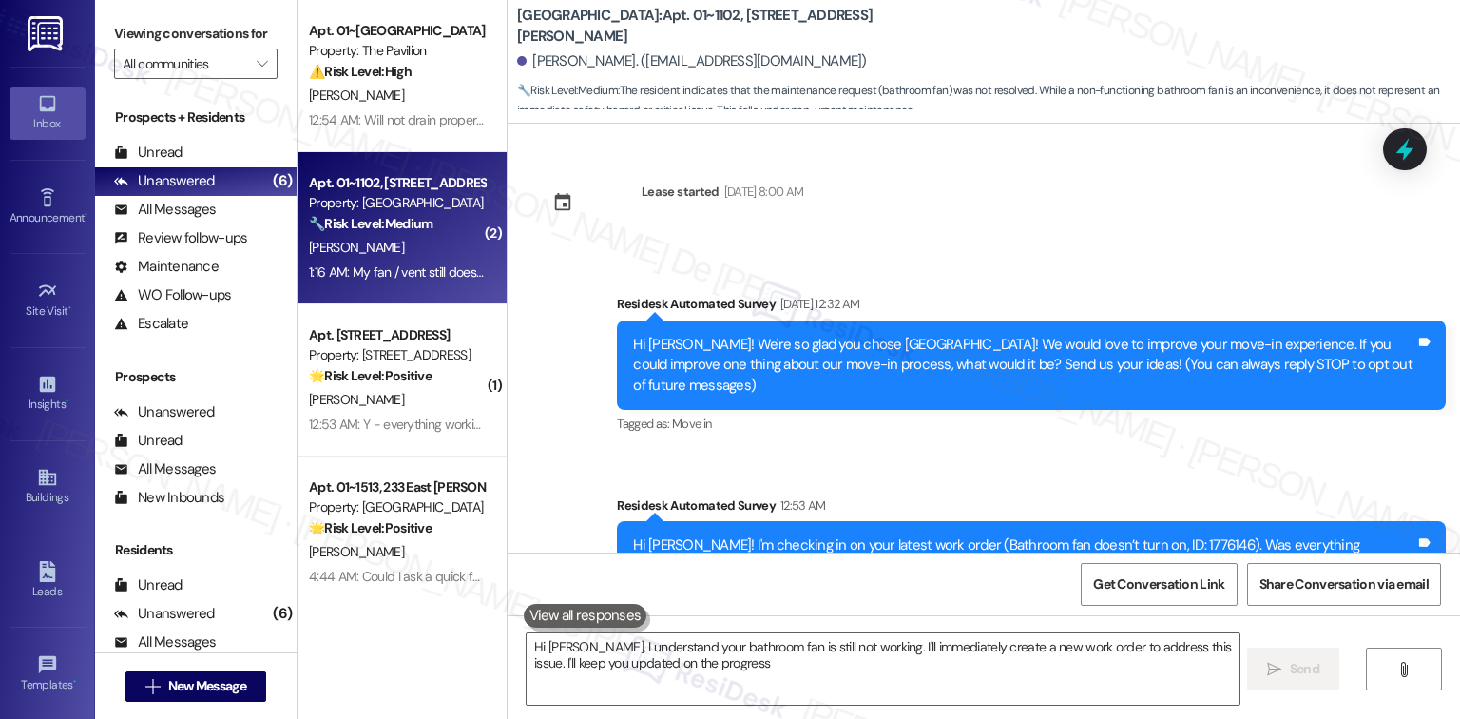
type textarea "Hi Kevin, I understand your bathroom fan is still not working. I'll immediately…"
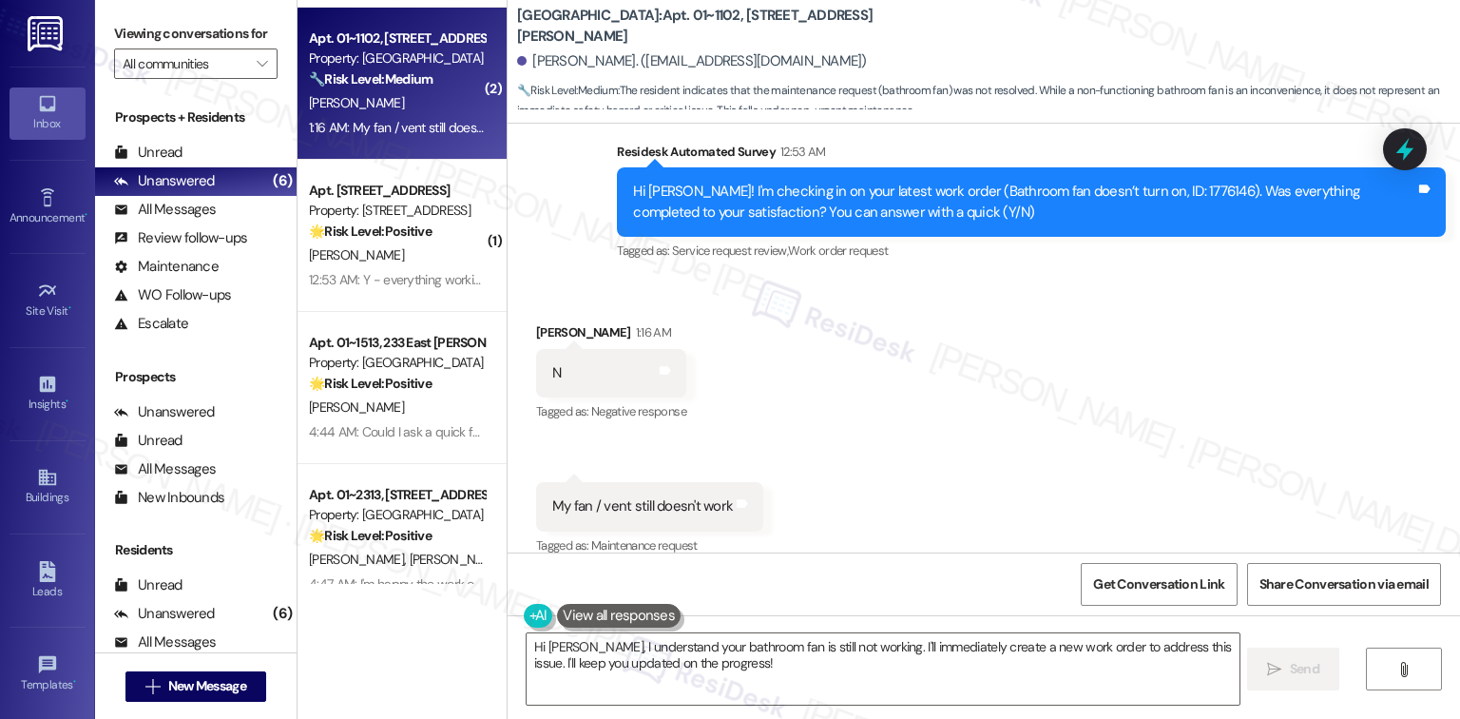
scroll to position [170, 0]
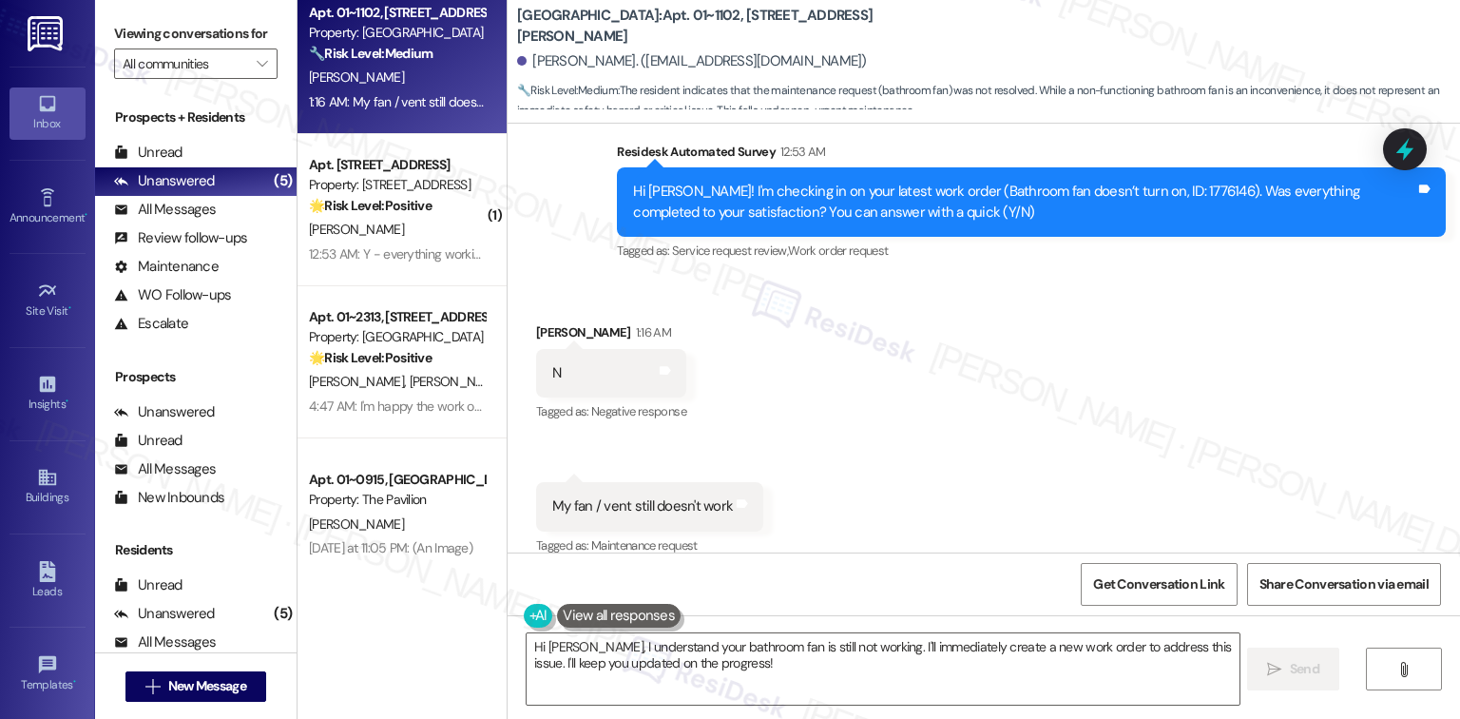
click at [1133, 182] on div "Hi Kevin! I'm checking in on your latest work order (Bathroom fan doesn’t turn …" at bounding box center [1024, 202] width 782 height 41
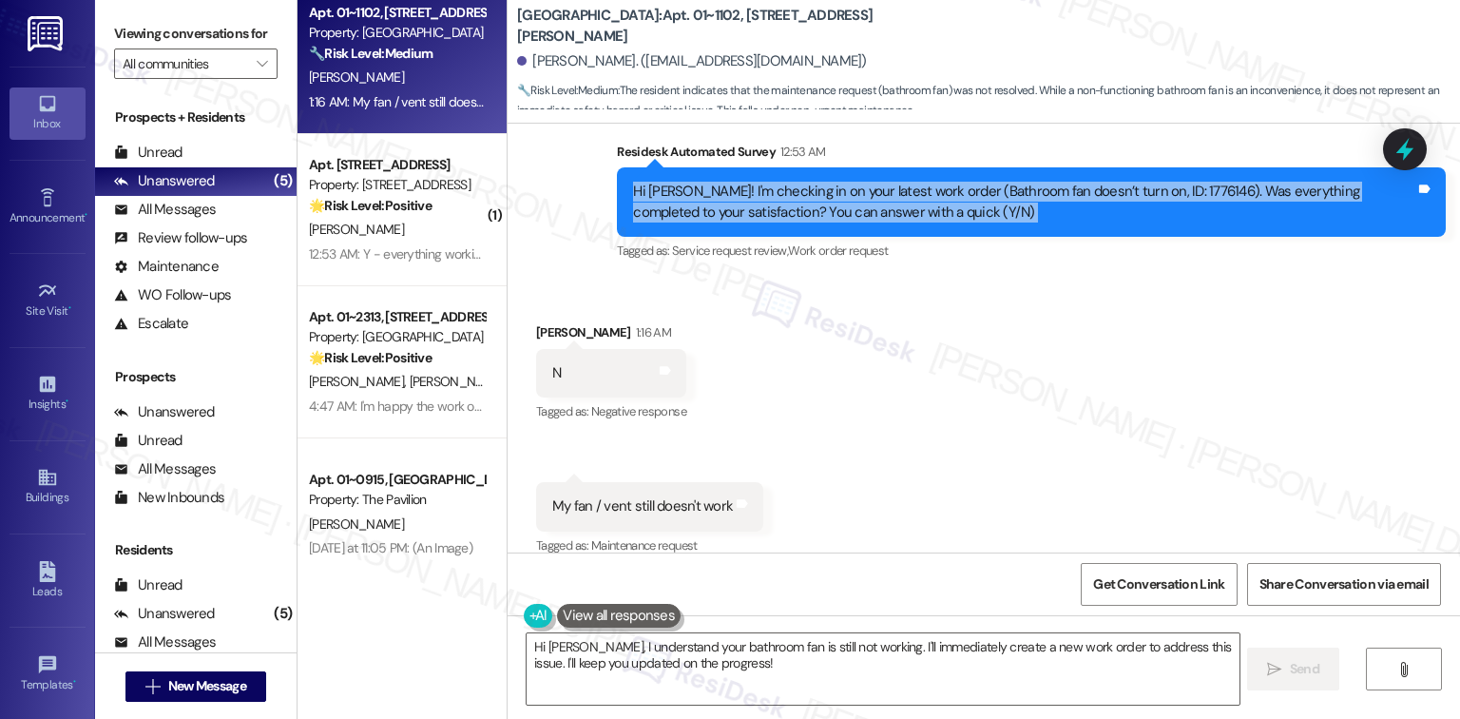
click at [1133, 182] on div "Hi Kevin! I'm checking in on your latest work order (Bathroom fan doesn’t turn …" at bounding box center [1024, 202] width 782 height 41
click at [1134, 182] on div "Hi Kevin! I'm checking in on your latest work order (Bathroom fan doesn’t turn …" at bounding box center [1024, 202] width 782 height 41
click at [1136, 182] on div "Hi Kevin! I'm checking in on your latest work order (Bathroom fan doesn’t turn …" at bounding box center [1024, 202] width 782 height 41
click at [1079, 182] on div "Hi Kevin! I'm checking in on your latest work order (Bathroom fan doesn’t turn …" at bounding box center [1024, 202] width 782 height 41
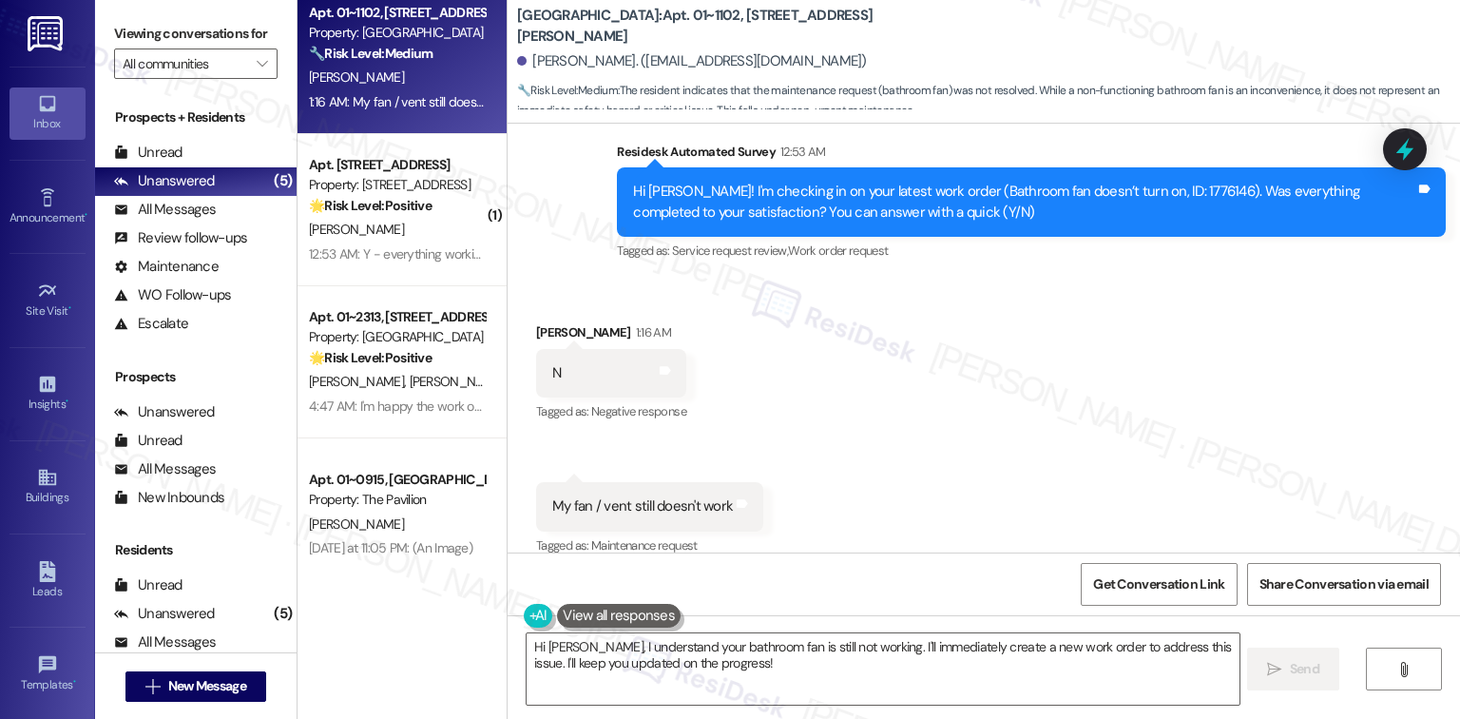
click at [1132, 182] on div "Hi Kevin! I'm checking in on your latest work order (Bathroom fan doesn’t turn …" at bounding box center [1024, 202] width 782 height 41
copy div "1776146"
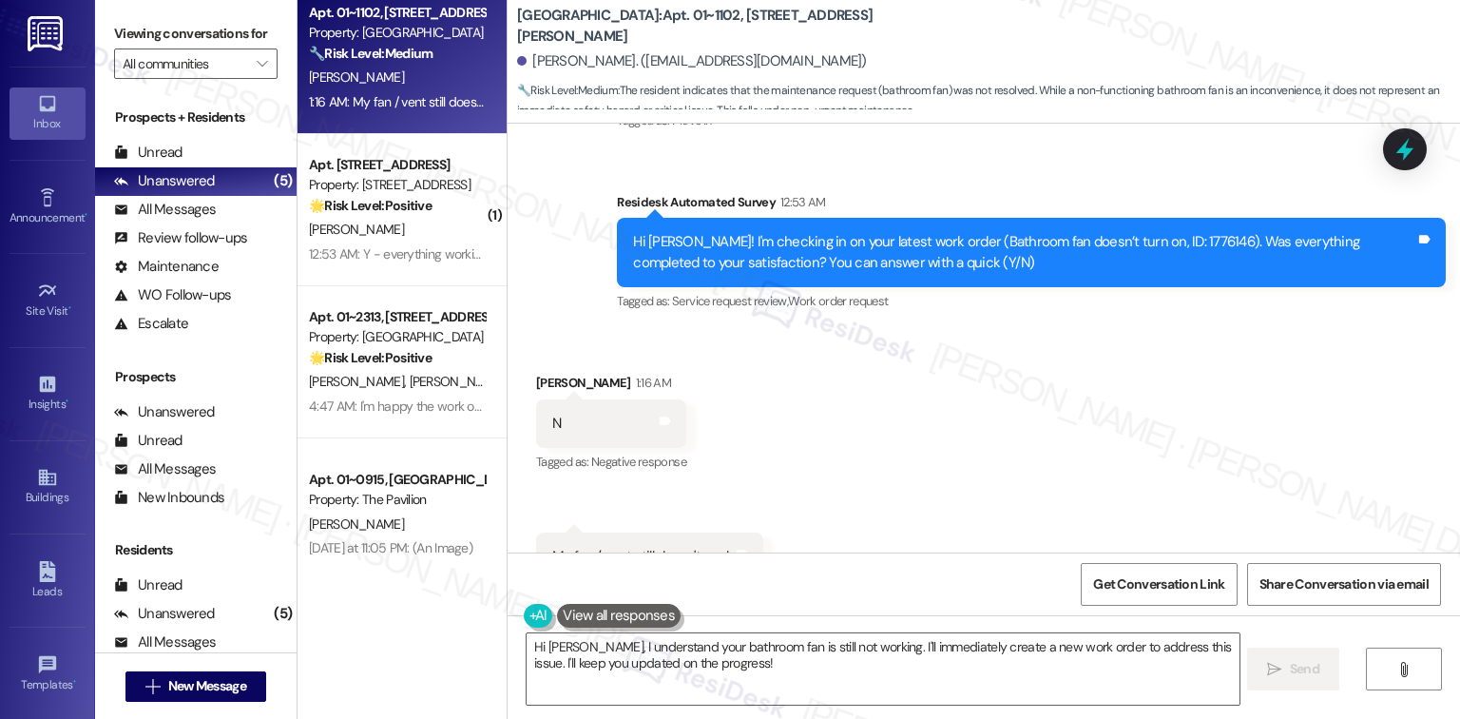
scroll to position [0, 0]
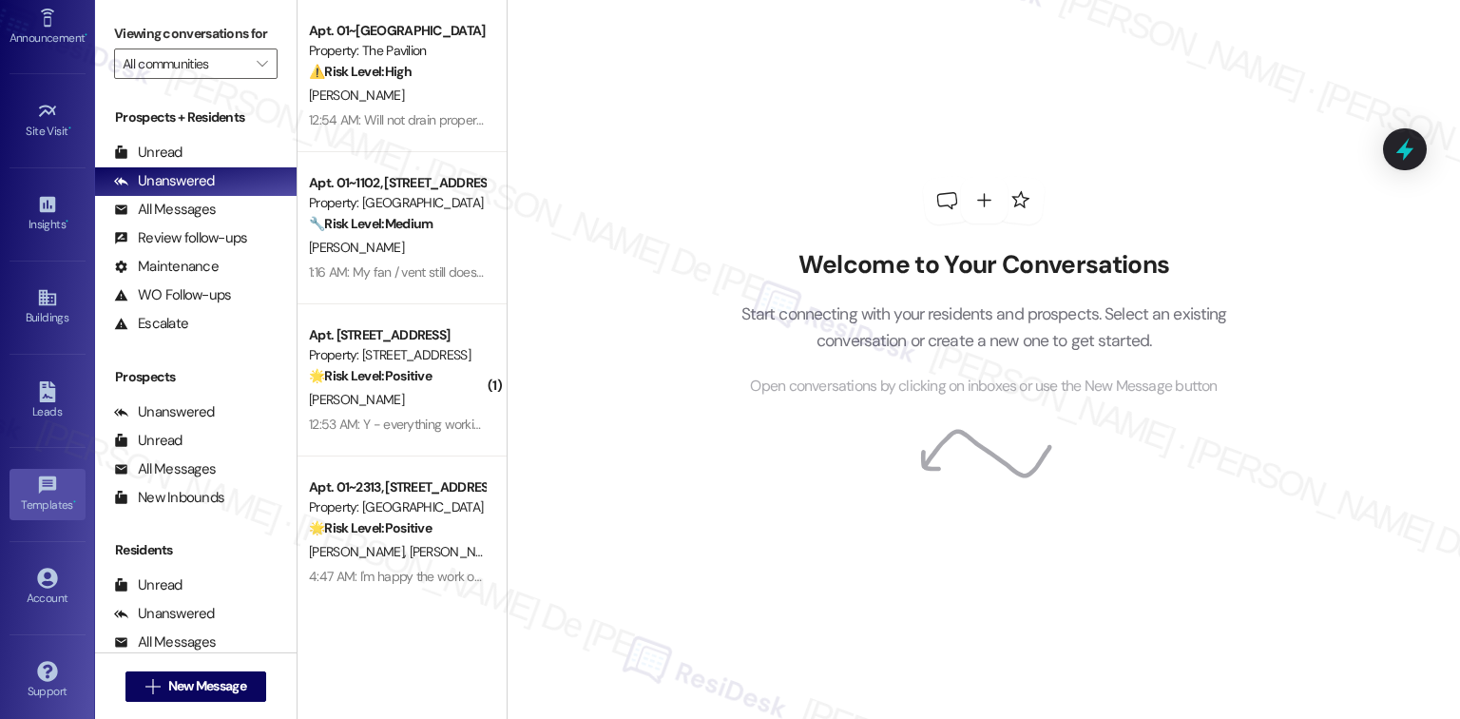
scroll to position [182, 0]
click at [30, 585] on div "Account" at bounding box center [47, 594] width 95 height 19
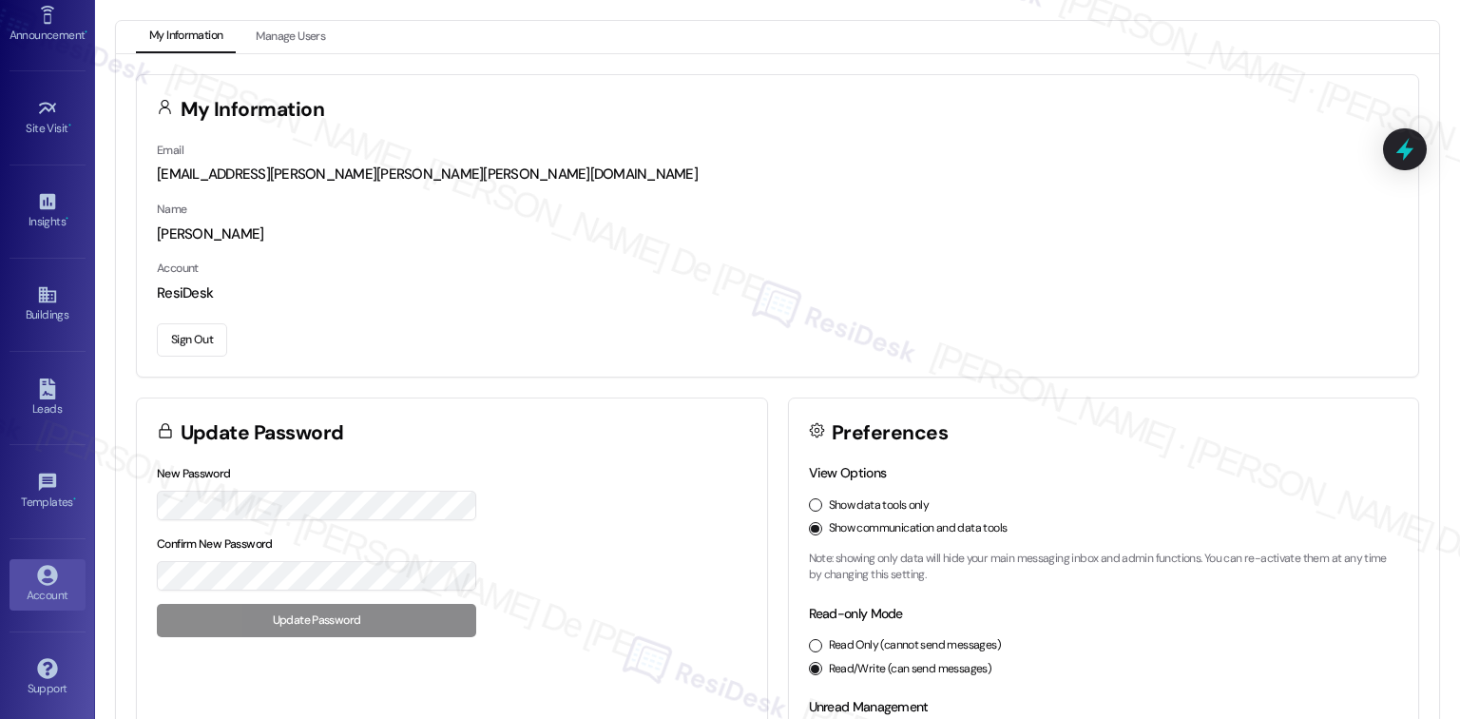
click at [178, 344] on button "Sign Out" at bounding box center [192, 339] width 70 height 33
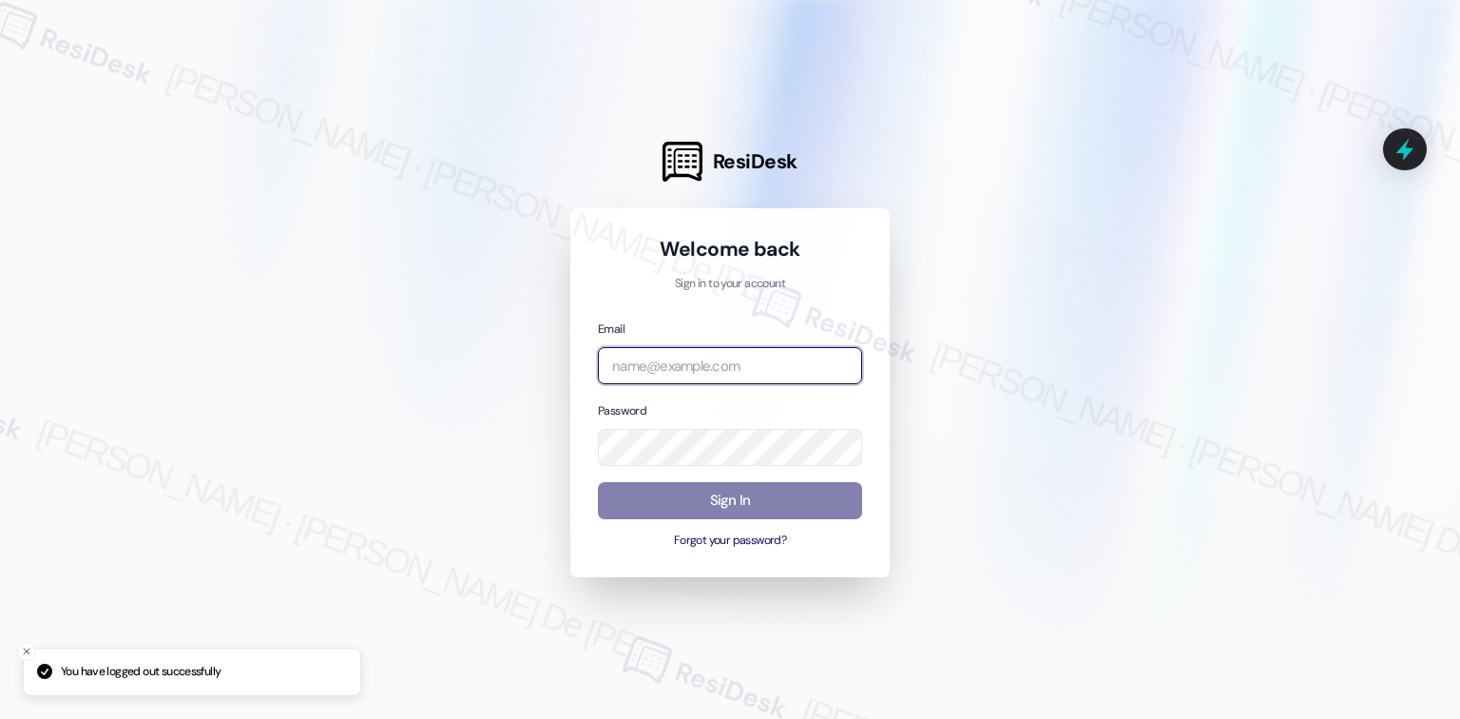
click at [710, 360] on input "email" at bounding box center [730, 365] width 264 height 37
click at [0, 718] on com-1password-button at bounding box center [0, 719] width 0 height 0
click at [711, 369] on input "email" at bounding box center [730, 365] width 264 height 37
type input "[EMAIL_ADDRESS][PERSON_NAME][PERSON_NAME][PERSON_NAME][DOMAIN_NAME]"
